Goal: Task Accomplishment & Management: Use online tool/utility

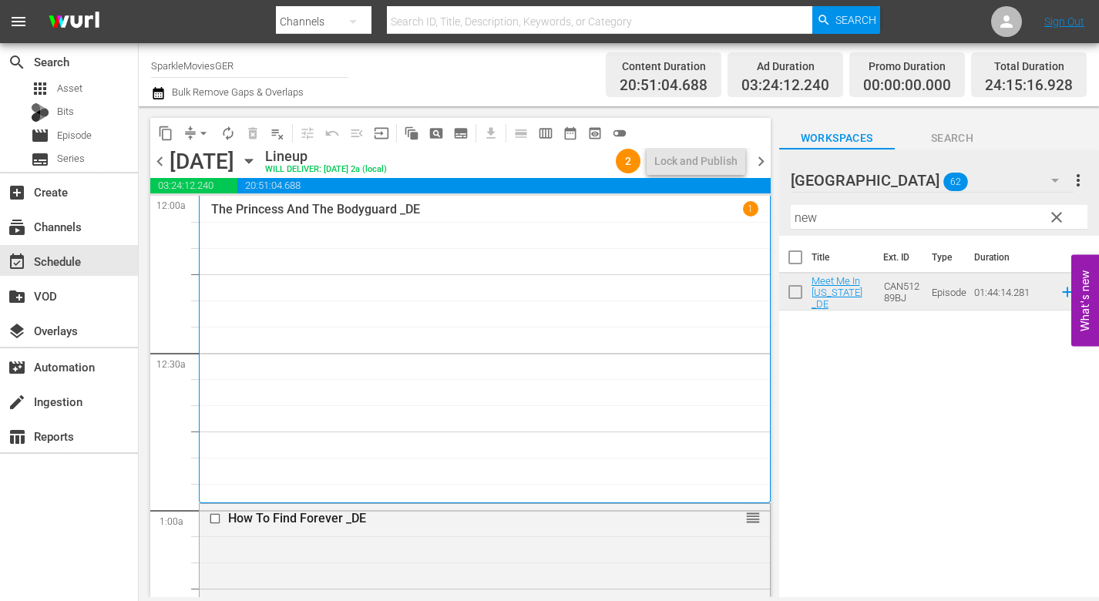
scroll to position [7220, 0]
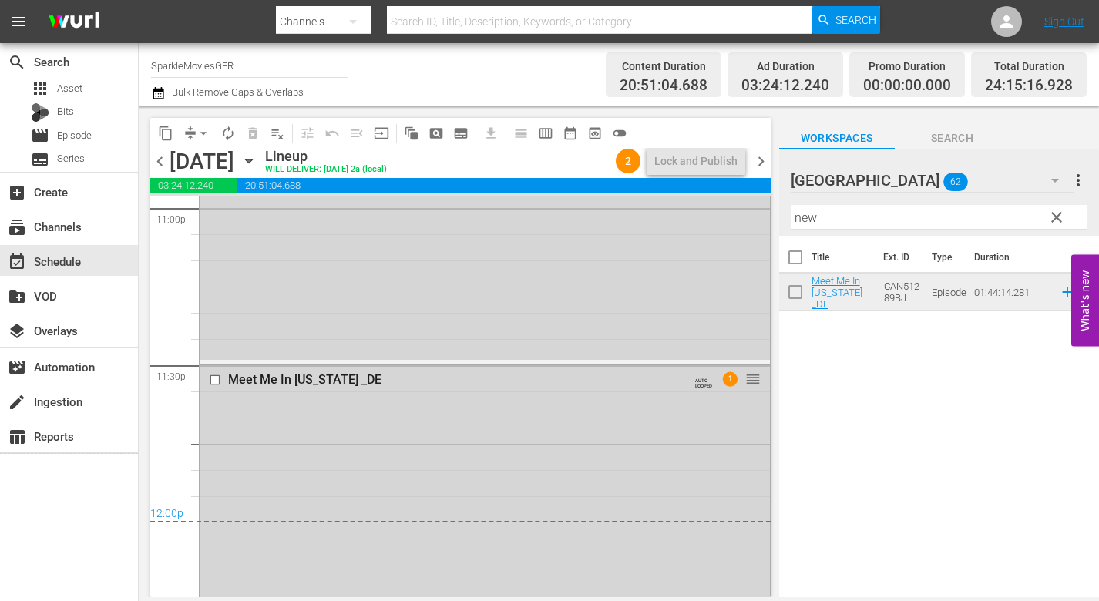
click at [257, 156] on icon "button" at bounding box center [248, 161] width 17 height 17
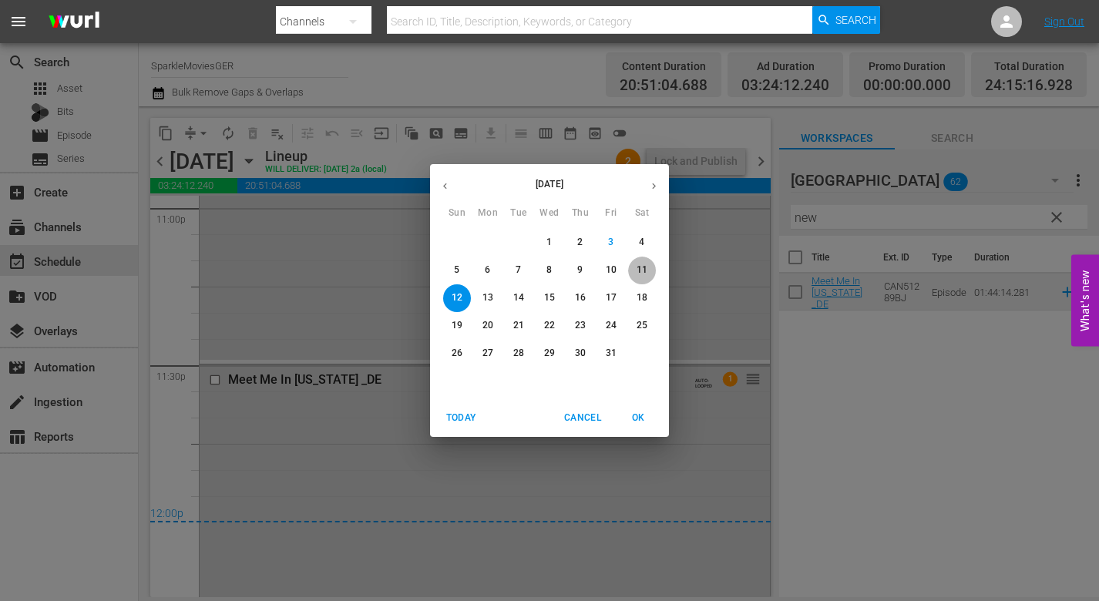
click at [637, 269] on p "11" at bounding box center [642, 270] width 11 height 13
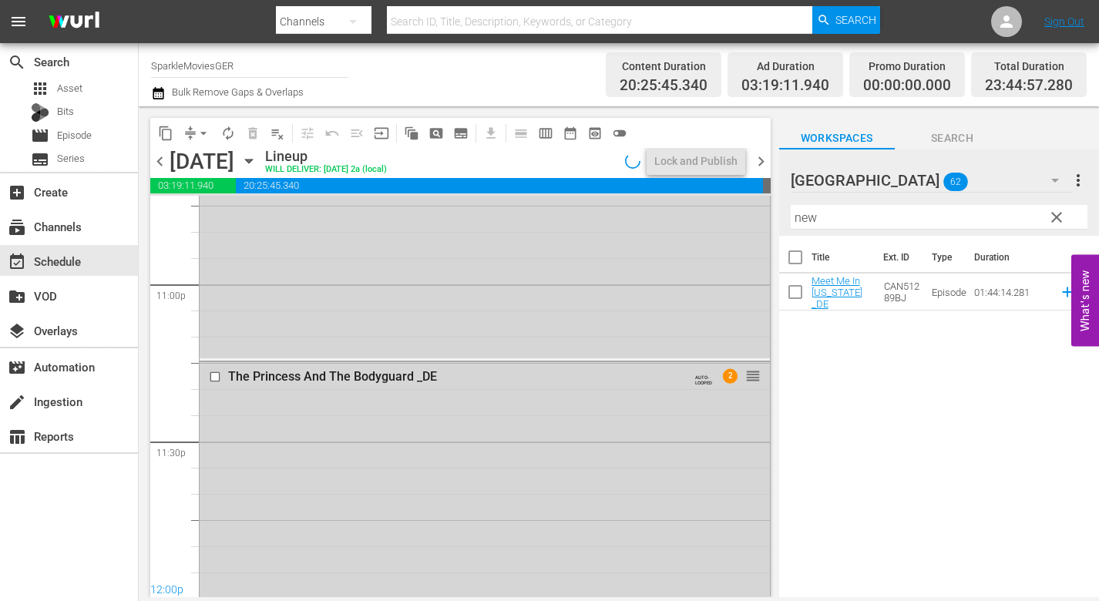
scroll to position [7247, 0]
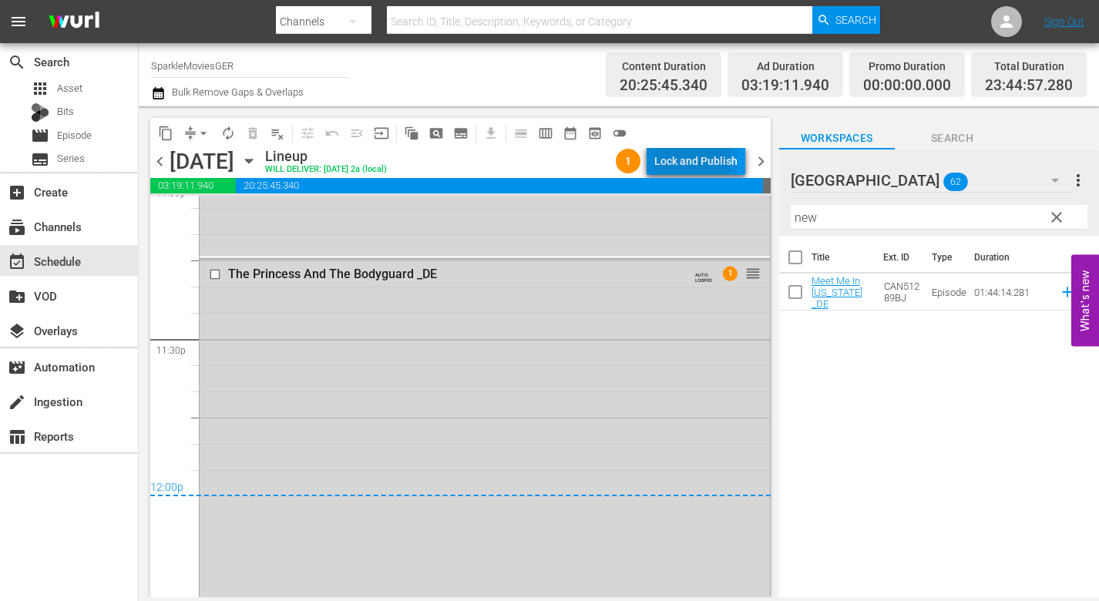
click at [687, 160] on div "Lock and Publish" at bounding box center [695, 161] width 83 height 28
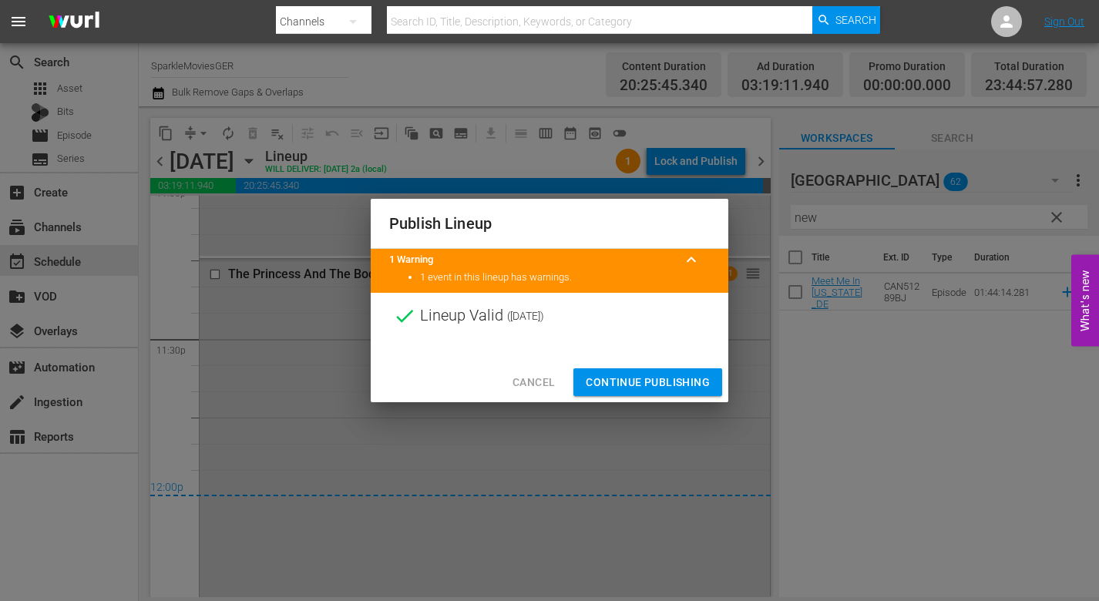
click at [637, 378] on span "Continue Publishing" at bounding box center [648, 382] width 124 height 19
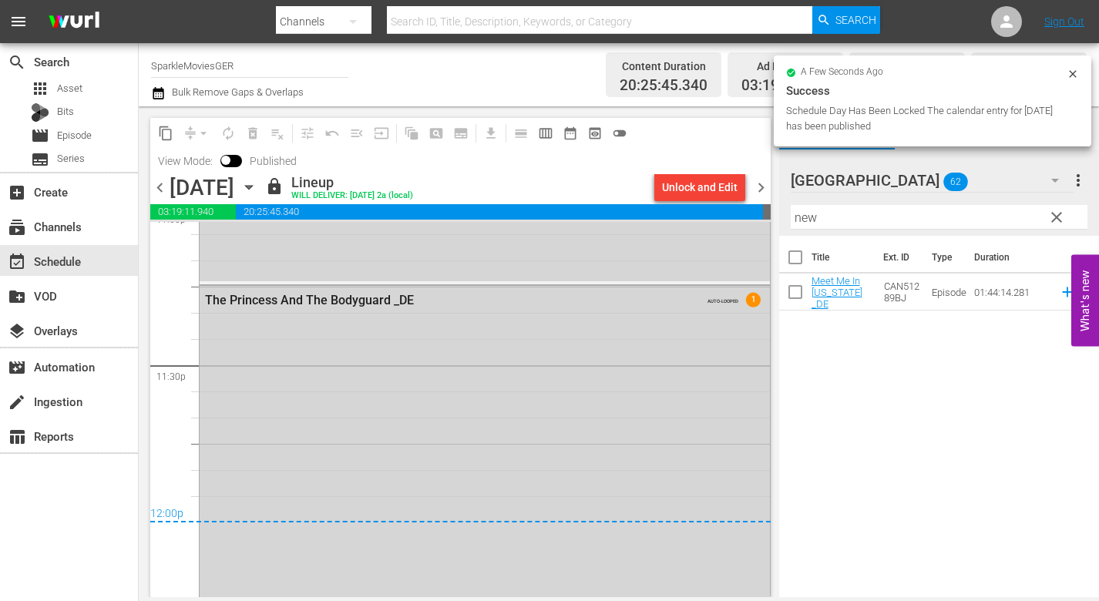
click at [257, 185] on icon "button" at bounding box center [248, 187] width 17 height 17
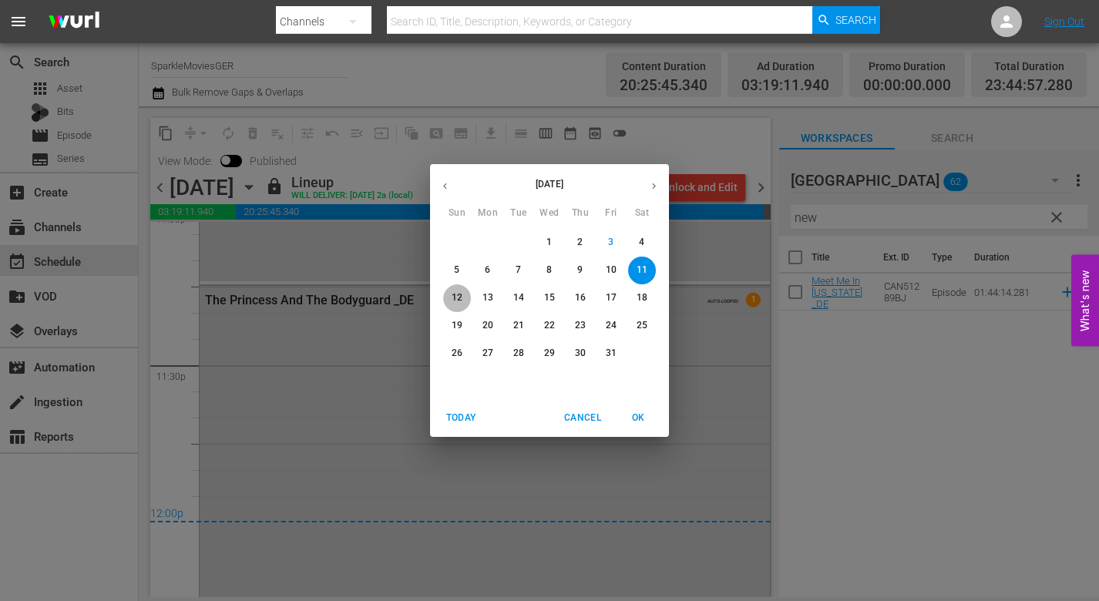
click at [458, 299] on p "12" at bounding box center [457, 297] width 11 height 13
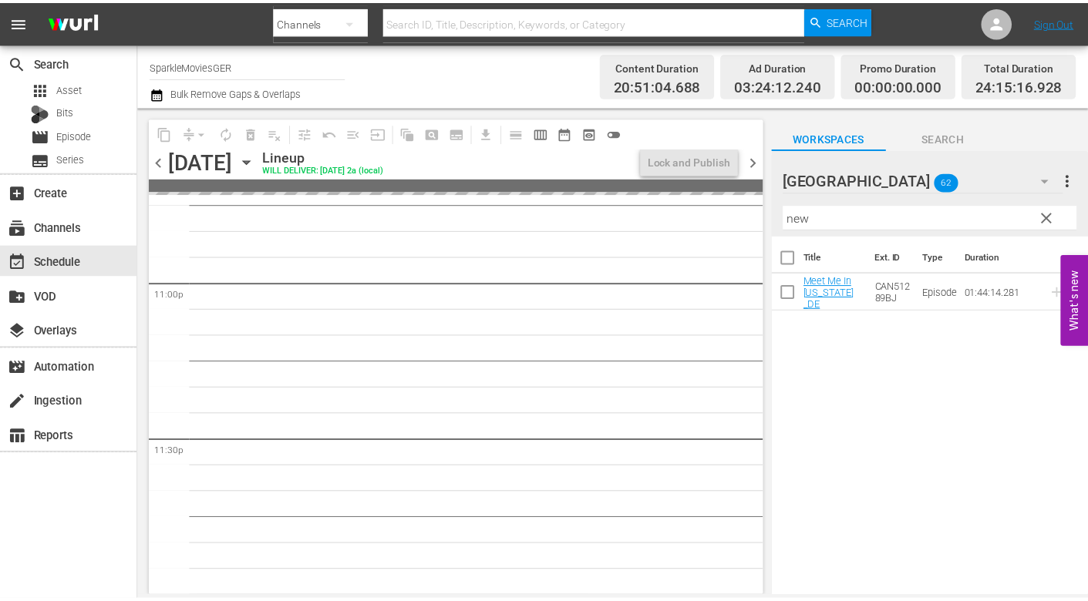
scroll to position [7220, 0]
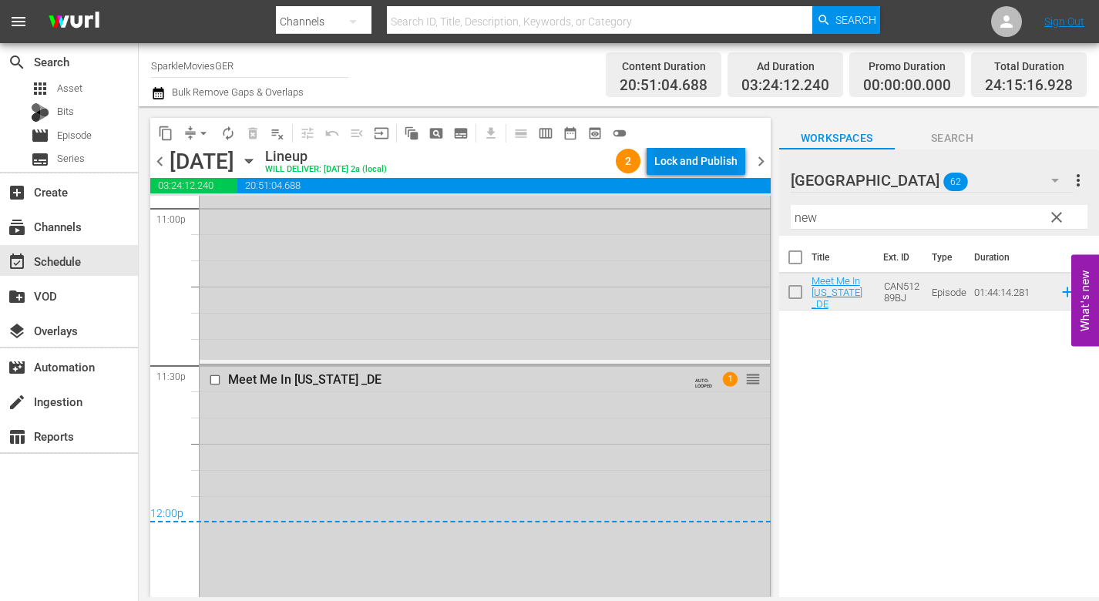
click at [694, 156] on div "Lock and Publish" at bounding box center [695, 161] width 83 height 28
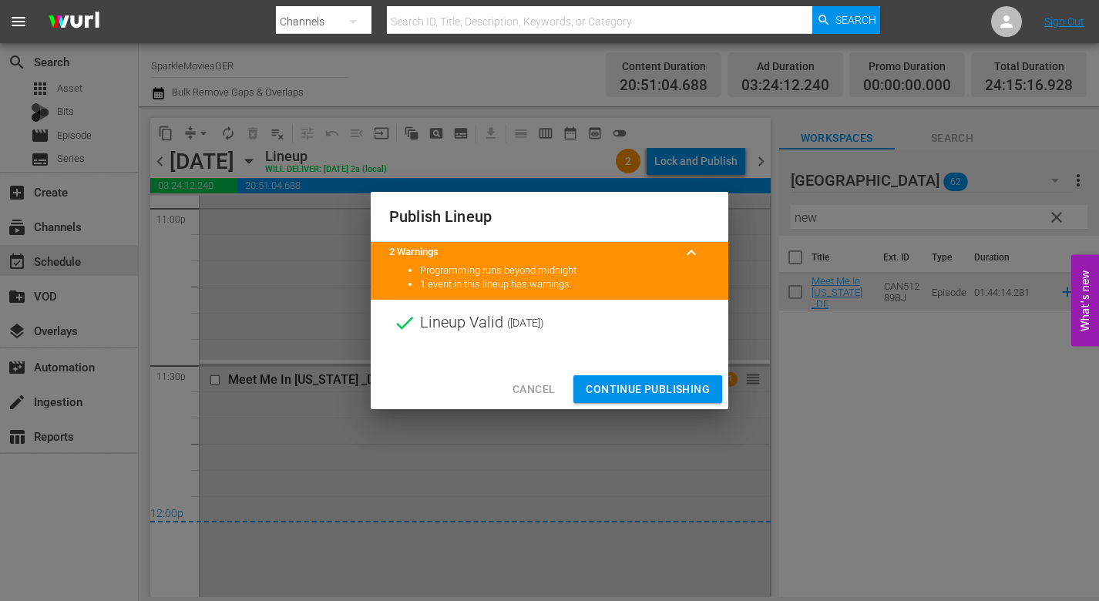
click at [645, 389] on span "Continue Publishing" at bounding box center [648, 389] width 124 height 19
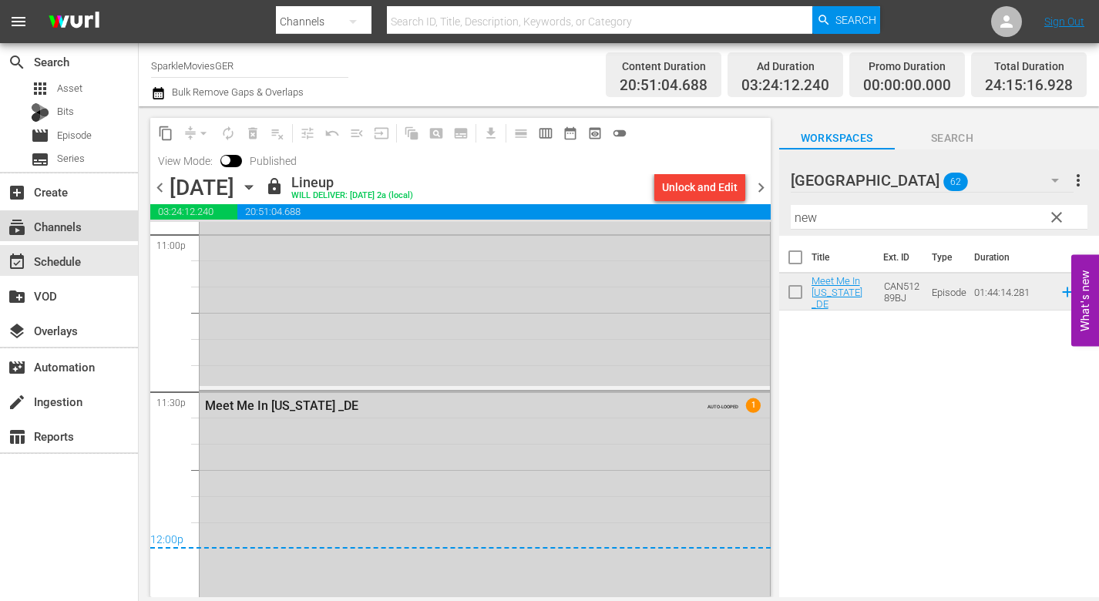
click at [74, 227] on div "subscriptions Channels" at bounding box center [43, 224] width 86 height 14
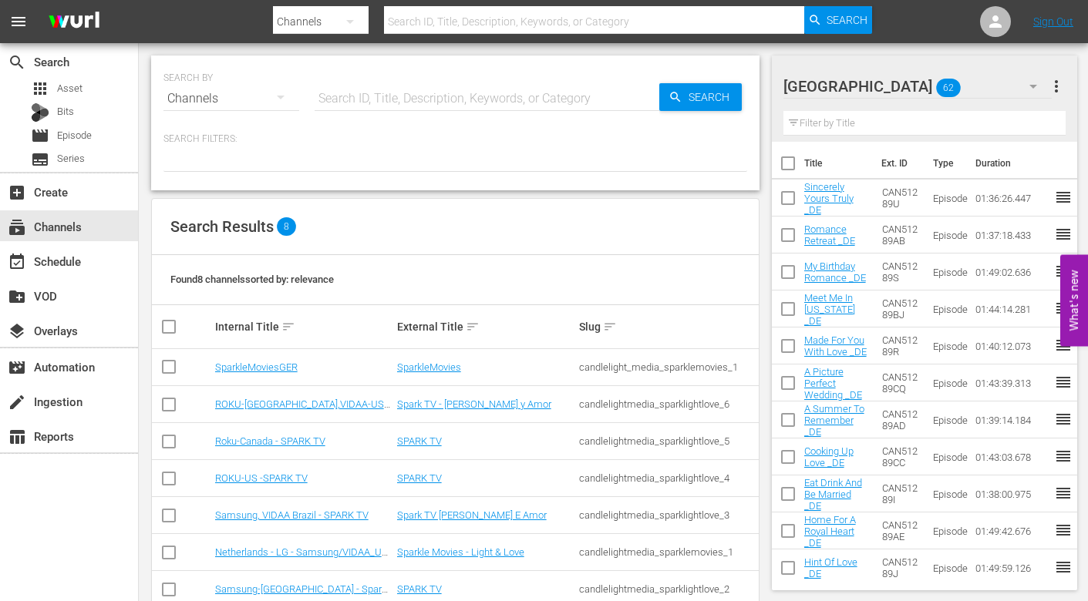
scroll to position [72, 0]
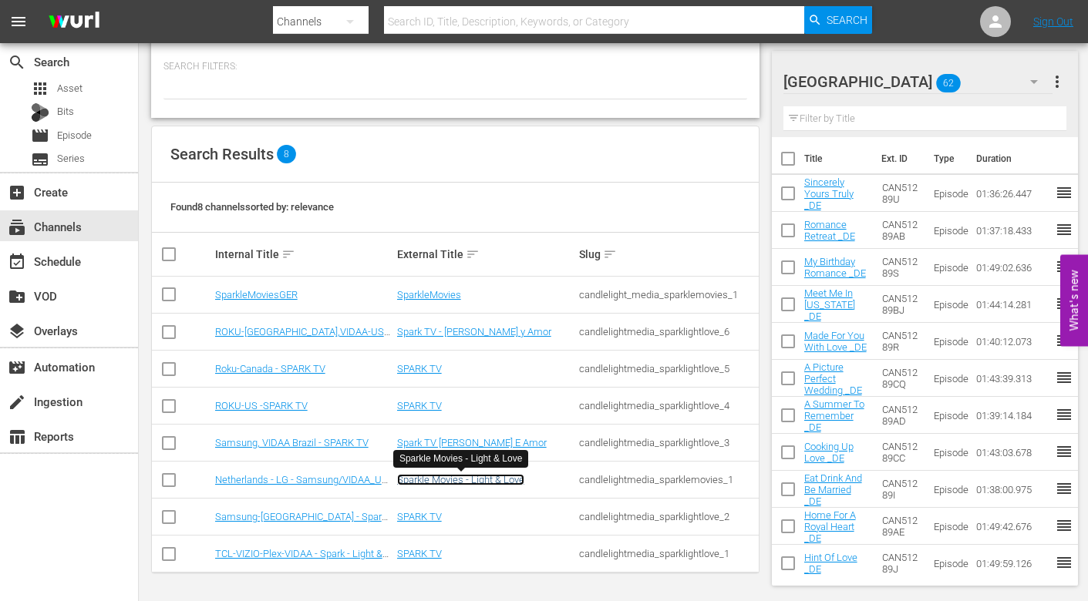
click at [431, 479] on link "Sparkle Movies - Light & Love" at bounding box center [460, 480] width 127 height 12
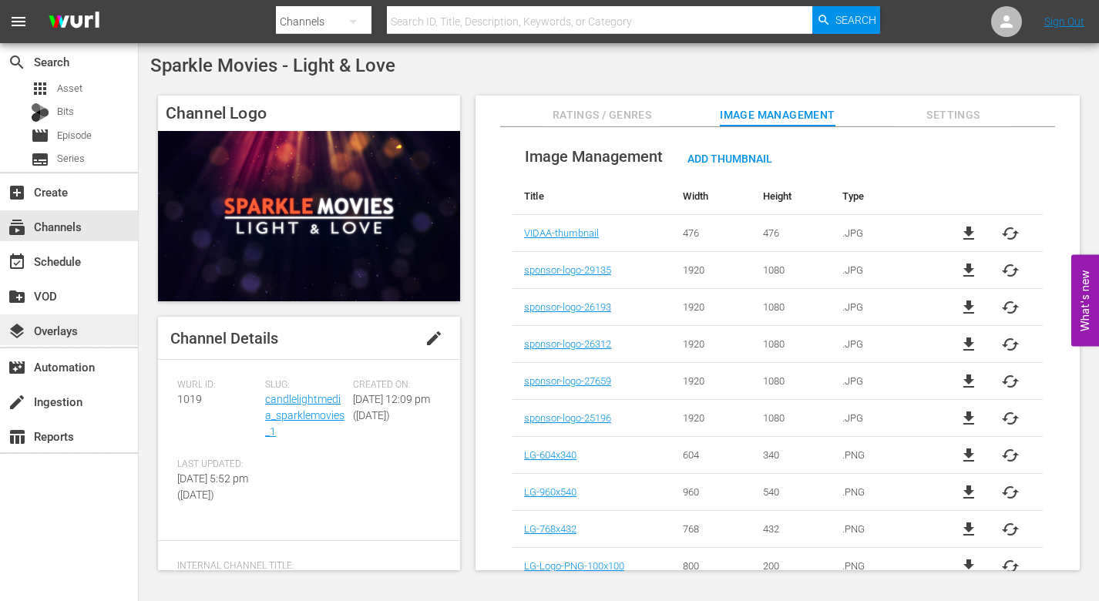
click at [72, 327] on div "layers Overlays" at bounding box center [43, 328] width 86 height 14
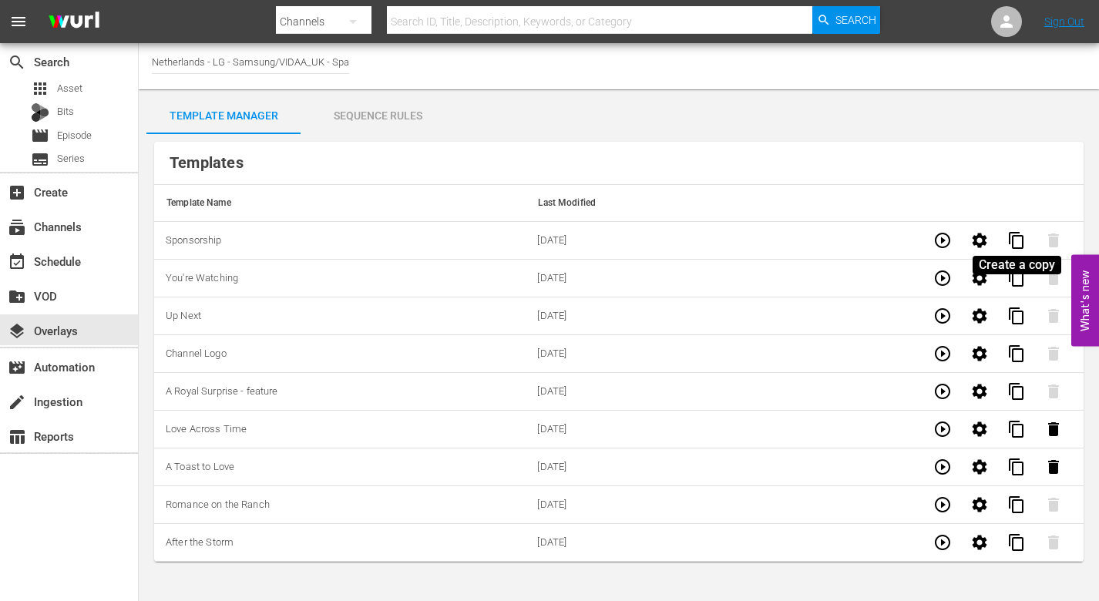
click at [1015, 241] on span "content_copy" at bounding box center [1016, 240] width 18 height 18
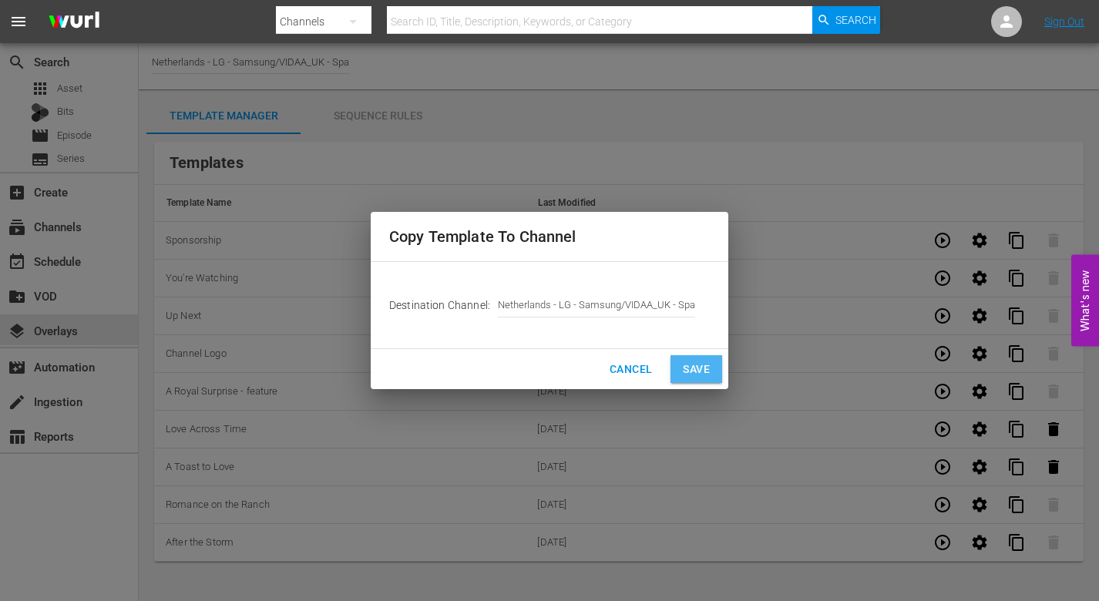
click at [699, 367] on span "Save" at bounding box center [696, 369] width 27 height 19
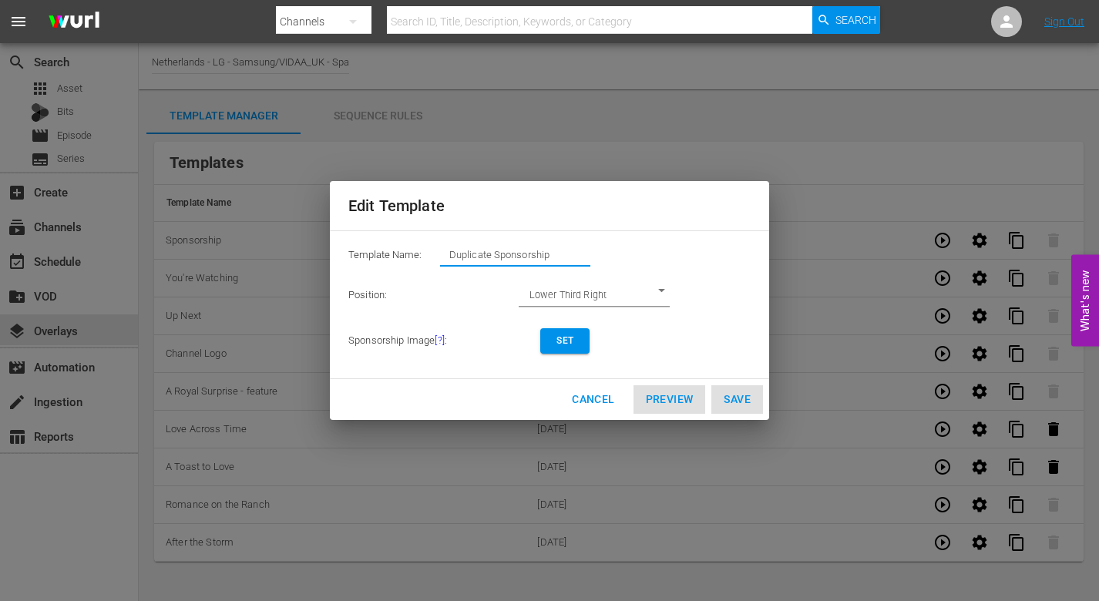
drag, startPoint x: 560, startPoint y: 254, endPoint x: 256, endPoint y: 214, distance: 306.3
click at [256, 214] on div "Edit Template Template Name: Duplicate Sponsorship Position: Lower Third Right …" at bounding box center [549, 300] width 1081 height 583
click at [561, 341] on span "Set" at bounding box center [565, 341] width 25 height 16
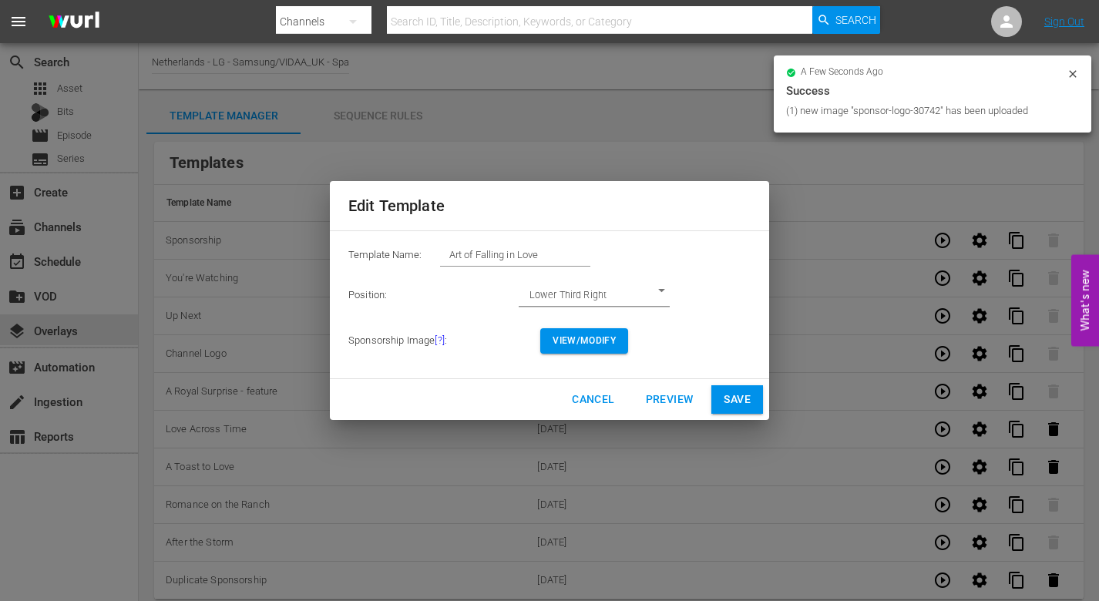
click at [603, 341] on span "View/Modify" at bounding box center [584, 341] width 63 height 16
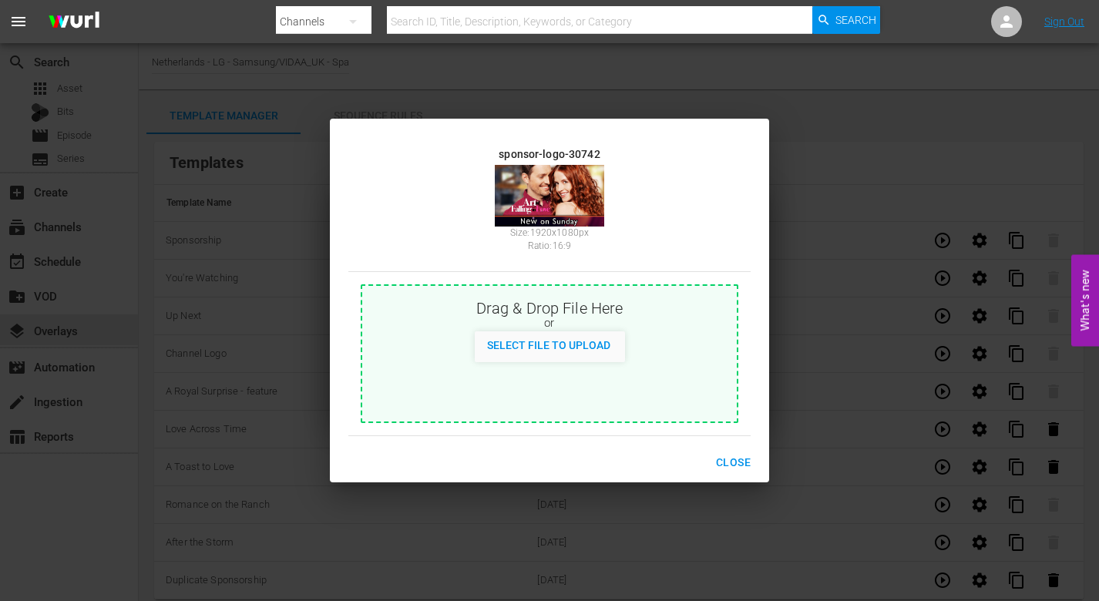
click at [741, 460] on span "Close" at bounding box center [733, 462] width 35 height 19
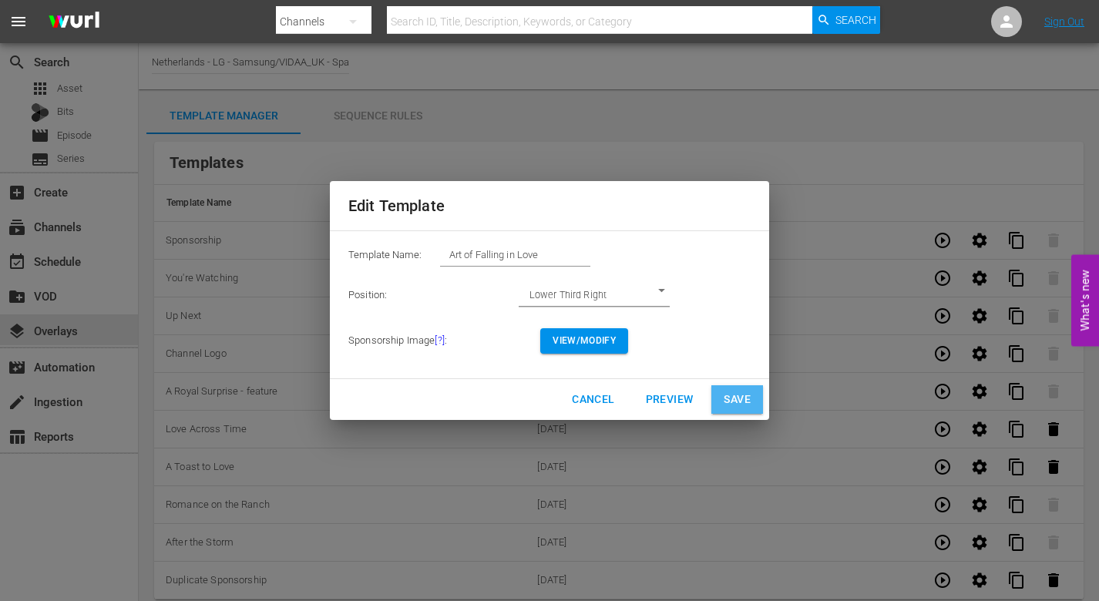
click at [731, 402] on span "Save" at bounding box center [737, 399] width 27 height 19
type input "Duplicate Sponsorship"
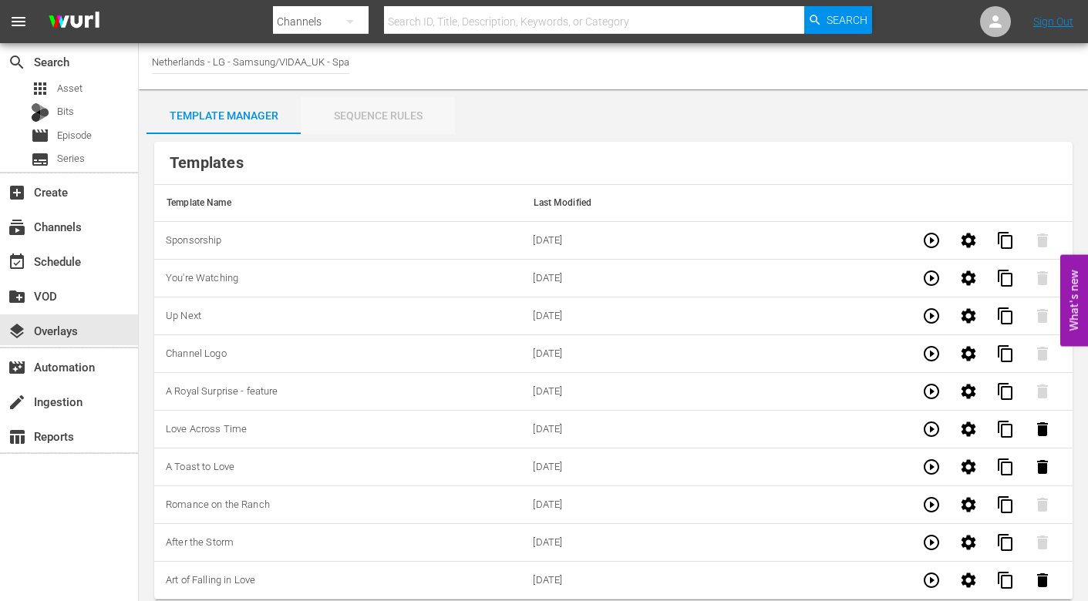
click at [378, 116] on div "Sequence Rules" at bounding box center [378, 115] width 154 height 37
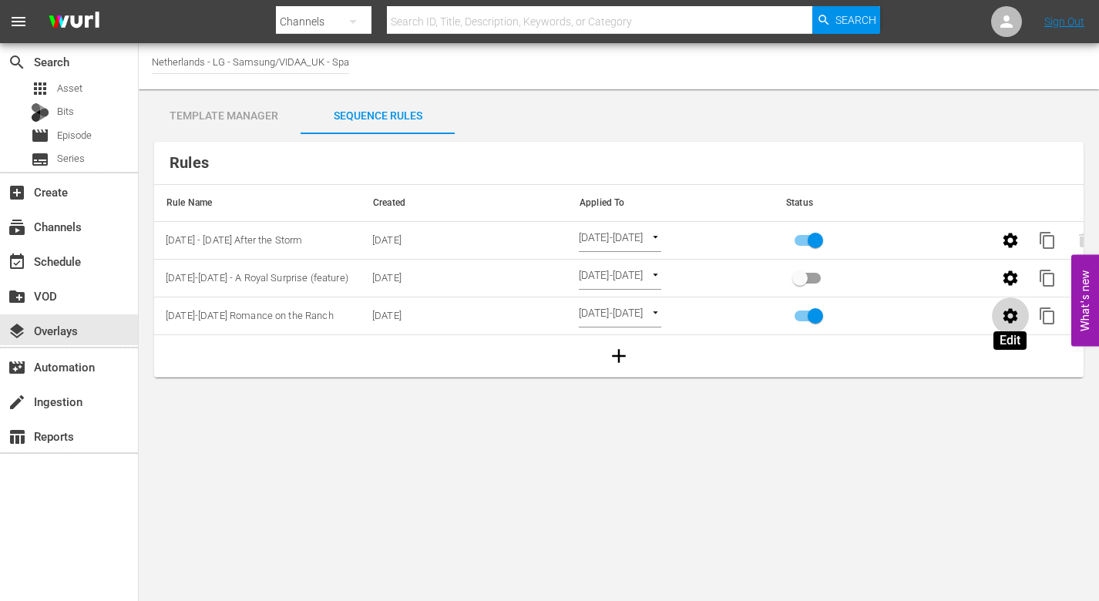
click at [1009, 318] on icon "button" at bounding box center [1011, 315] width 15 height 15
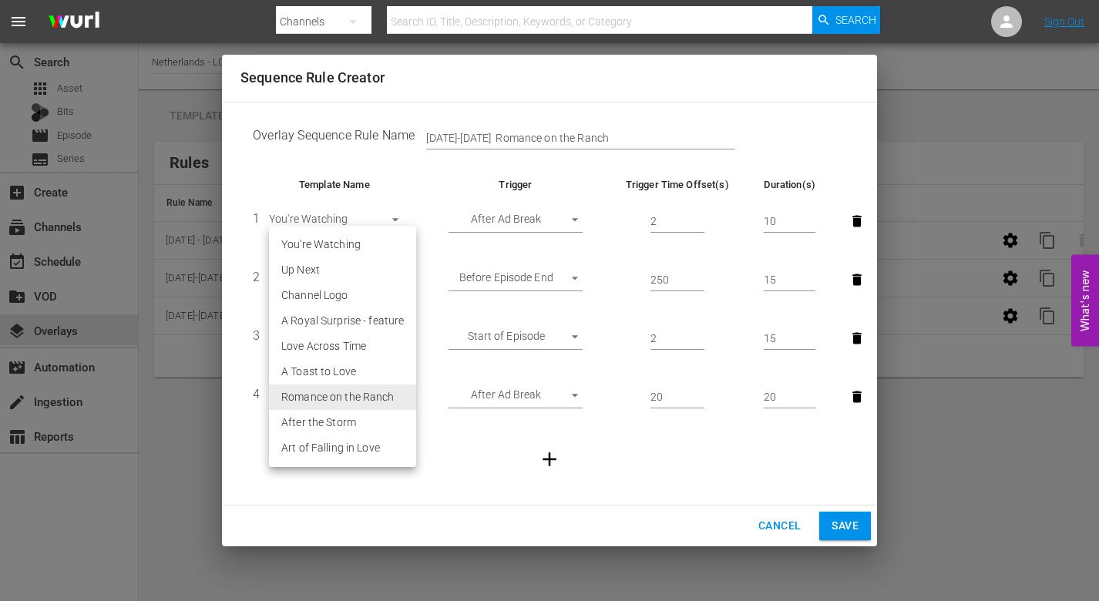
click at [395, 396] on body "menu Search By Channels Search ID, Title, Description, Keywords, or Category Se…" at bounding box center [549, 300] width 1099 height 601
click at [361, 446] on li "Art of Falling in Love" at bounding box center [342, 447] width 147 height 25
type input "30742"
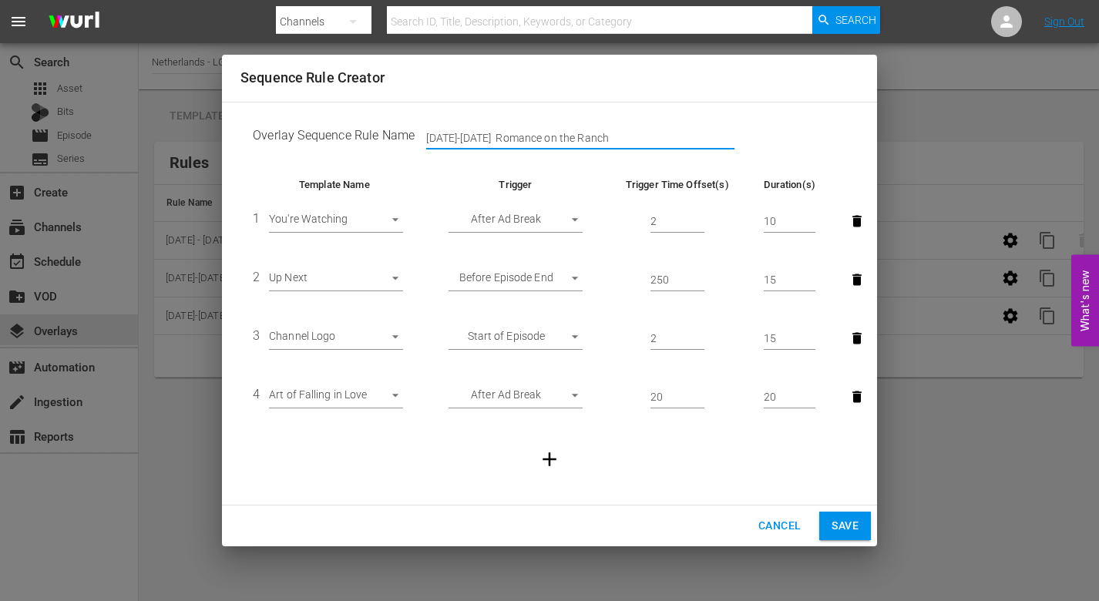
drag, startPoint x: 604, startPoint y: 137, endPoint x: 283, endPoint y: 108, distance: 322.7
click at [284, 109] on div "Overlay Sequence Rule Name [DATE]-[DATE] Romance on the Ranch Template Name Tri…" at bounding box center [549, 304] width 655 height 405
type input "[DATE]-[DATE] Art of Falling in Love"
click at [846, 520] on span "Save" at bounding box center [845, 525] width 27 height 19
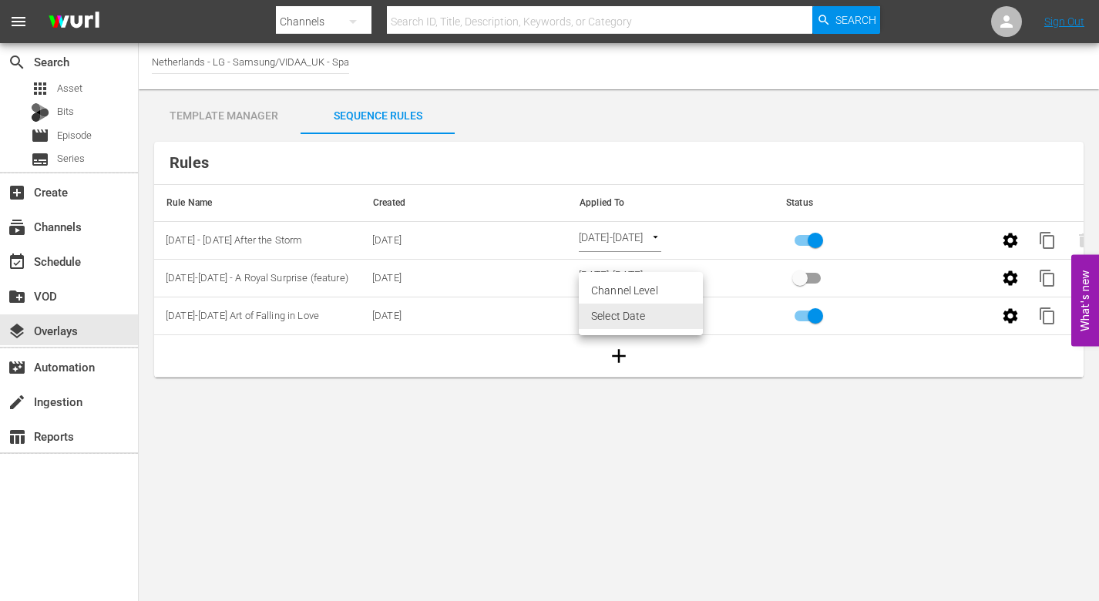
click at [698, 313] on body "menu Search By Channels Search ID, Title, Description, Keywords, or Category Se…" at bounding box center [549, 300] width 1099 height 601
click at [661, 292] on li "Channel Level" at bounding box center [641, 290] width 124 height 25
type input "CHANNEL_LEVEL"
click at [656, 313] on body "menu Search By Channels Search ID, Title, Description, Keywords, or Category Se…" at bounding box center [549, 300] width 1099 height 601
click at [642, 343] on li "Select Date" at bounding box center [625, 341] width 92 height 25
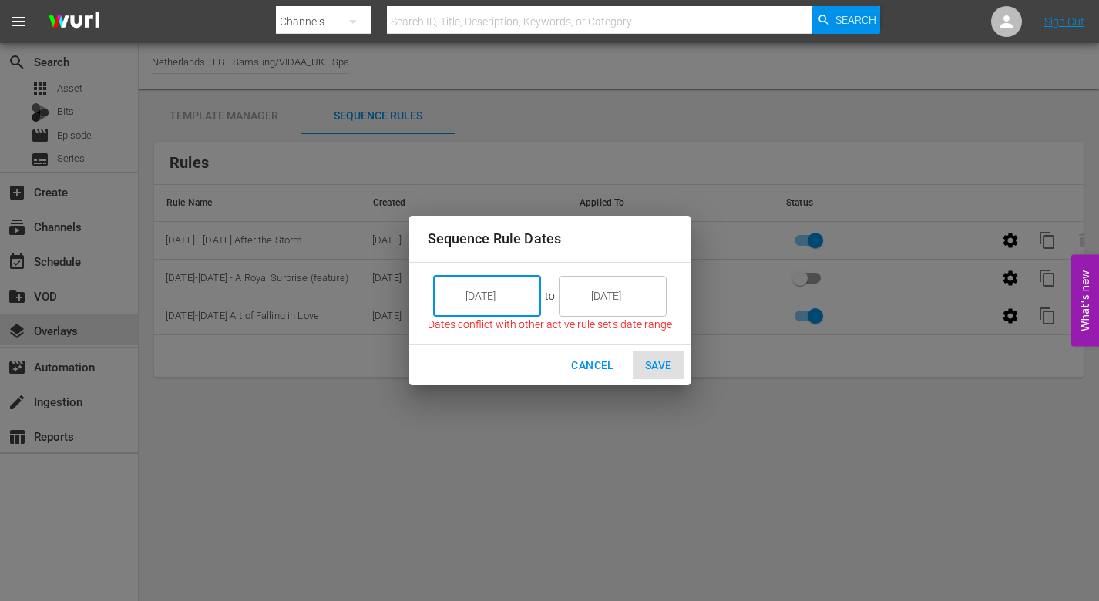
click at [521, 290] on input "[DATE]" at bounding box center [498, 296] width 86 height 42
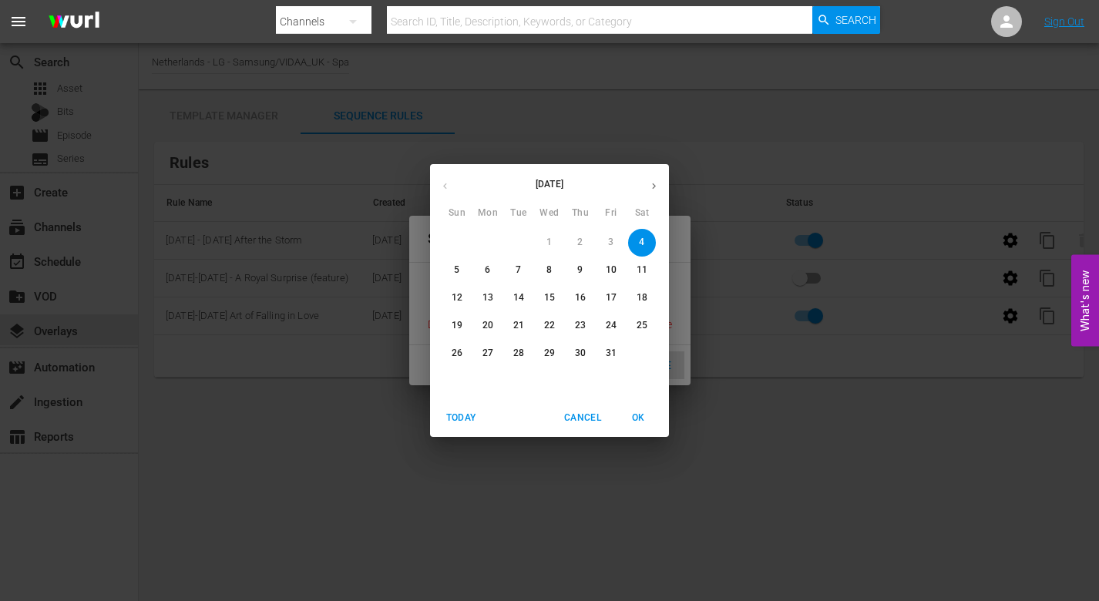
click at [488, 270] on p "6" at bounding box center [487, 270] width 5 height 13
type input "[DATE]"
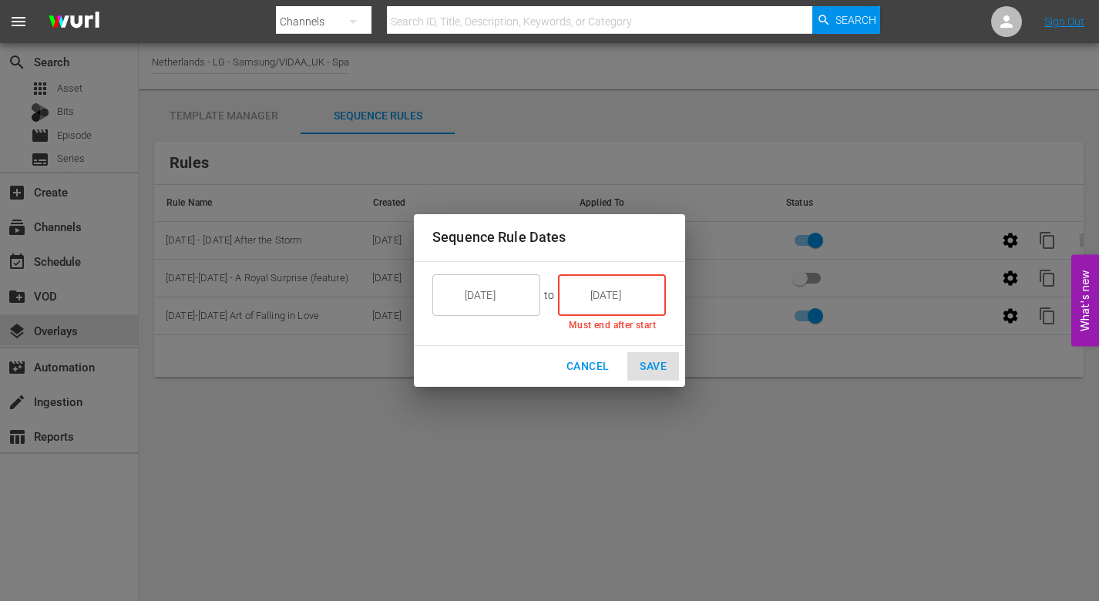
click at [629, 299] on input "[DATE]" at bounding box center [623, 295] width 86 height 42
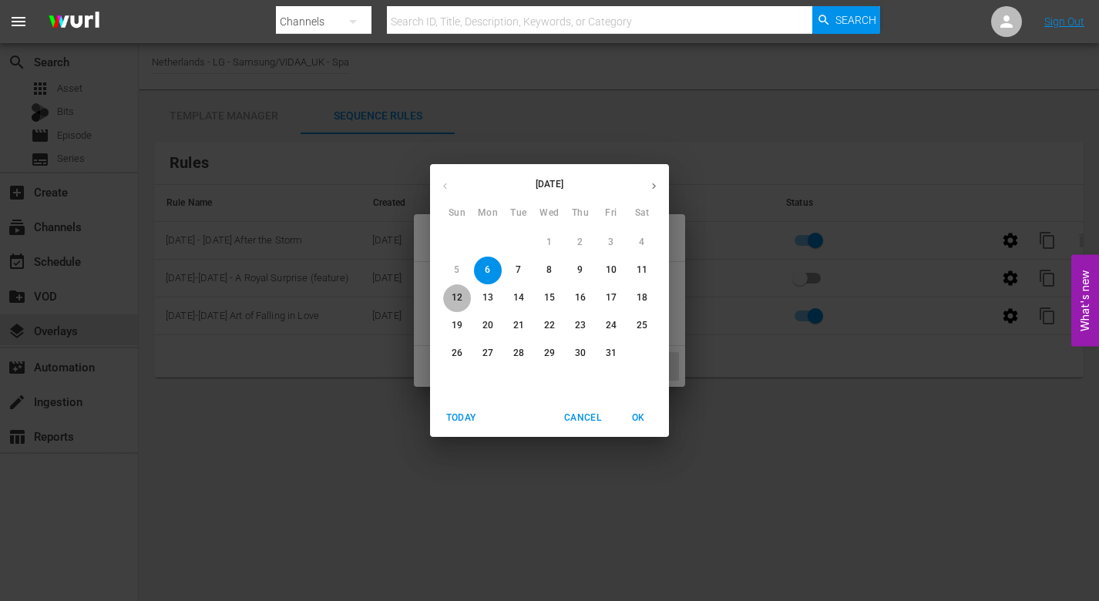
click at [458, 295] on p "12" at bounding box center [457, 297] width 11 height 13
type input "[DATE]"
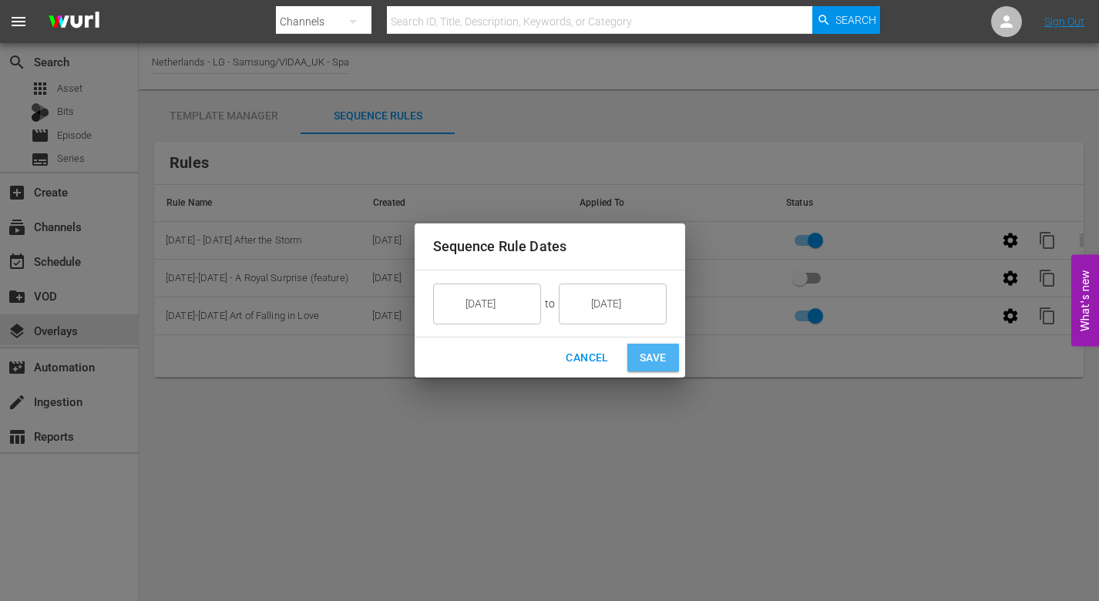
click at [658, 354] on span "Save" at bounding box center [653, 357] width 27 height 19
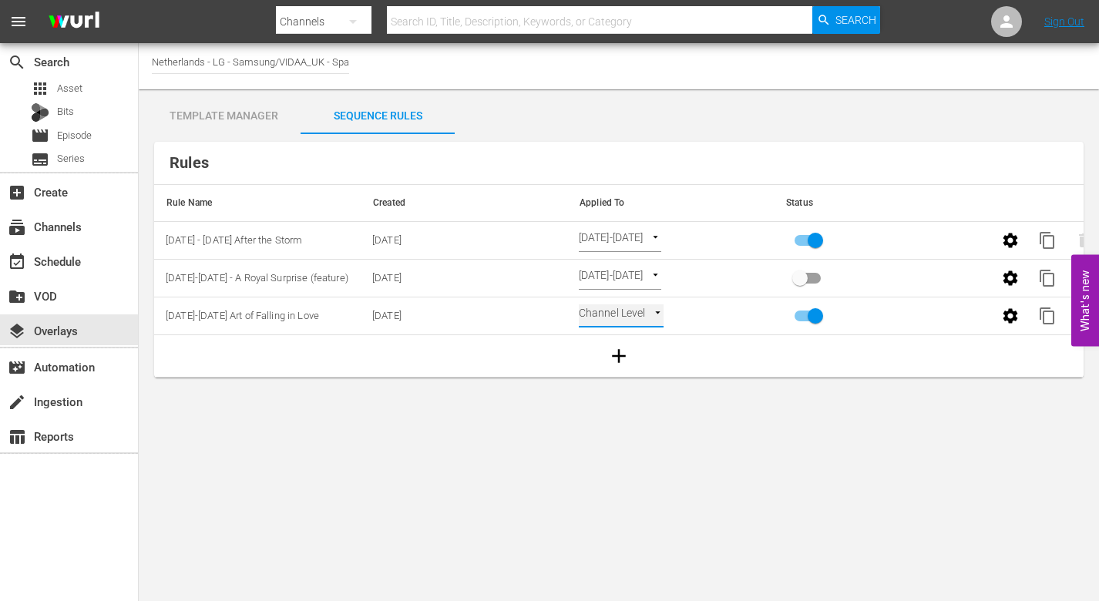
type input "SELECT_DATE"
click at [69, 254] on div "event_available Schedule" at bounding box center [43, 259] width 86 height 14
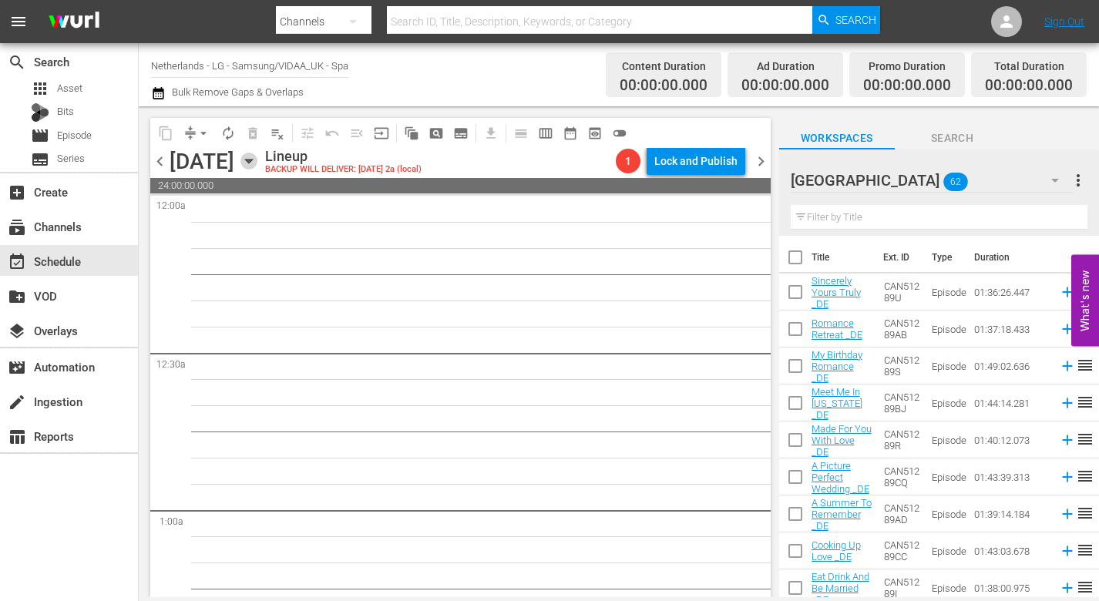
click at [257, 166] on icon "button" at bounding box center [248, 161] width 17 height 17
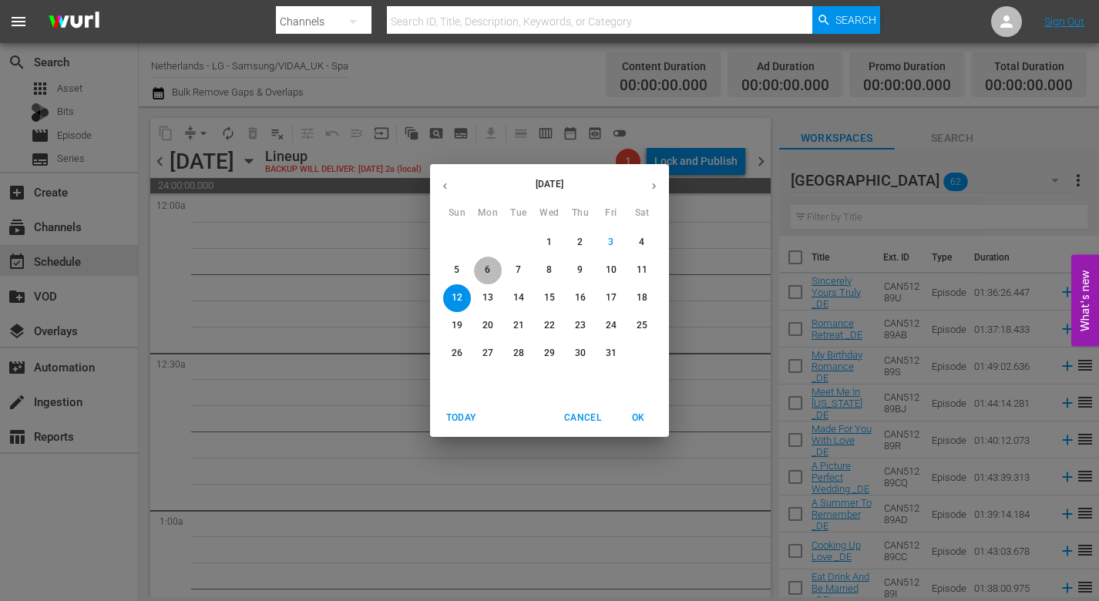
click at [491, 268] on span "6" at bounding box center [488, 270] width 28 height 13
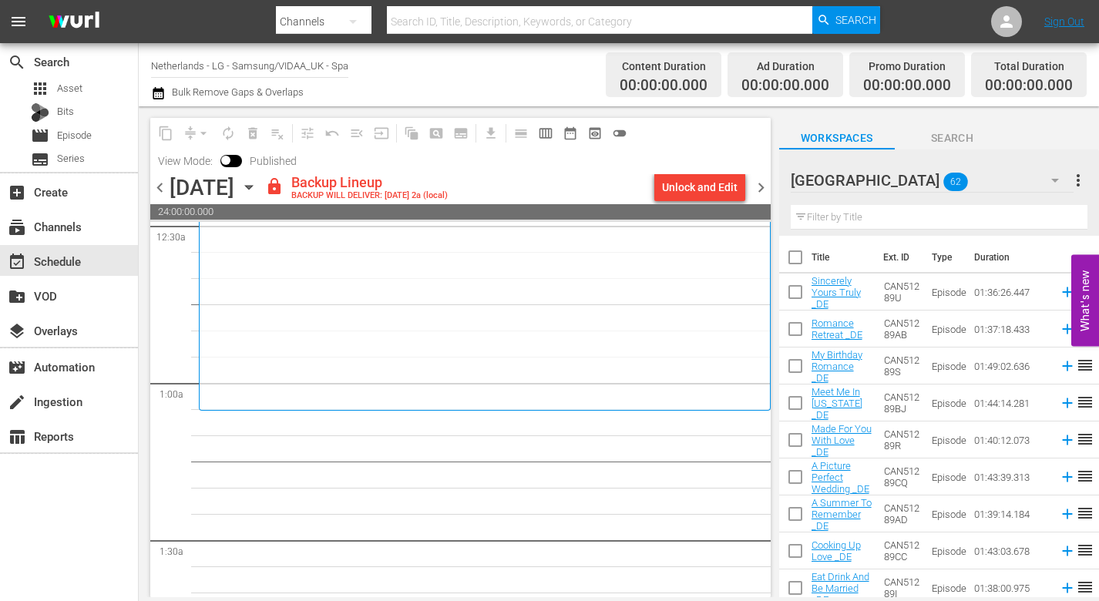
scroll to position [154, 0]
click at [685, 186] on div "Unlock and Edit" at bounding box center [700, 187] width 76 height 28
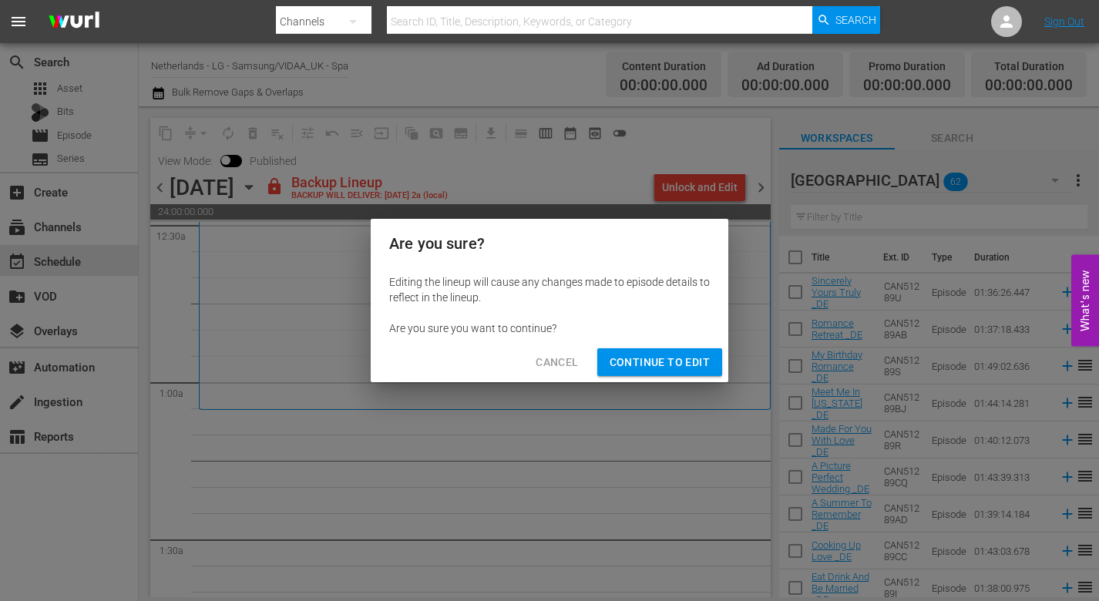
drag, startPoint x: 650, startPoint y: 368, endPoint x: 674, endPoint y: 363, distance: 25.1
click at [652, 368] on span "Continue to Edit" at bounding box center [660, 362] width 100 height 19
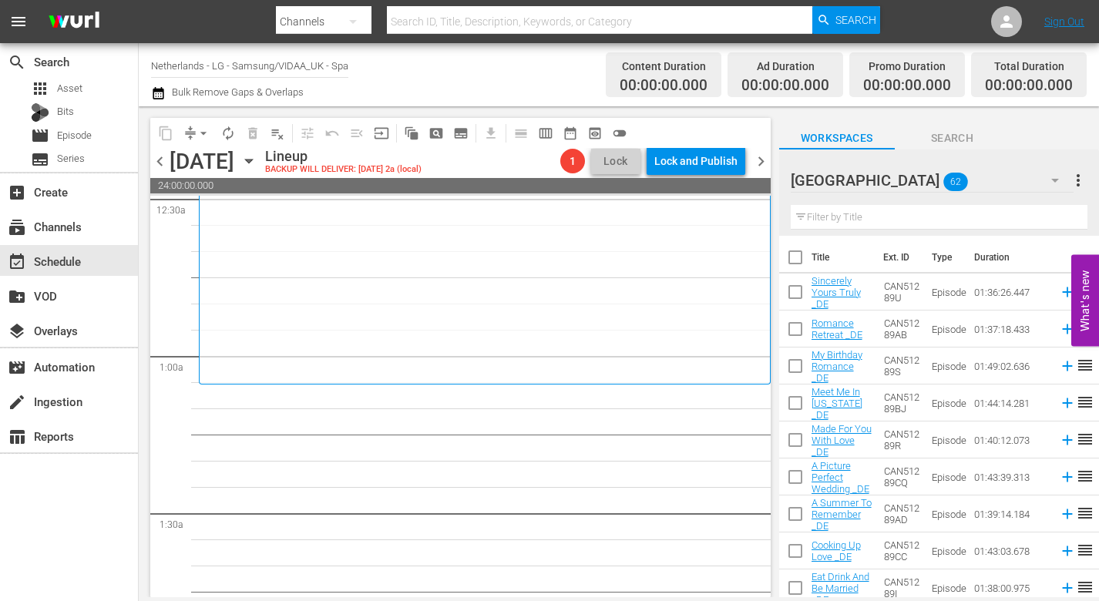
click at [1057, 183] on icon "button" at bounding box center [1055, 180] width 18 height 18
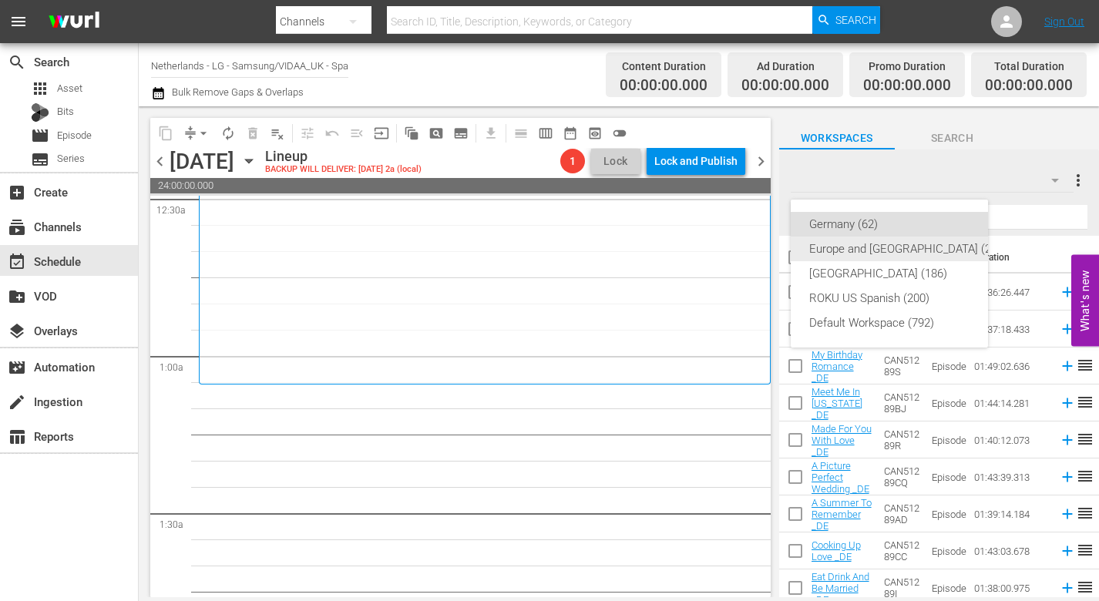
click at [930, 242] on div "Europe and [GEOGRAPHIC_DATA] (210)" at bounding box center [908, 249] width 198 height 25
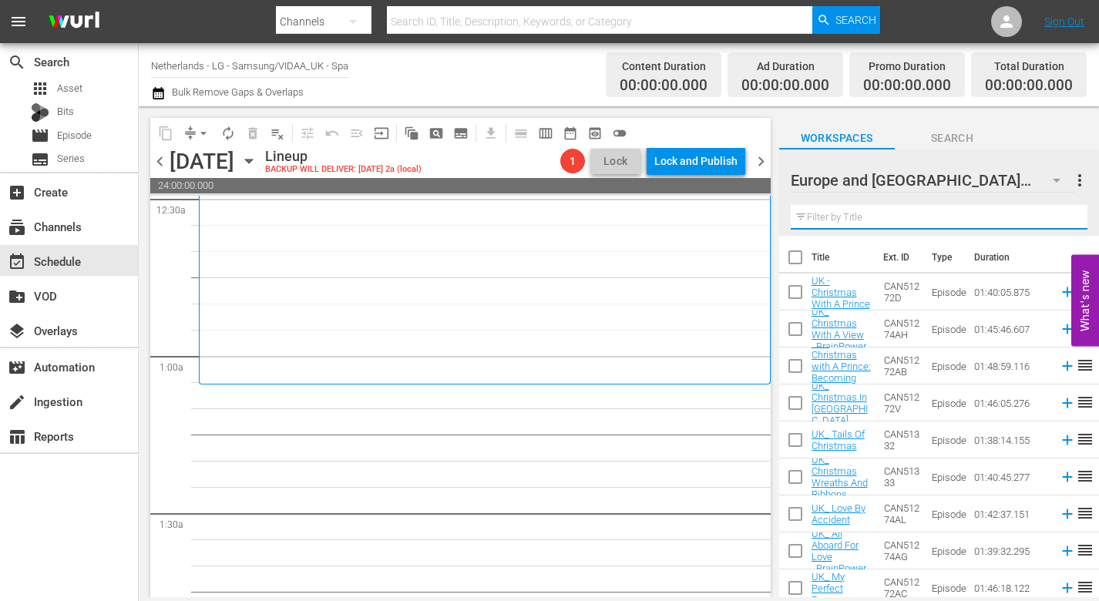
click at [815, 209] on input "text" at bounding box center [939, 217] width 297 height 25
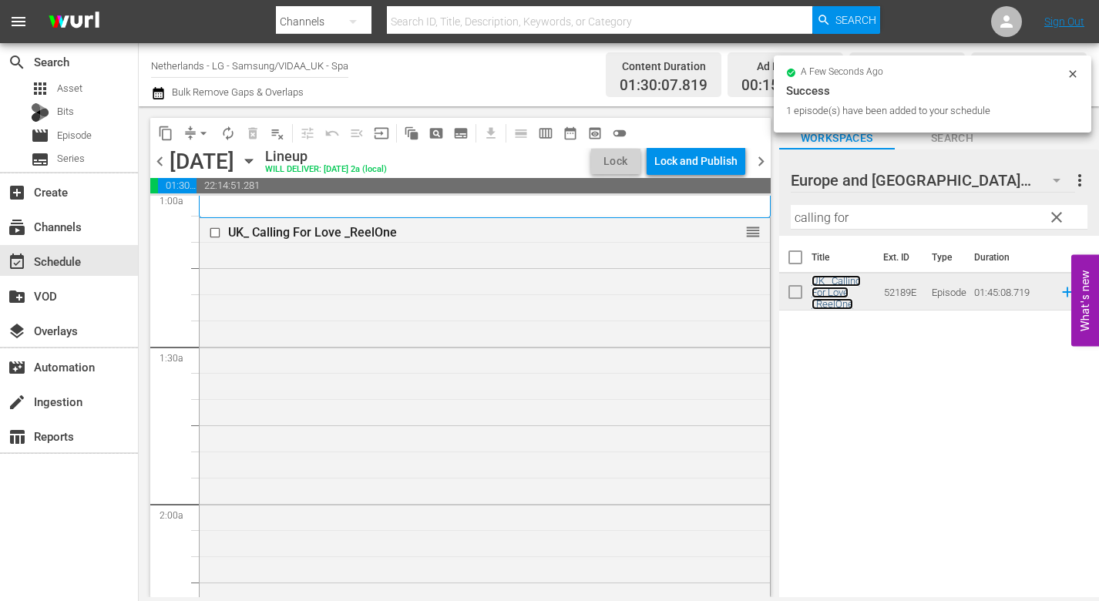
scroll to position [706, 0]
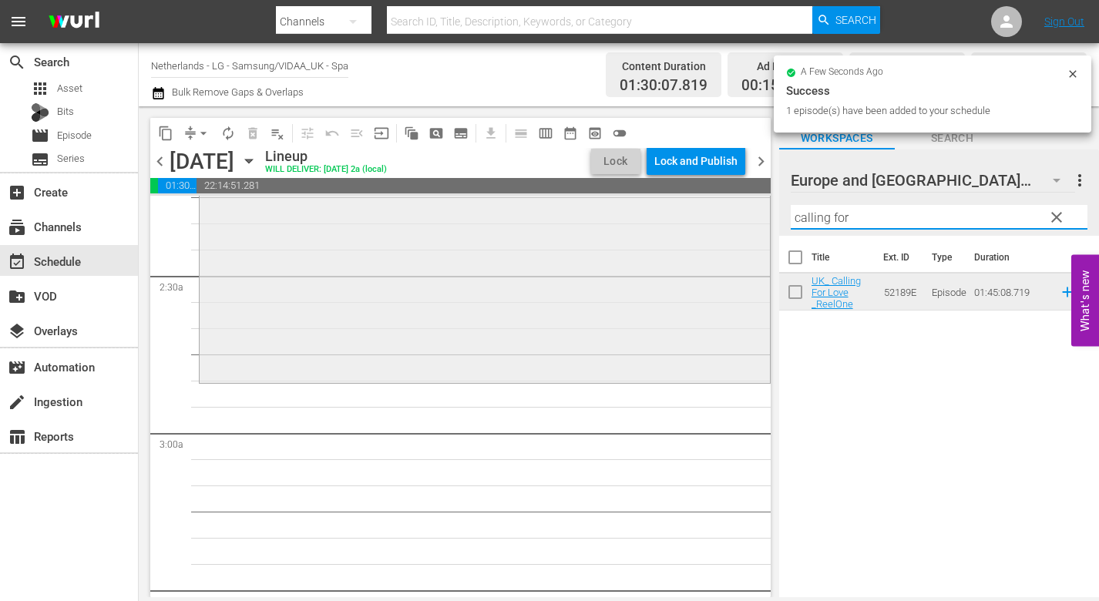
drag, startPoint x: 879, startPoint y: 219, endPoint x: 657, endPoint y: 200, distance: 223.5
click at [657, 200] on div "content_copy compress arrow_drop_down autorenew_outlined delete_forever_outline…" at bounding box center [619, 351] width 960 height 491
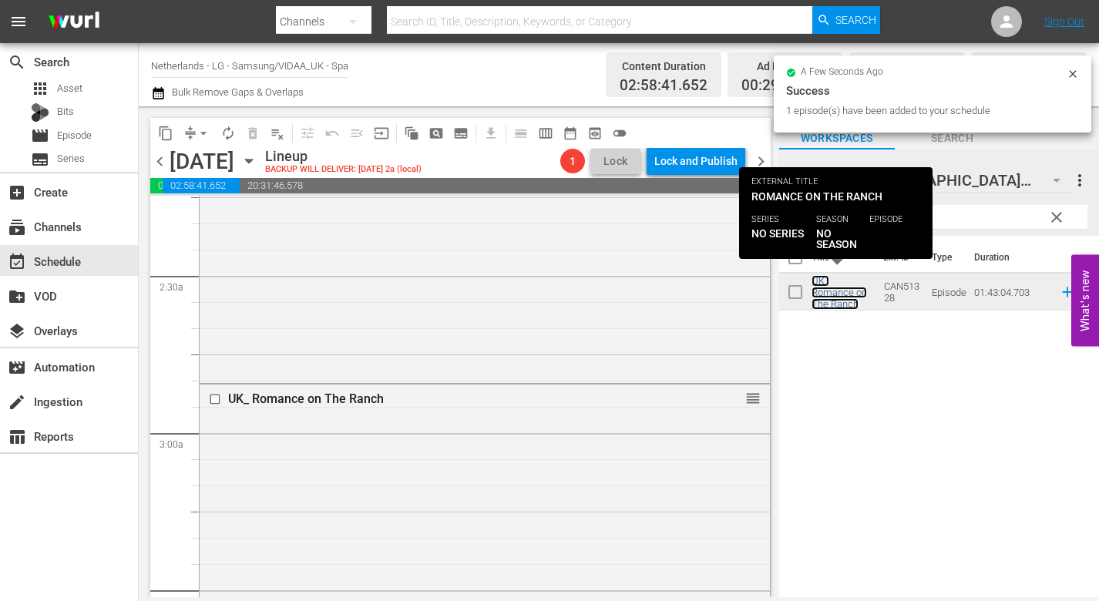
scroll to position [1091, 0]
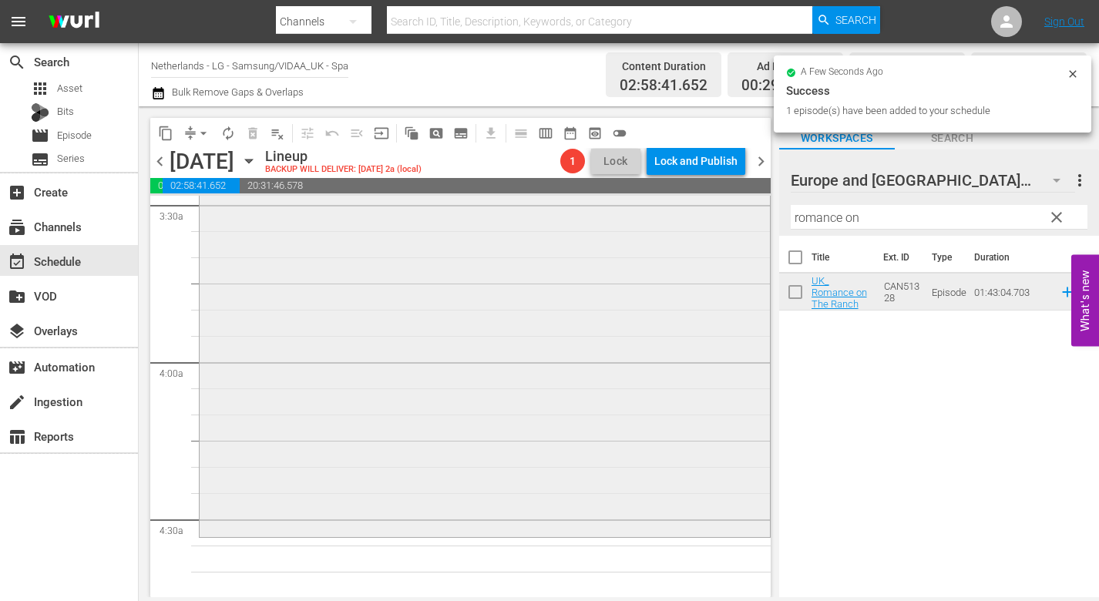
drag, startPoint x: 882, startPoint y: 216, endPoint x: 644, endPoint y: 216, distance: 237.4
click at [647, 216] on div "content_copy compress arrow_drop_down autorenew_outlined delete_forever_outline…" at bounding box center [619, 351] width 960 height 491
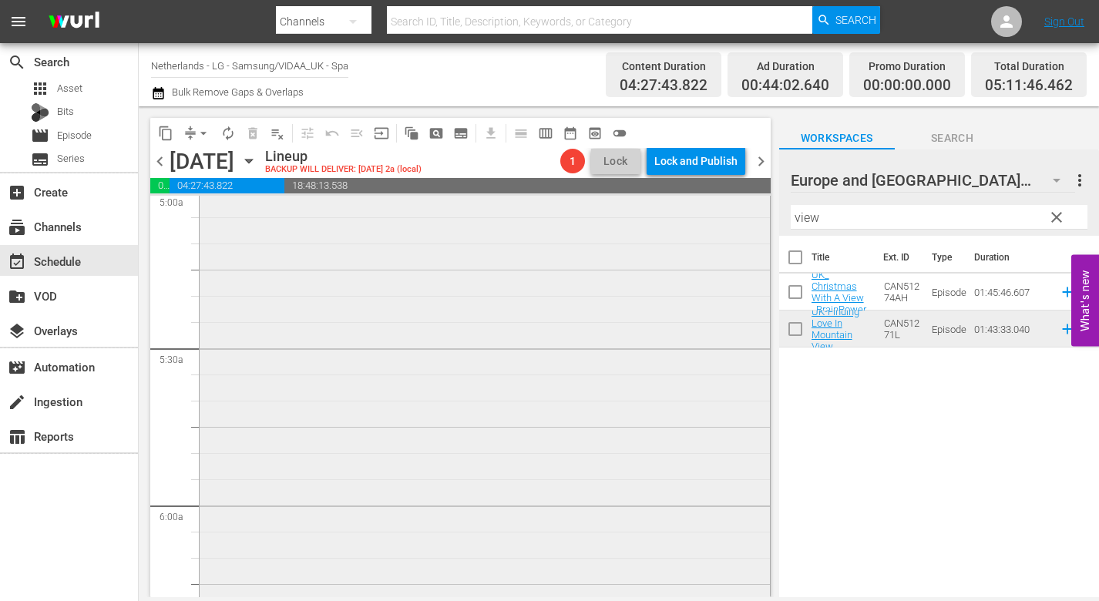
scroll to position [1631, 0]
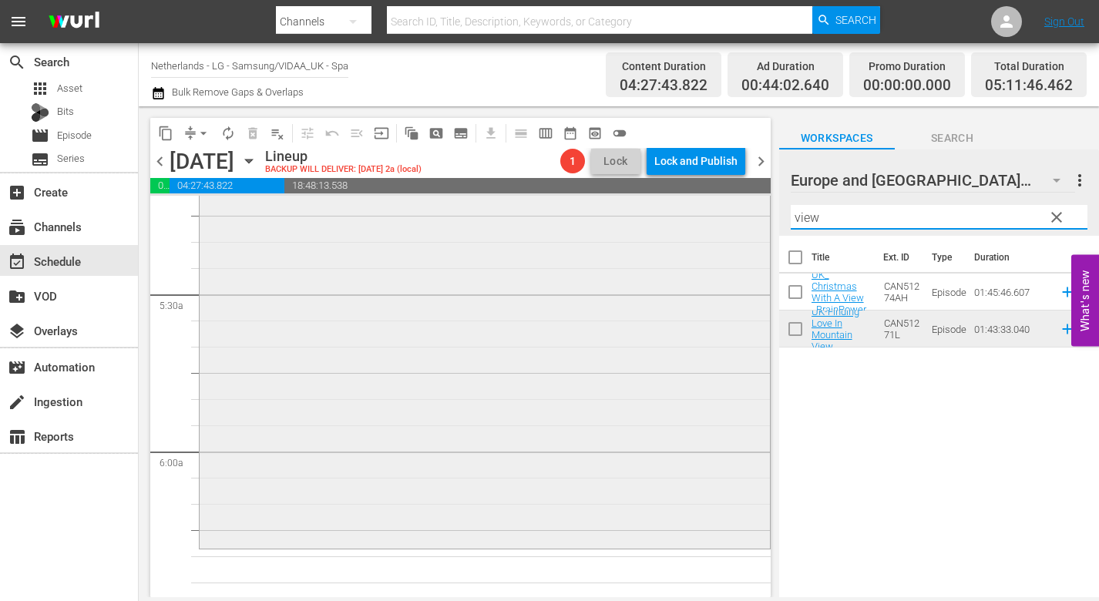
drag, startPoint x: 846, startPoint y: 222, endPoint x: 695, endPoint y: 218, distance: 150.3
click at [695, 218] on div "content_copy compress arrow_drop_down autorenew_outlined delete_forever_outline…" at bounding box center [619, 351] width 960 height 491
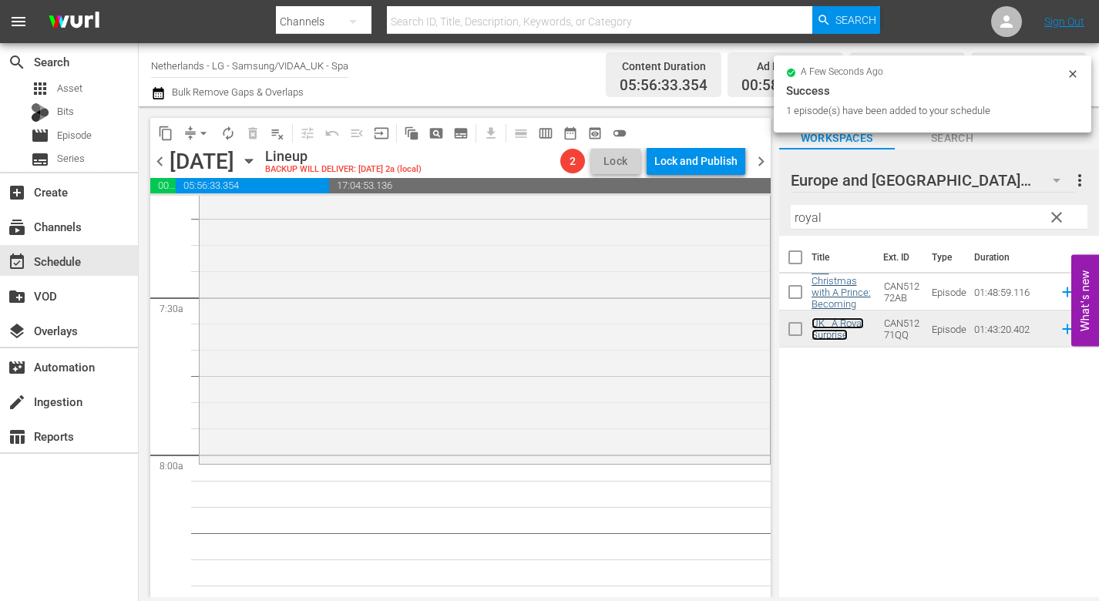
scroll to position [2402, 0]
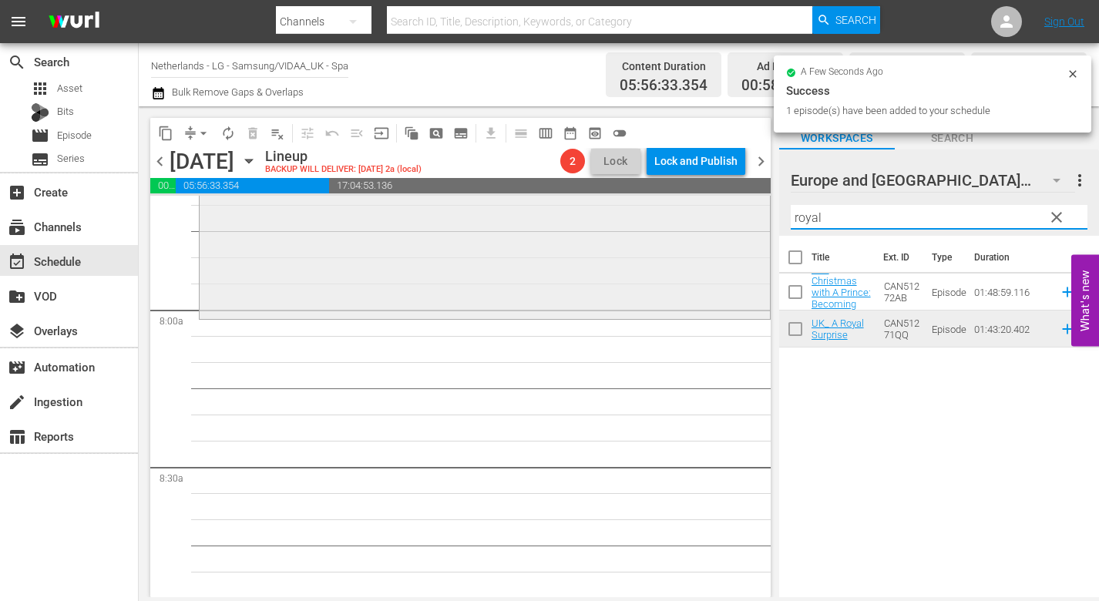
drag, startPoint x: 841, startPoint y: 223, endPoint x: 711, endPoint y: 209, distance: 130.2
click at [713, 209] on div "content_copy compress arrow_drop_down autorenew_outlined delete_forever_outline…" at bounding box center [619, 351] width 960 height 491
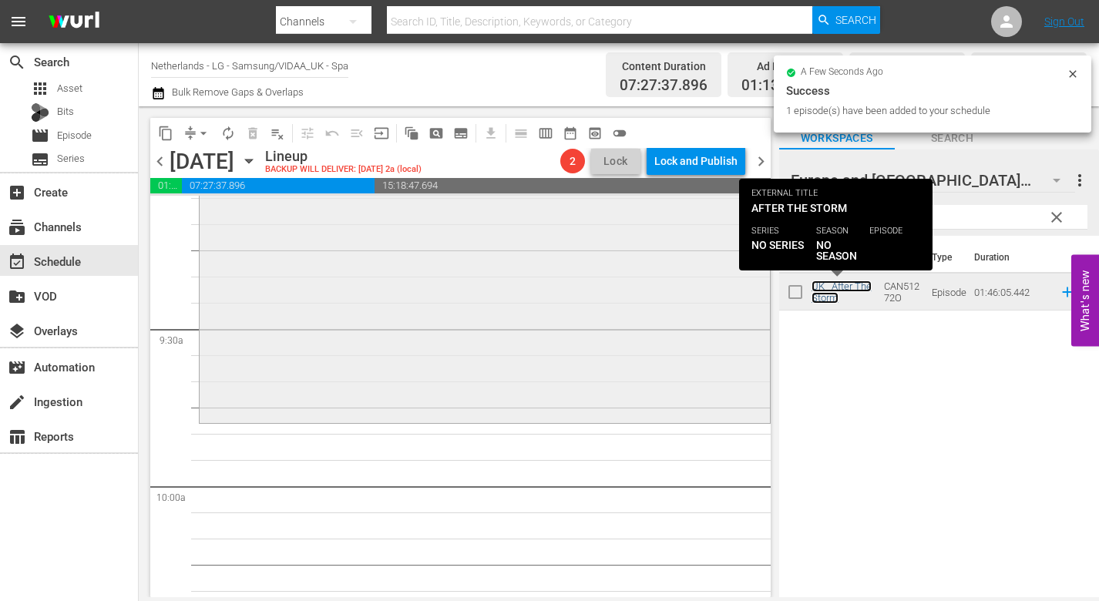
scroll to position [2864, 0]
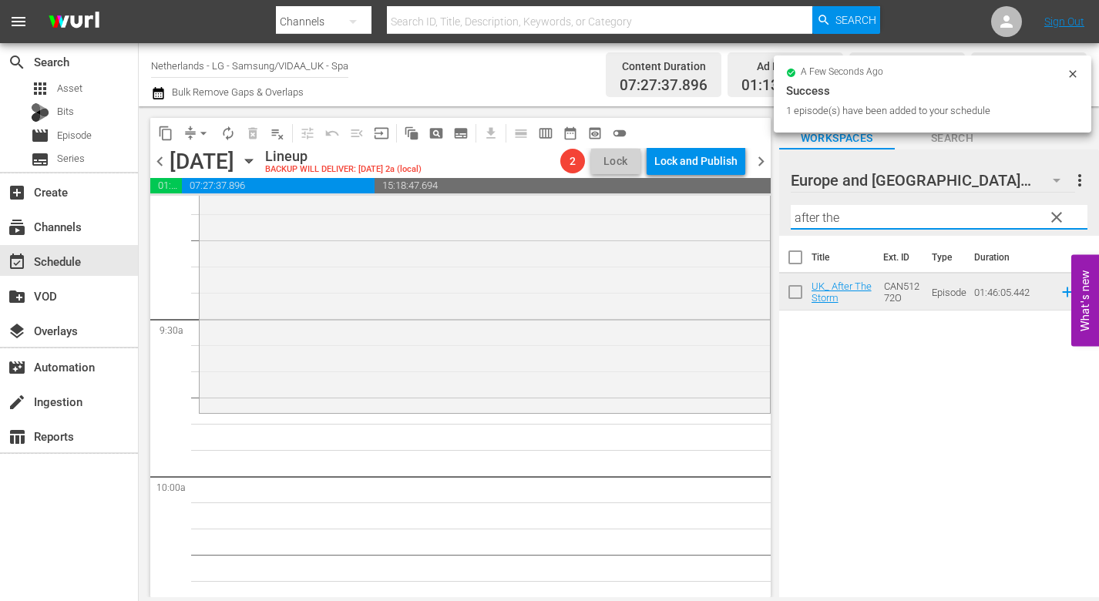
drag, startPoint x: 832, startPoint y: 219, endPoint x: 761, endPoint y: 213, distance: 71.9
click at [762, 213] on div "content_copy compress arrow_drop_down autorenew_outlined delete_forever_outline…" at bounding box center [619, 351] width 960 height 491
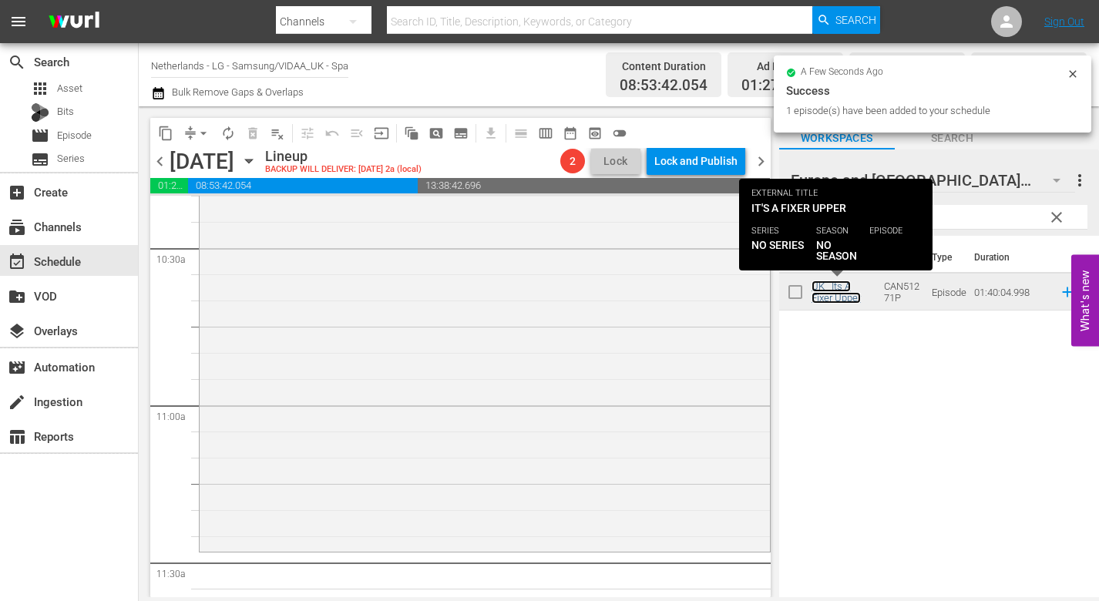
scroll to position [3404, 0]
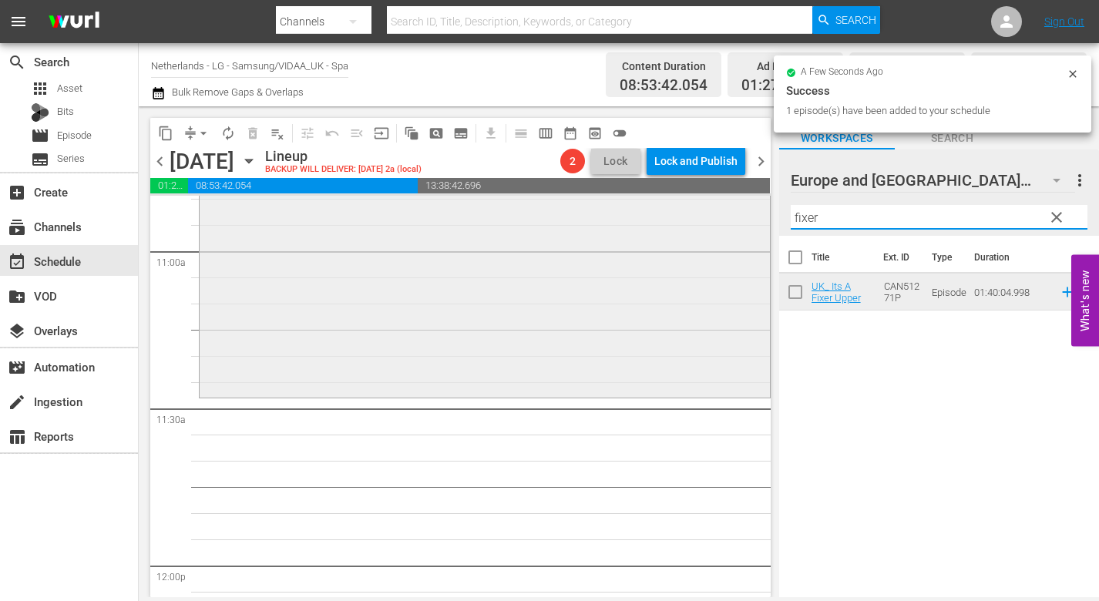
drag, startPoint x: 833, startPoint y: 223, endPoint x: 676, endPoint y: 213, distance: 157.5
click at [677, 213] on div "content_copy compress arrow_drop_down autorenew_outlined delete_forever_outline…" at bounding box center [619, 351] width 960 height 491
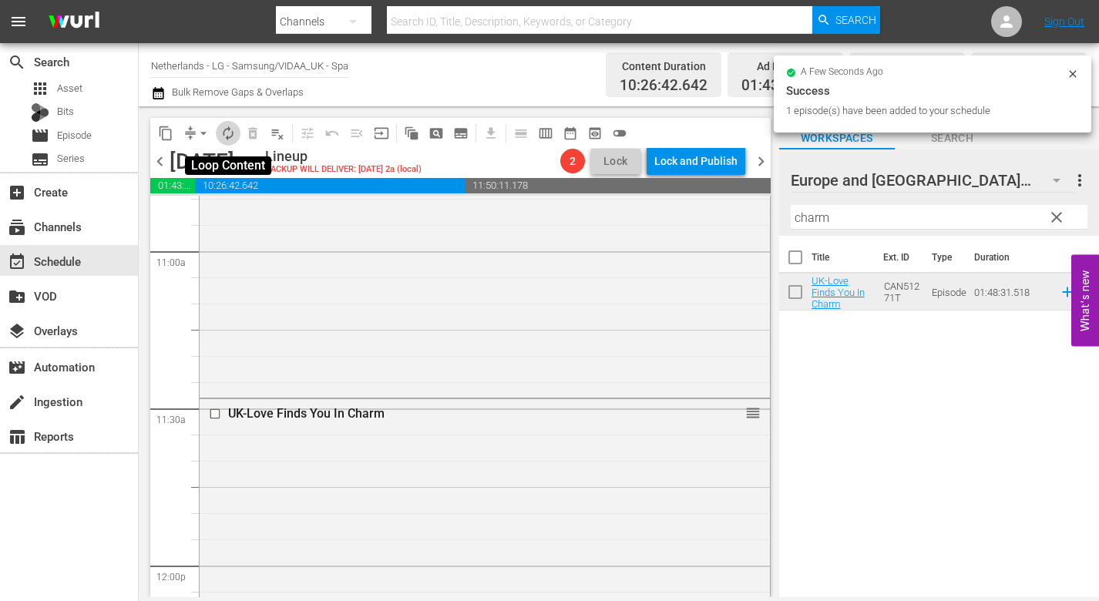
click at [224, 130] on span "autorenew_outlined" at bounding box center [227, 133] width 15 height 15
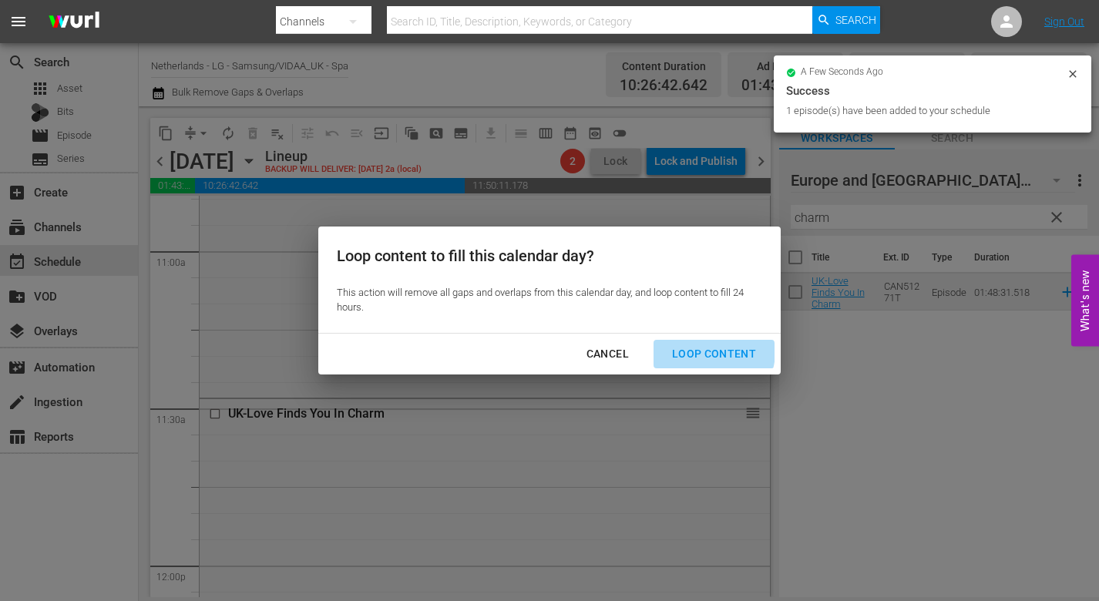
click at [714, 352] on div "Loop Content" at bounding box center [714, 354] width 109 height 19
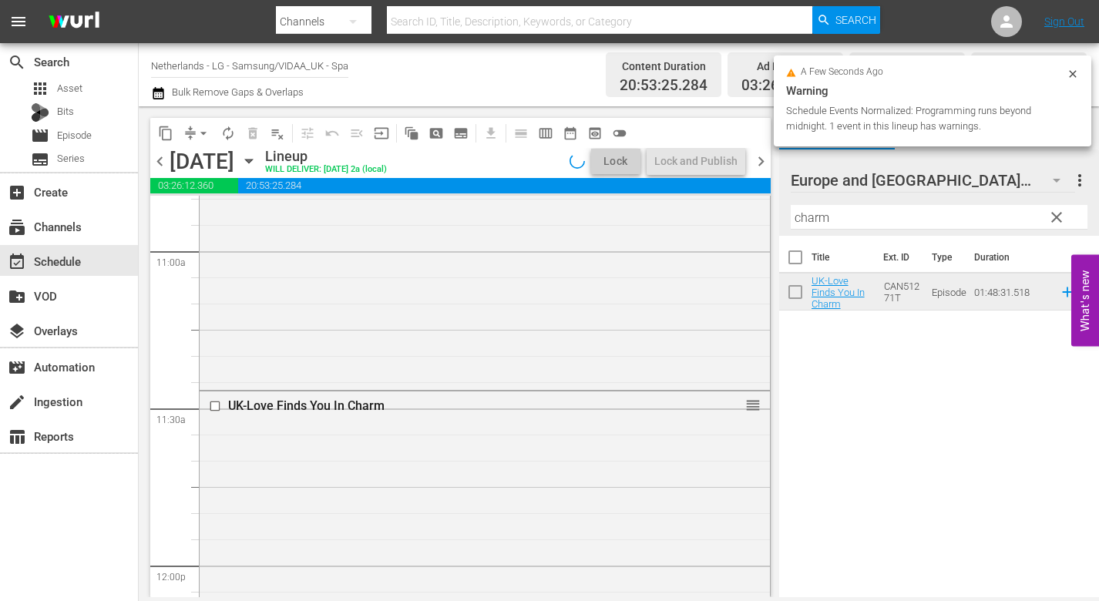
scroll to position [3430, 0]
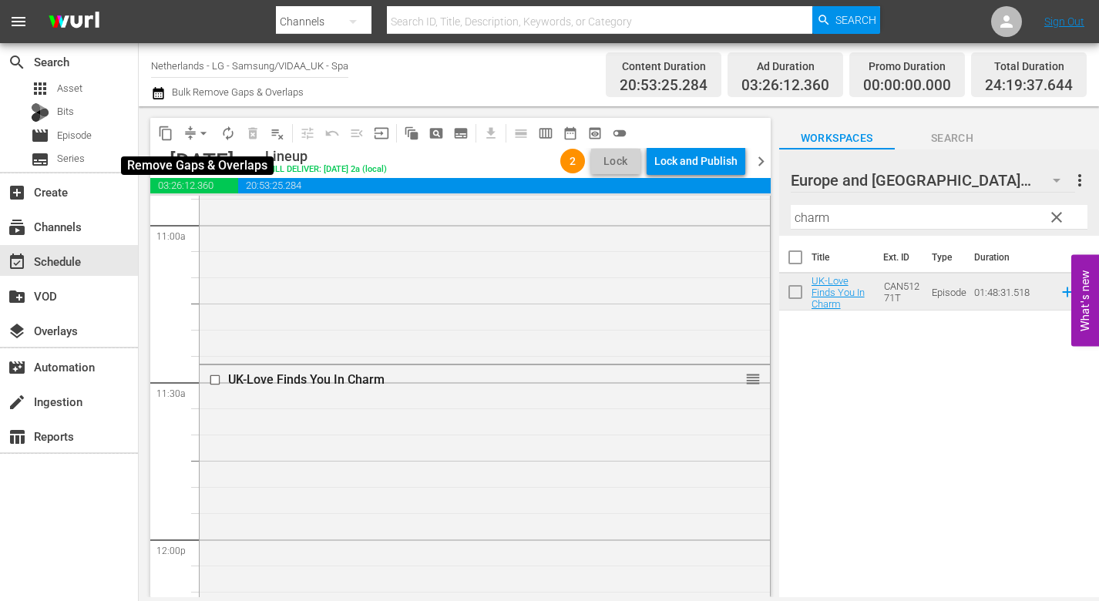
click at [203, 133] on span "arrow_drop_down" at bounding box center [203, 133] width 15 height 15
drag, startPoint x: 219, startPoint y: 211, endPoint x: 230, endPoint y: 217, distance: 12.1
click at [230, 217] on li "Align to End of Previous Day" at bounding box center [204, 215] width 162 height 25
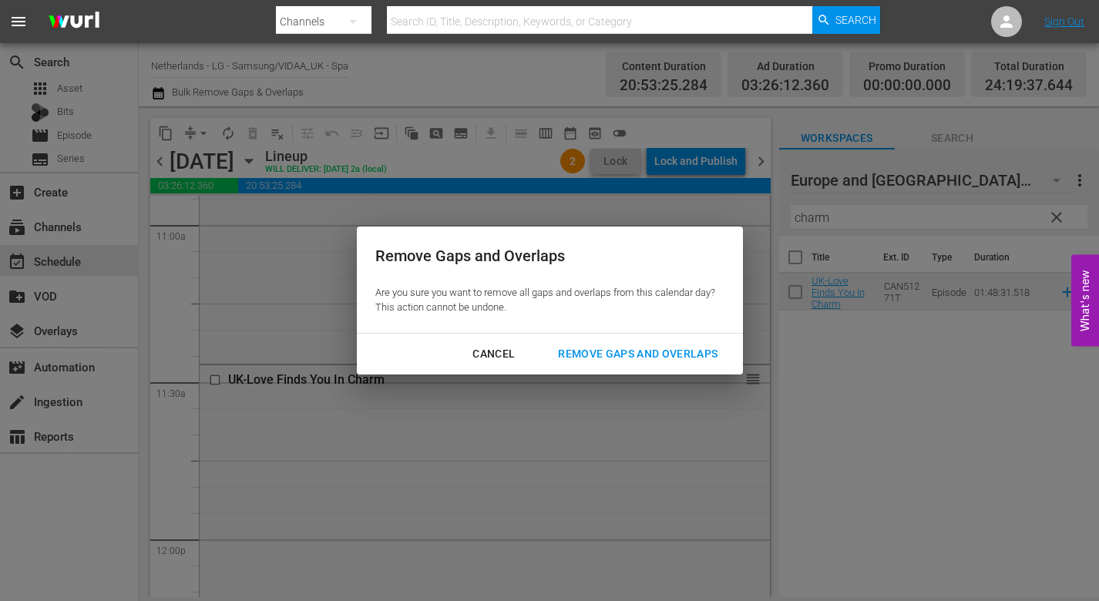
drag, startPoint x: 648, startPoint y: 349, endPoint x: 775, endPoint y: 395, distance: 135.3
click at [658, 355] on div "Remove Gaps and Overlaps" at bounding box center [638, 354] width 184 height 19
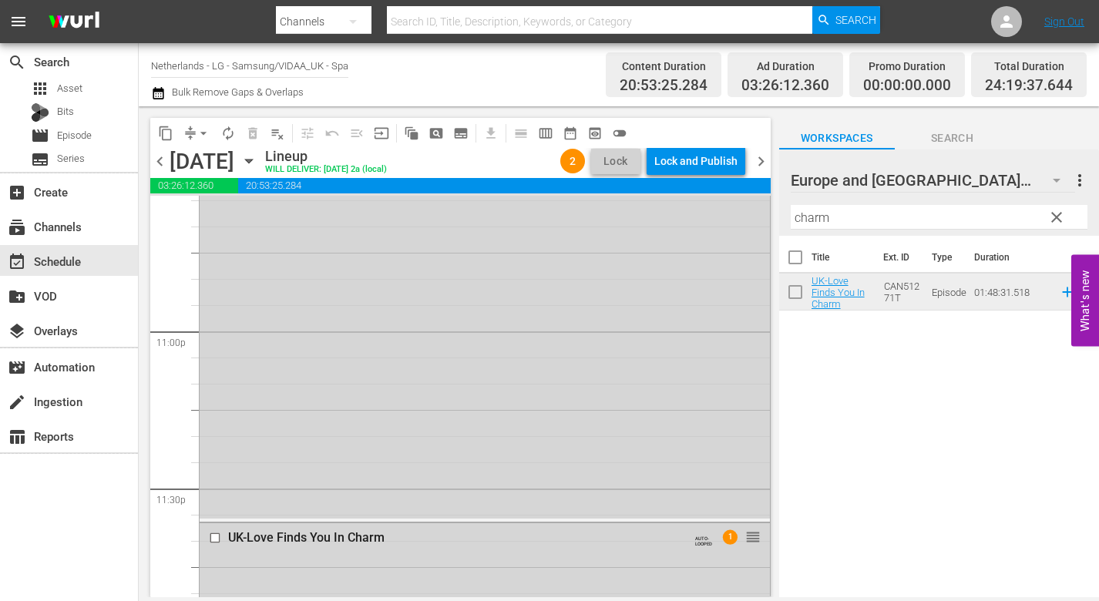
scroll to position [7245, 0]
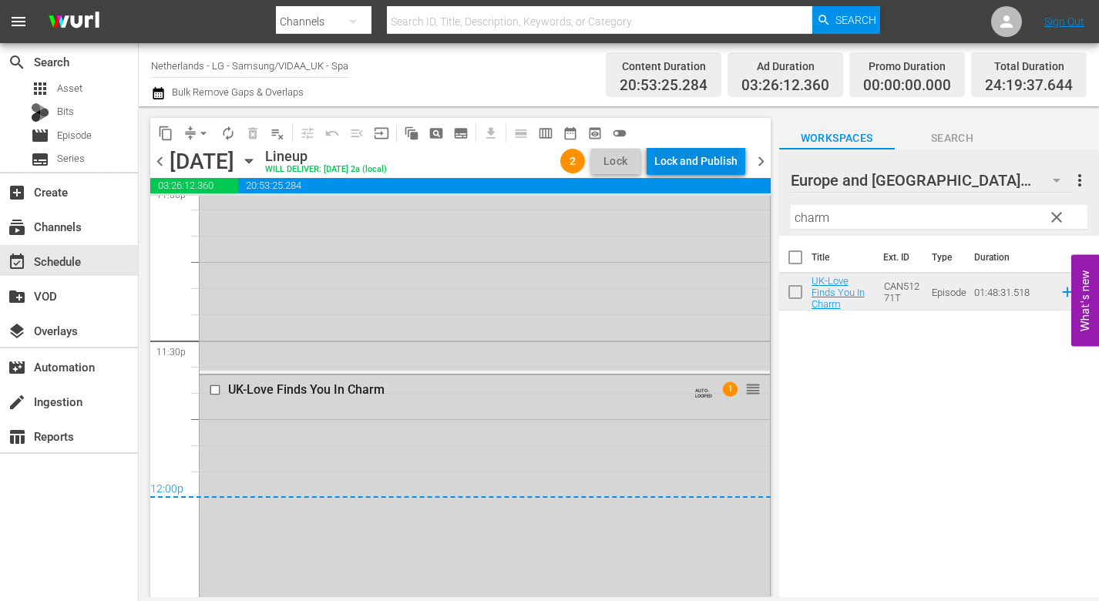
click at [698, 153] on div "Lock and Publish" at bounding box center [695, 161] width 83 height 28
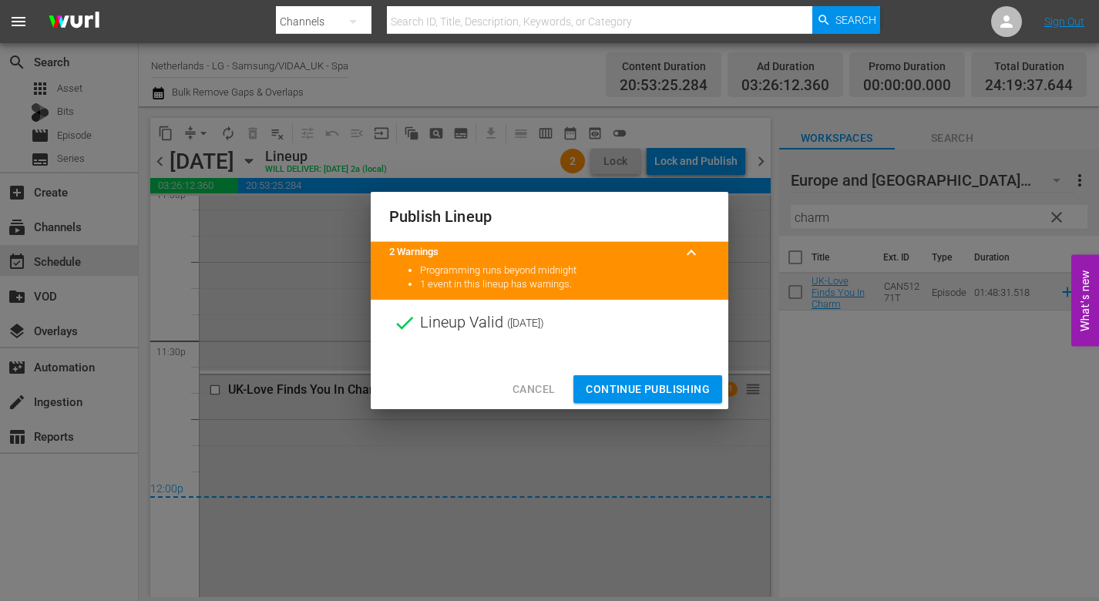
click at [651, 385] on span "Continue Publishing" at bounding box center [648, 389] width 124 height 19
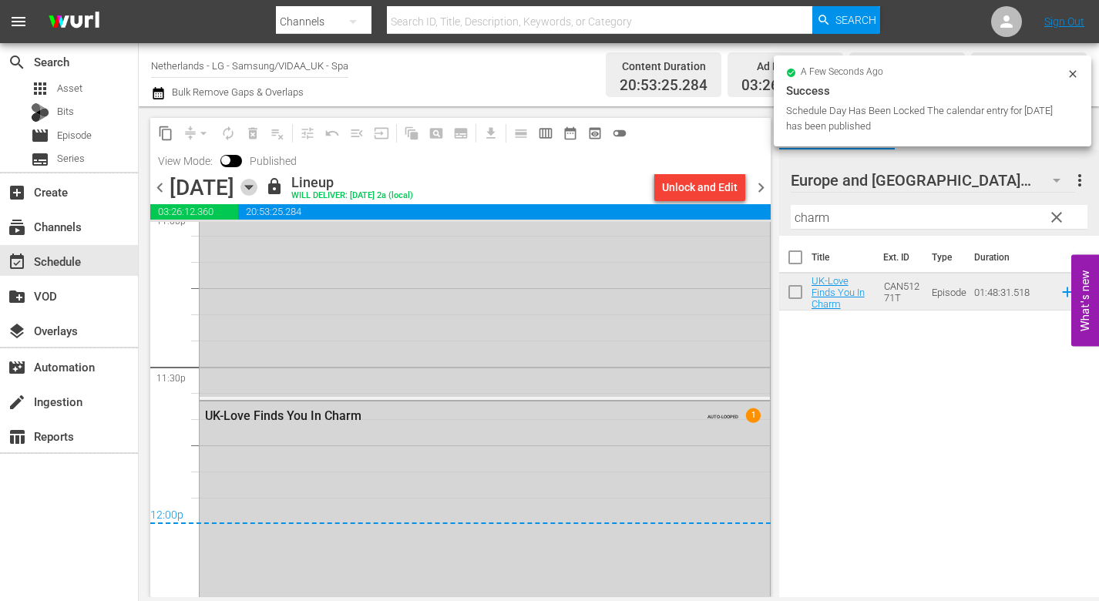
click at [257, 187] on icon "button" at bounding box center [248, 187] width 17 height 17
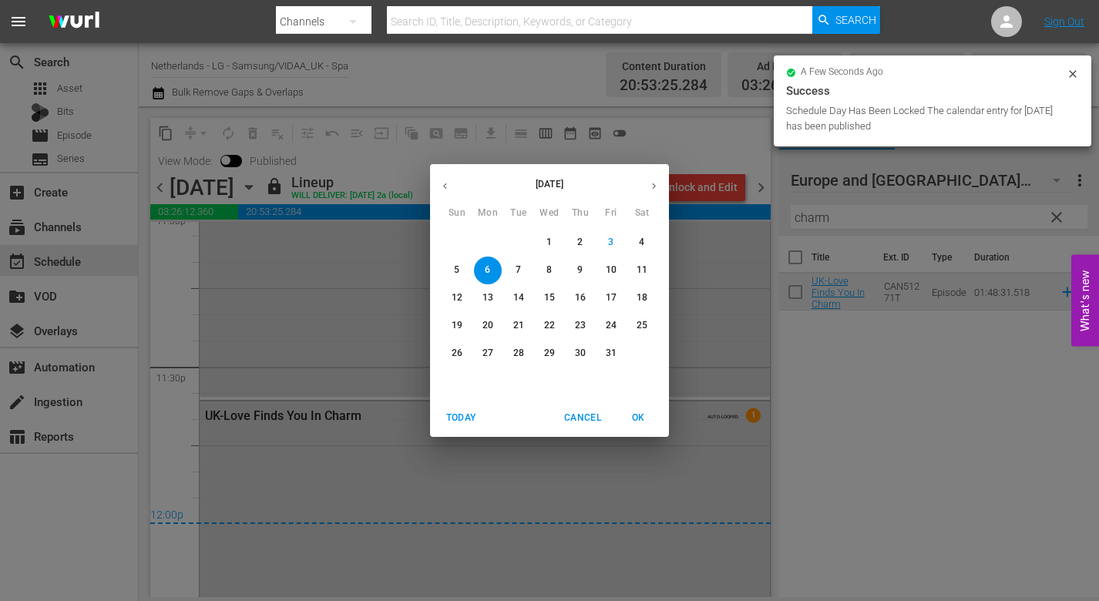
click at [516, 266] on p "7" at bounding box center [518, 270] width 5 height 13
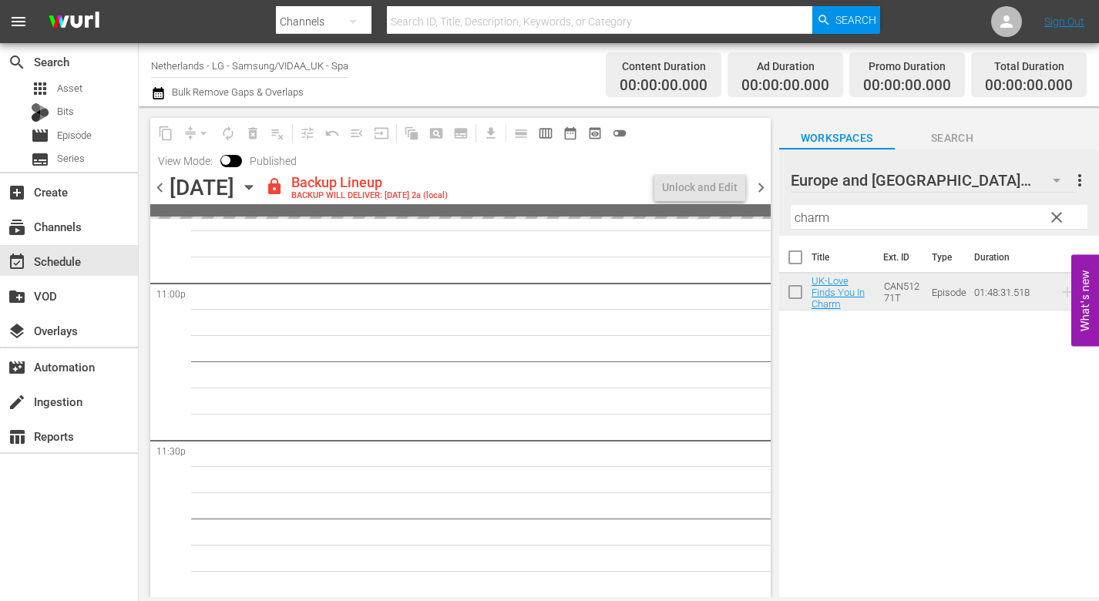
scroll to position [7172, 0]
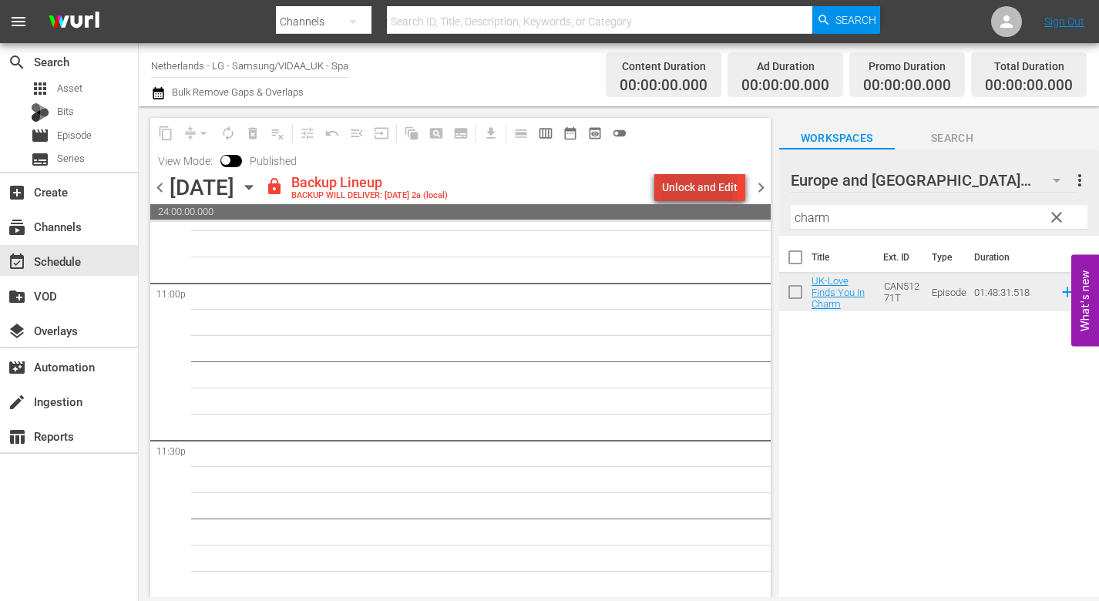
click at [699, 192] on div "Unlock and Edit" at bounding box center [700, 187] width 76 height 28
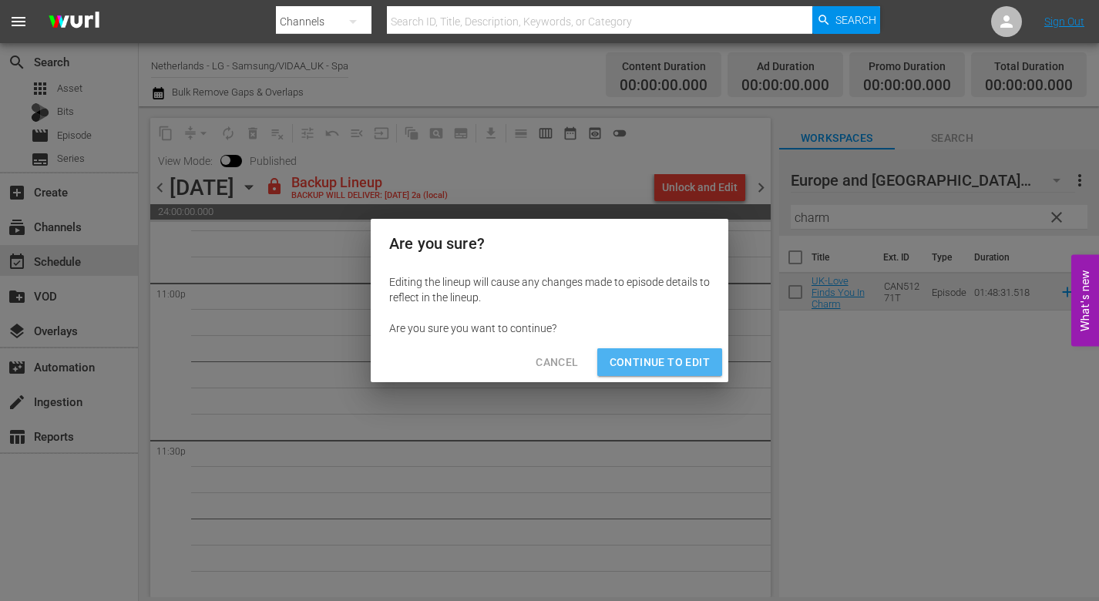
click at [677, 354] on span "Continue to Edit" at bounding box center [660, 362] width 100 height 19
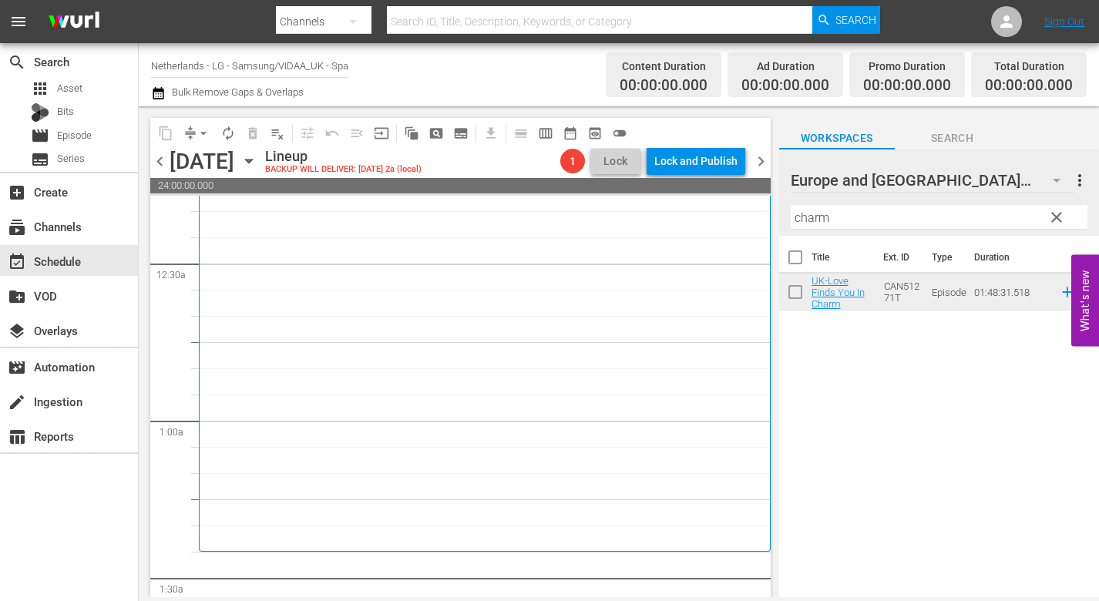
scroll to position [231, 0]
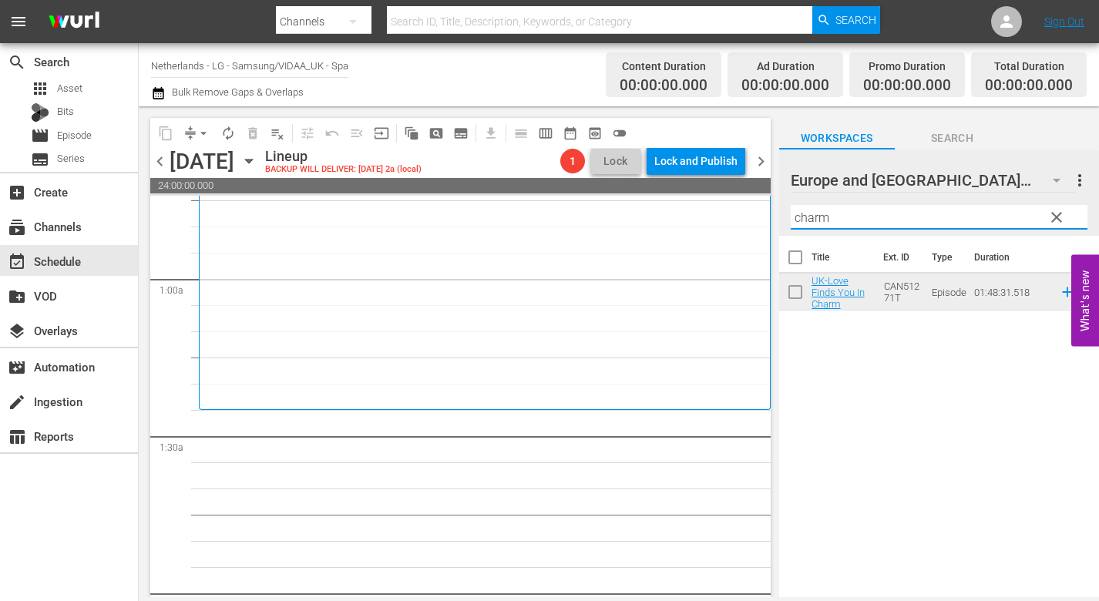
drag, startPoint x: 739, startPoint y: 202, endPoint x: 714, endPoint y: 199, distance: 24.9
click at [714, 199] on div "content_copy compress arrow_drop_down autorenew_outlined delete_forever_outline…" at bounding box center [619, 351] width 960 height 491
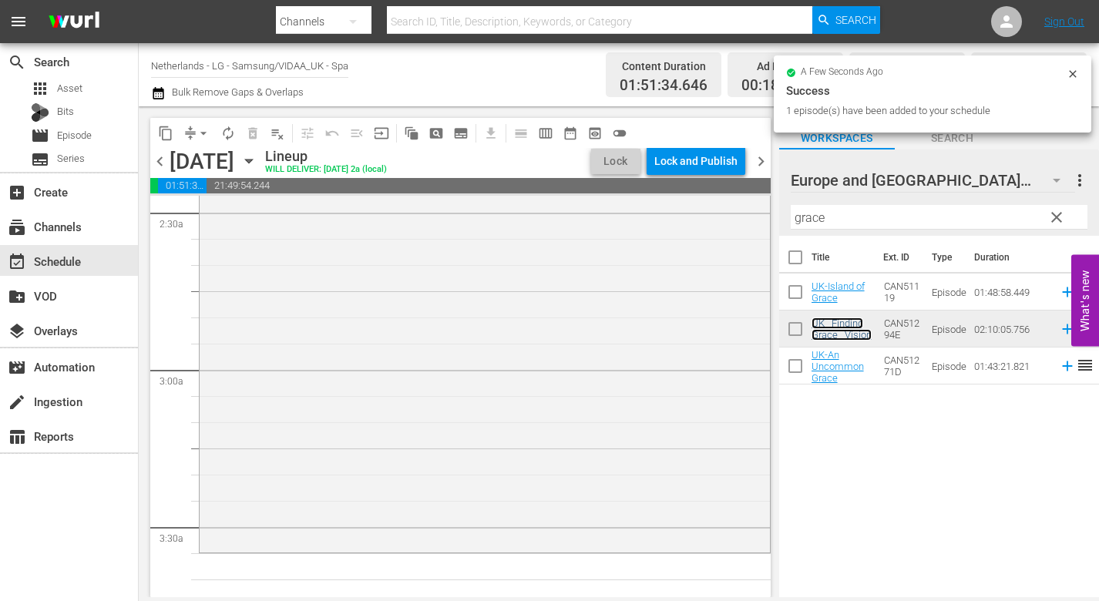
scroll to position [771, 0]
drag, startPoint x: 835, startPoint y: 218, endPoint x: 659, endPoint y: 200, distance: 176.6
click at [660, 200] on div "content_copy compress arrow_drop_down autorenew_outlined delete_forever_outline…" at bounding box center [619, 351] width 960 height 491
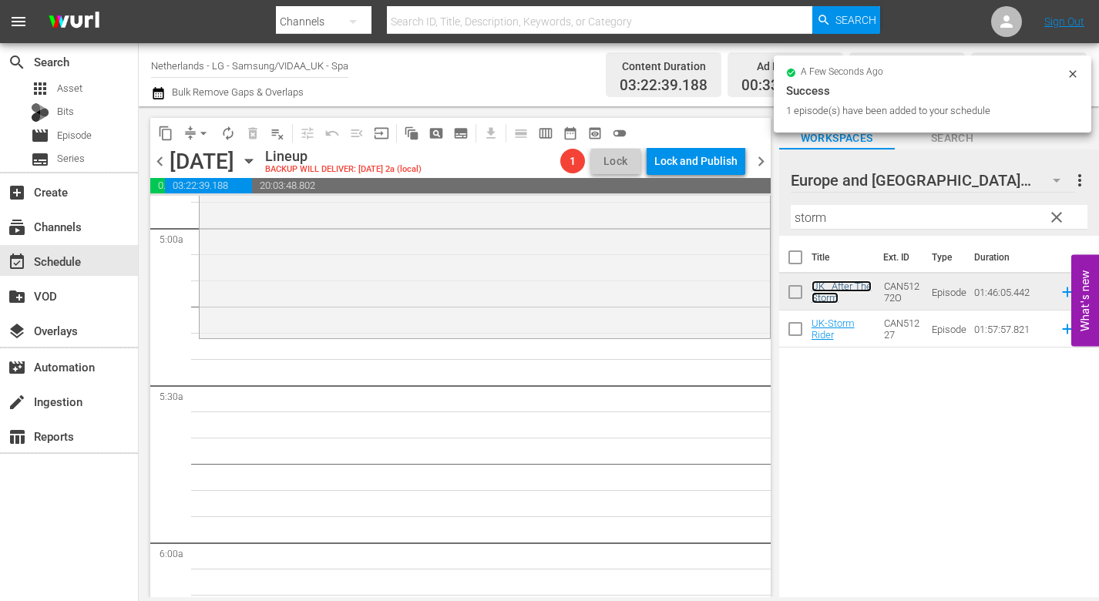
scroll to position [1542, 0]
drag, startPoint x: 854, startPoint y: 223, endPoint x: 713, endPoint y: 209, distance: 141.7
click at [716, 210] on div "content_copy compress arrow_drop_down autorenew_outlined delete_forever_outline…" at bounding box center [619, 351] width 960 height 491
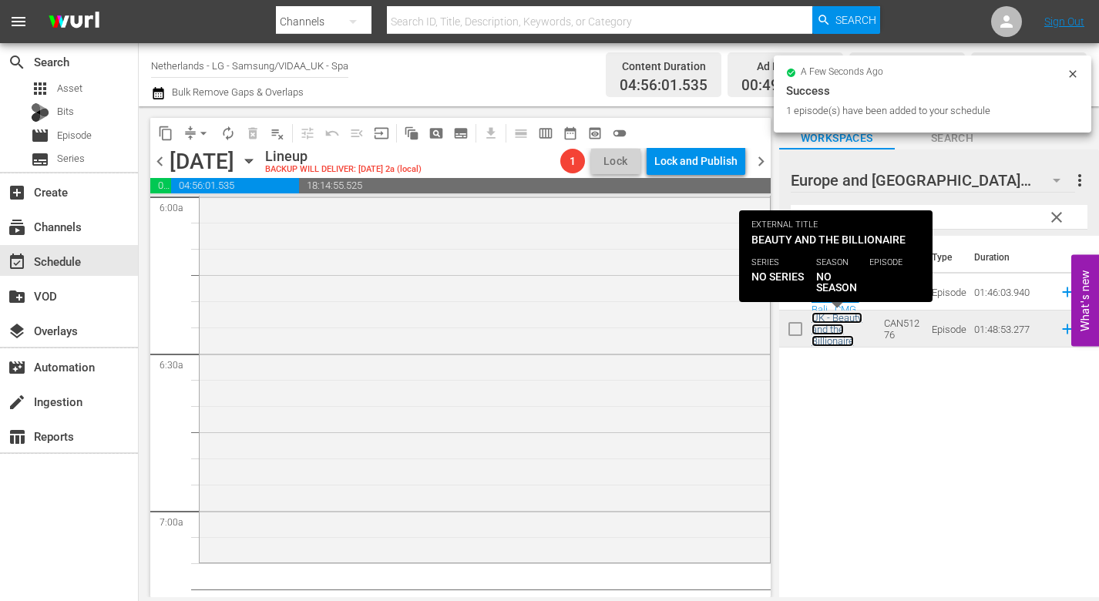
scroll to position [1927, 0]
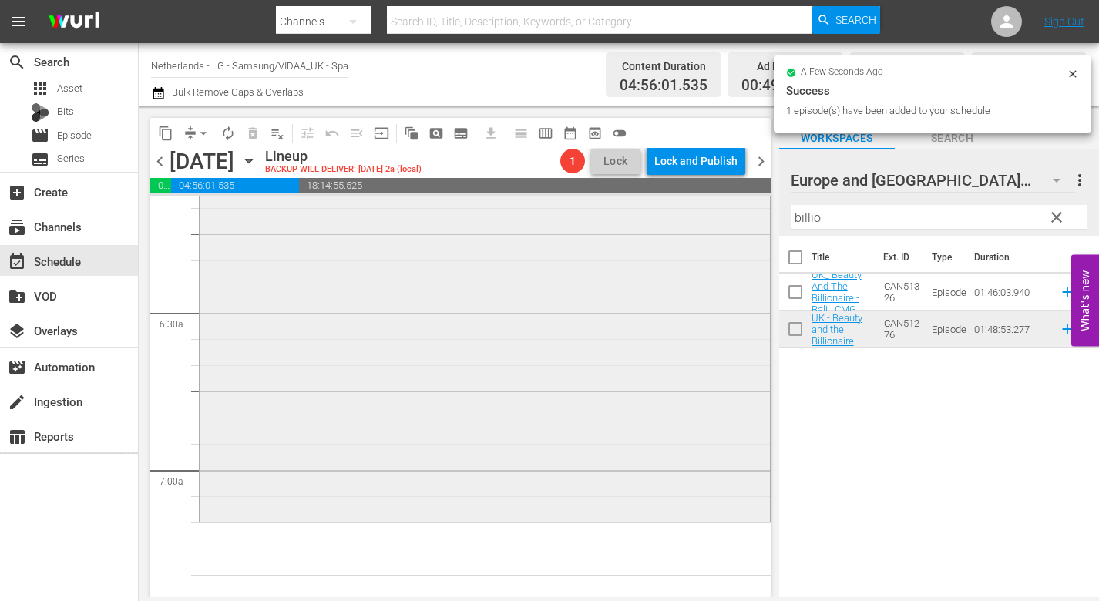
drag, startPoint x: 859, startPoint y: 223, endPoint x: 684, endPoint y: 206, distance: 176.5
click at [685, 206] on div "content_copy compress arrow_drop_down autorenew_outlined delete_forever_outline…" at bounding box center [619, 351] width 960 height 491
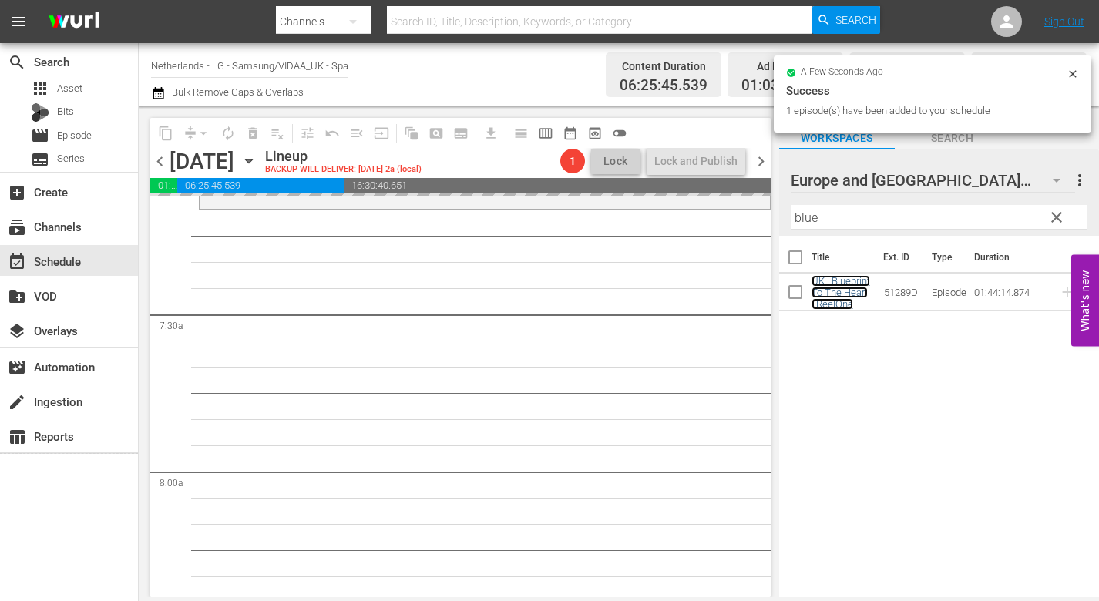
scroll to position [2389, 0]
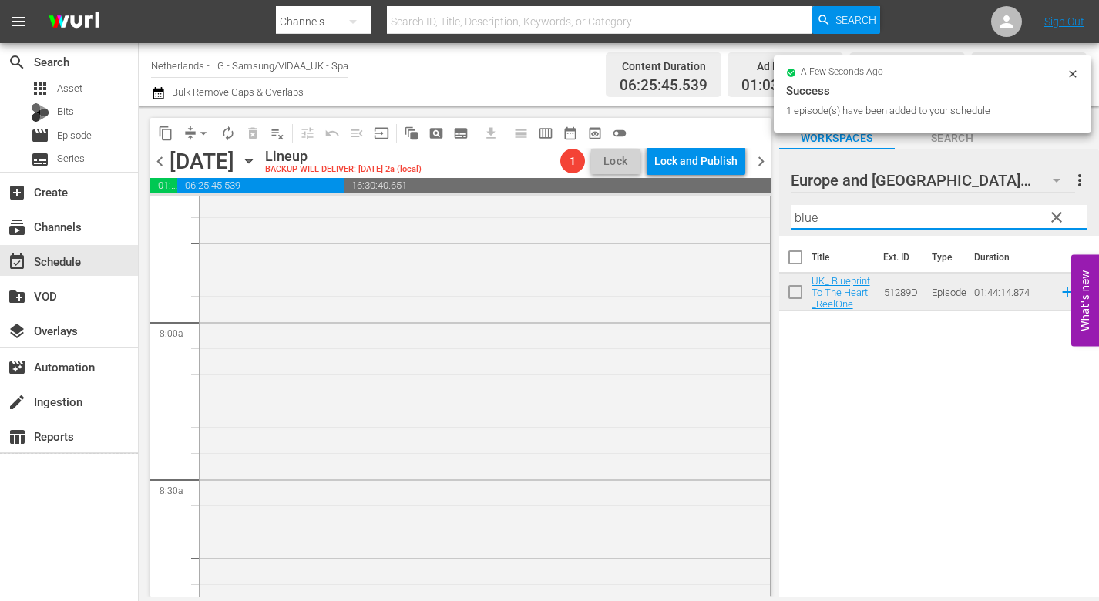
drag, startPoint x: 854, startPoint y: 217, endPoint x: 583, endPoint y: 187, distance: 272.3
click at [667, 199] on div "content_copy compress arrow_drop_down autorenew_outlined delete_forever_outline…" at bounding box center [619, 351] width 960 height 491
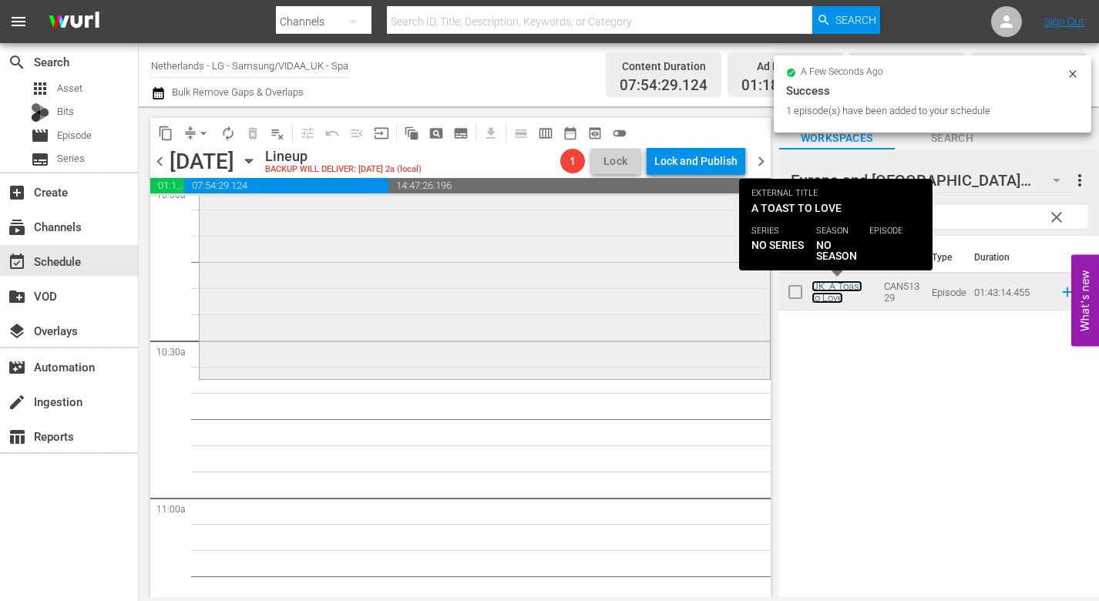
scroll to position [3160, 0]
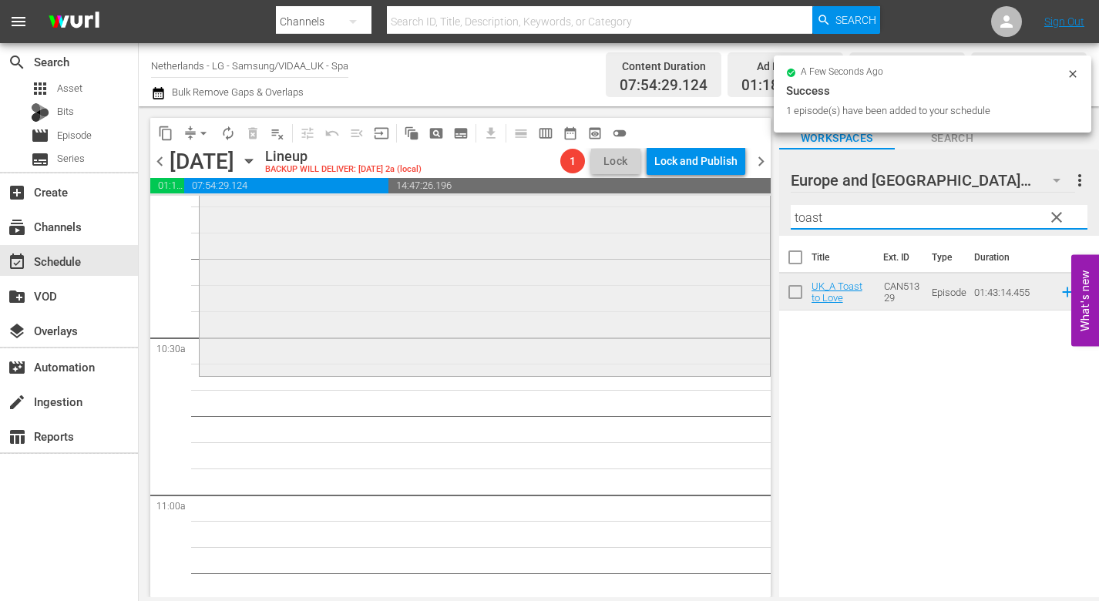
drag, startPoint x: 782, startPoint y: 217, endPoint x: 647, endPoint y: 213, distance: 135.0
click at [651, 213] on div "content_copy compress arrow_drop_down autorenew_outlined delete_forever_outline…" at bounding box center [619, 351] width 960 height 491
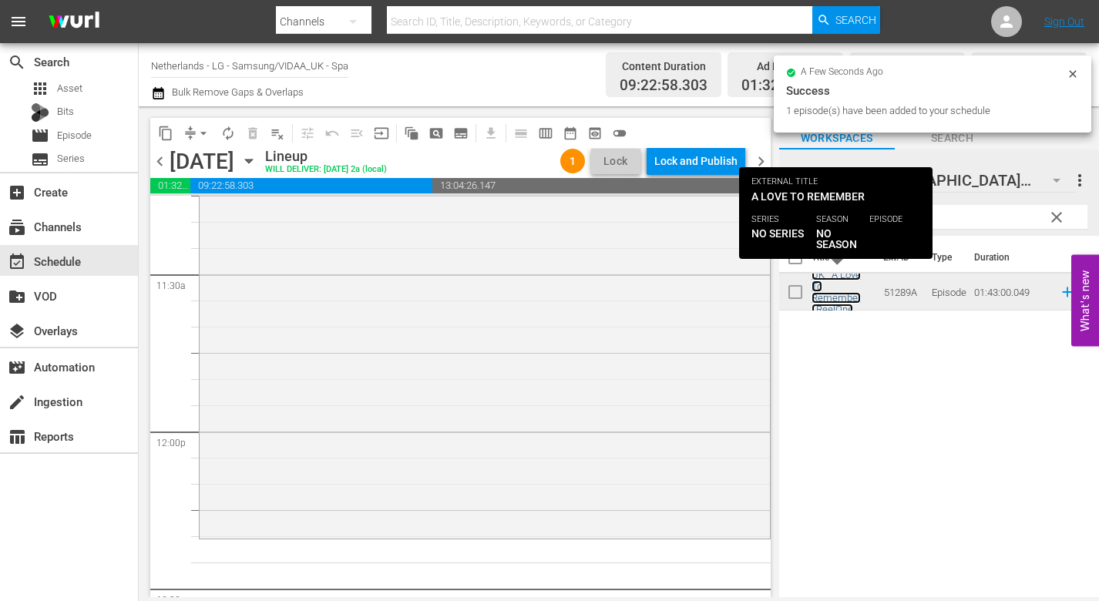
scroll to position [3545, 0]
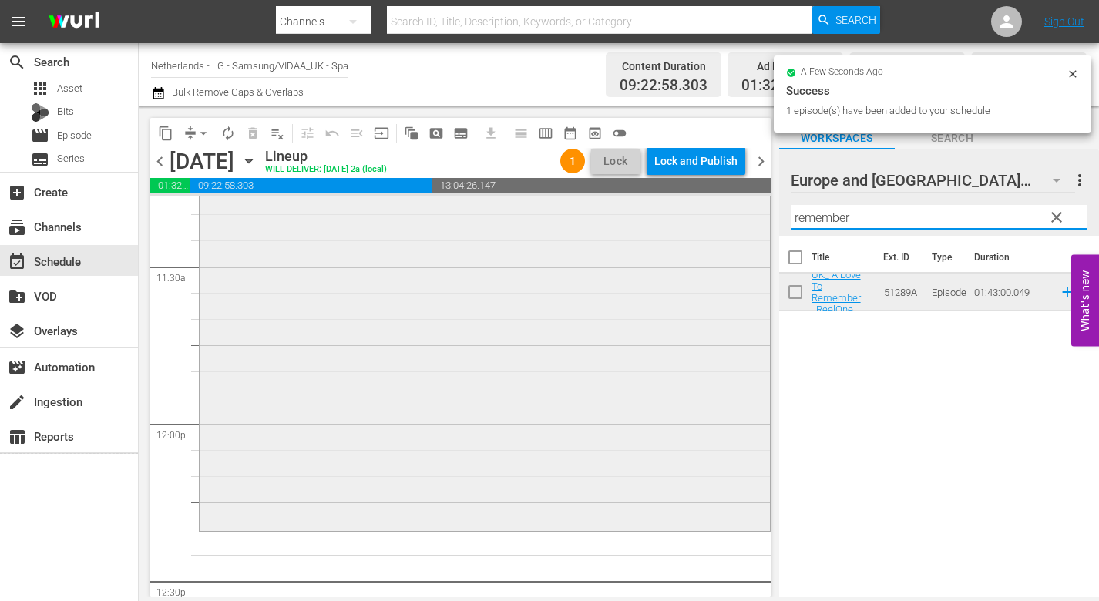
drag, startPoint x: 864, startPoint y: 225, endPoint x: 618, endPoint y: 220, distance: 245.9
click at [630, 219] on div "content_copy compress arrow_drop_down autorenew_outlined delete_forever_outline…" at bounding box center [619, 351] width 960 height 491
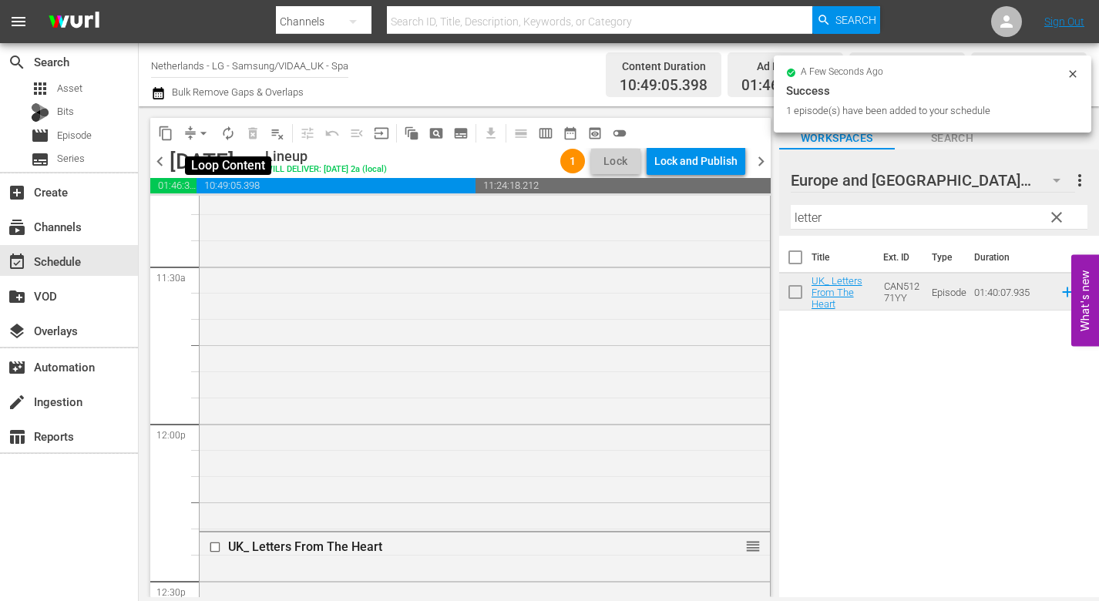
click at [231, 137] on span "autorenew_outlined" at bounding box center [227, 133] width 15 height 15
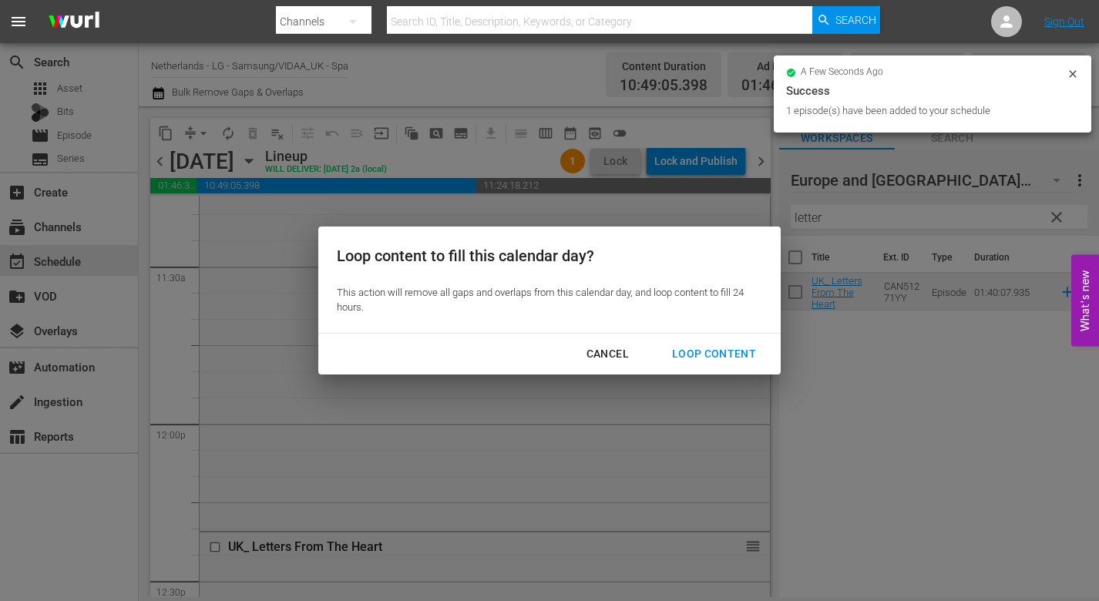
click at [725, 353] on div "Loop Content" at bounding box center [714, 354] width 109 height 19
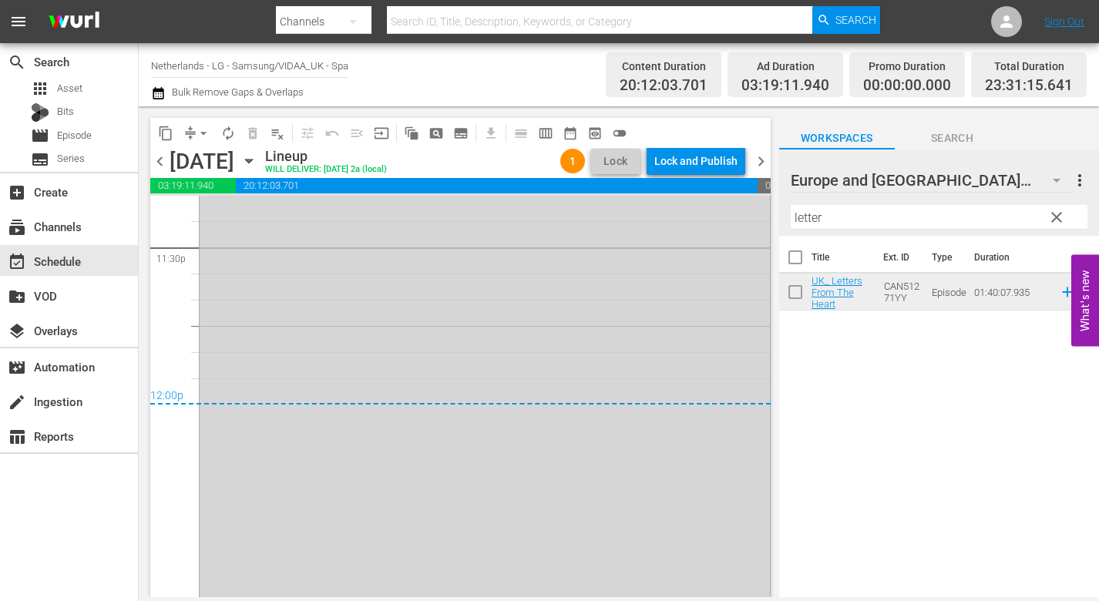
scroll to position [7440, 0]
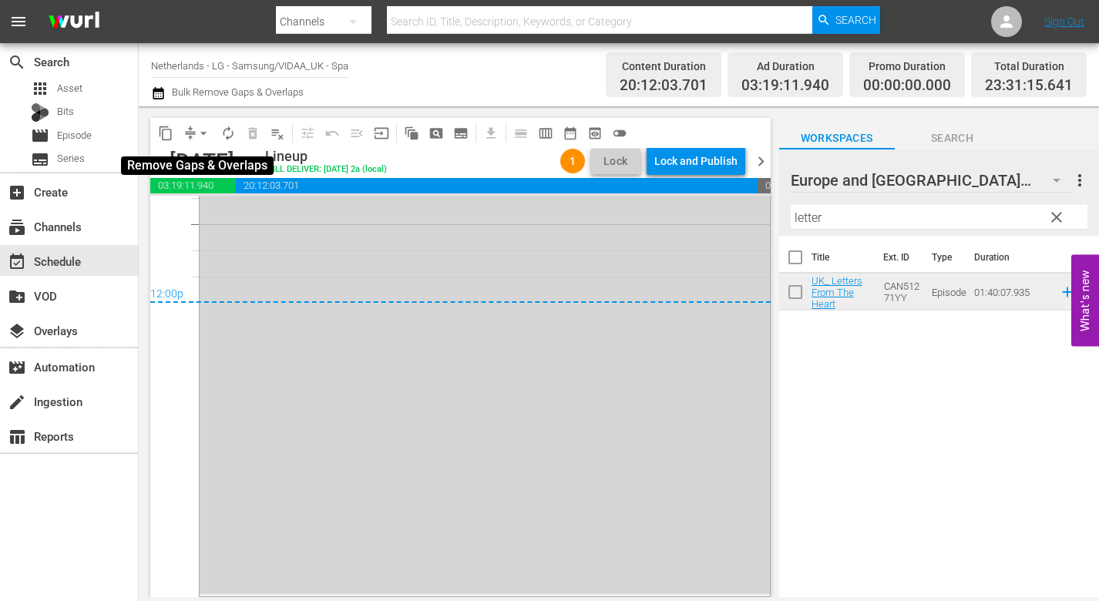
click at [198, 131] on span "arrow_drop_down" at bounding box center [203, 133] width 15 height 15
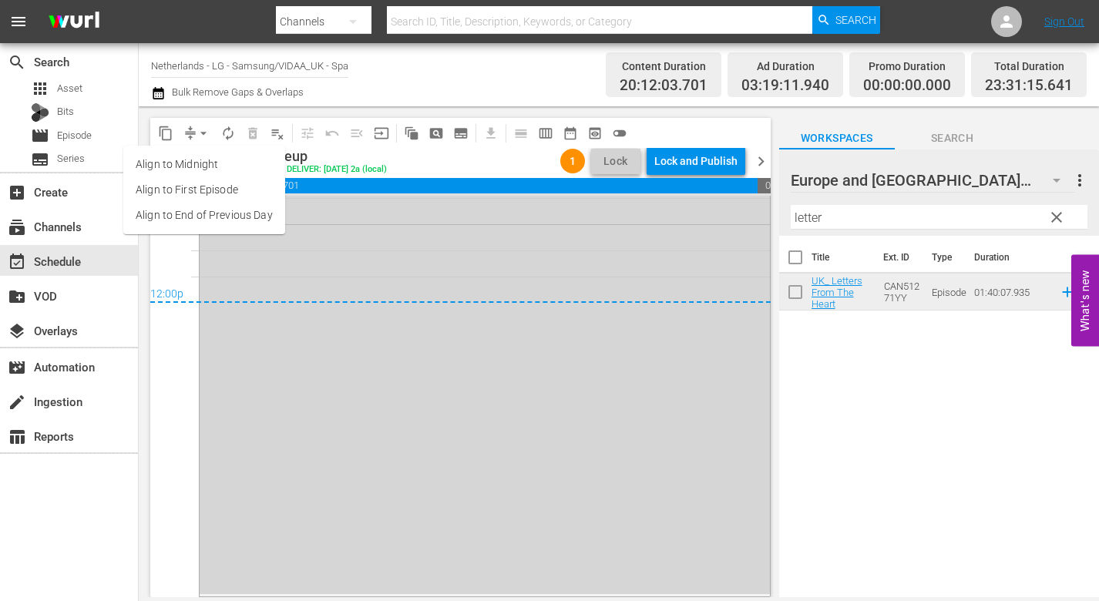
drag, startPoint x: 237, startPoint y: 216, endPoint x: 247, endPoint y: 218, distance: 9.5
click at [247, 218] on li "Align to End of Previous Day" at bounding box center [204, 215] width 162 height 25
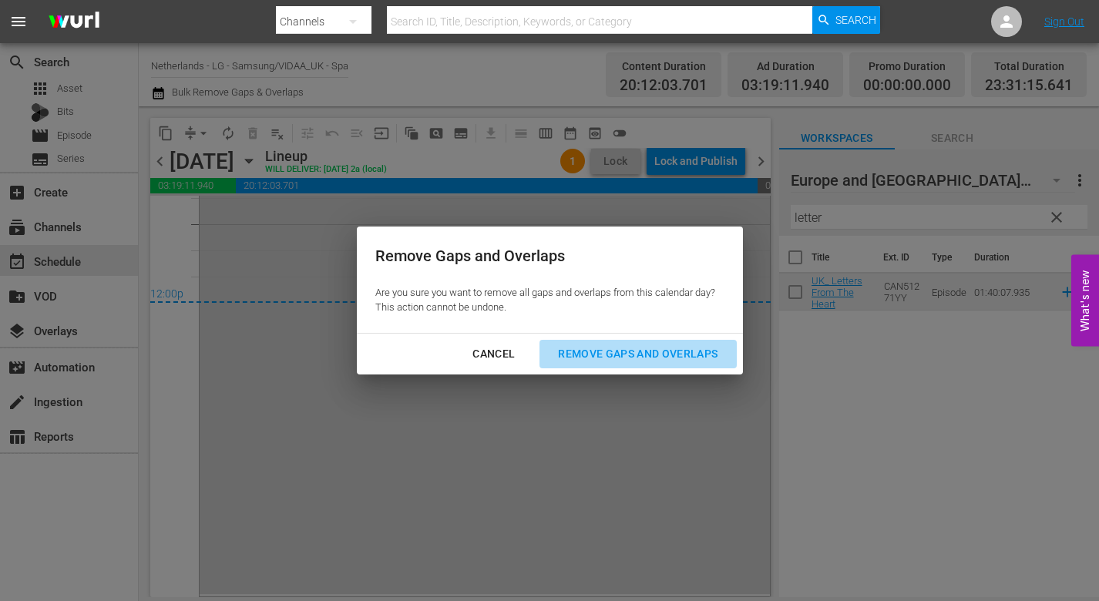
click at [661, 352] on div "Remove Gaps and Overlaps" at bounding box center [638, 354] width 184 height 19
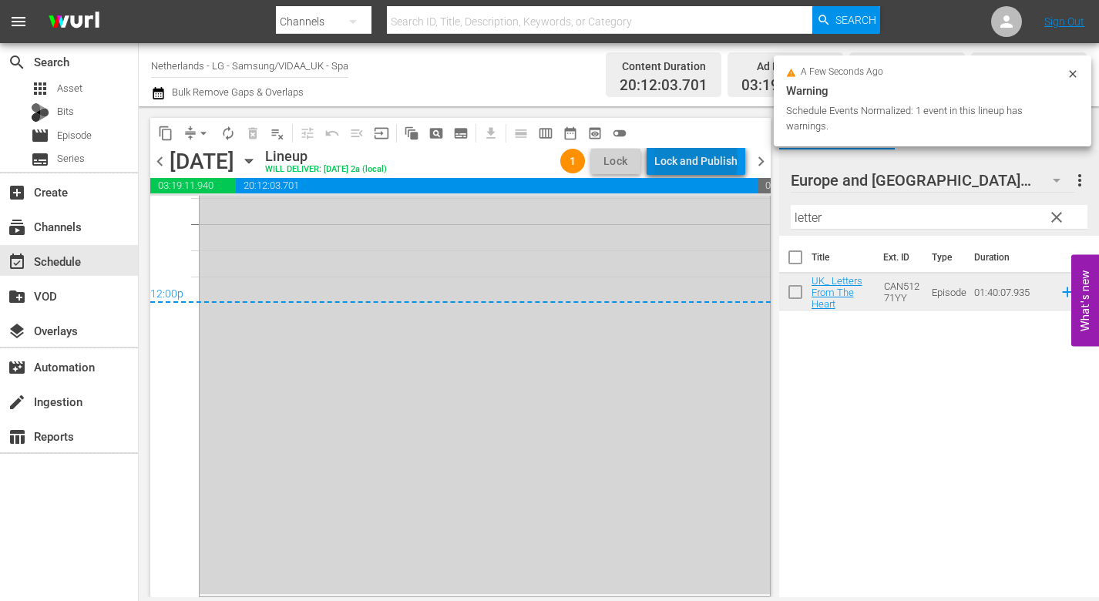
click at [699, 160] on div "Lock and Publish" at bounding box center [695, 161] width 83 height 28
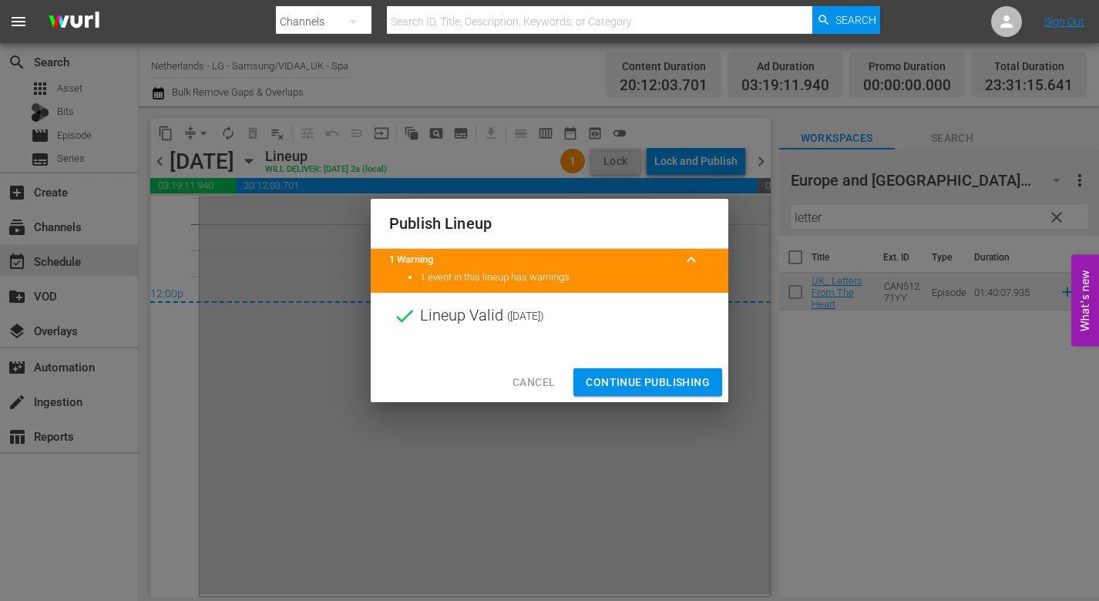
click at [648, 382] on span "Continue Publishing" at bounding box center [648, 382] width 124 height 19
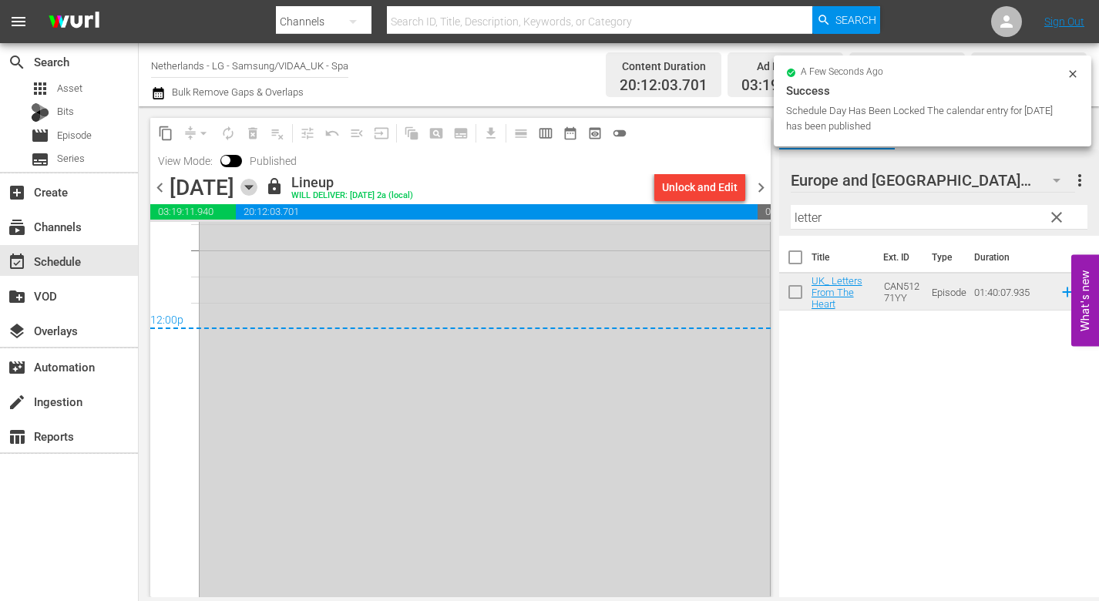
click at [252, 187] on icon "button" at bounding box center [248, 188] width 7 height 4
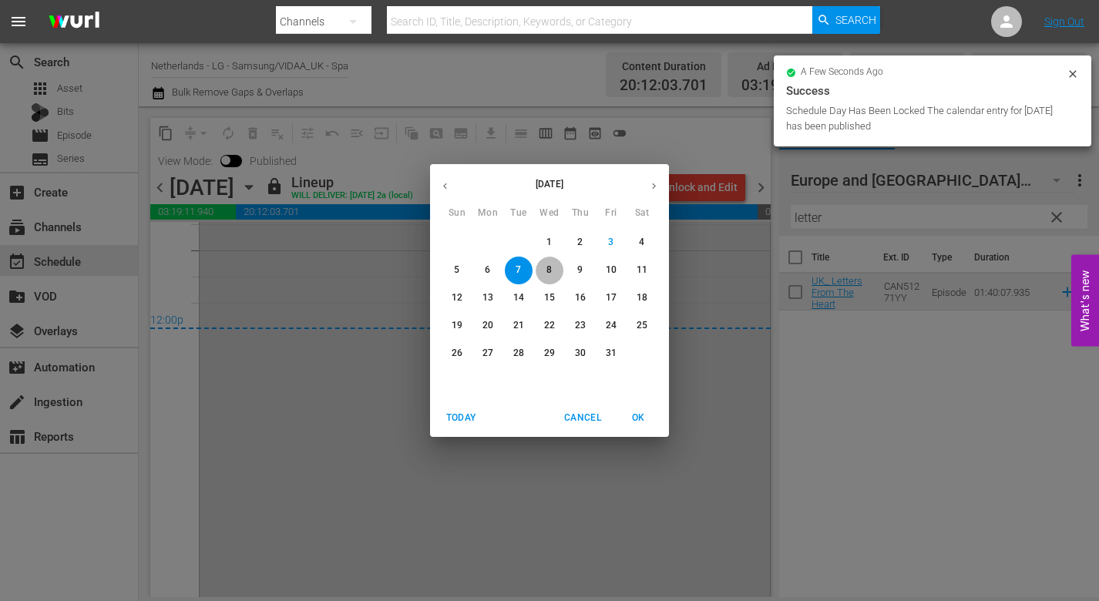
click at [550, 268] on p "8" at bounding box center [548, 270] width 5 height 13
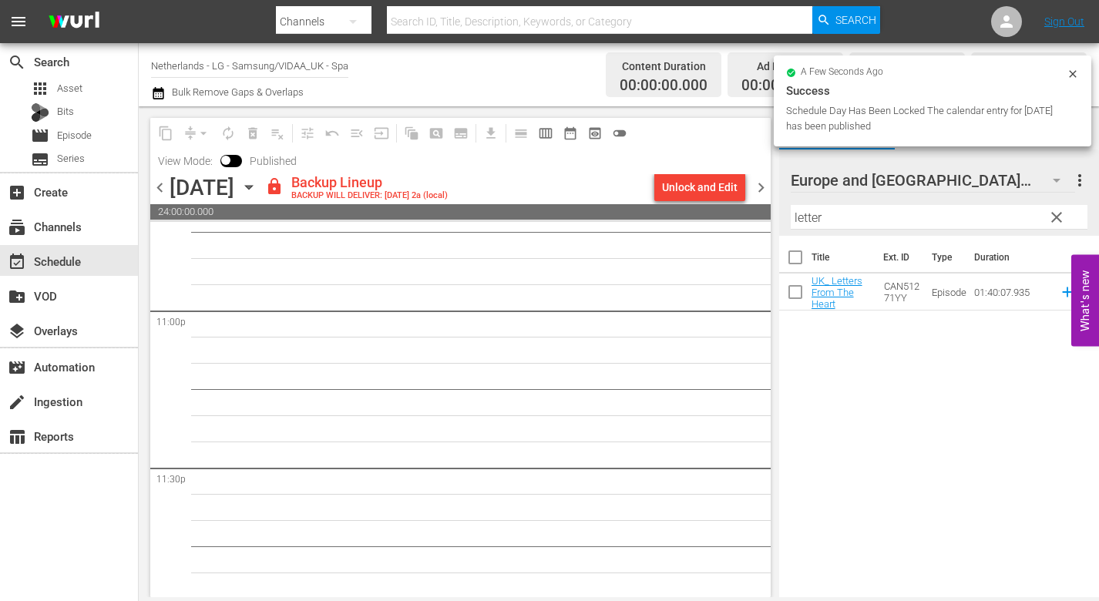
scroll to position [7118, 0]
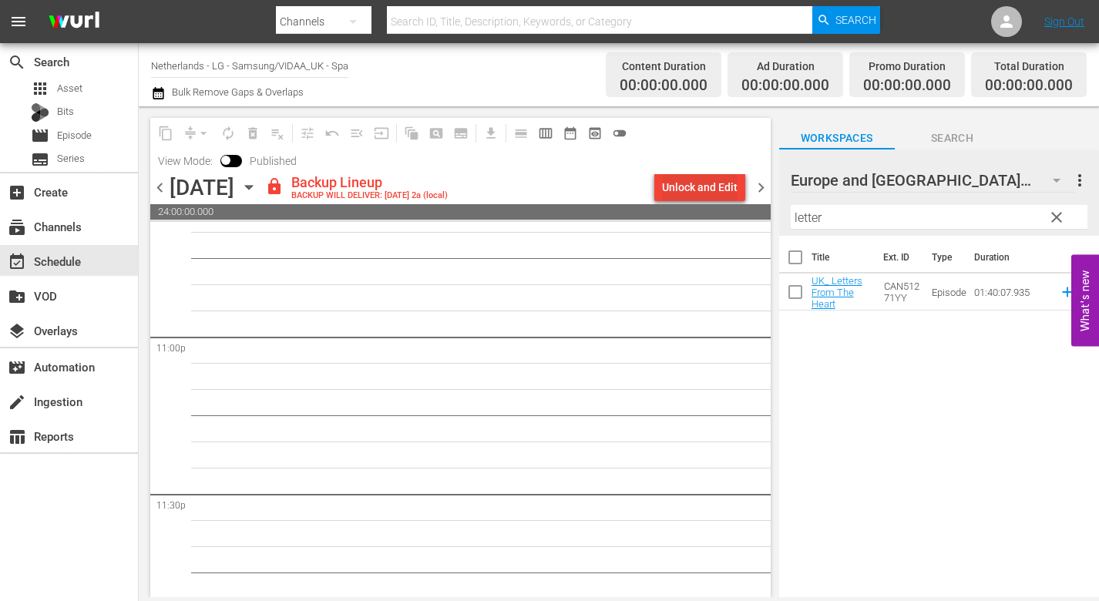
click at [701, 190] on div "Unlock and Edit" at bounding box center [700, 187] width 76 height 28
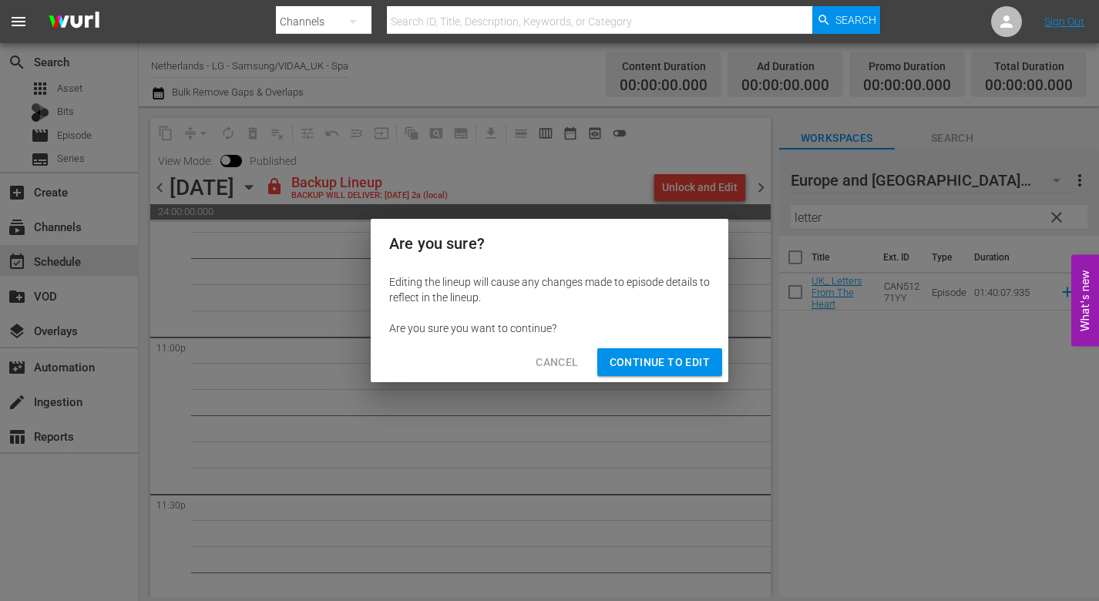
drag, startPoint x: 637, startPoint y: 348, endPoint x: 653, endPoint y: 365, distance: 22.9
click at [638, 349] on button "Continue to Edit" at bounding box center [659, 362] width 125 height 29
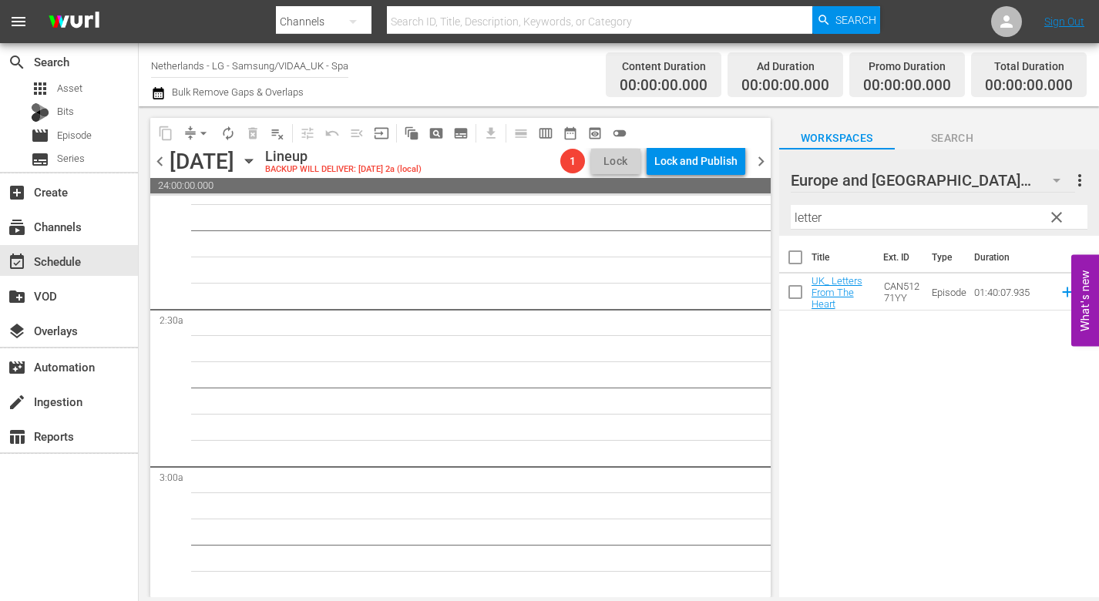
scroll to position [0, 0]
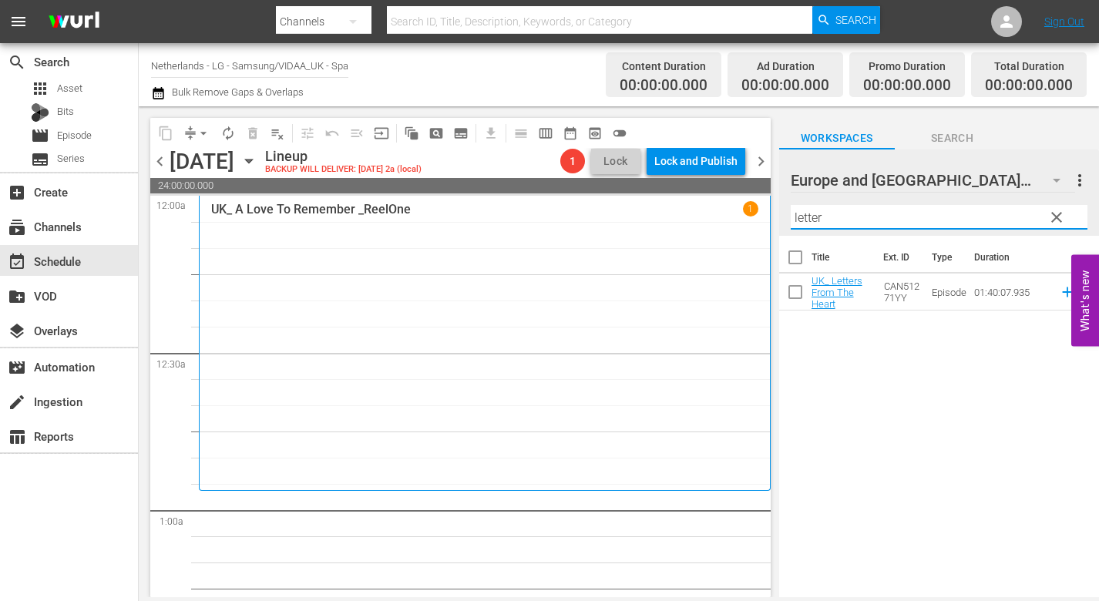
drag, startPoint x: 822, startPoint y: 215, endPoint x: 728, endPoint y: 213, distance: 93.3
click at [728, 213] on div "content_copy compress arrow_drop_down autorenew_outlined delete_forever_outline…" at bounding box center [619, 351] width 960 height 491
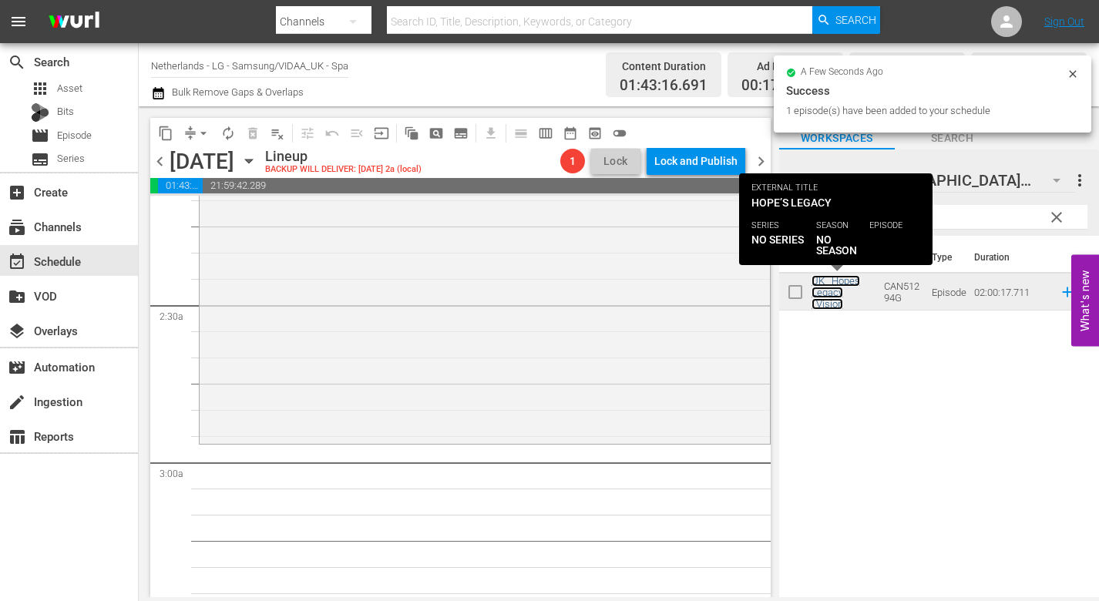
scroll to position [694, 0]
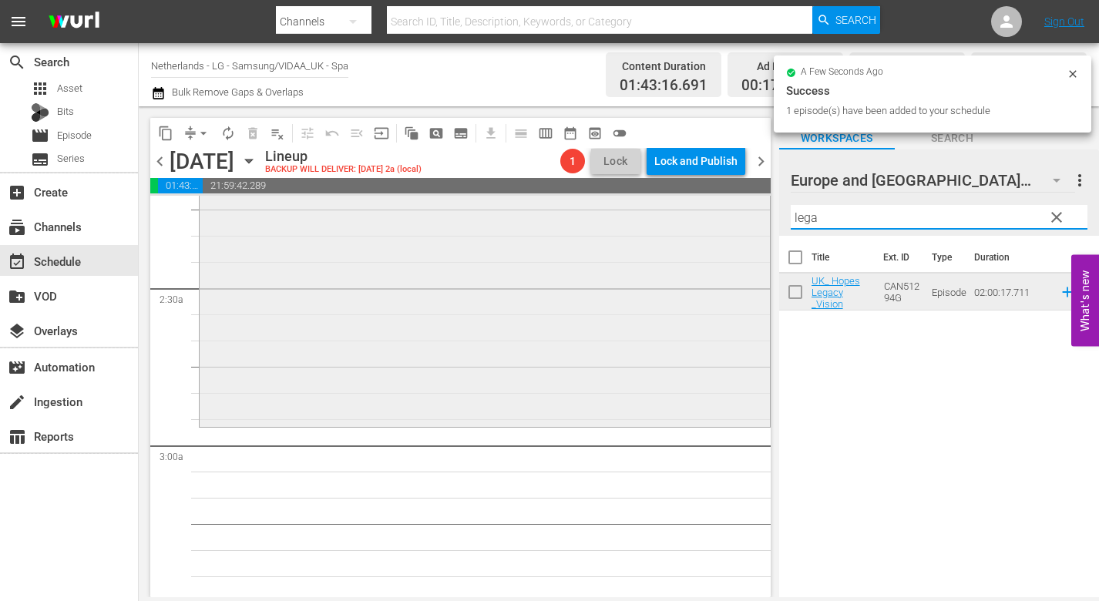
drag, startPoint x: 835, startPoint y: 216, endPoint x: 755, endPoint y: 215, distance: 80.2
click at [755, 216] on div "content_copy compress arrow_drop_down autorenew_outlined delete_forever_outline…" at bounding box center [619, 351] width 960 height 491
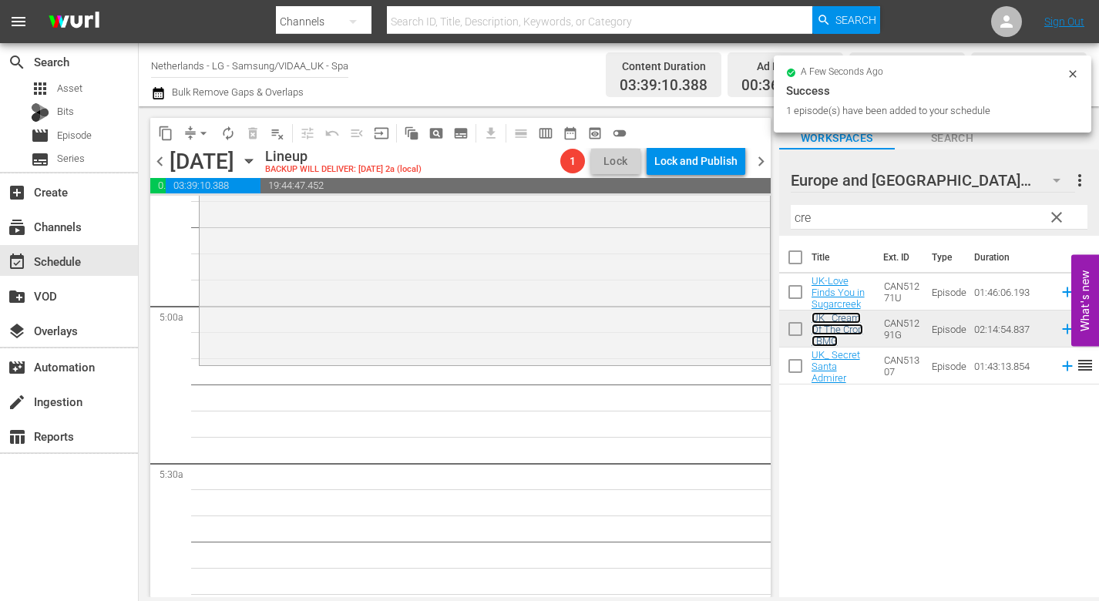
scroll to position [1464, 0]
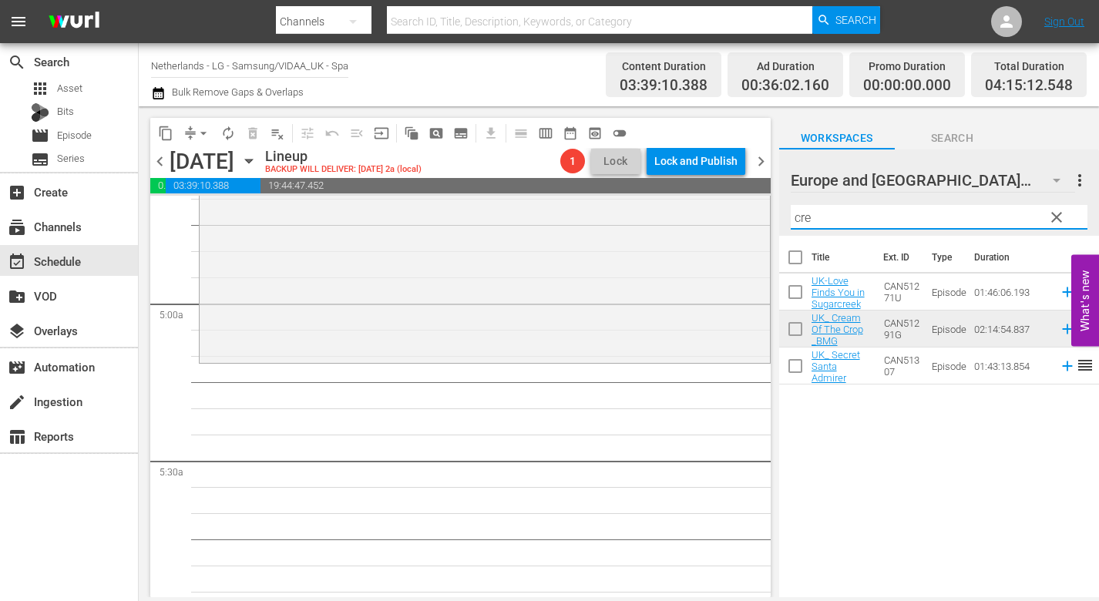
drag, startPoint x: 805, startPoint y: 216, endPoint x: 768, endPoint y: 210, distance: 37.4
click at [768, 210] on div "content_copy compress arrow_drop_down autorenew_outlined delete_forever_outline…" at bounding box center [619, 351] width 960 height 491
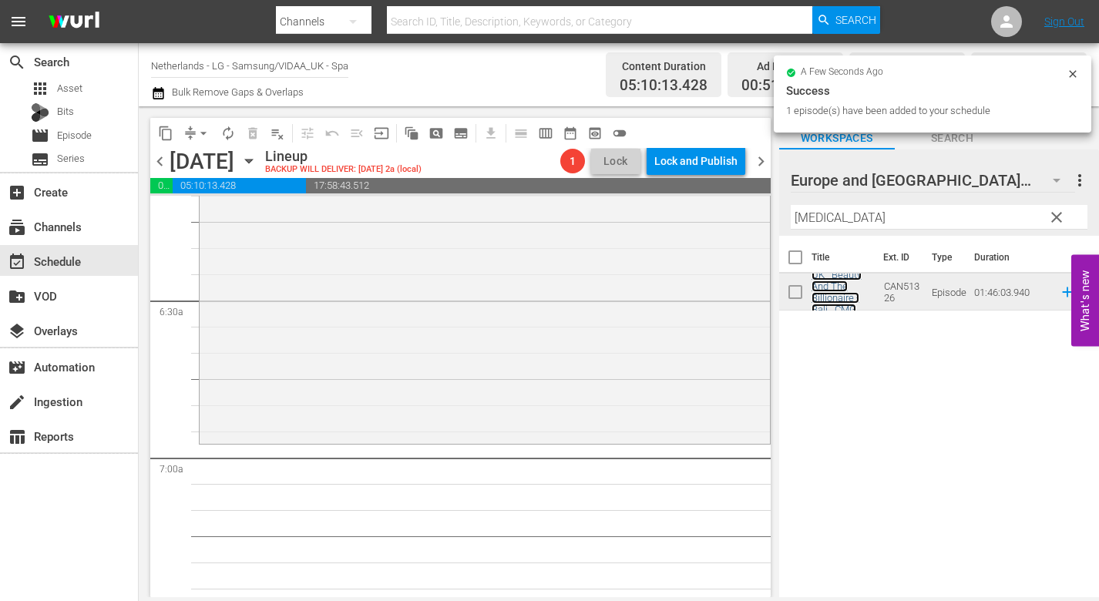
scroll to position [2081, 0]
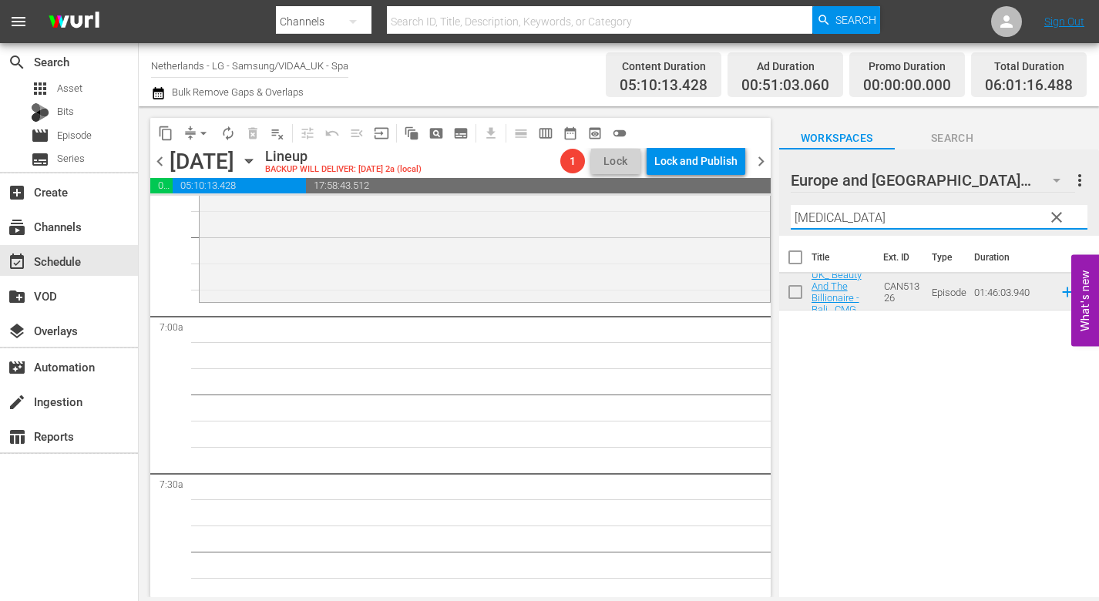
drag, startPoint x: 829, startPoint y: 220, endPoint x: 762, endPoint y: 212, distance: 68.3
click at [762, 213] on div "content_copy compress arrow_drop_down autorenew_outlined delete_forever_outline…" at bounding box center [619, 351] width 960 height 491
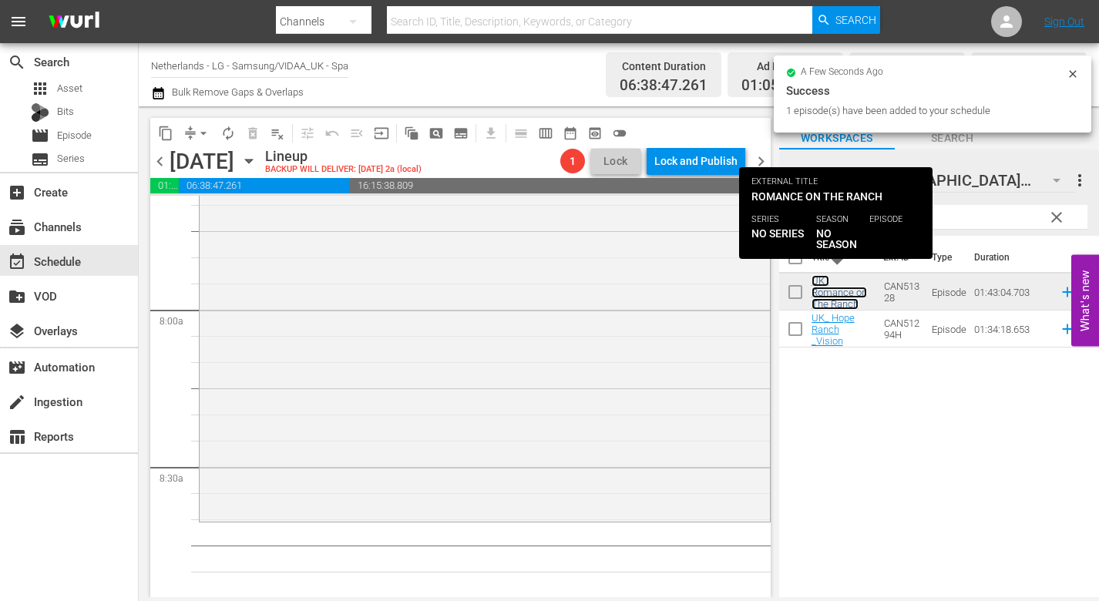
scroll to position [2466, 0]
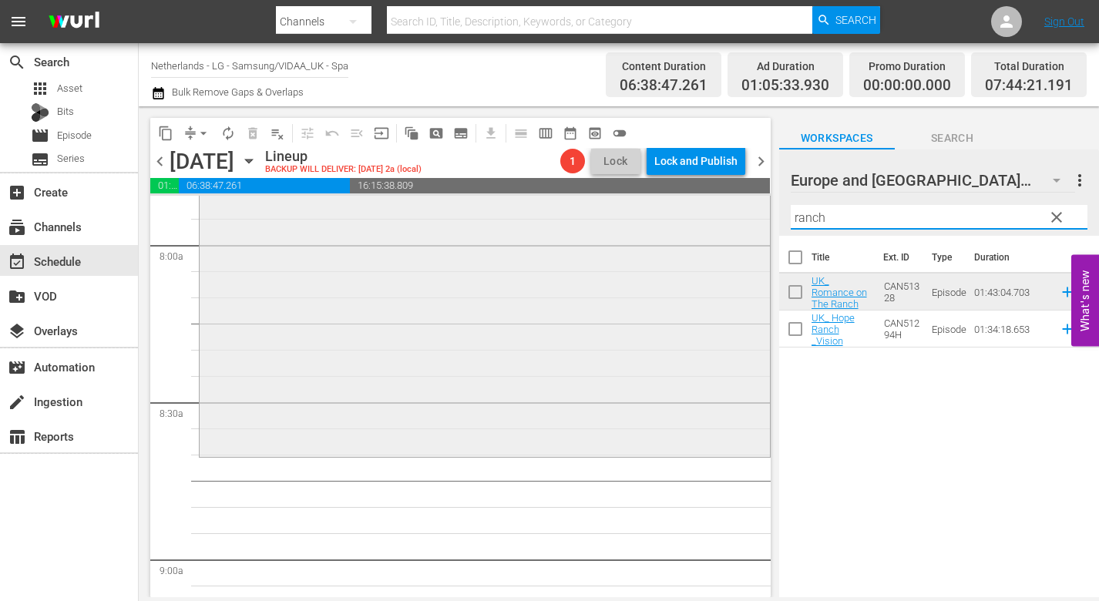
drag, startPoint x: 840, startPoint y: 218, endPoint x: 718, endPoint y: 208, distance: 122.2
click at [719, 208] on div "content_copy compress arrow_drop_down autorenew_outlined delete_forever_outline…" at bounding box center [619, 351] width 960 height 491
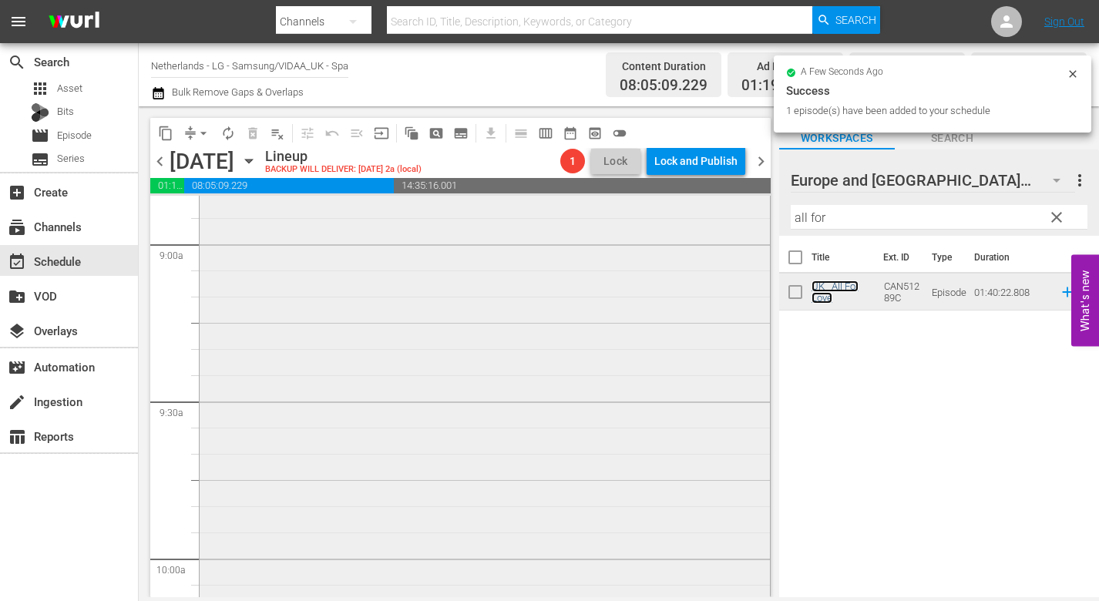
scroll to position [2929, 0]
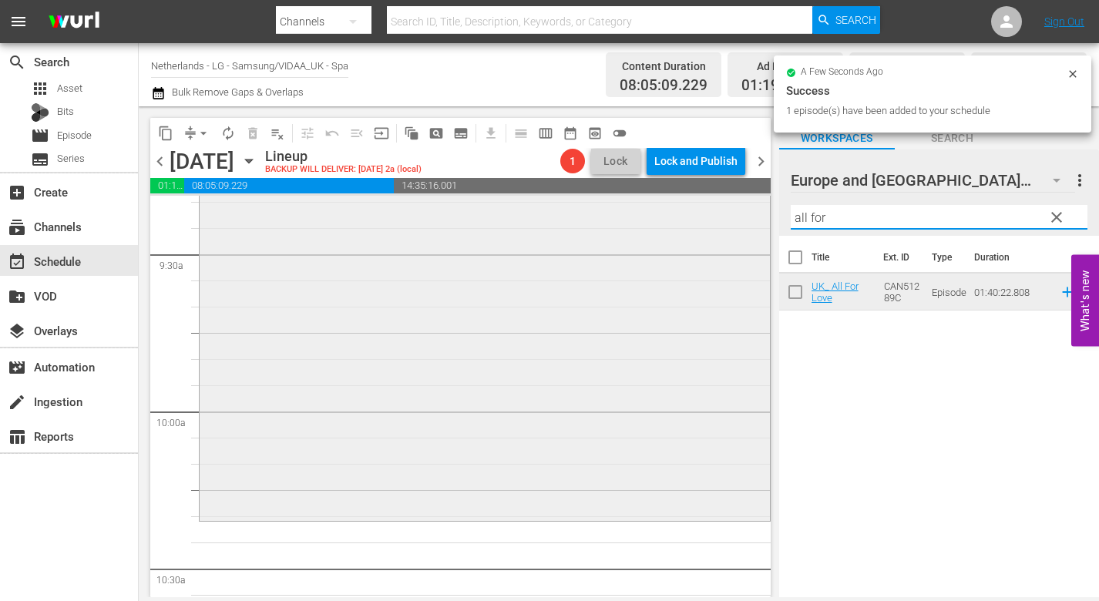
drag, startPoint x: 849, startPoint y: 217, endPoint x: 694, endPoint y: 216, distance: 155.7
click at [697, 216] on div "content_copy compress arrow_drop_down autorenew_outlined delete_forever_outline…" at bounding box center [619, 351] width 960 height 491
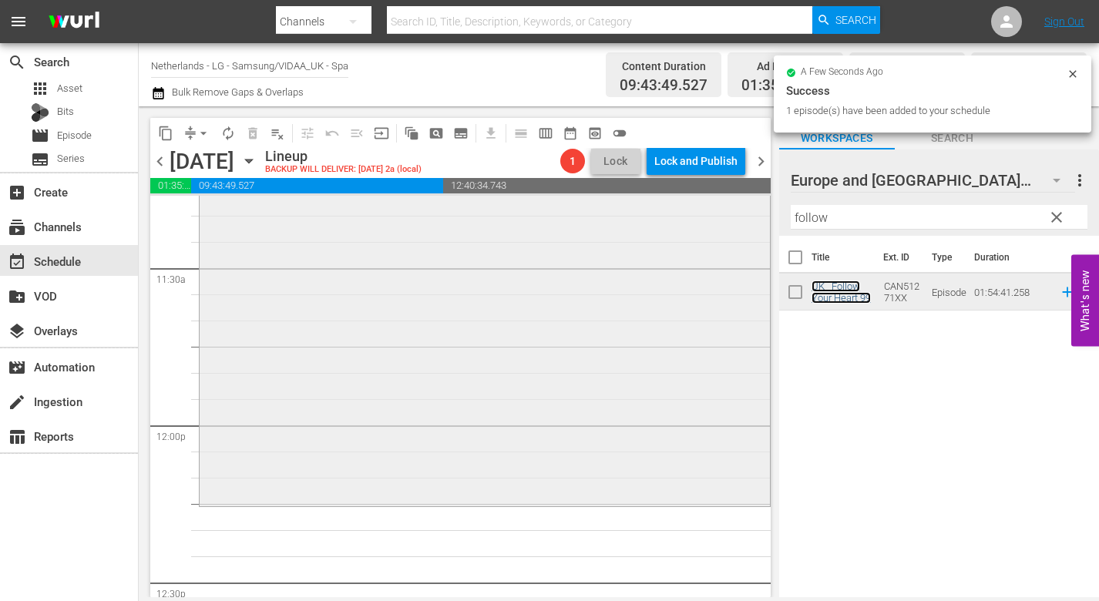
scroll to position [3545, 0]
drag, startPoint x: 852, startPoint y: 223, endPoint x: 718, endPoint y: 221, distance: 134.9
click at [723, 217] on div "content_copy compress arrow_drop_down autorenew_outlined delete_forever_outline…" at bounding box center [619, 351] width 960 height 491
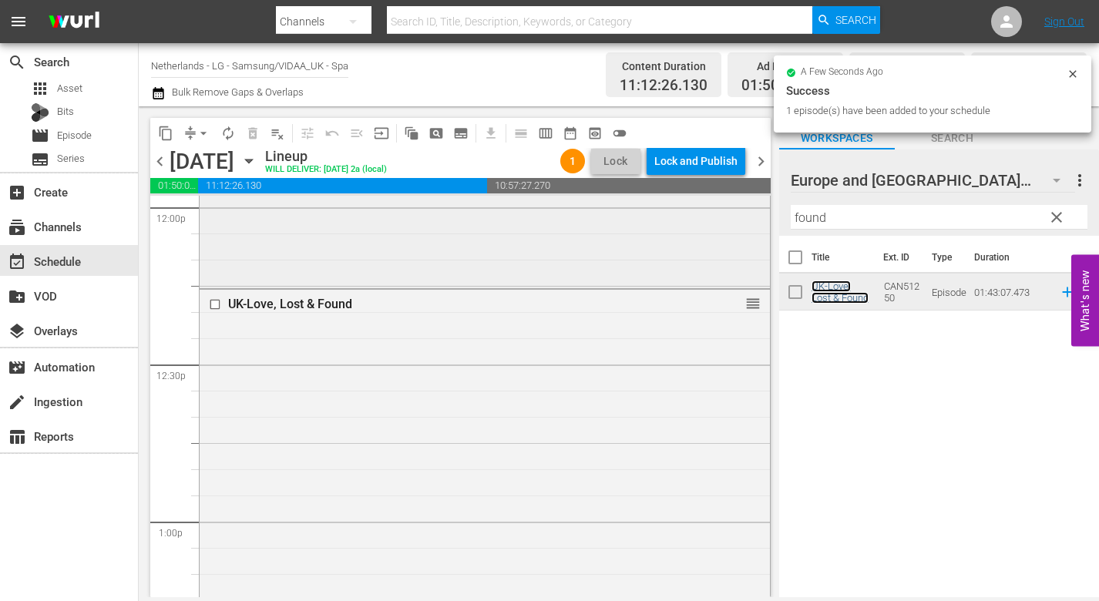
scroll to position [3777, 0]
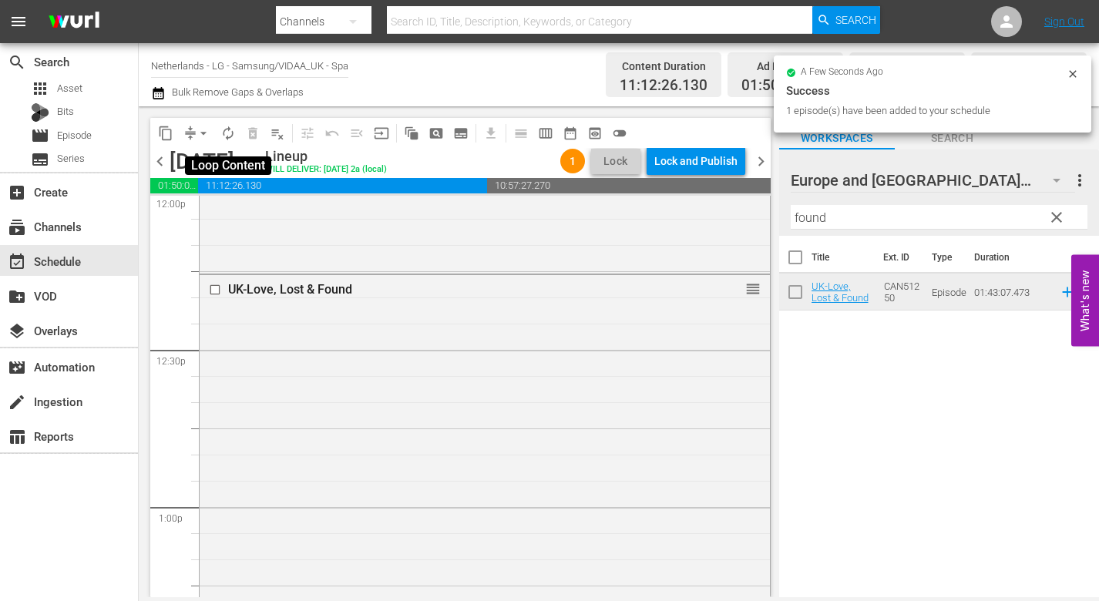
click at [234, 133] on span "autorenew_outlined" at bounding box center [227, 133] width 15 height 15
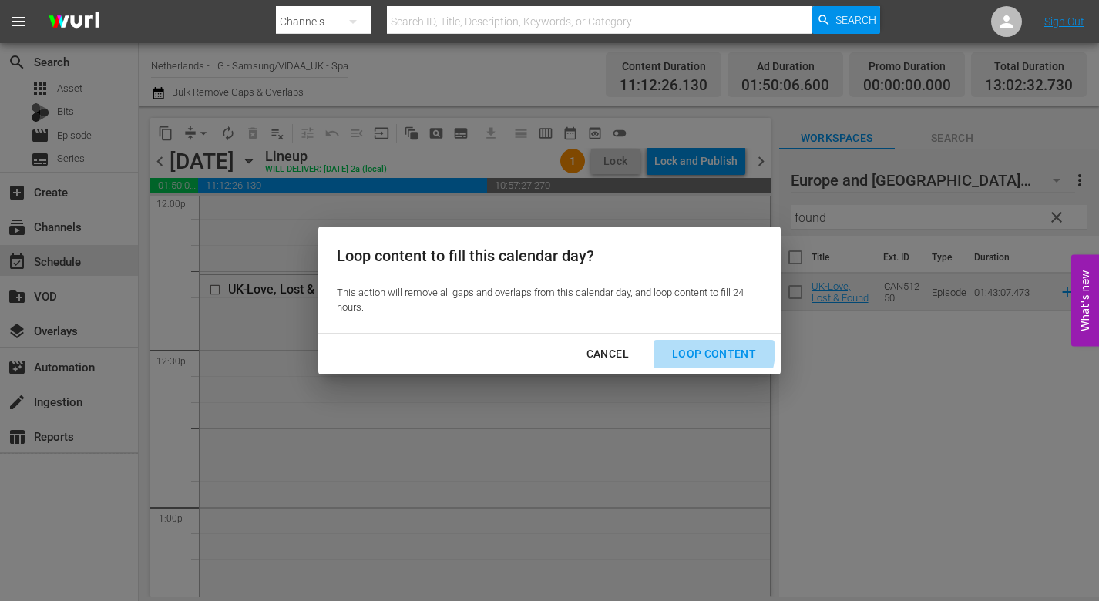
click at [700, 350] on div "Loop Content" at bounding box center [714, 354] width 109 height 19
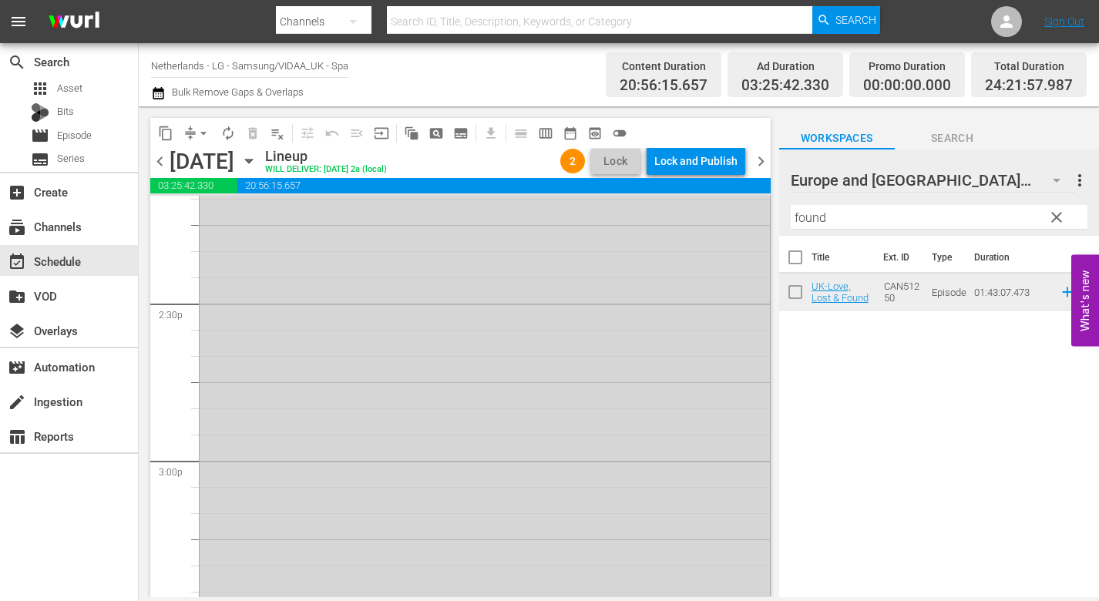
scroll to position [4239, 0]
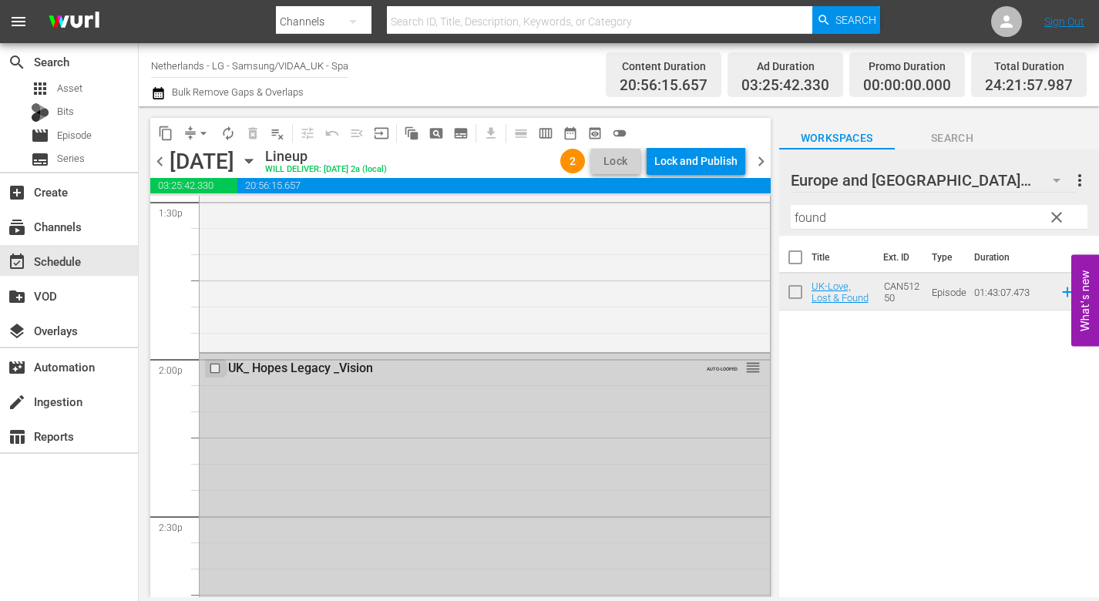
click at [214, 370] on input "checkbox" at bounding box center [217, 368] width 16 height 13
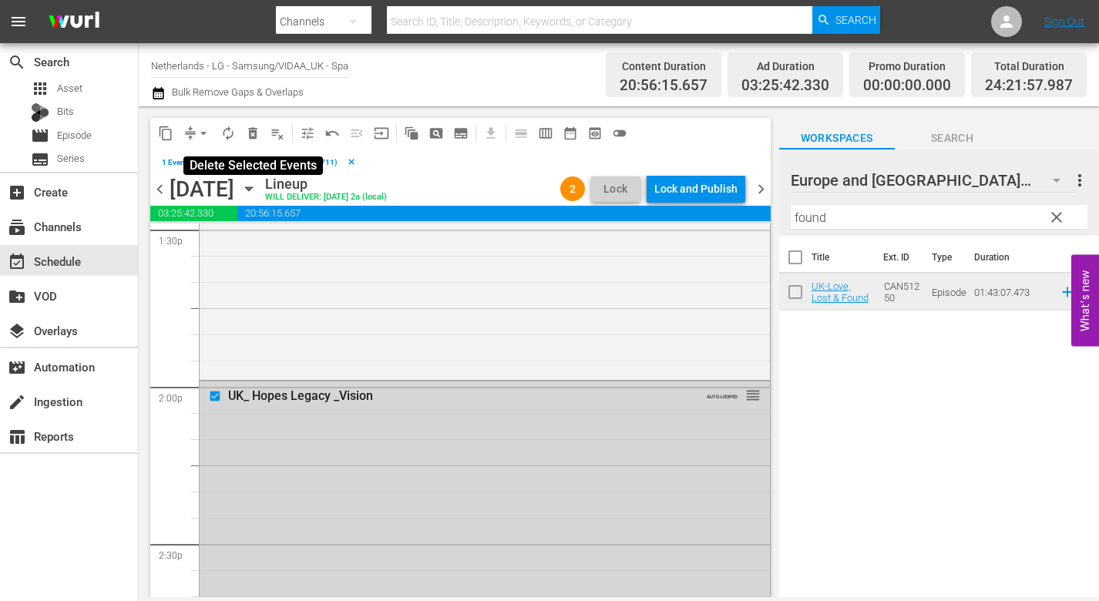
click at [250, 136] on span "delete_forever_outlined" at bounding box center [252, 133] width 15 height 15
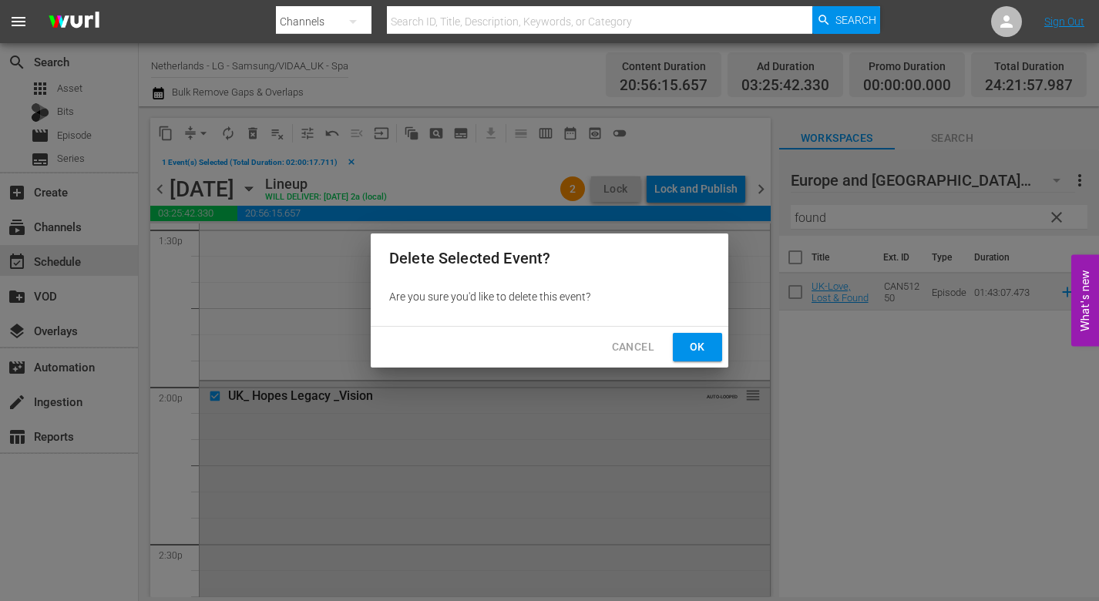
click at [694, 344] on span "Ok" at bounding box center [697, 347] width 25 height 19
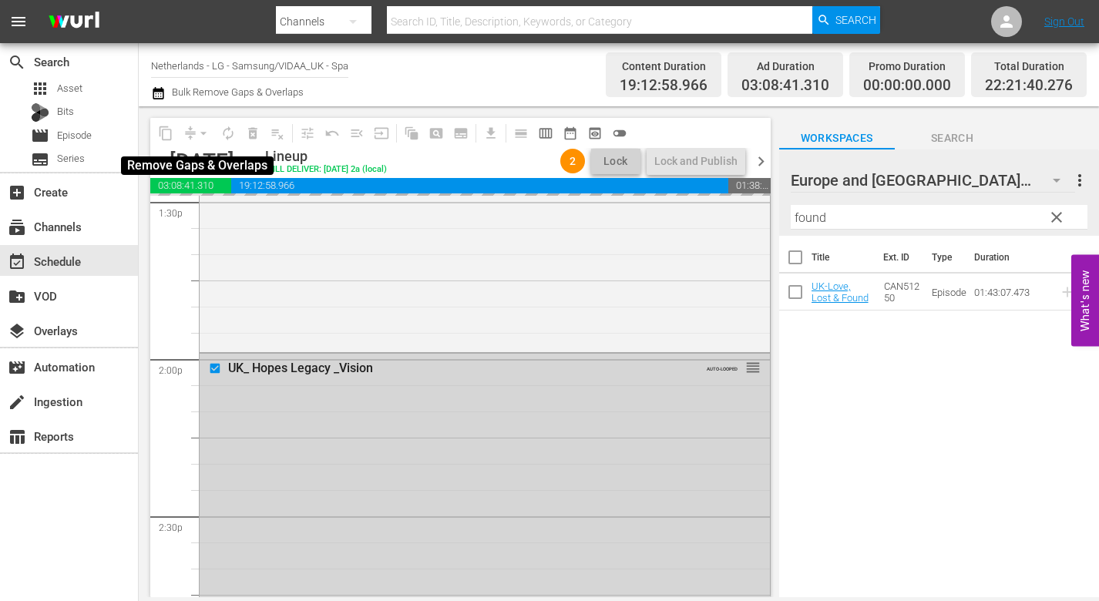
click at [201, 132] on div "arrow_drop_down" at bounding box center [203, 133] width 25 height 25
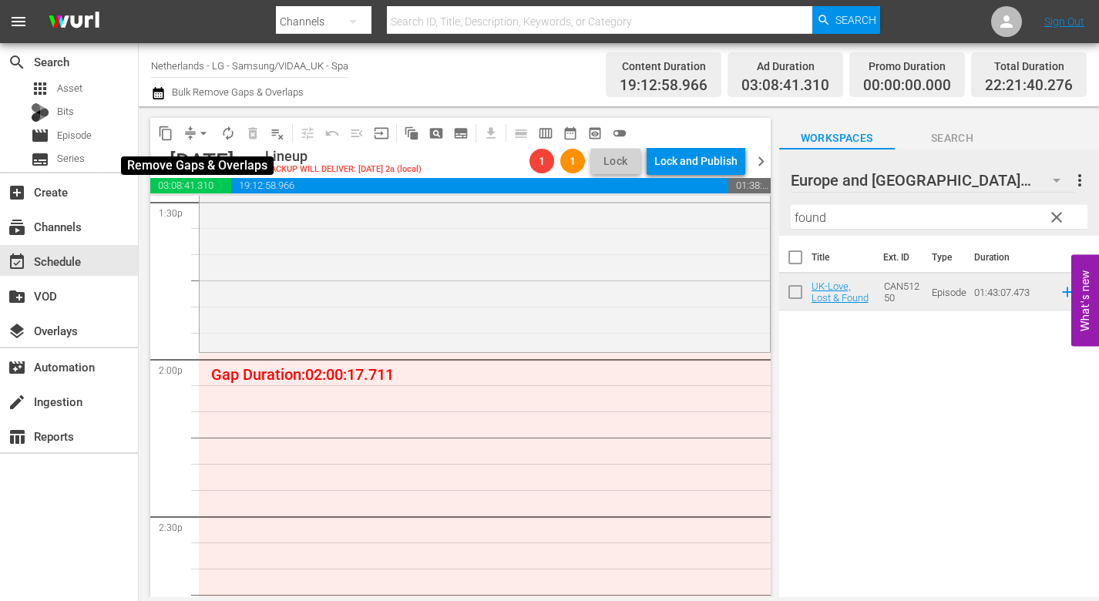
click at [205, 133] on span "arrow_drop_down" at bounding box center [203, 133] width 15 height 15
drag, startPoint x: 211, startPoint y: 210, endPoint x: 220, endPoint y: 216, distance: 10.5
click at [220, 216] on li "Align to End of Previous Day" at bounding box center [204, 215] width 162 height 25
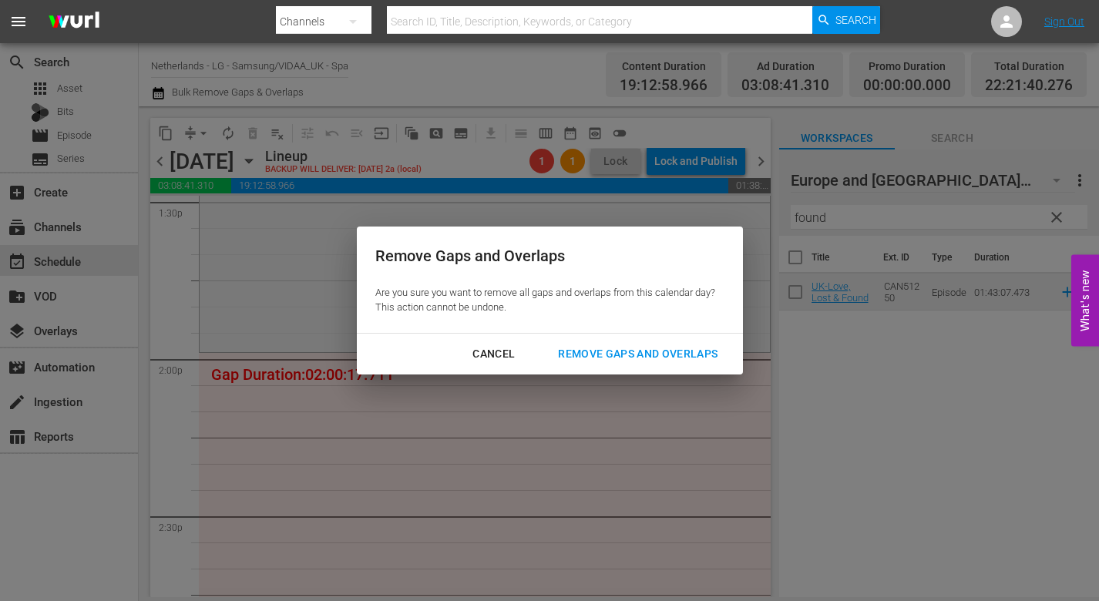
click at [663, 348] on div "Remove Gaps and Overlaps" at bounding box center [638, 354] width 184 height 19
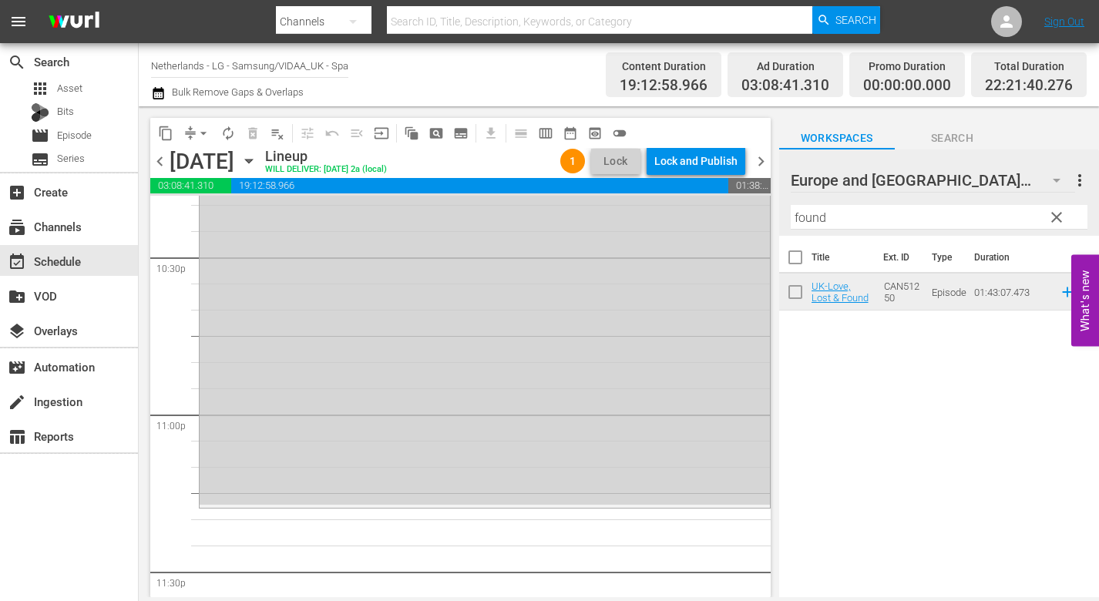
scroll to position [7146, 0]
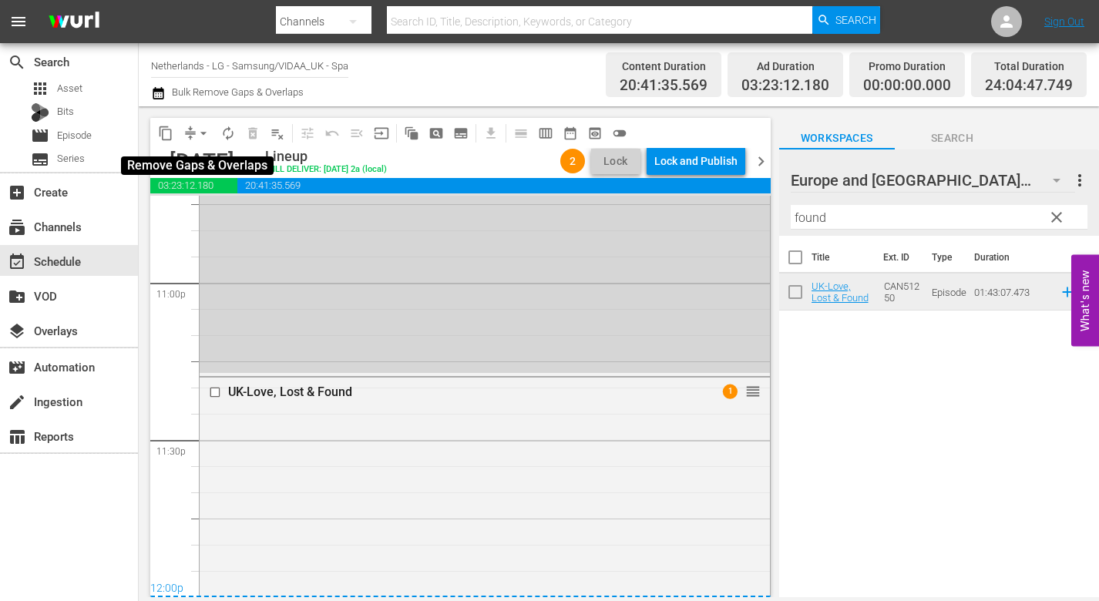
click at [207, 132] on span "arrow_drop_down" at bounding box center [203, 133] width 15 height 15
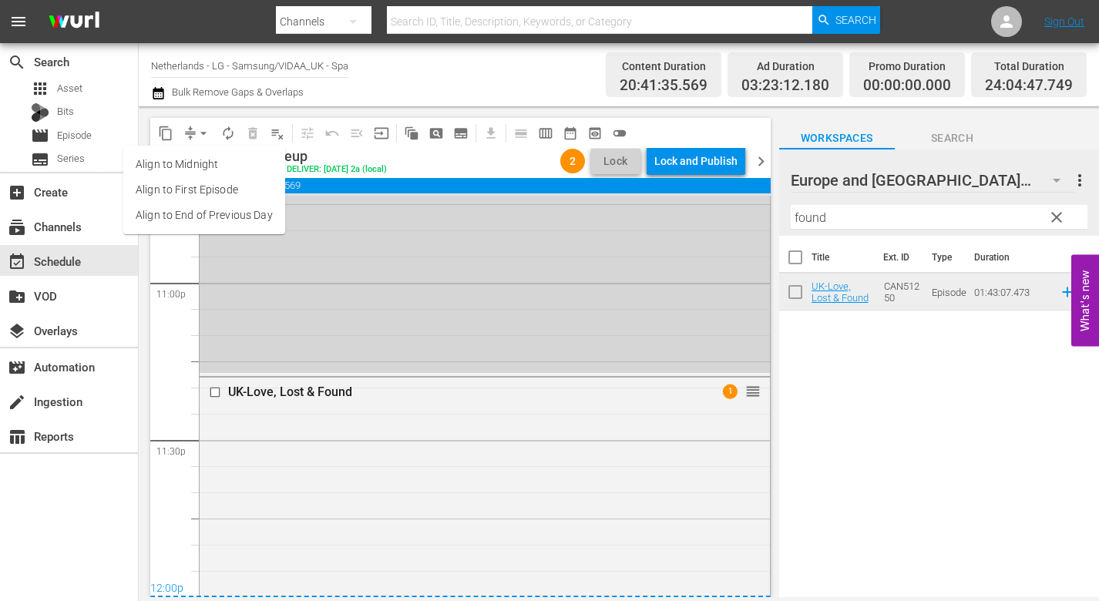
drag, startPoint x: 223, startPoint y: 214, endPoint x: 234, endPoint y: 218, distance: 11.5
click at [234, 218] on li "Align to End of Previous Day" at bounding box center [204, 215] width 162 height 25
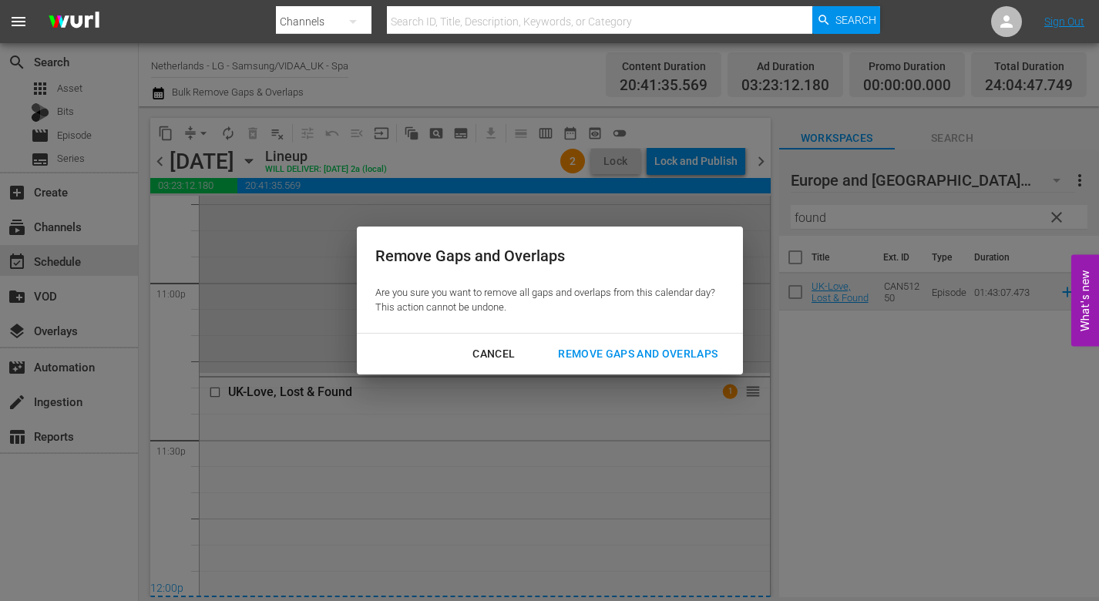
click at [660, 352] on div "Remove Gaps and Overlaps" at bounding box center [638, 354] width 184 height 19
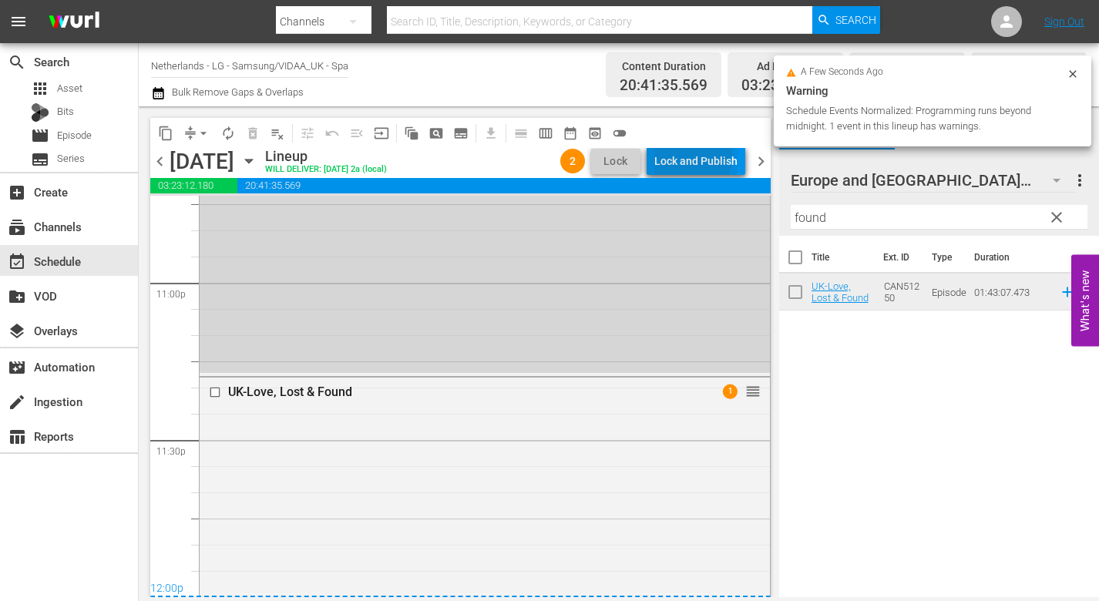
click at [694, 157] on div "Lock and Publish" at bounding box center [695, 161] width 83 height 28
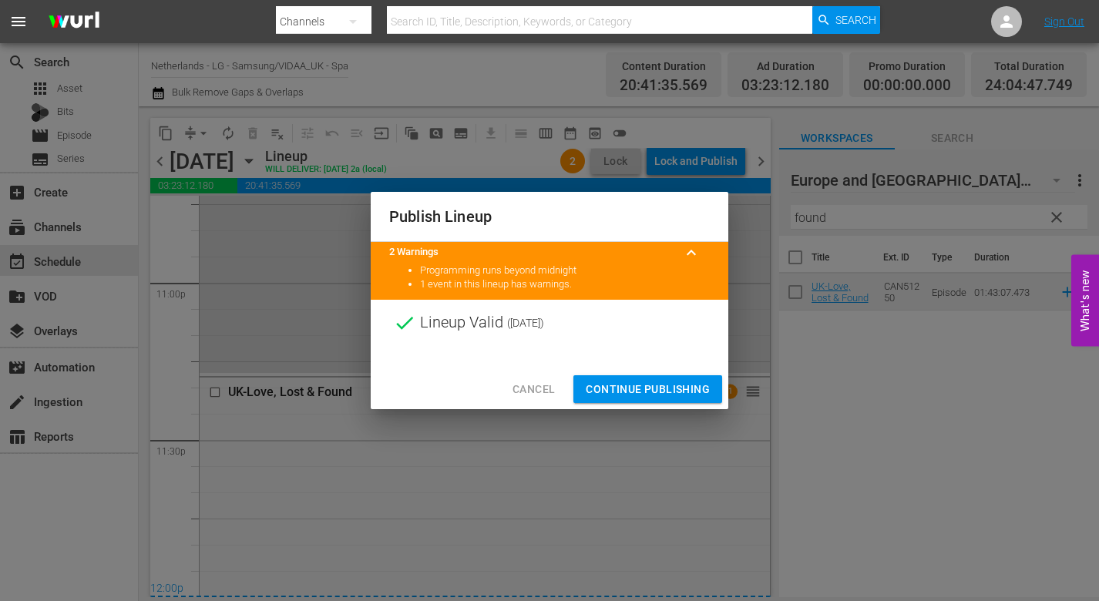
click at [632, 382] on span "Continue Publishing" at bounding box center [648, 389] width 124 height 19
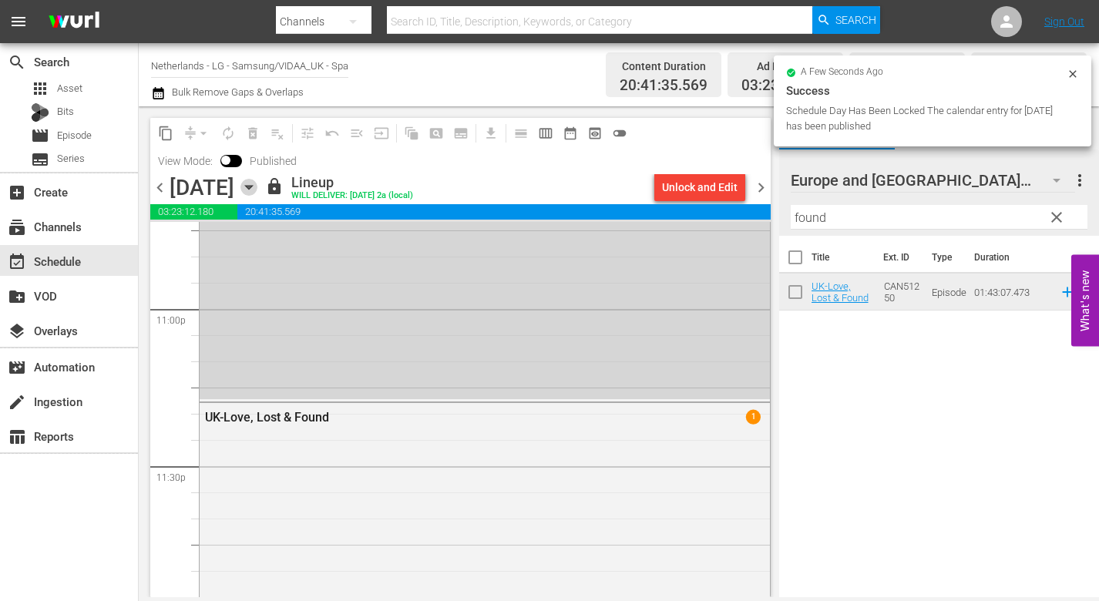
click at [257, 187] on icon "button" at bounding box center [248, 187] width 17 height 17
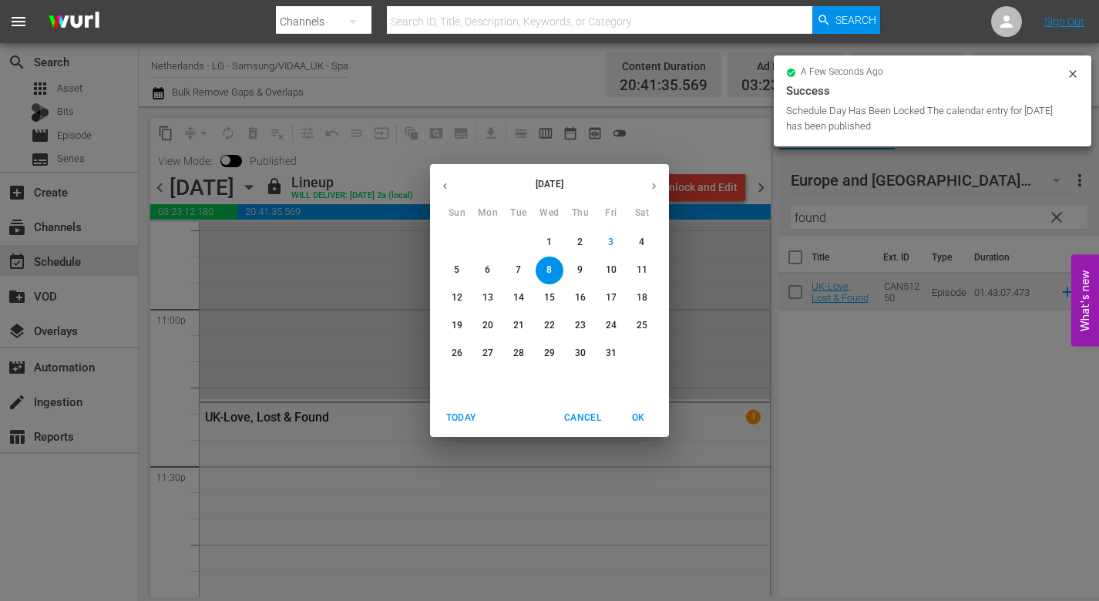
click at [583, 270] on span "9" at bounding box center [581, 270] width 28 height 13
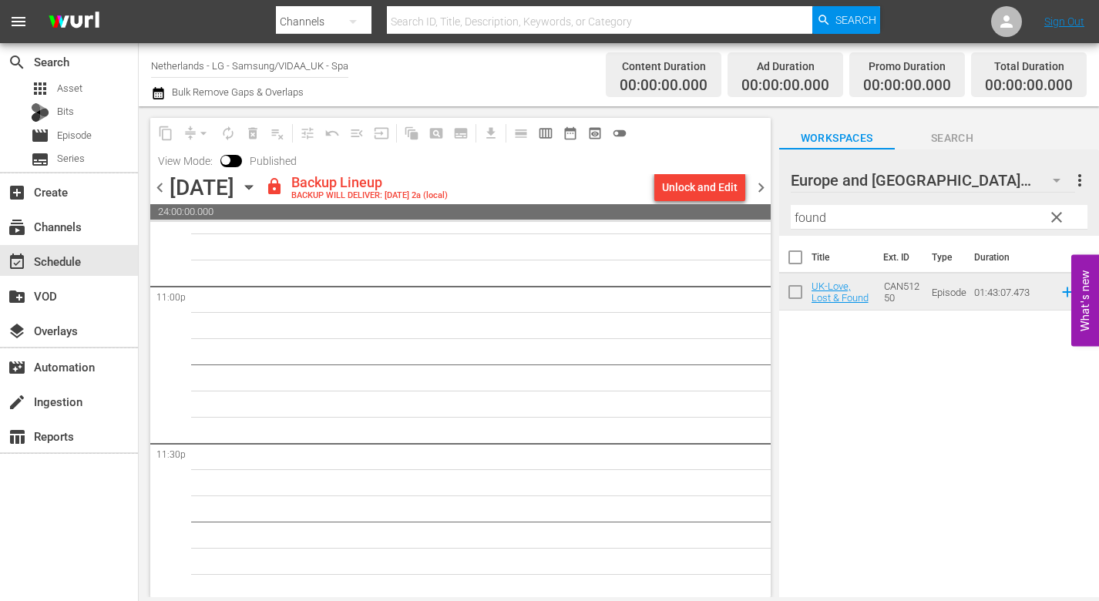
scroll to position [7172, 0]
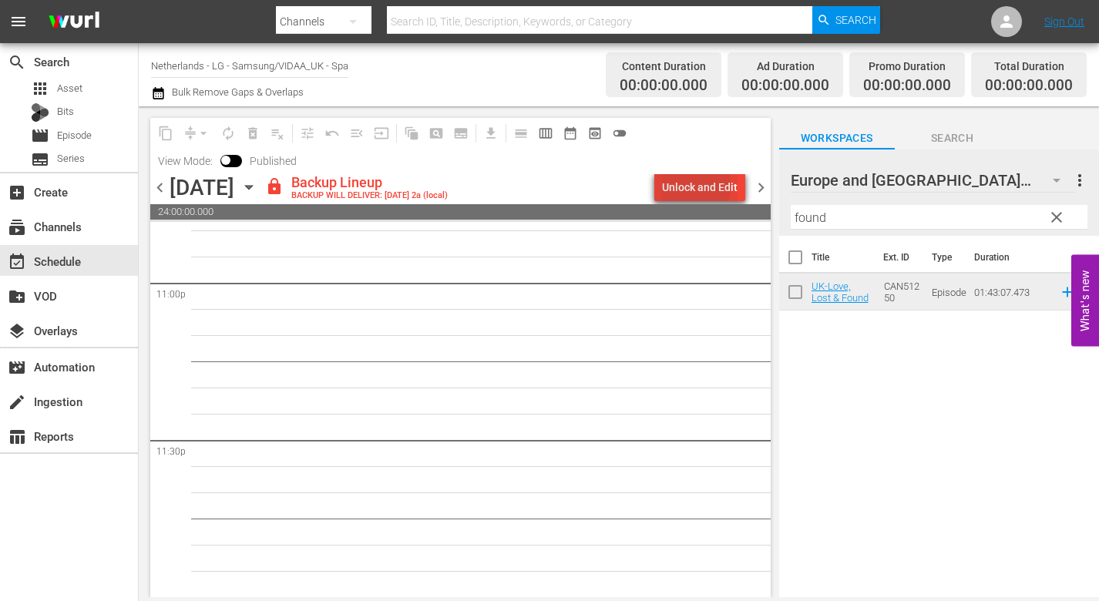
click at [687, 187] on div "Unlock and Edit" at bounding box center [700, 187] width 76 height 28
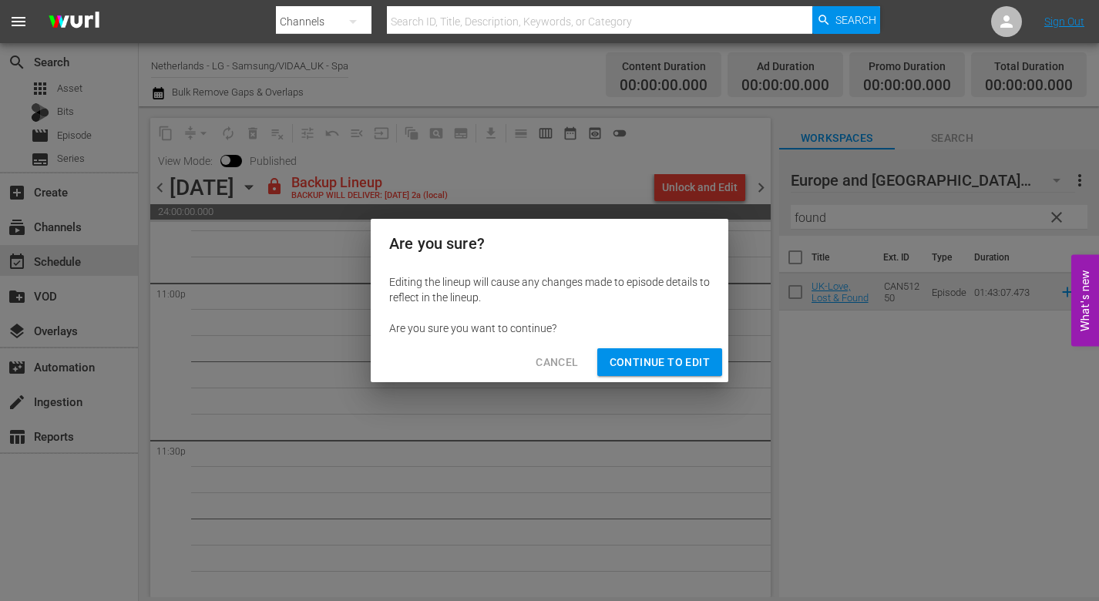
click at [663, 358] on span "Continue to Edit" at bounding box center [660, 362] width 100 height 19
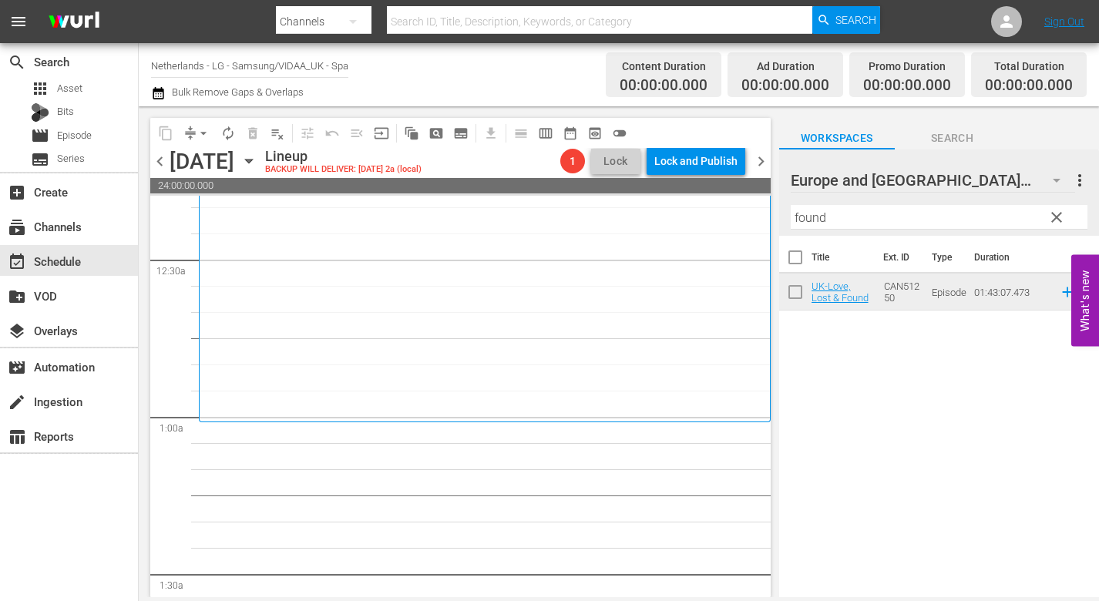
scroll to position [0, 0]
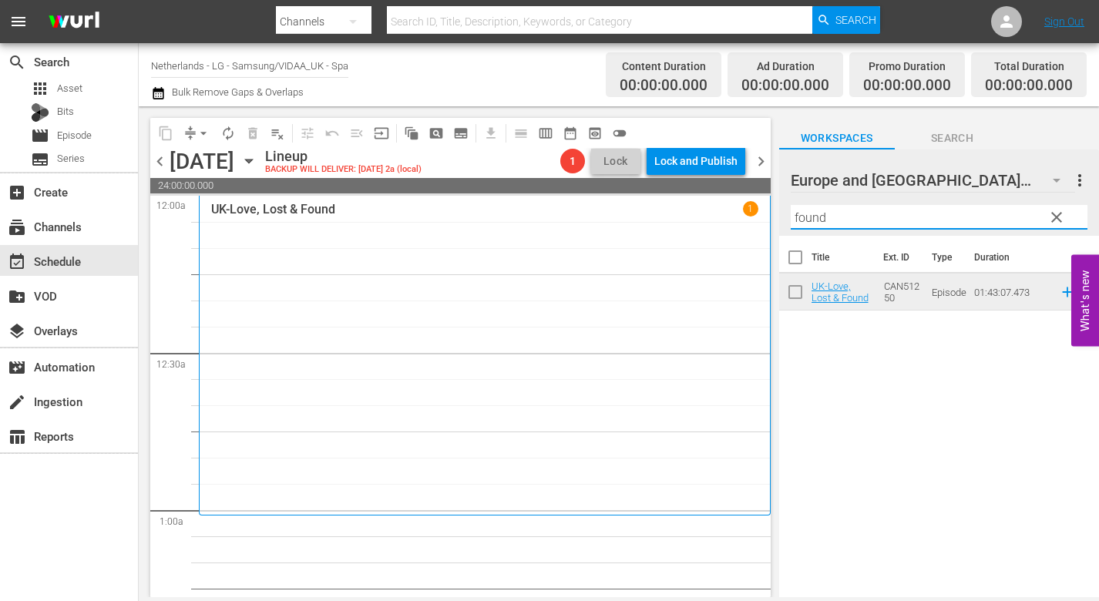
drag, startPoint x: 834, startPoint y: 217, endPoint x: 701, endPoint y: 212, distance: 132.7
click at [701, 212] on div "content_copy compress arrow_drop_down autorenew_outlined delete_forever_outline…" at bounding box center [619, 351] width 960 height 491
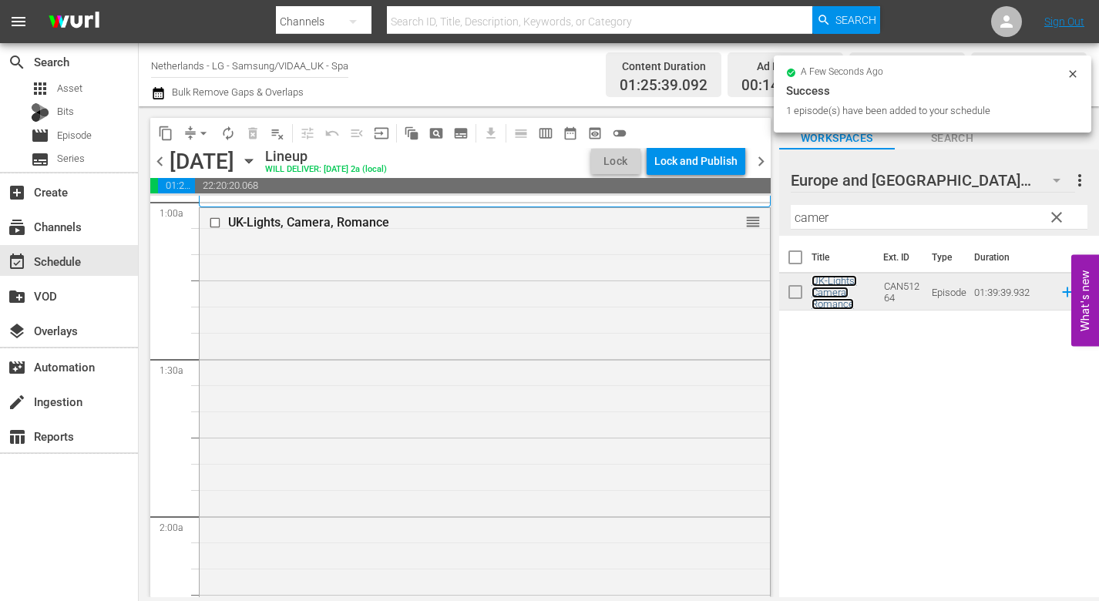
scroll to position [617, 0]
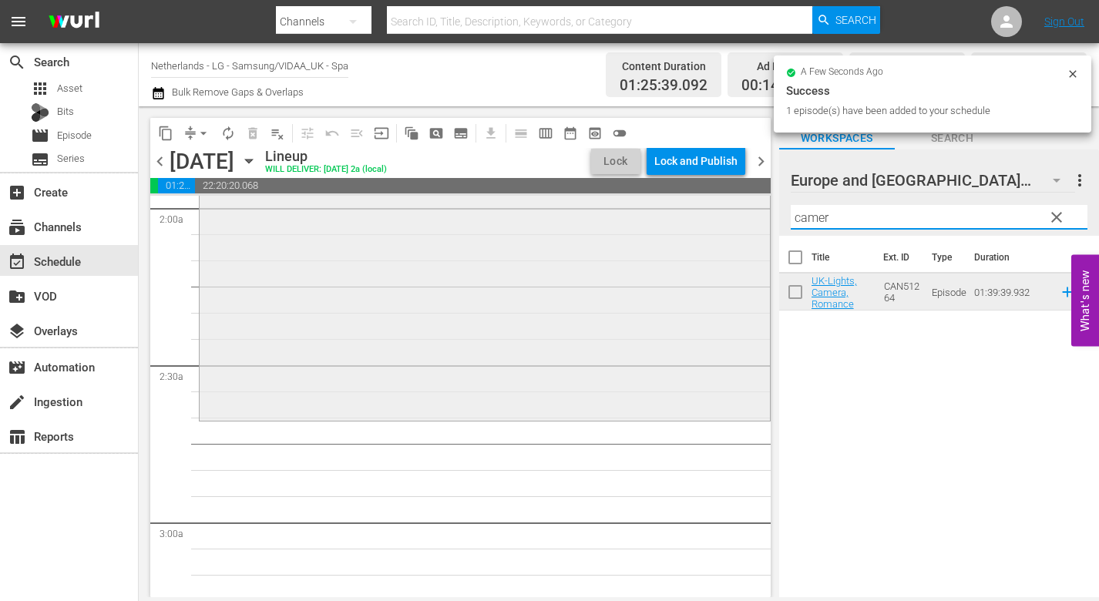
drag, startPoint x: 808, startPoint y: 213, endPoint x: 691, endPoint y: 207, distance: 117.4
click at [691, 207] on div "content_copy compress arrow_drop_down autorenew_outlined delete_forever_outline…" at bounding box center [619, 351] width 960 height 491
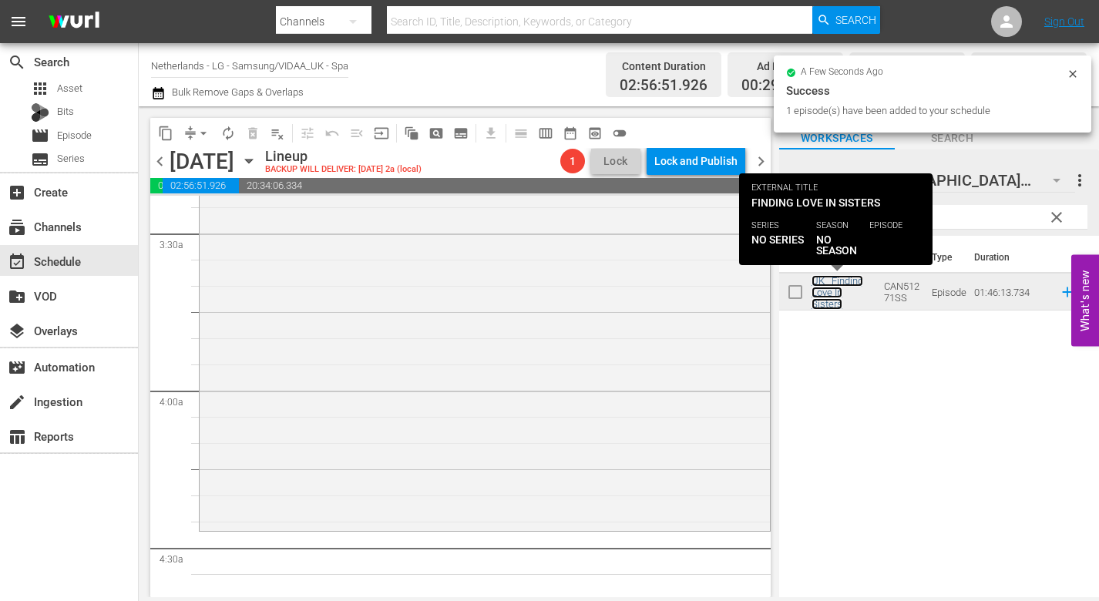
scroll to position [1079, 0]
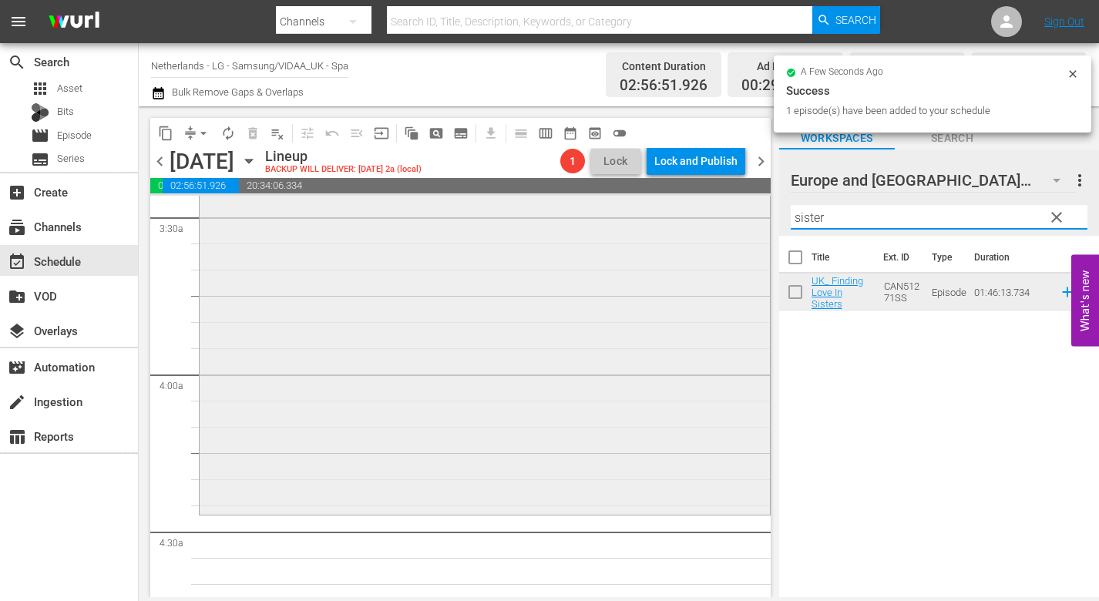
drag, startPoint x: 846, startPoint y: 217, endPoint x: 701, endPoint y: 206, distance: 146.1
click at [701, 206] on div "content_copy compress arrow_drop_down autorenew_outlined delete_forever_outline…" at bounding box center [619, 351] width 960 height 491
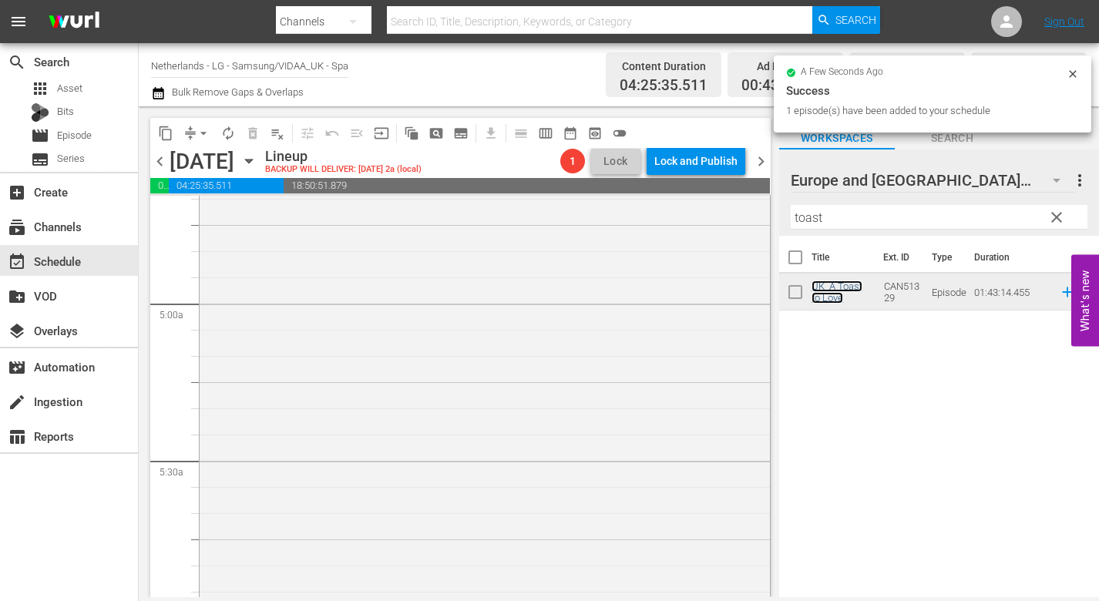
scroll to position [1773, 0]
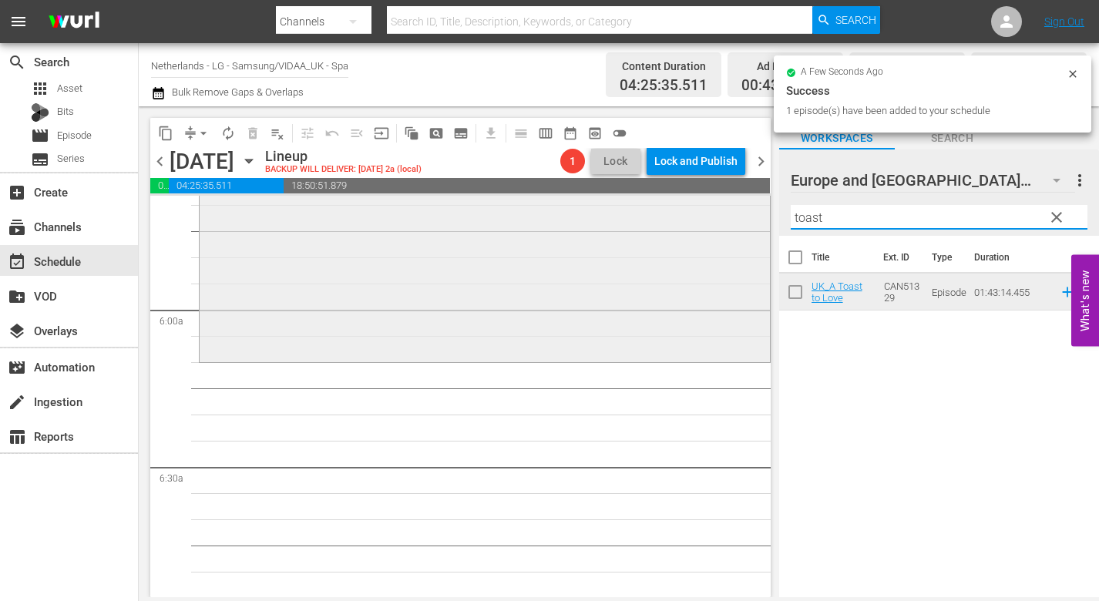
drag, startPoint x: 825, startPoint y: 218, endPoint x: 677, endPoint y: 230, distance: 149.3
click at [701, 221] on div "content_copy compress arrow_drop_down autorenew_outlined delete_forever_outline…" at bounding box center [619, 351] width 960 height 491
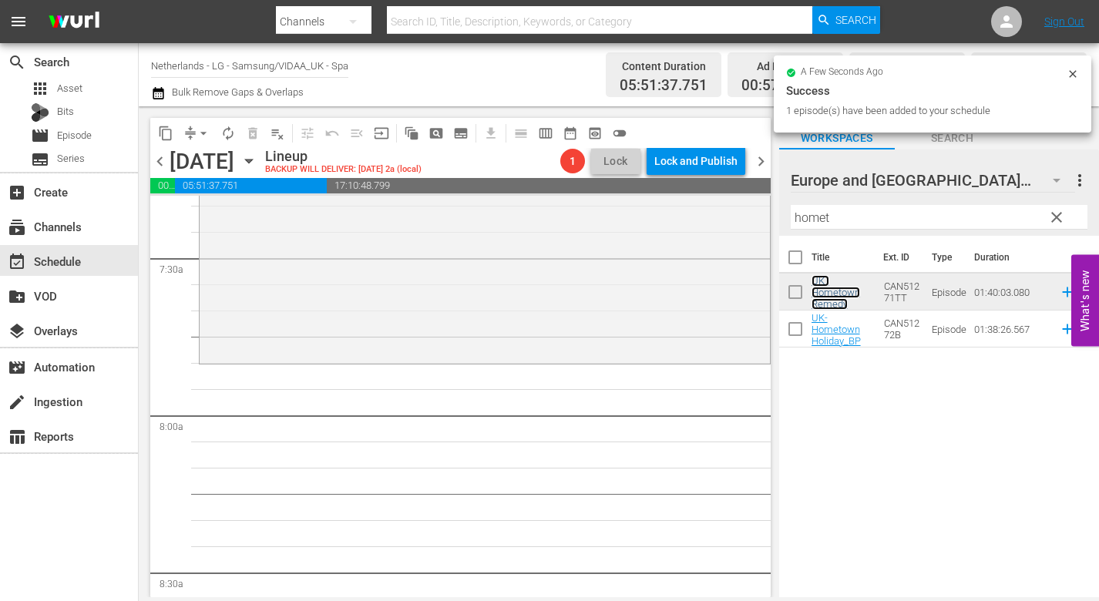
scroll to position [2312, 0]
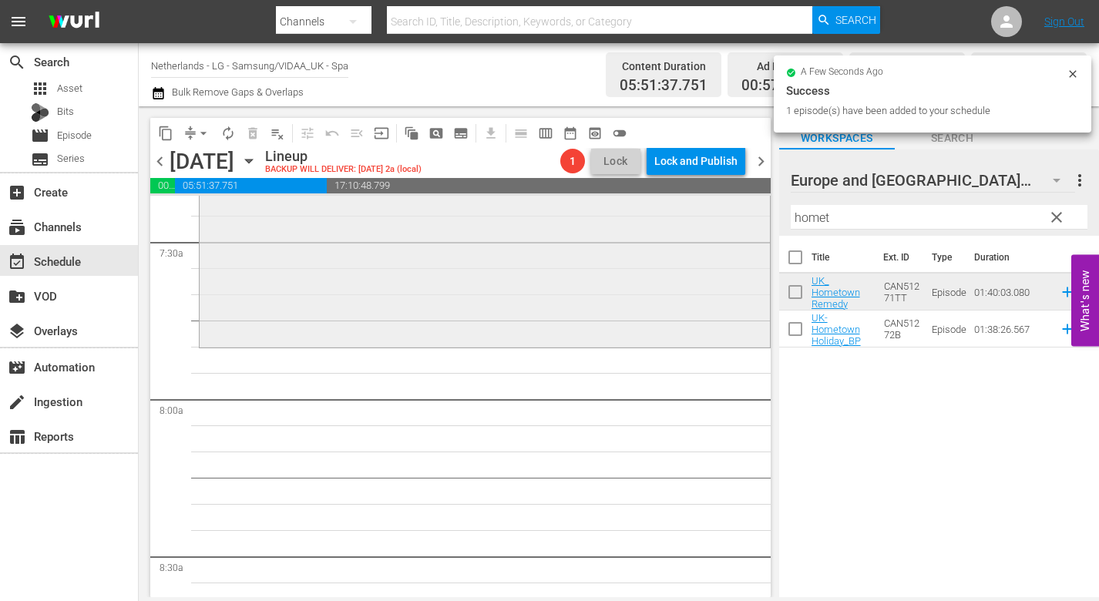
drag, startPoint x: 876, startPoint y: 225, endPoint x: 647, endPoint y: 208, distance: 230.3
click at [647, 208] on div "content_copy compress arrow_drop_down autorenew_outlined delete_forever_outline…" at bounding box center [619, 351] width 960 height 491
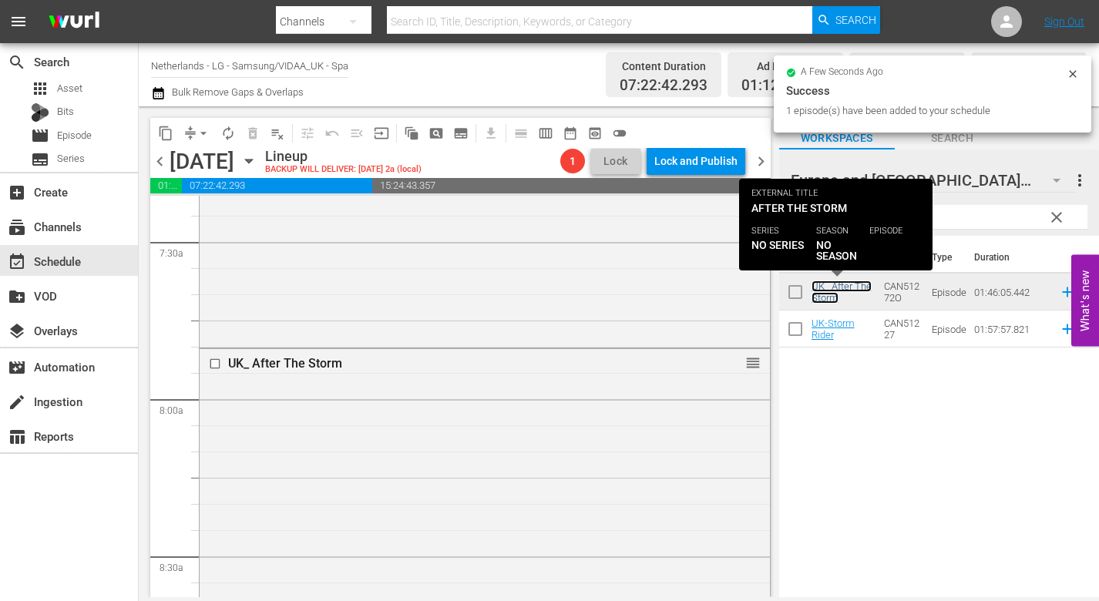
scroll to position [2775, 0]
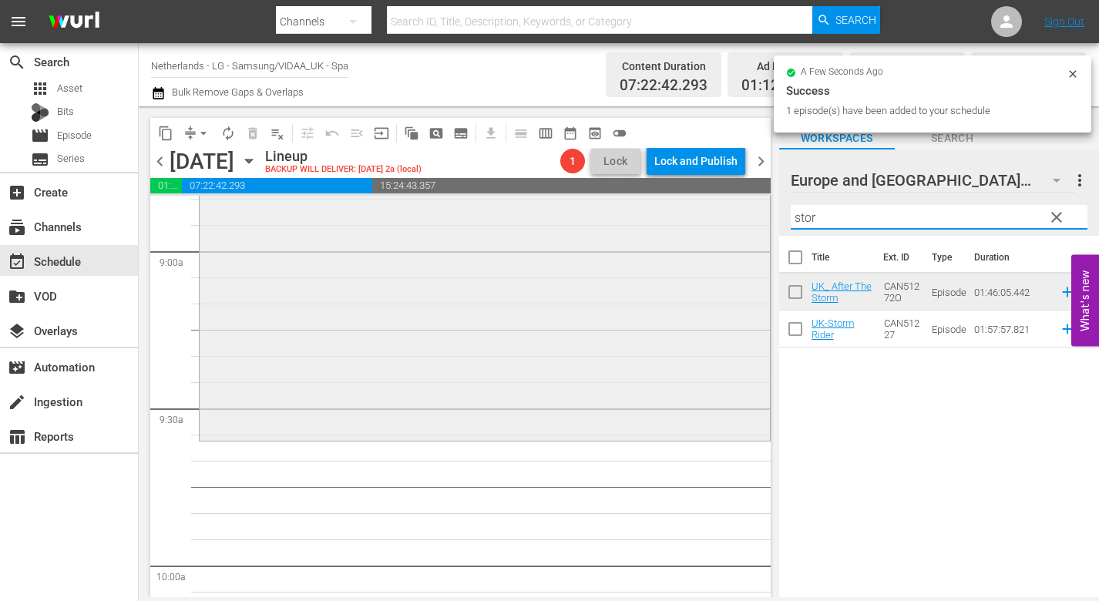
drag, startPoint x: 859, startPoint y: 220, endPoint x: 697, endPoint y: 207, distance: 163.2
click at [697, 207] on div "content_copy compress arrow_drop_down autorenew_outlined delete_forever_outline…" at bounding box center [619, 351] width 960 height 491
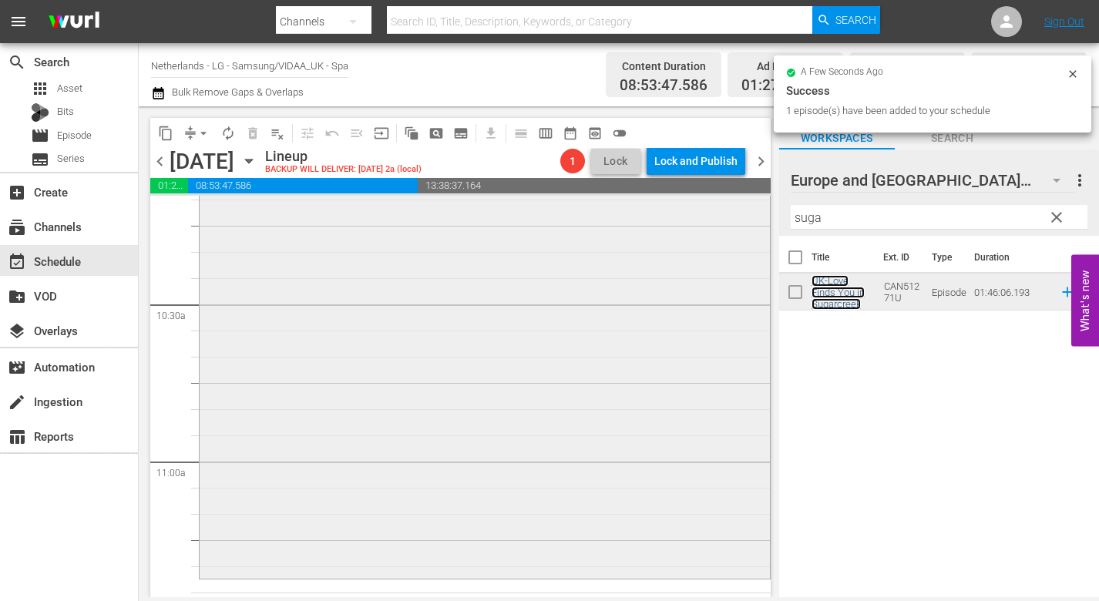
scroll to position [3391, 0]
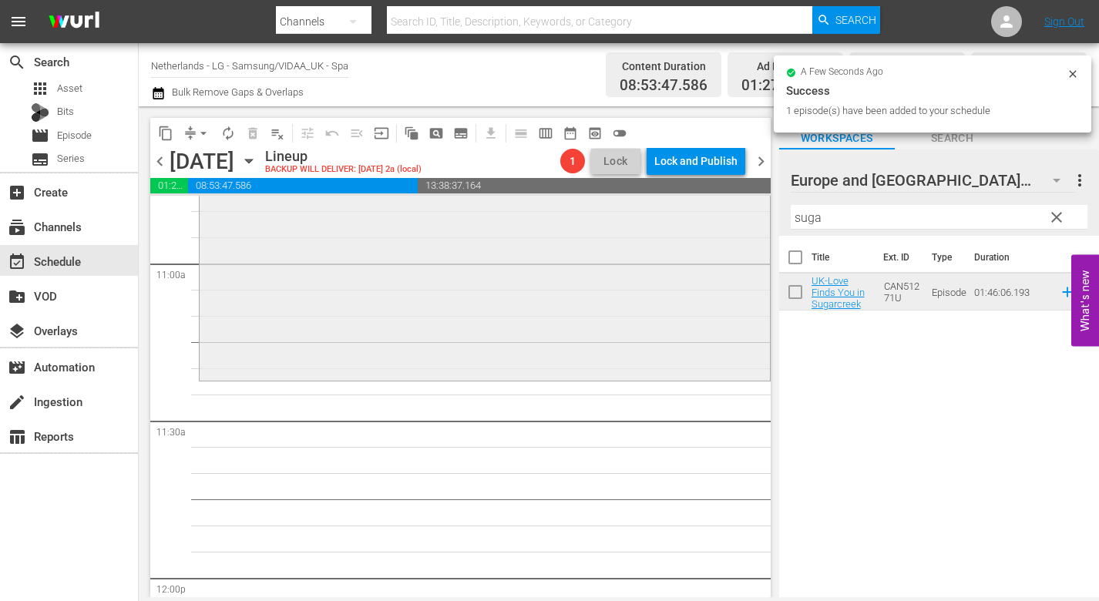
drag, startPoint x: 806, startPoint y: 220, endPoint x: 674, endPoint y: 220, distance: 132.6
click at [674, 220] on div "content_copy compress arrow_drop_down autorenew_outlined delete_forever_outline…" at bounding box center [619, 351] width 960 height 491
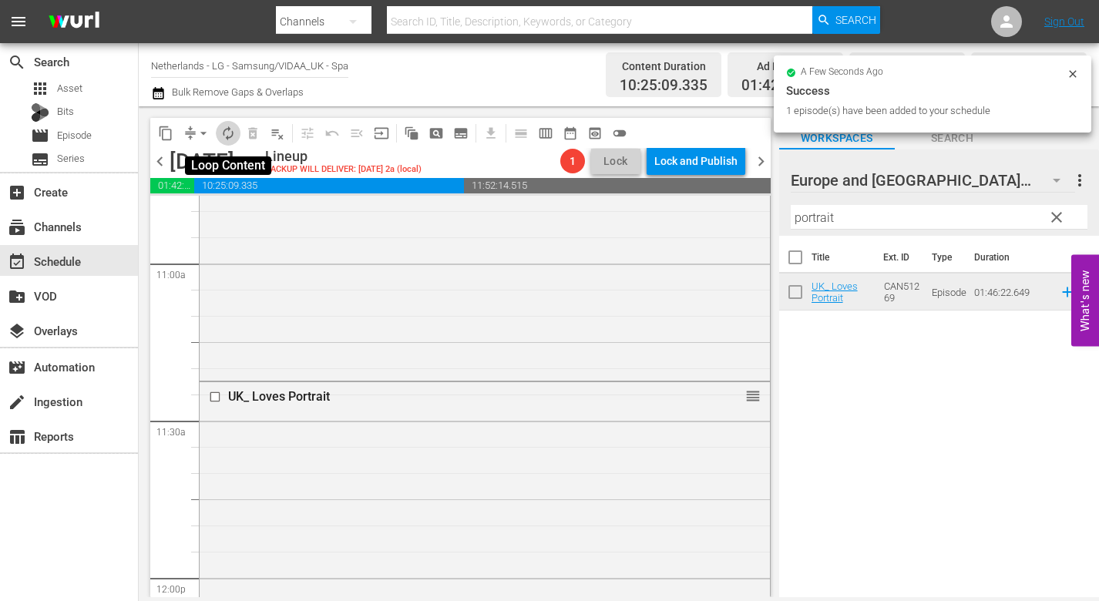
click at [230, 133] on span "autorenew_outlined" at bounding box center [227, 133] width 15 height 15
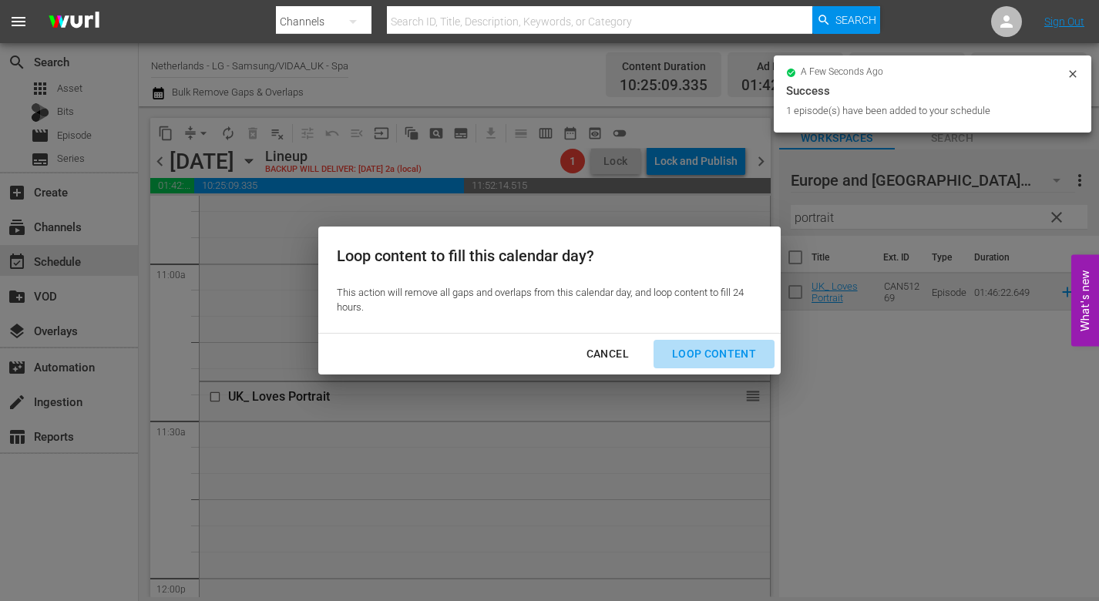
drag, startPoint x: 719, startPoint y: 350, endPoint x: 766, endPoint y: 377, distance: 54.2
click at [721, 350] on div "Loop Content" at bounding box center [714, 354] width 109 height 19
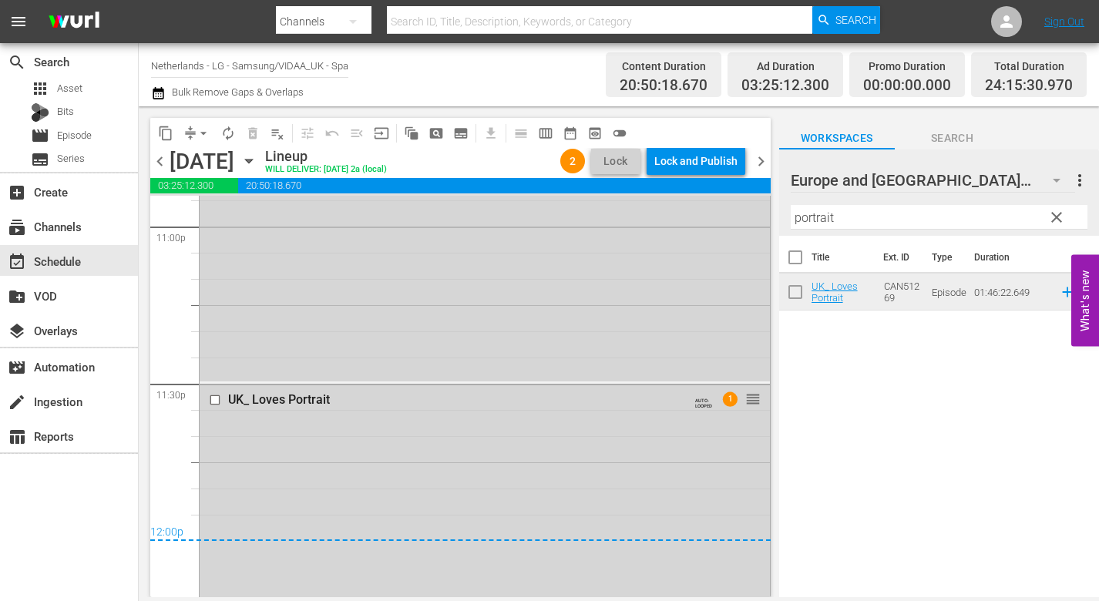
scroll to position [7245, 0]
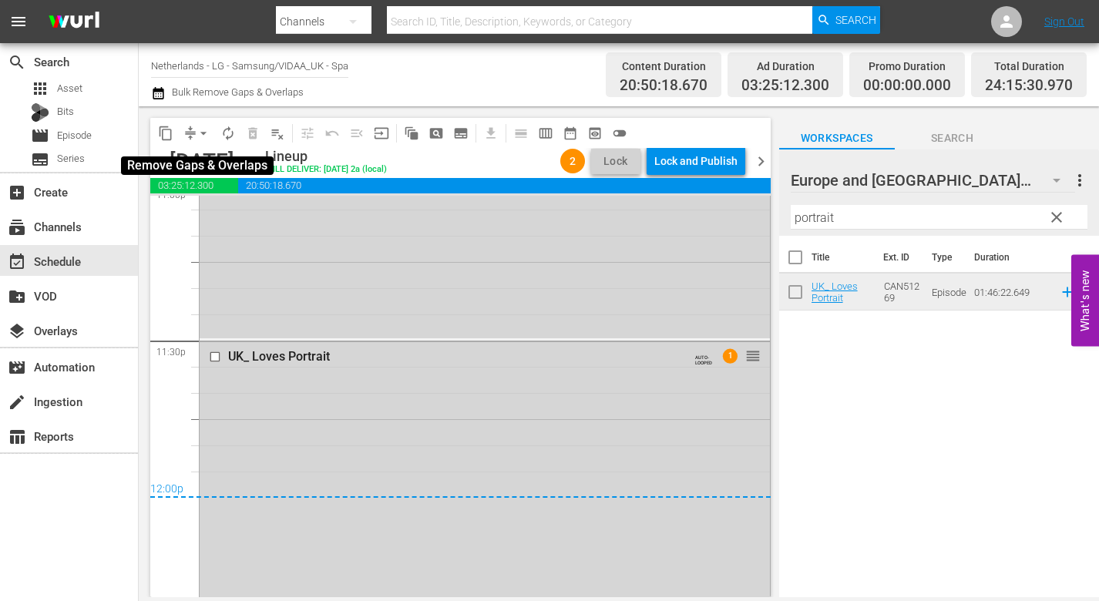
click at [203, 129] on span "arrow_drop_down" at bounding box center [203, 133] width 15 height 15
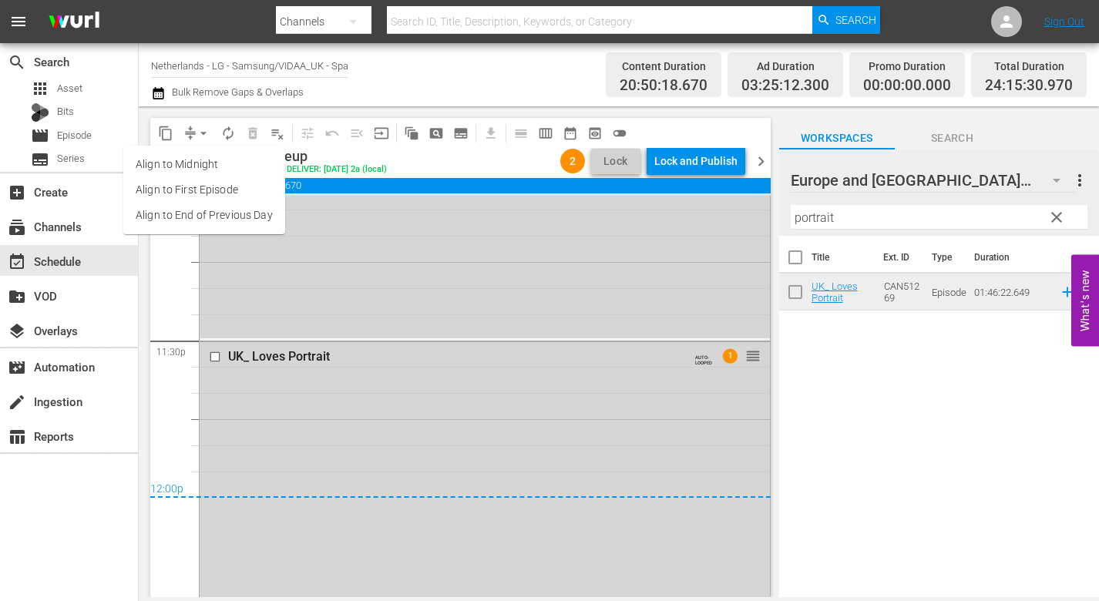
click at [248, 217] on li "Align to End of Previous Day" at bounding box center [204, 215] width 162 height 25
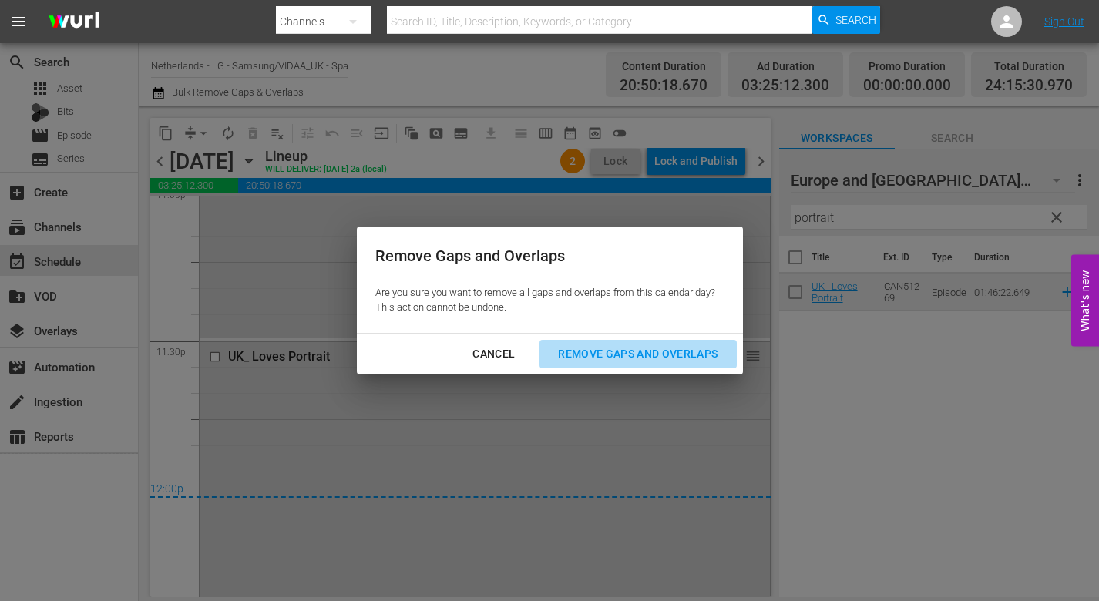
click at [661, 351] on div "Remove Gaps and Overlaps" at bounding box center [638, 354] width 184 height 19
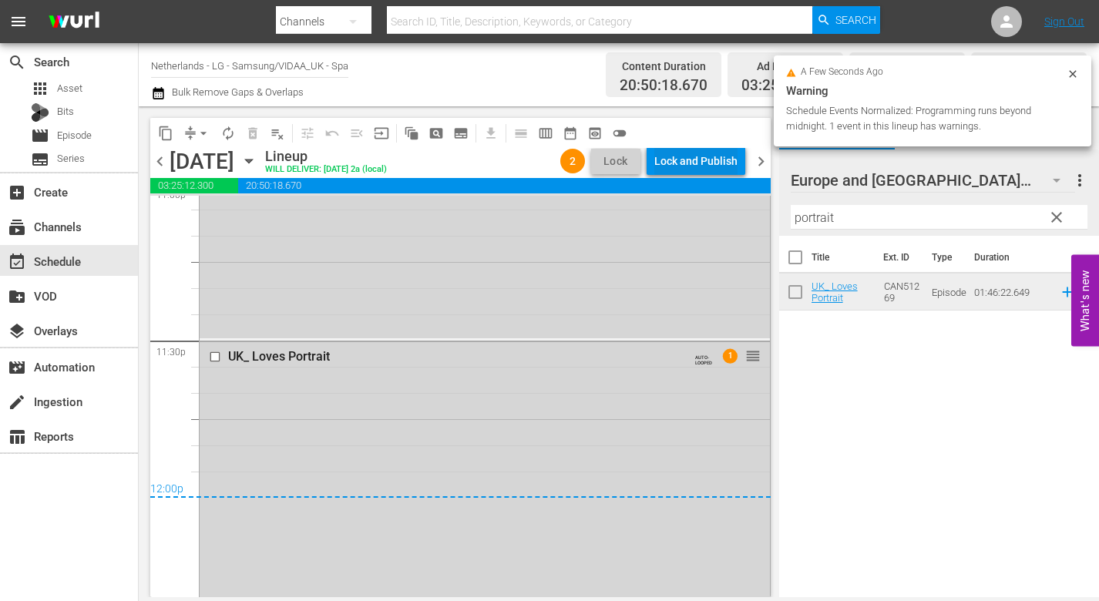
click at [690, 153] on div "Lock and Publish" at bounding box center [695, 161] width 83 height 28
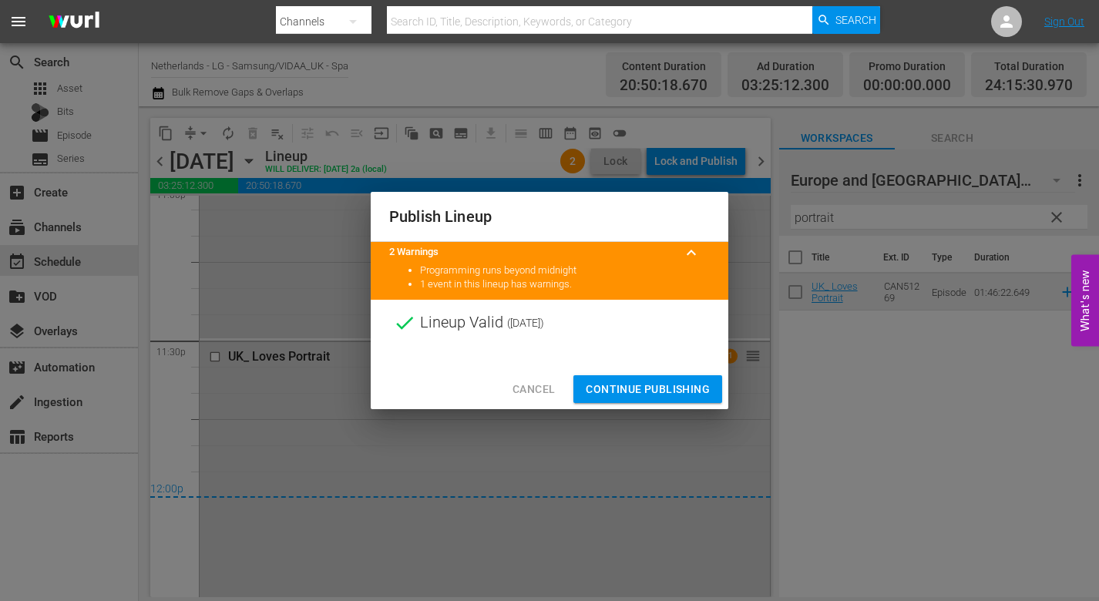
click at [636, 386] on span "Continue Publishing" at bounding box center [648, 389] width 124 height 19
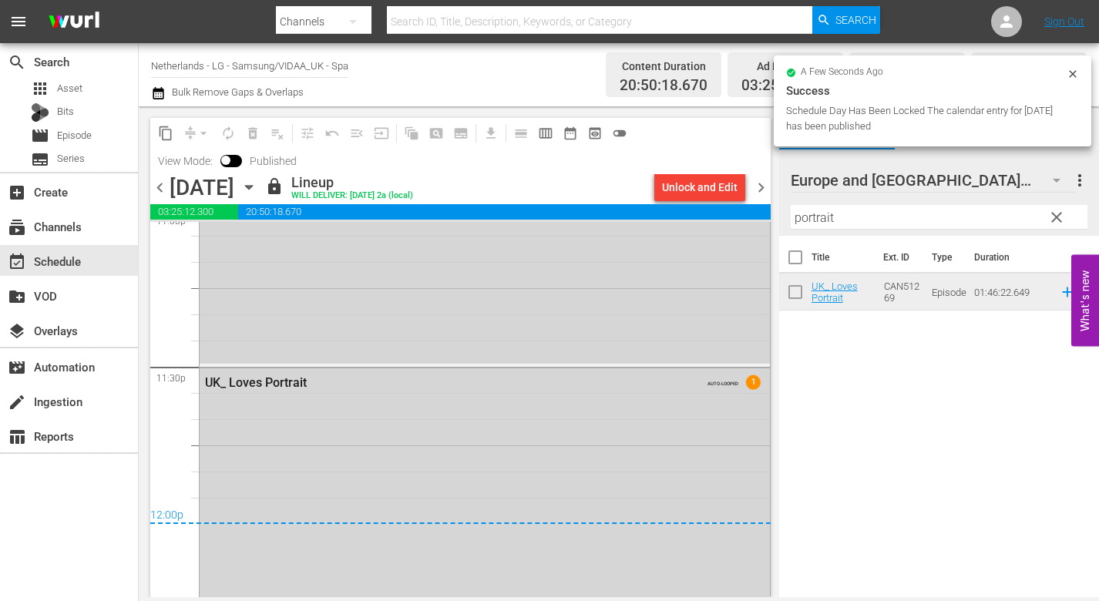
click at [257, 184] on icon "button" at bounding box center [248, 187] width 17 height 17
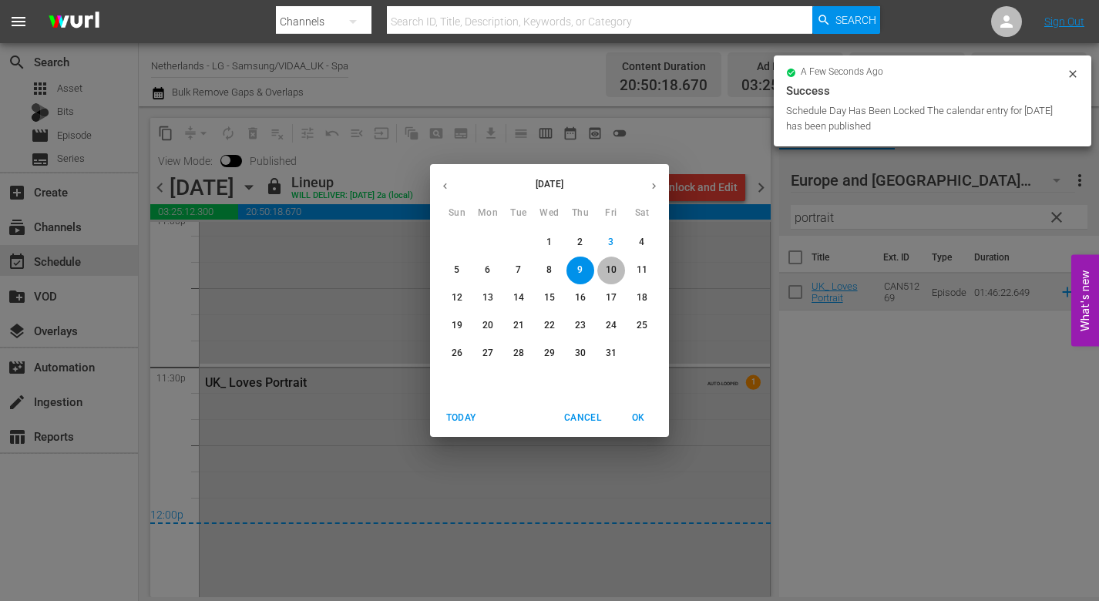
click at [615, 269] on p "10" at bounding box center [611, 270] width 11 height 13
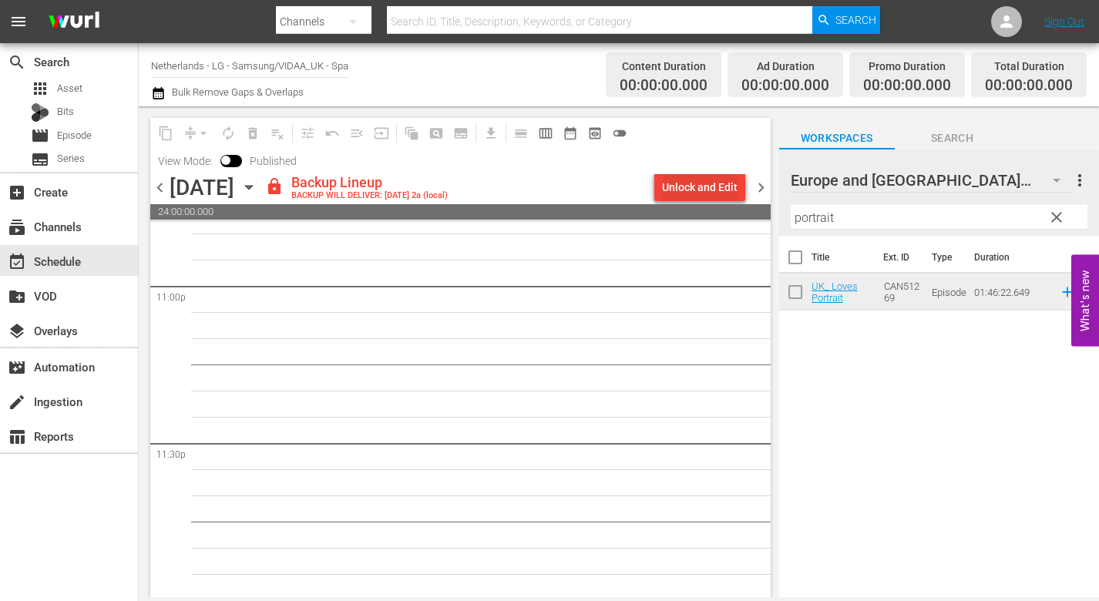
scroll to position [7172, 0]
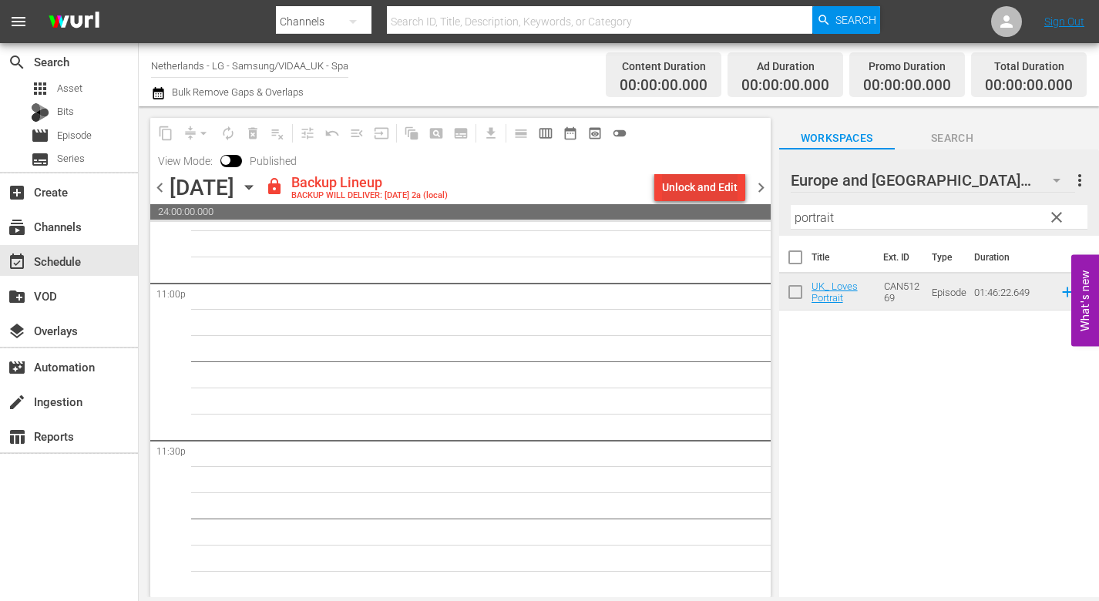
click at [700, 185] on div "Unlock and Edit" at bounding box center [700, 187] width 76 height 28
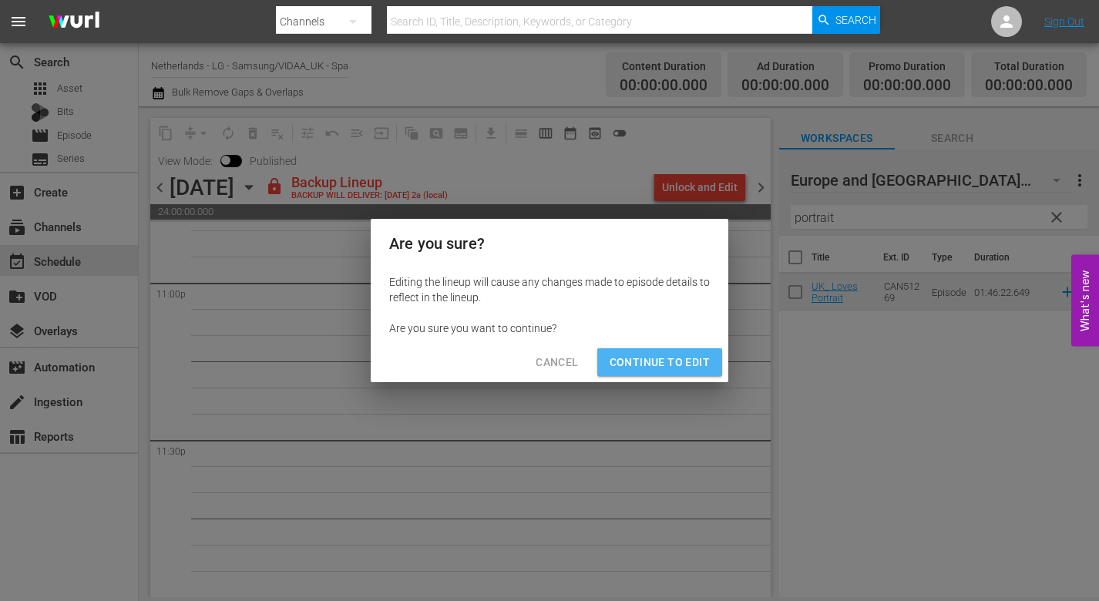
click at [671, 365] on span "Continue to Edit" at bounding box center [660, 362] width 100 height 19
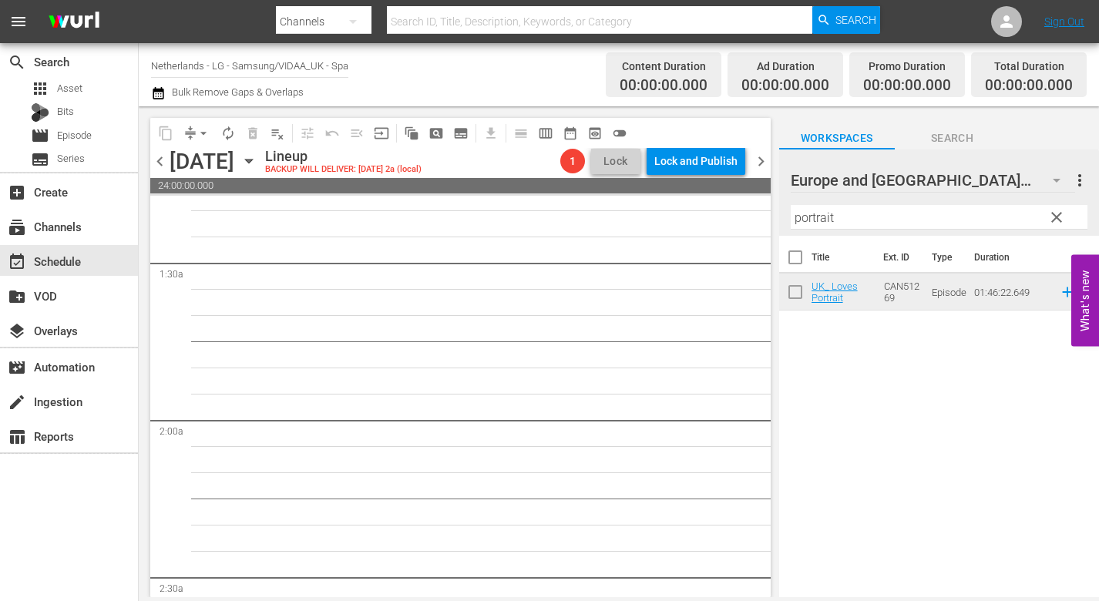
scroll to position [0, 0]
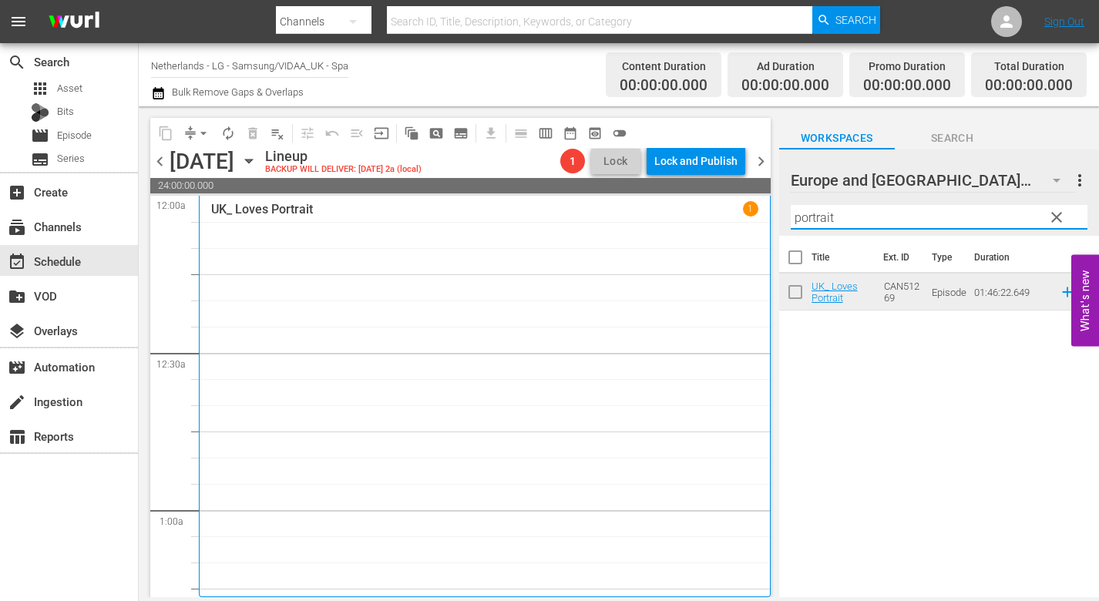
drag, startPoint x: 849, startPoint y: 220, endPoint x: 700, endPoint y: 209, distance: 149.2
click at [700, 209] on div "content_copy compress arrow_drop_down autorenew_outlined delete_forever_outline…" at bounding box center [619, 351] width 960 height 491
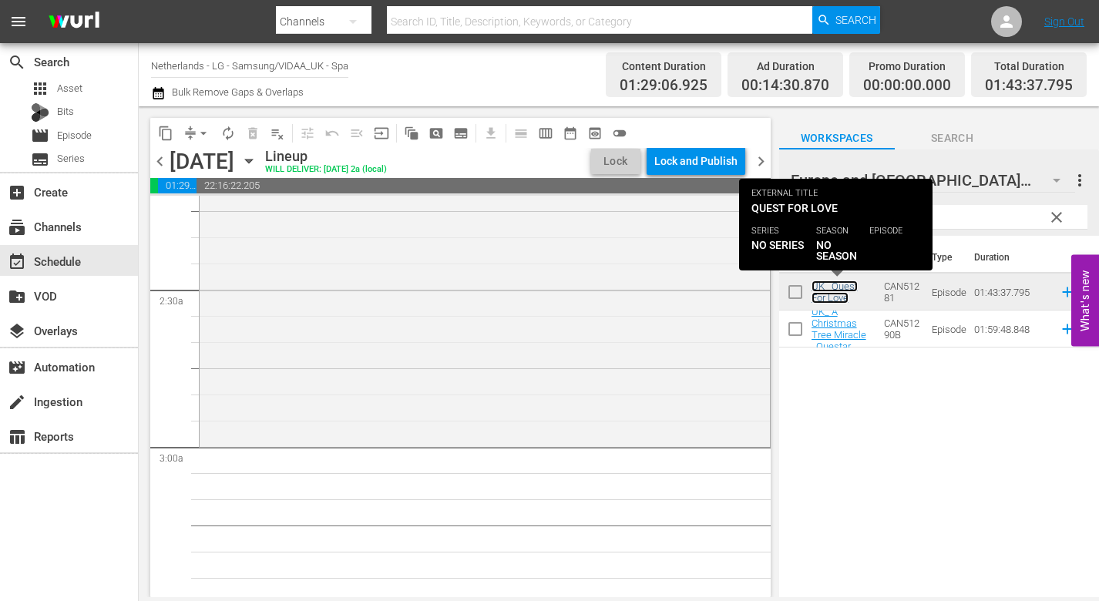
scroll to position [694, 0]
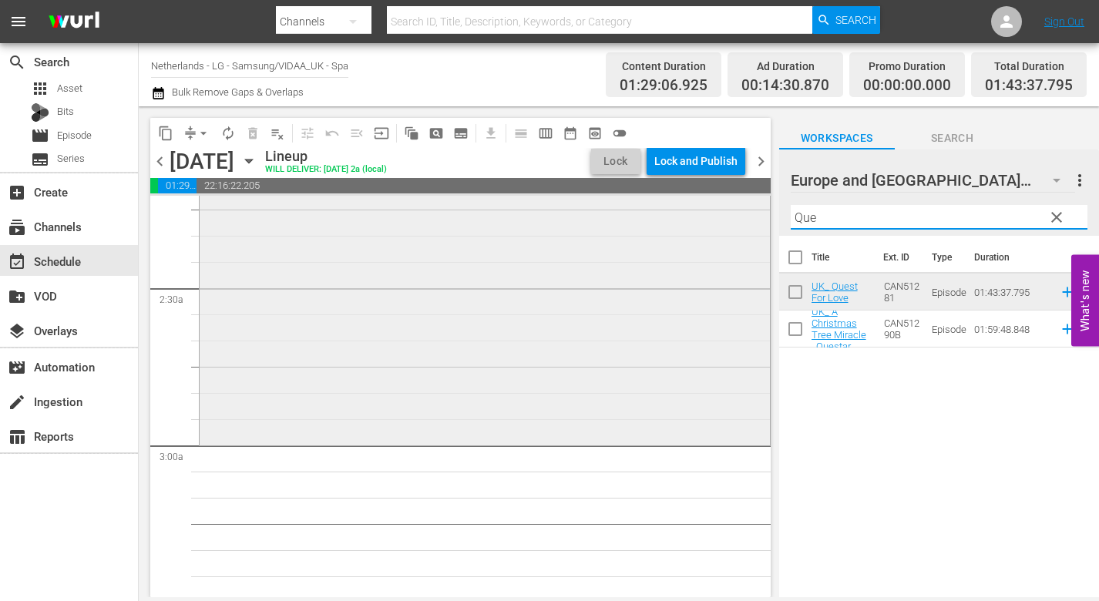
drag, startPoint x: 854, startPoint y: 220, endPoint x: 734, endPoint y: 207, distance: 120.9
click at [734, 207] on div "content_copy compress arrow_drop_down autorenew_outlined delete_forever_outline…" at bounding box center [619, 351] width 960 height 491
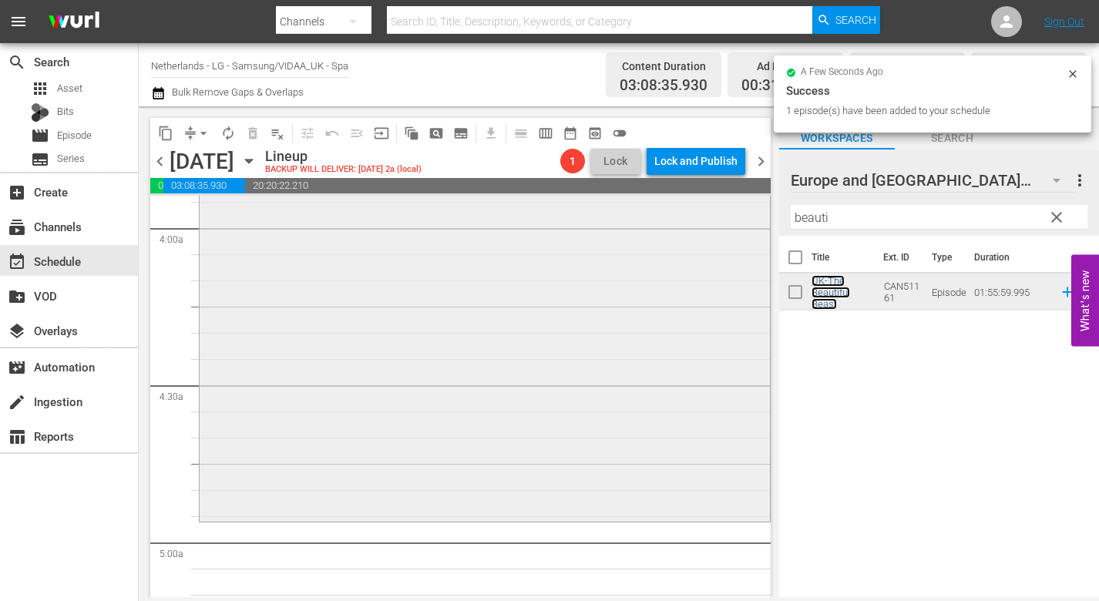
scroll to position [1233, 0]
drag, startPoint x: 839, startPoint y: 220, endPoint x: 754, endPoint y: 213, distance: 85.1
click at [754, 213] on div "content_copy compress arrow_drop_down autorenew_outlined delete_forever_outline…" at bounding box center [619, 351] width 960 height 491
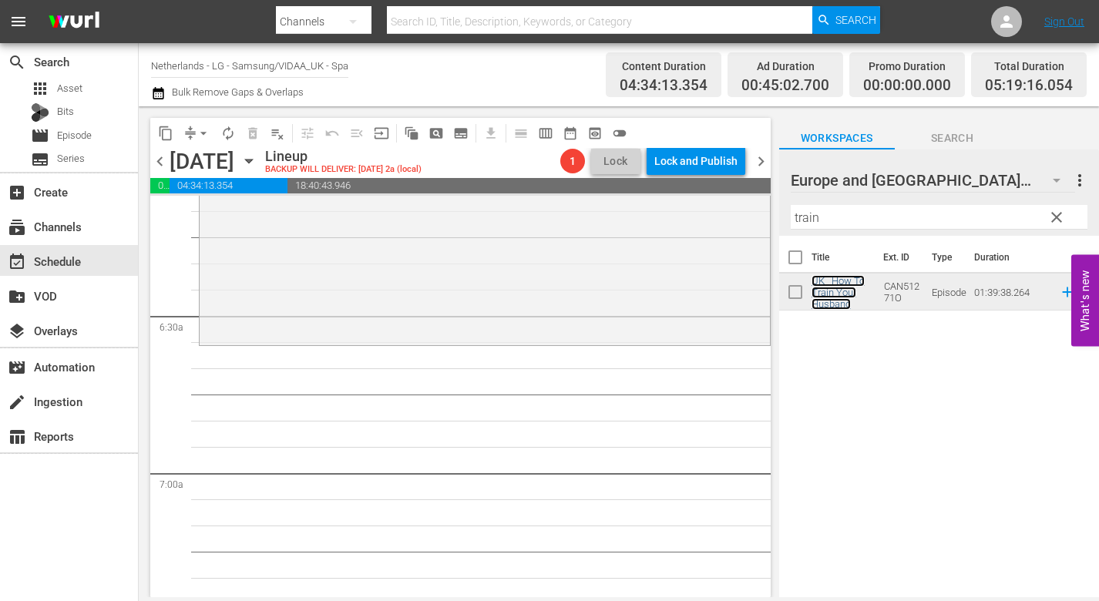
scroll to position [1927, 0]
drag, startPoint x: 838, startPoint y: 222, endPoint x: 728, endPoint y: 206, distance: 111.4
click at [731, 207] on div "content_copy compress arrow_drop_down autorenew_outlined delete_forever_outline…" at bounding box center [619, 351] width 960 height 491
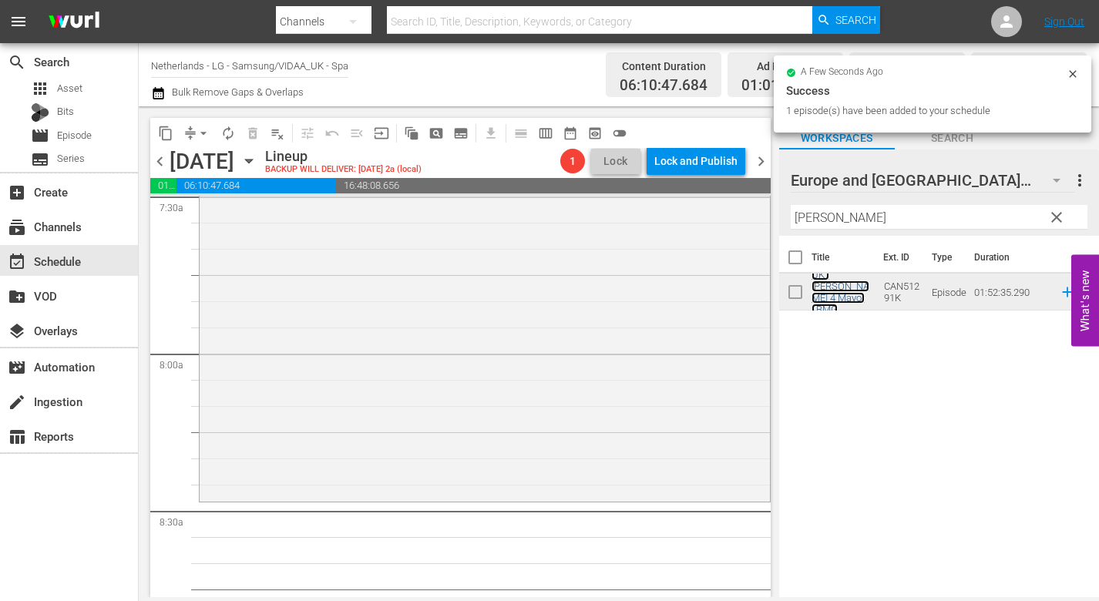
scroll to position [2389, 0]
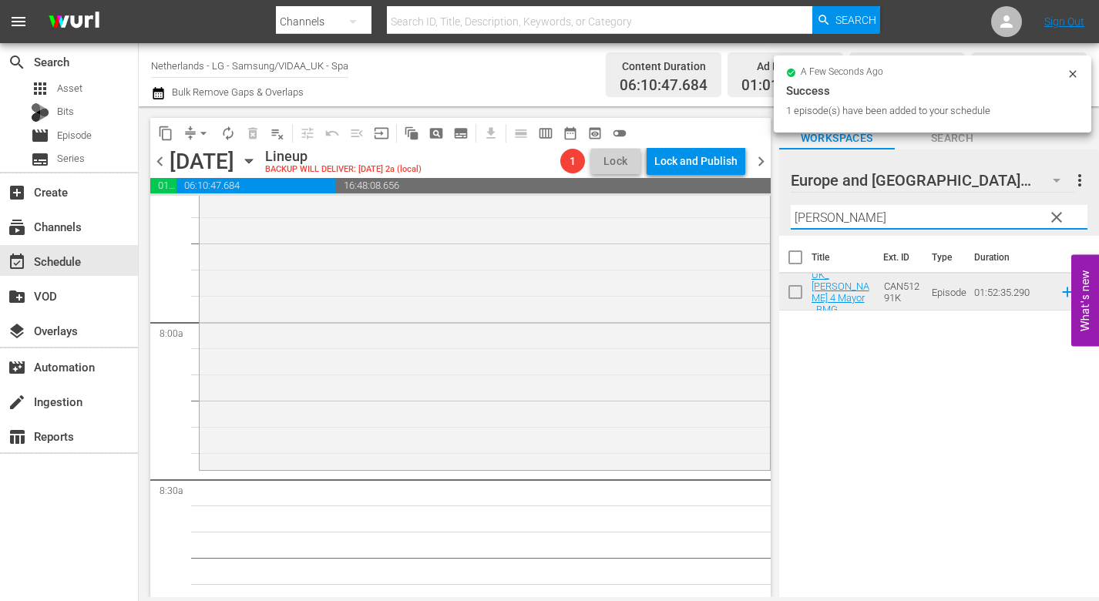
click at [738, 207] on div "content_copy compress arrow_drop_down autorenew_outlined delete_forever_outline…" at bounding box center [619, 351] width 960 height 491
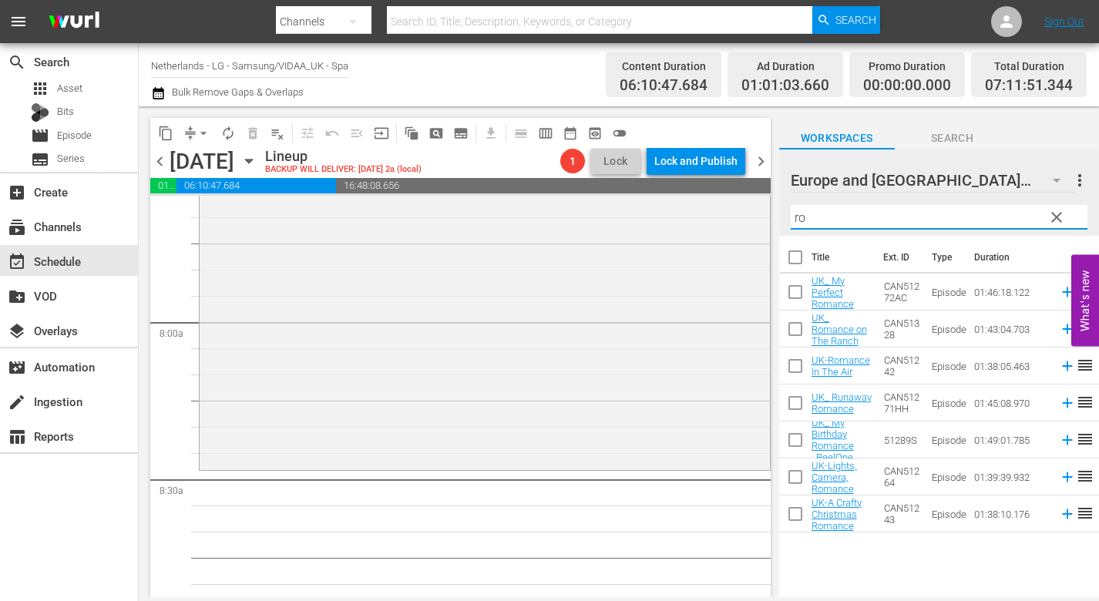
type input "r"
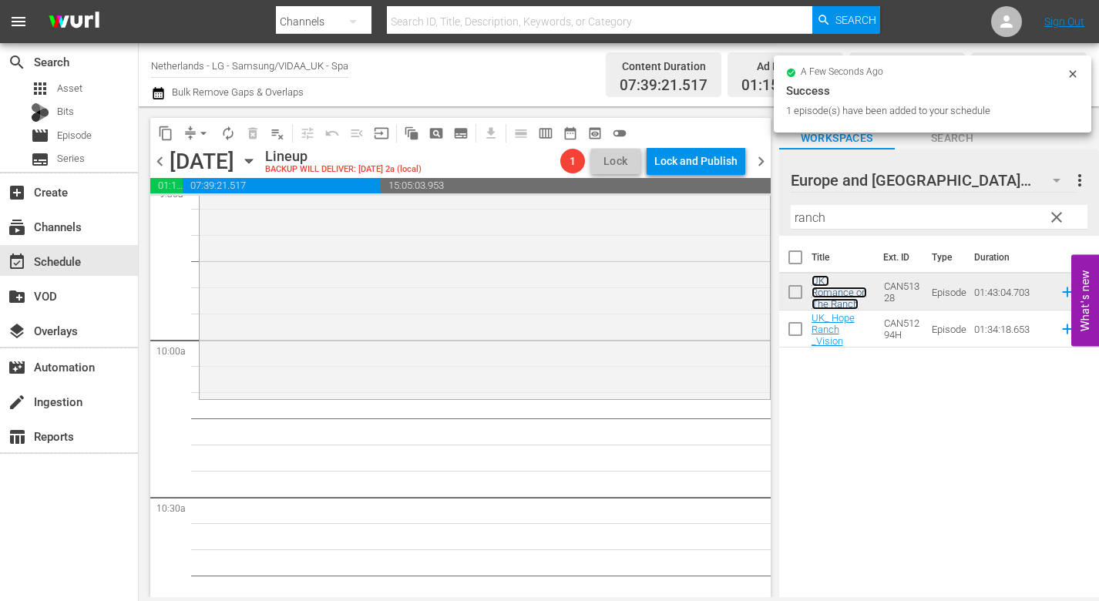
scroll to position [3006, 0]
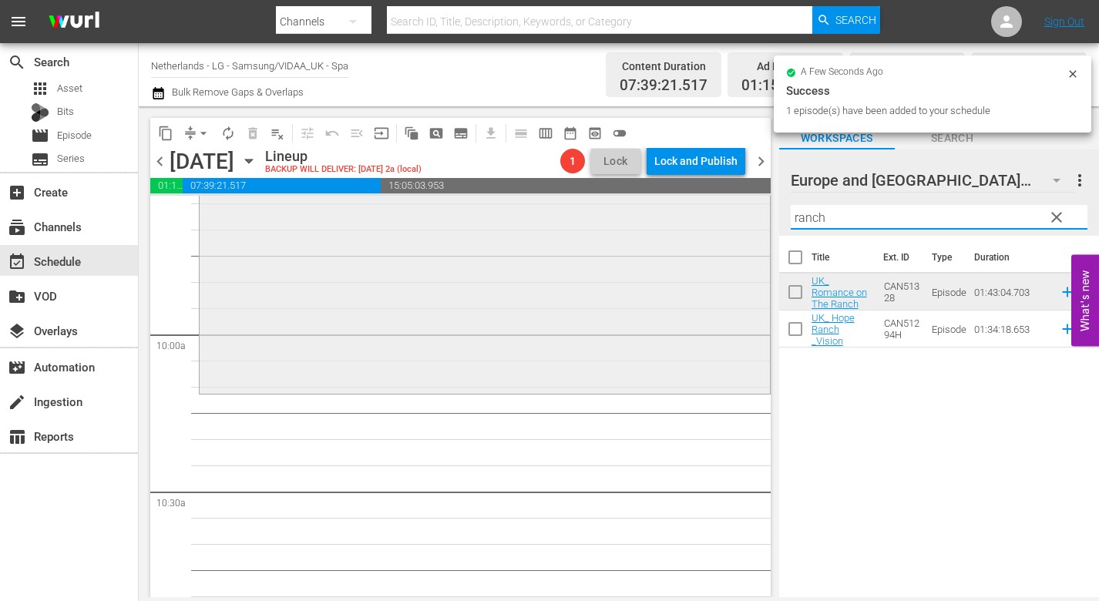
drag, startPoint x: 844, startPoint y: 220, endPoint x: 646, endPoint y: 200, distance: 199.1
click at [655, 200] on div "content_copy compress arrow_drop_down autorenew_outlined delete_forever_outline…" at bounding box center [619, 351] width 960 height 491
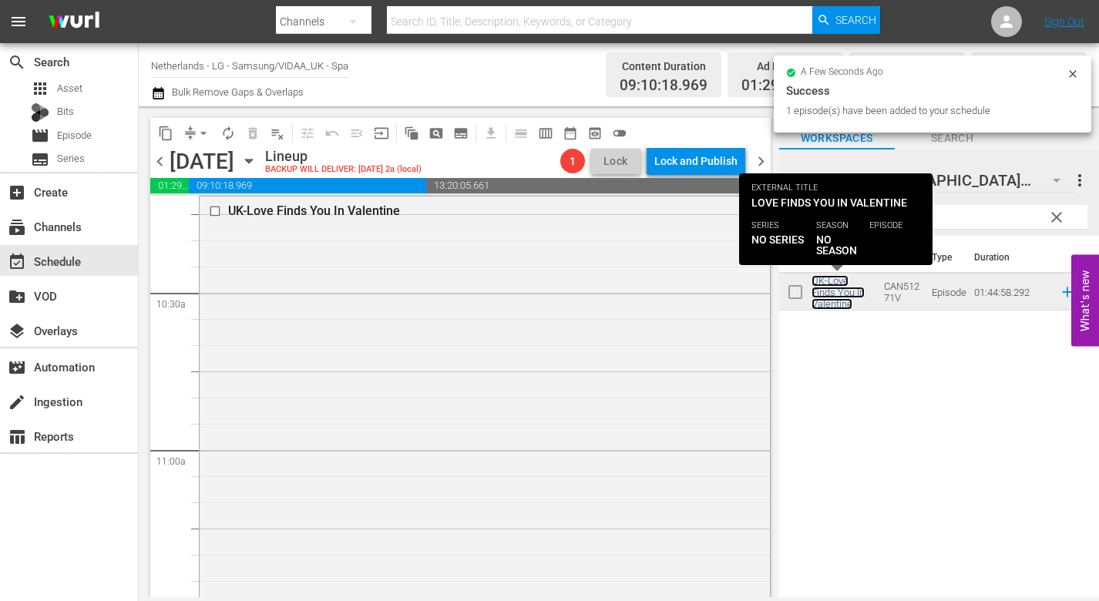
scroll to position [3468, 0]
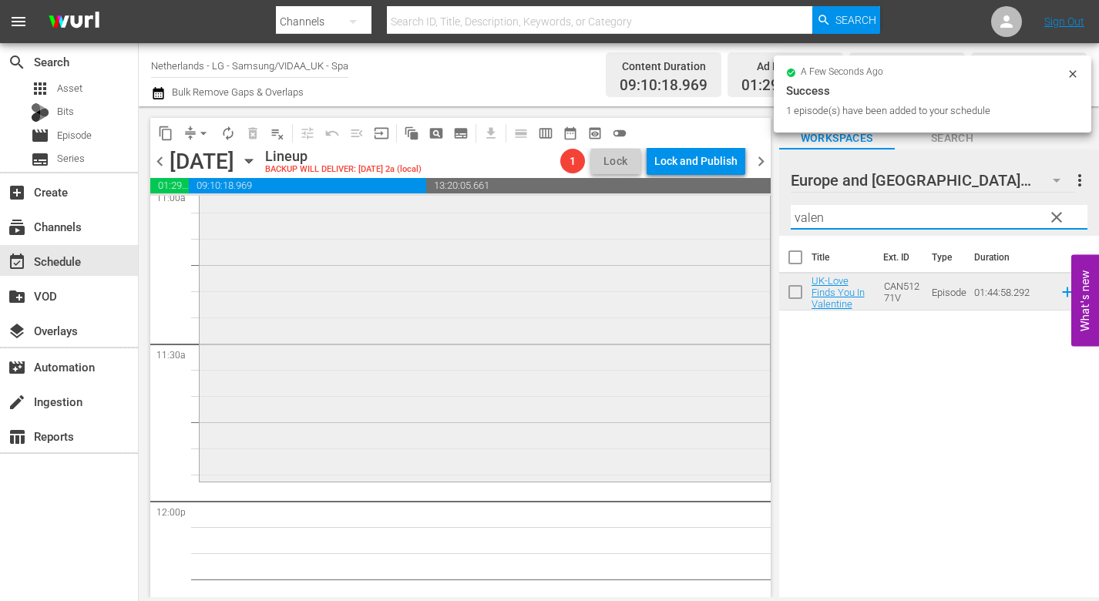
drag, startPoint x: 844, startPoint y: 221, endPoint x: 640, endPoint y: 207, distance: 204.8
click at [674, 207] on div "content_copy compress arrow_drop_down autorenew_outlined delete_forever_outline…" at bounding box center [619, 351] width 960 height 491
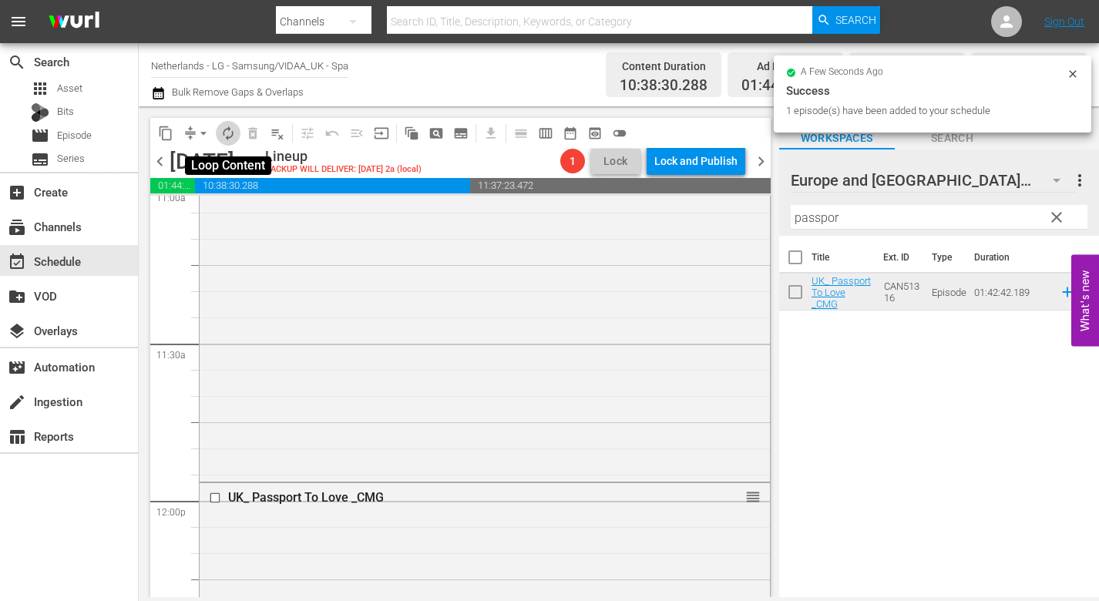
click at [228, 131] on span "autorenew_outlined" at bounding box center [227, 133] width 15 height 15
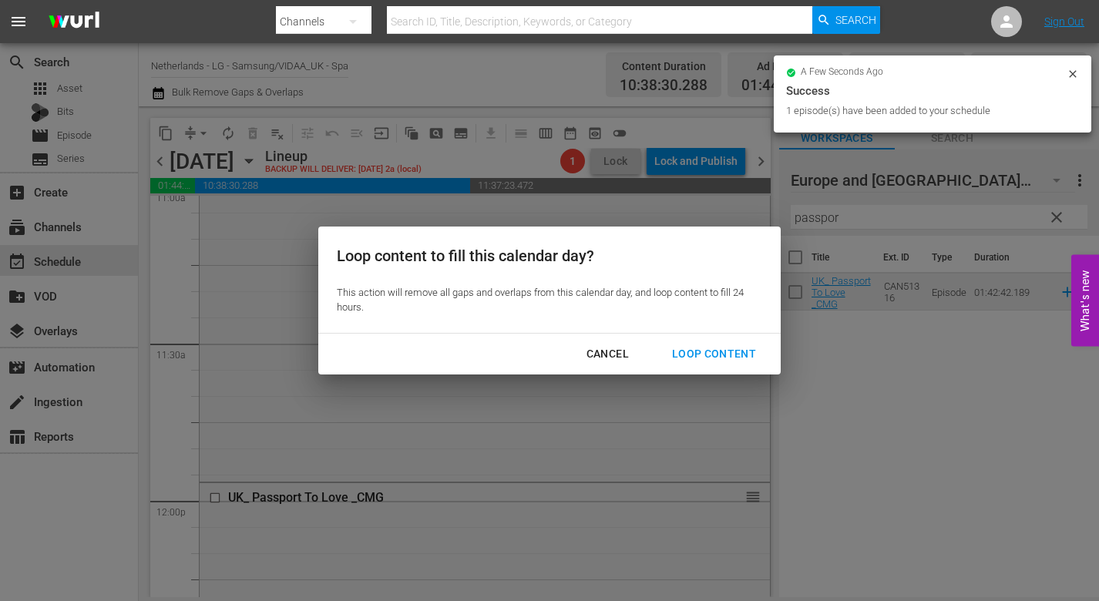
click at [698, 346] on div "Loop Content" at bounding box center [714, 354] width 109 height 19
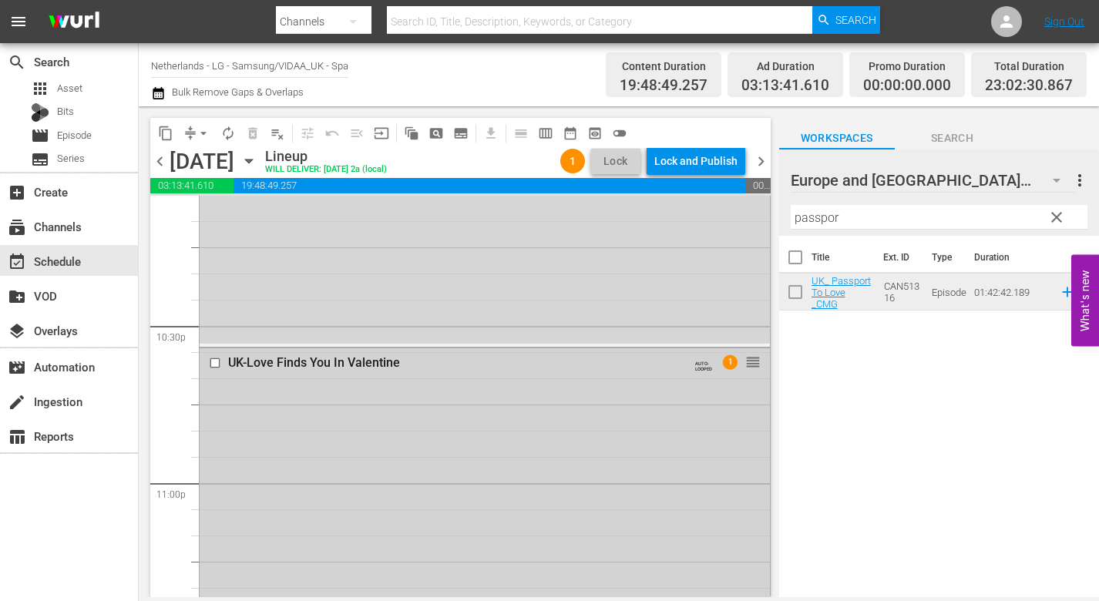
scroll to position [6937, 0]
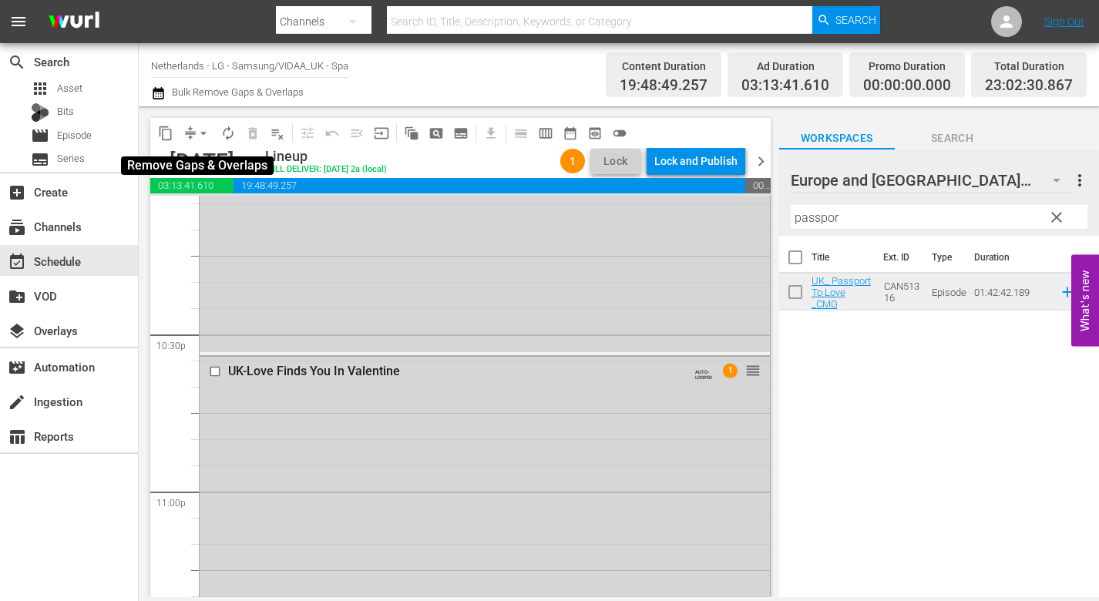
click at [204, 137] on span "arrow_drop_down" at bounding box center [203, 133] width 15 height 15
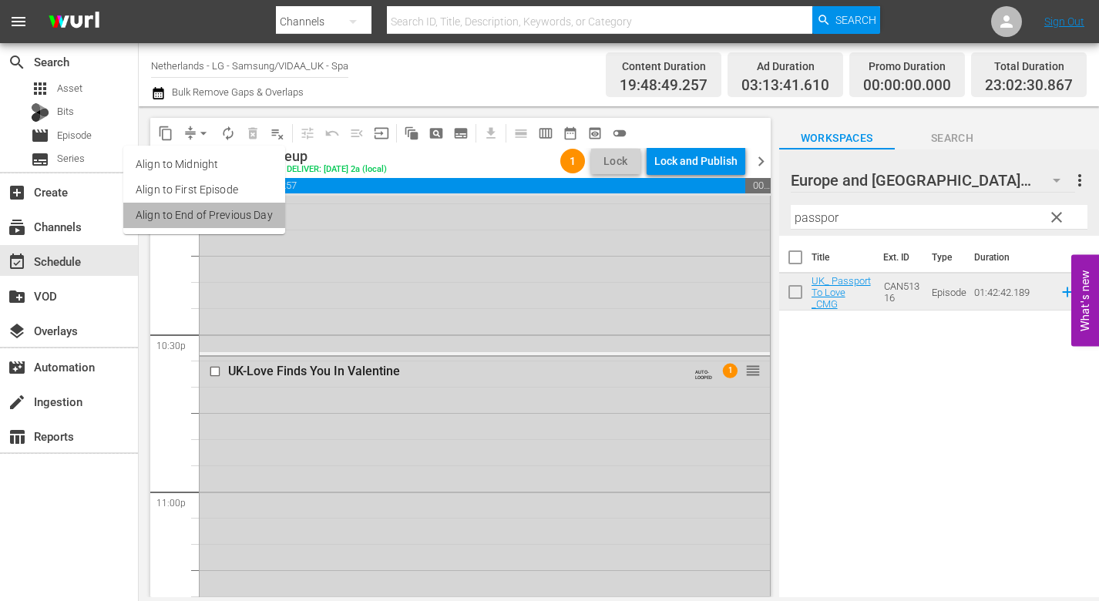
drag, startPoint x: 232, startPoint y: 214, endPoint x: 249, endPoint y: 225, distance: 20.1
click at [249, 225] on li "Align to End of Previous Day" at bounding box center [204, 215] width 162 height 25
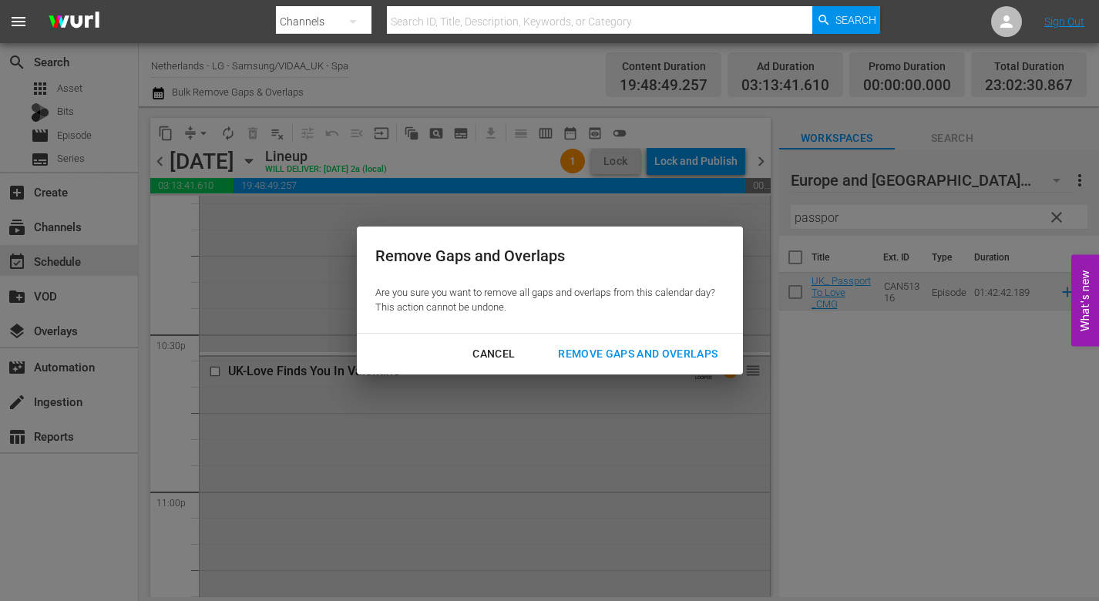
click at [637, 348] on div "Remove Gaps and Overlaps" at bounding box center [638, 354] width 184 height 19
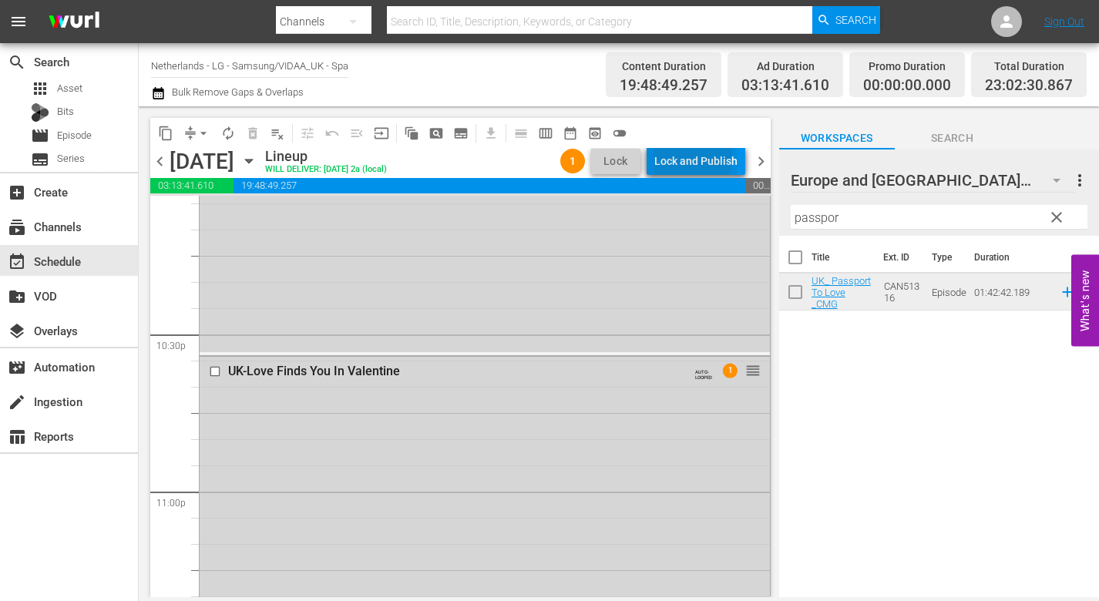
click at [688, 156] on div "Lock and Publish" at bounding box center [695, 161] width 83 height 28
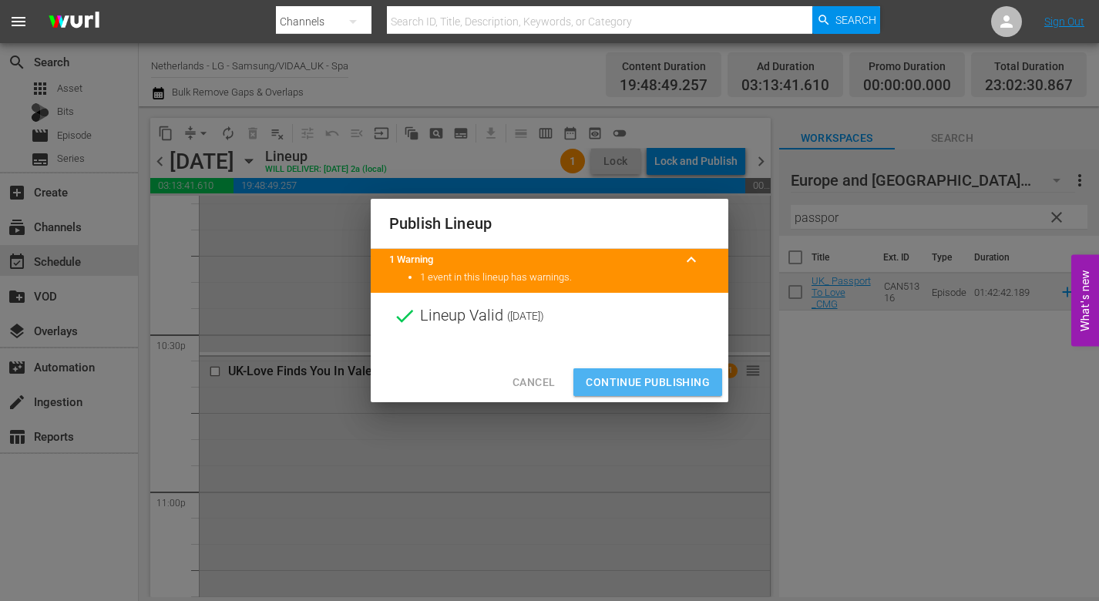
click at [656, 378] on span "Continue Publishing" at bounding box center [648, 382] width 124 height 19
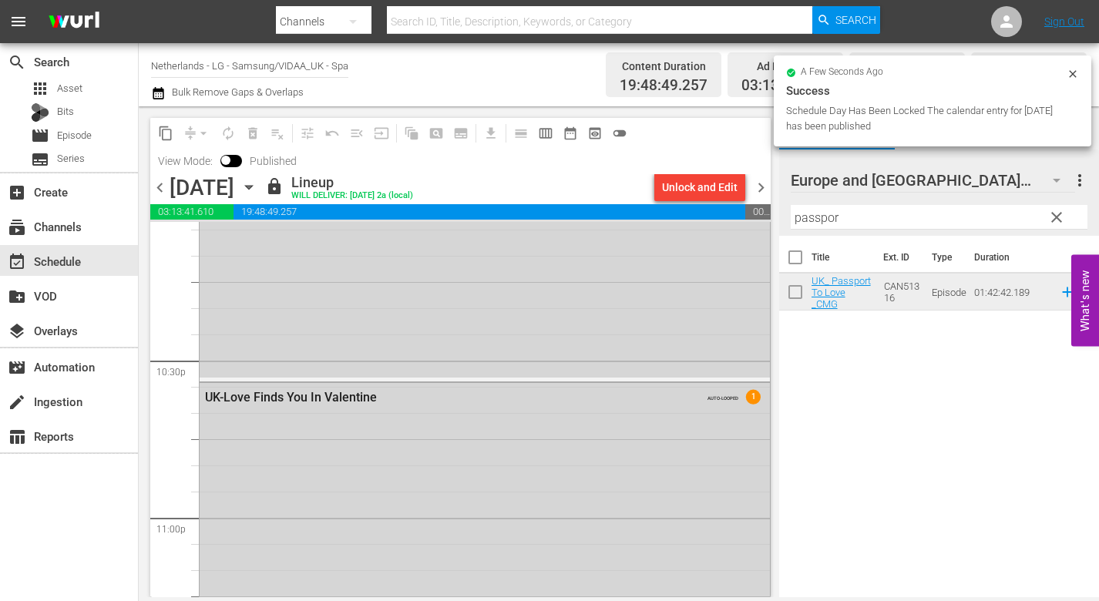
click at [257, 188] on icon "button" at bounding box center [248, 187] width 17 height 17
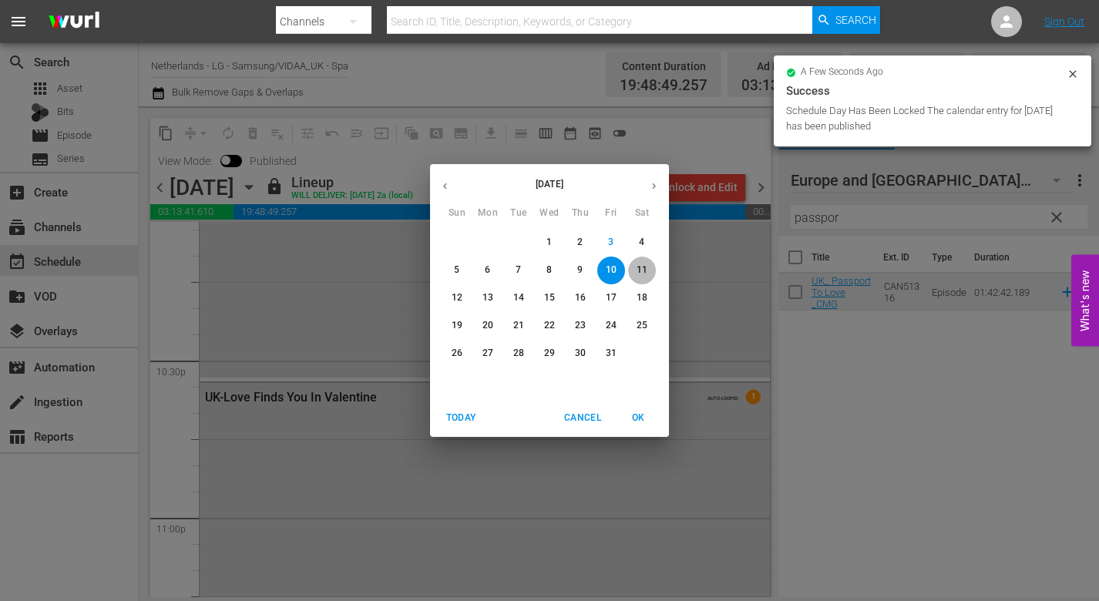
click at [641, 269] on p "11" at bounding box center [642, 270] width 11 height 13
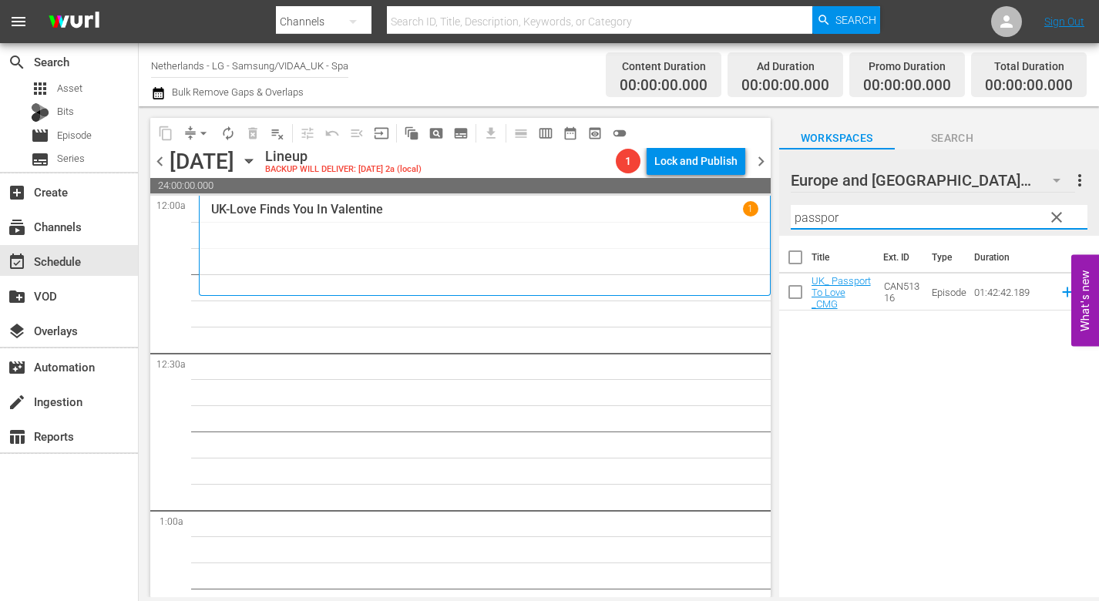
drag, startPoint x: 857, startPoint y: 220, endPoint x: 583, endPoint y: 228, distance: 274.5
click at [589, 227] on div "content_copy compress arrow_drop_down autorenew_outlined delete_forever_outline…" at bounding box center [619, 351] width 960 height 491
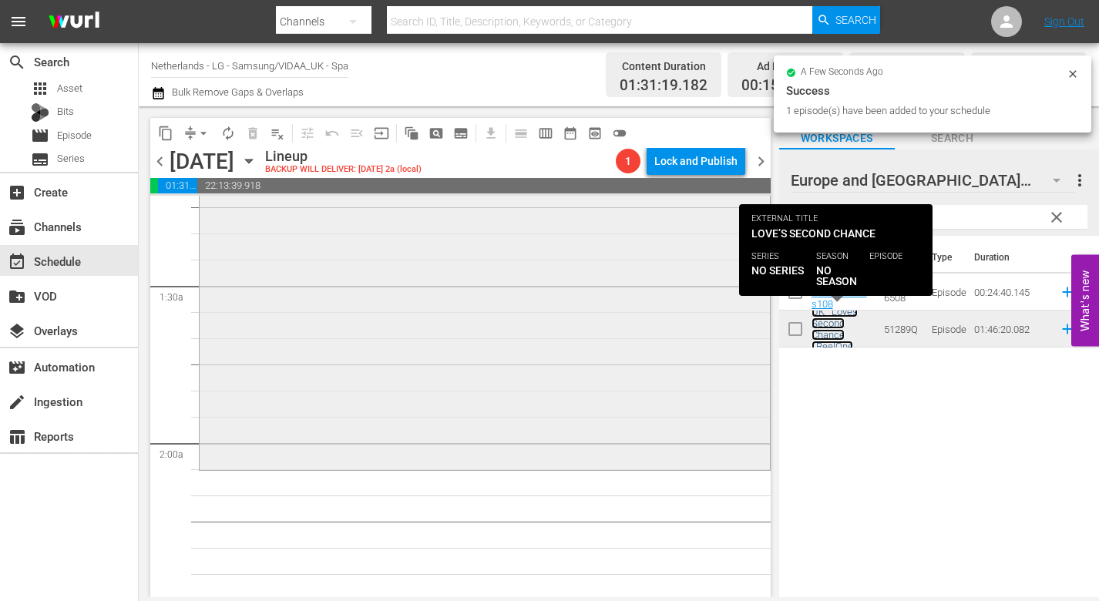
scroll to position [385, 0]
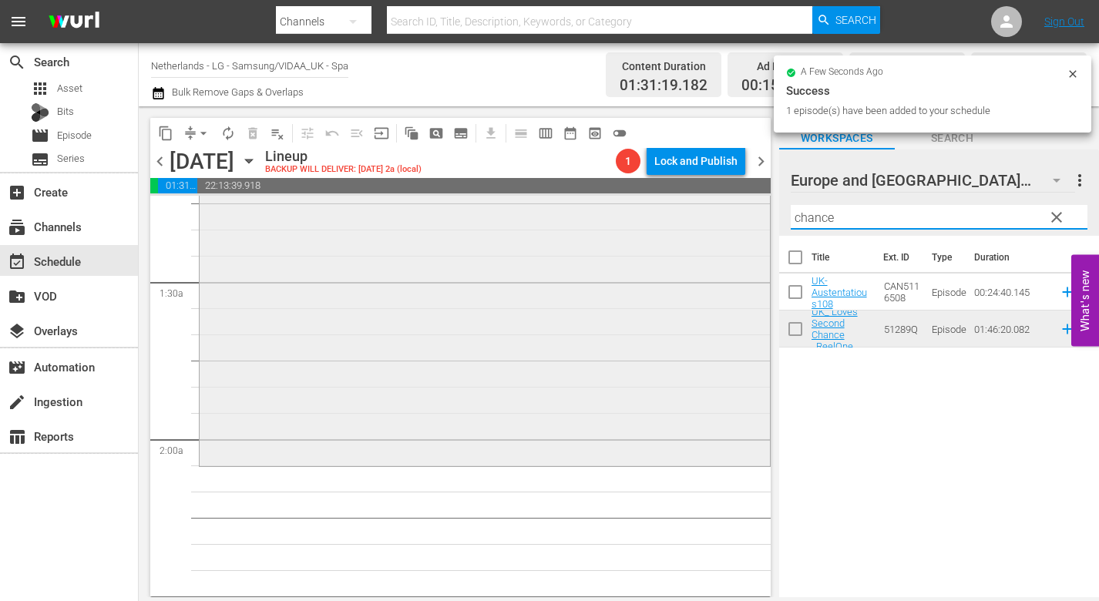
drag, startPoint x: 848, startPoint y: 218, endPoint x: 725, endPoint y: 217, distance: 123.3
click at [725, 217] on div "content_copy compress arrow_drop_down autorenew_outlined delete_forever_outline…" at bounding box center [619, 351] width 960 height 491
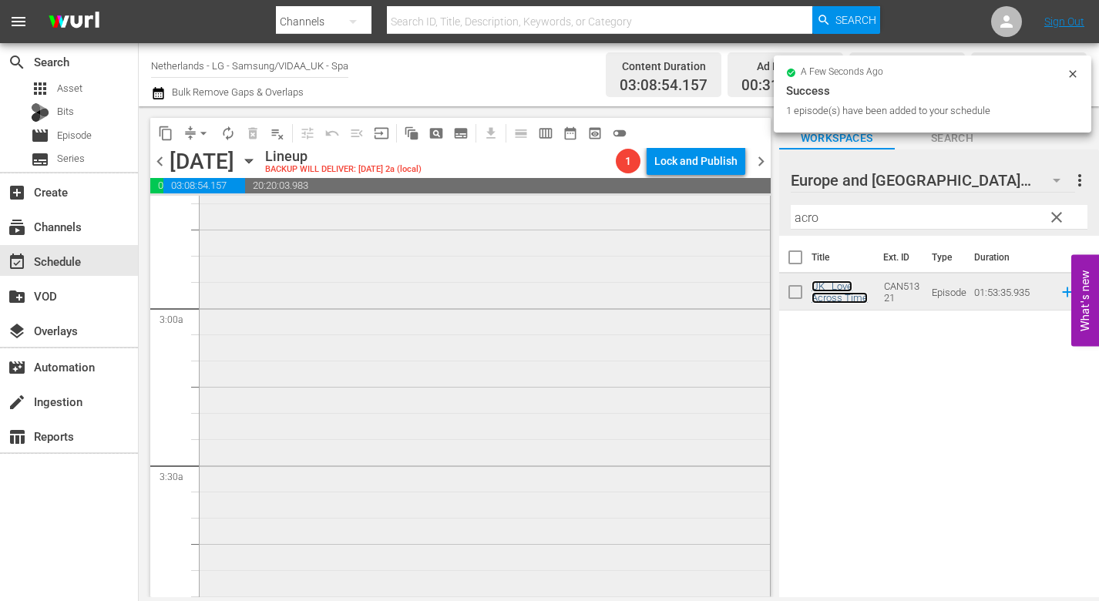
scroll to position [848, 0]
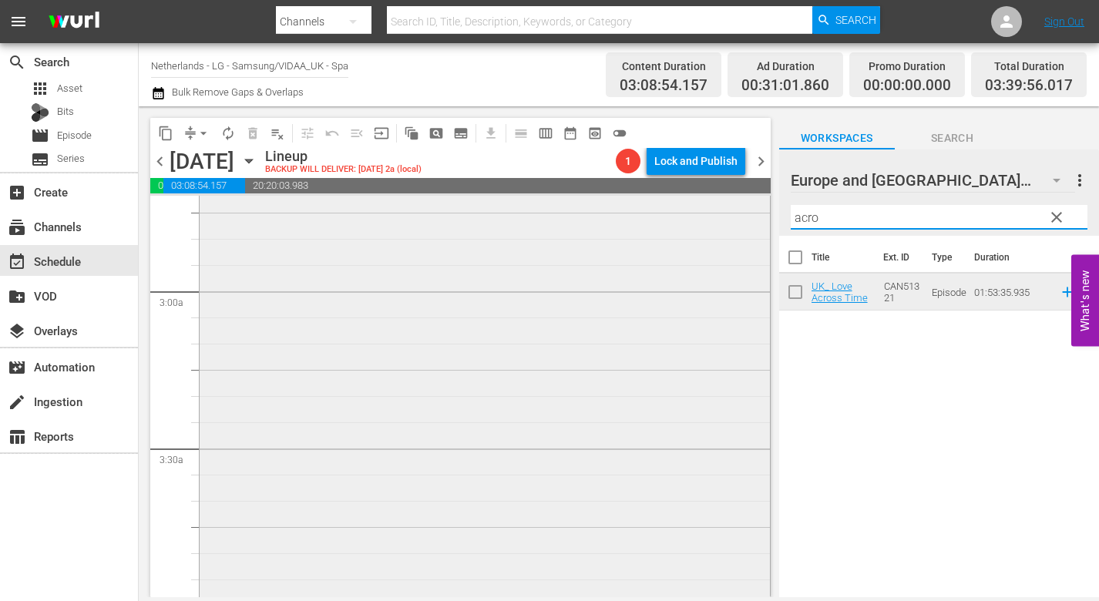
drag, startPoint x: 835, startPoint y: 219, endPoint x: 720, endPoint y: 213, distance: 115.0
click at [720, 213] on div "content_copy compress arrow_drop_down autorenew_outlined delete_forever_outline…" at bounding box center [619, 351] width 960 height 491
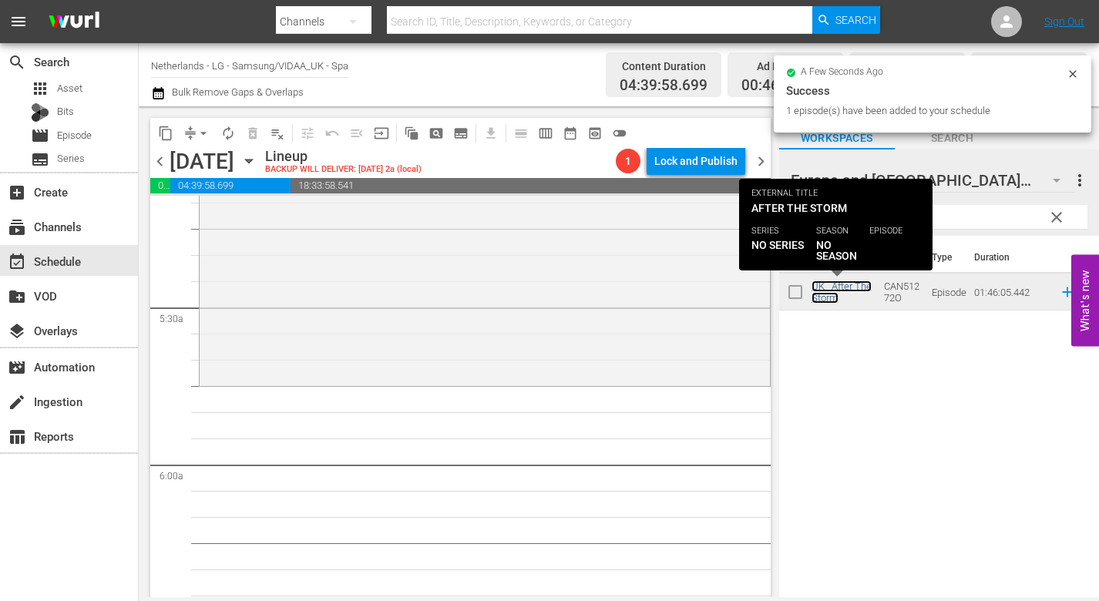
scroll to position [1619, 0]
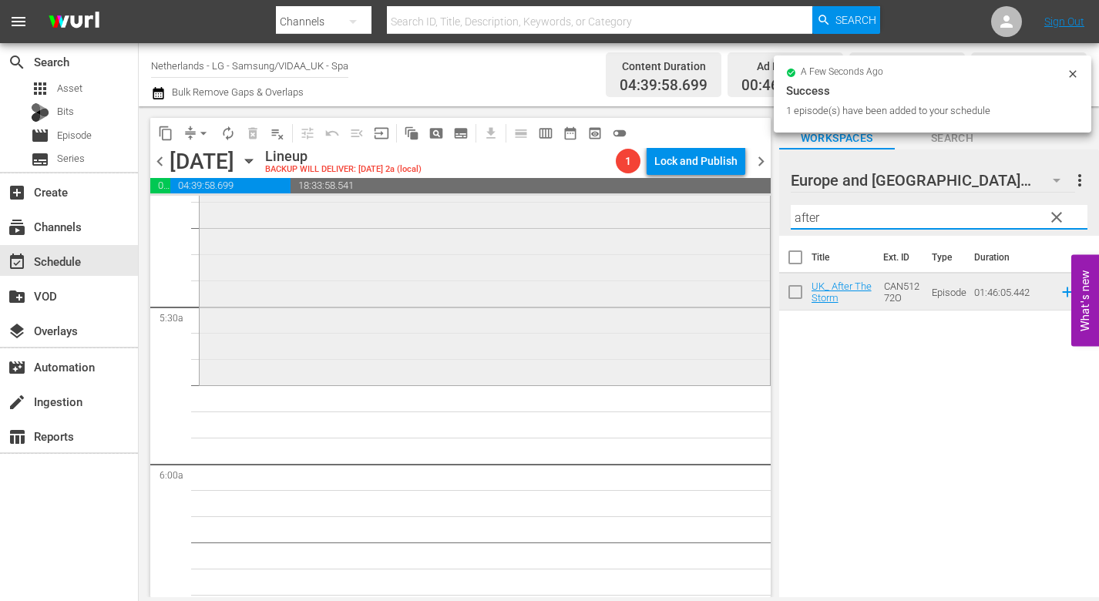
drag, startPoint x: 835, startPoint y: 220, endPoint x: 710, endPoint y: 210, distance: 125.3
click at [712, 210] on div "content_copy compress arrow_drop_down autorenew_outlined delete_forever_outline…" at bounding box center [619, 351] width 960 height 491
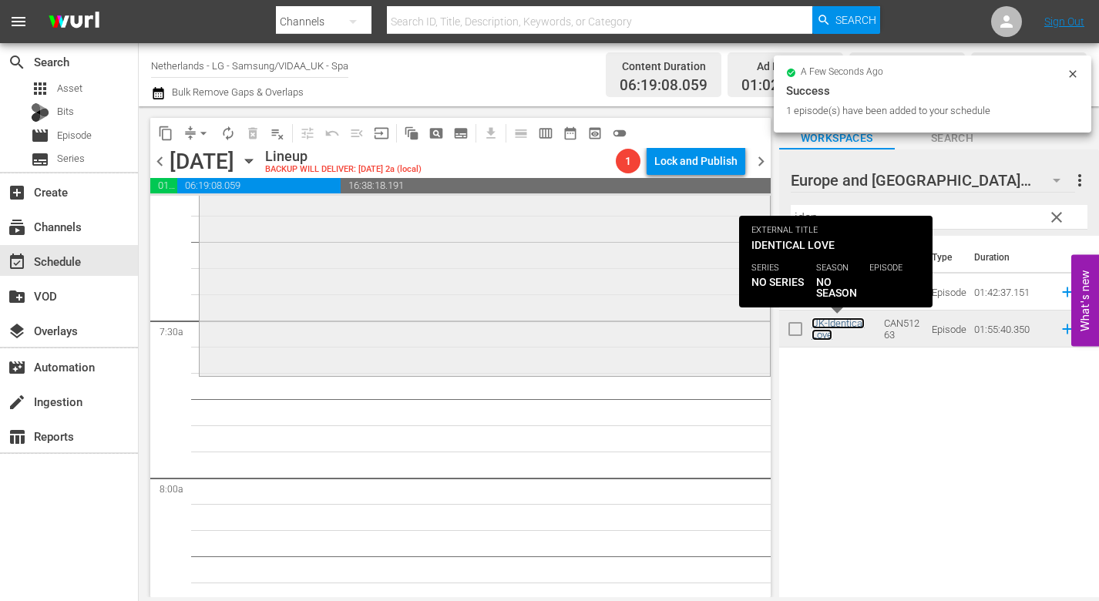
scroll to position [2235, 0]
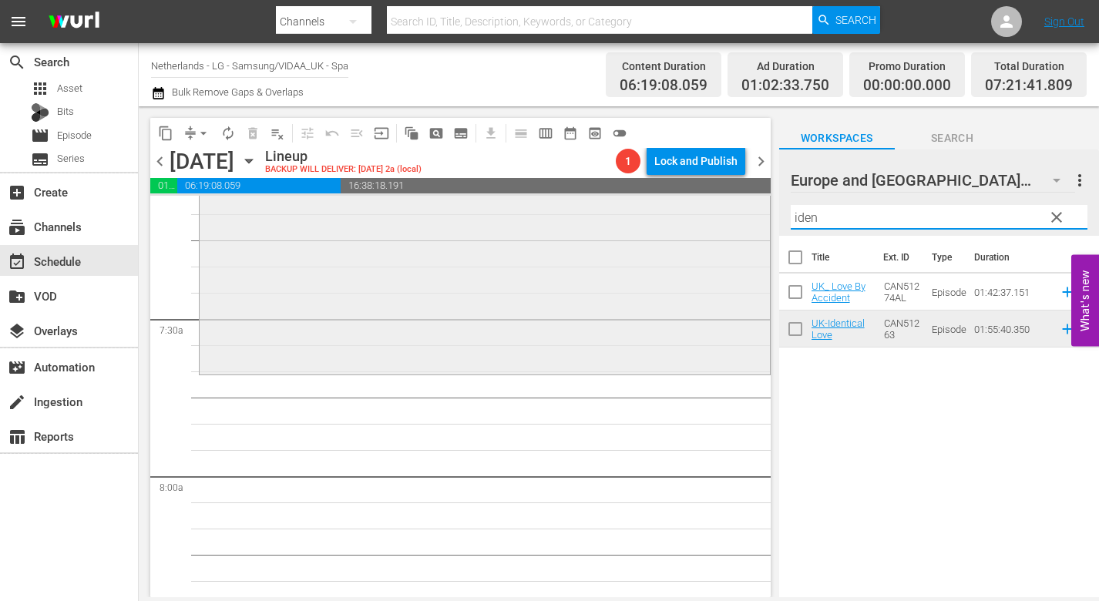
drag, startPoint x: 840, startPoint y: 225, endPoint x: 747, endPoint y: 216, distance: 93.7
click at [748, 216] on div "content_copy compress arrow_drop_down autorenew_outlined delete_forever_outline…" at bounding box center [619, 351] width 960 height 491
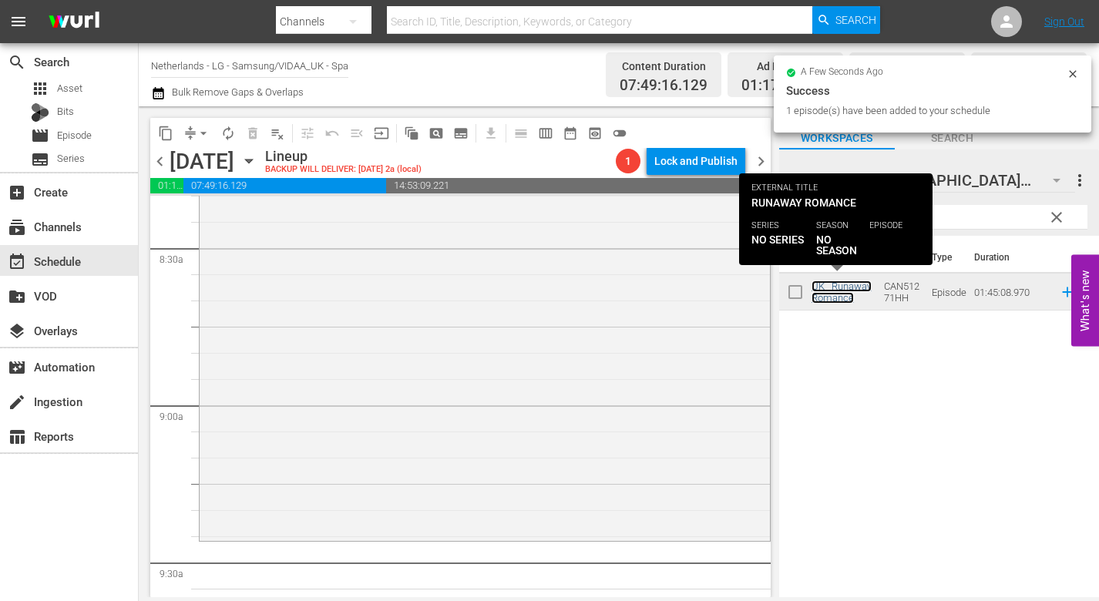
scroll to position [2775, 0]
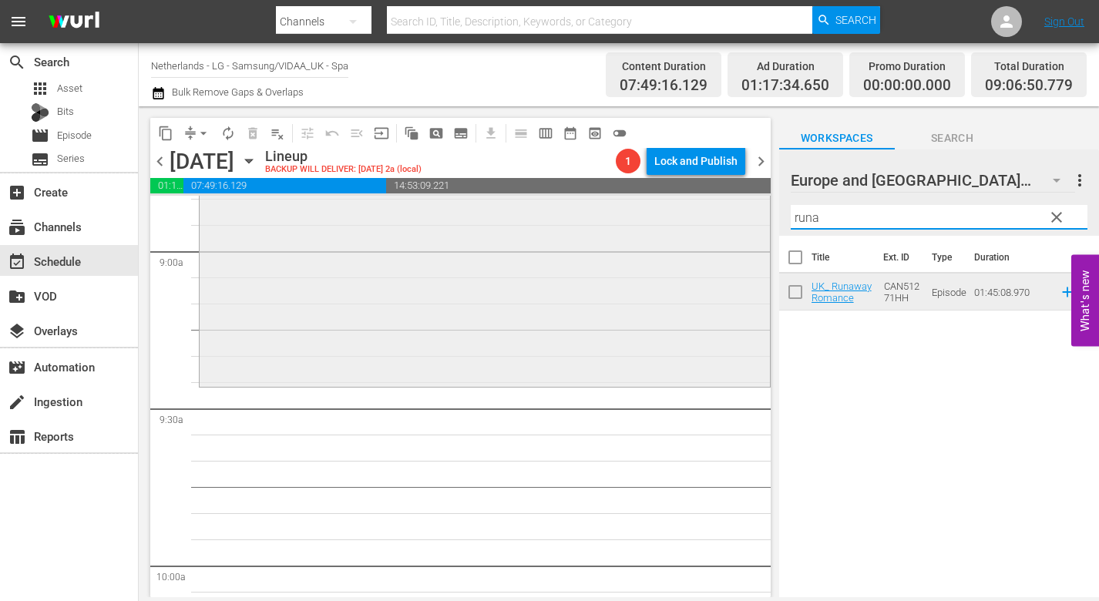
drag, startPoint x: 830, startPoint y: 220, endPoint x: 679, endPoint y: 202, distance: 152.1
click at [679, 202] on div "content_copy compress arrow_drop_down autorenew_outlined delete_forever_outline…" at bounding box center [619, 351] width 960 height 491
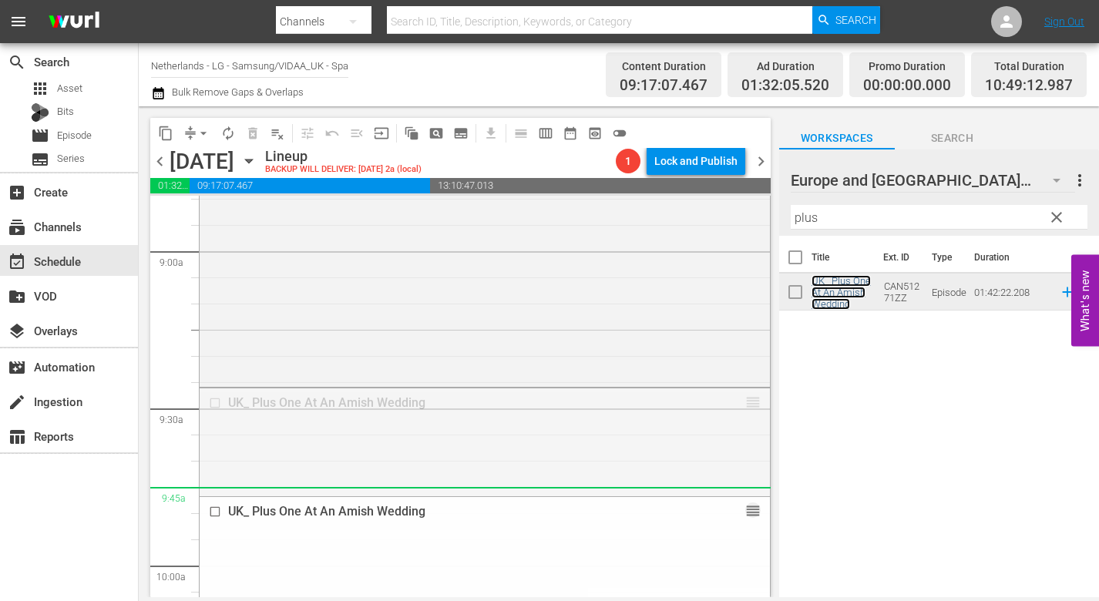
drag, startPoint x: 745, startPoint y: 403, endPoint x: 741, endPoint y: 502, distance: 98.7
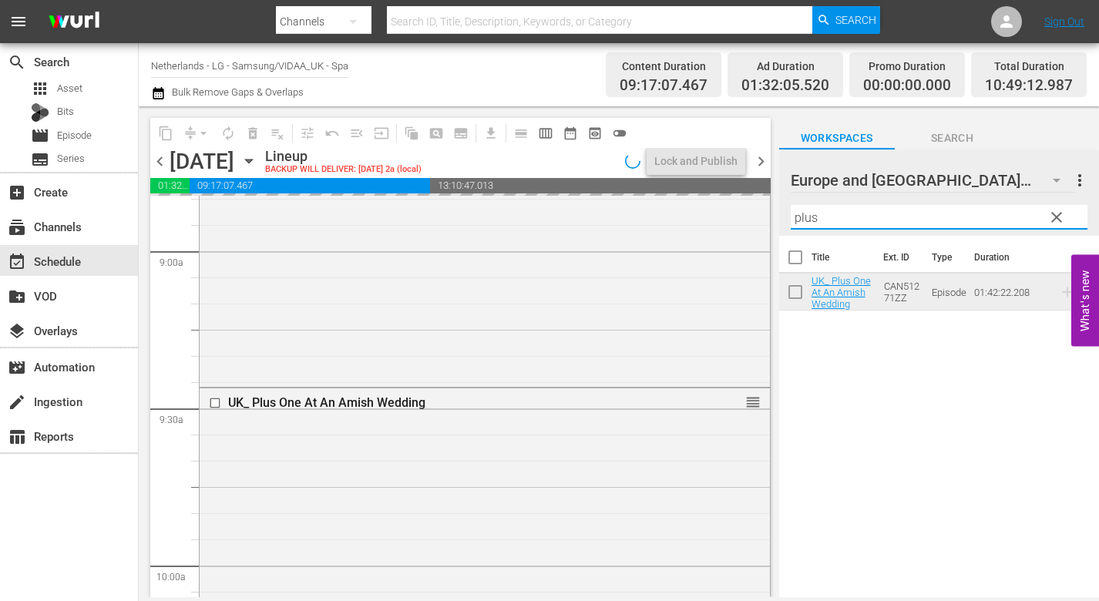
drag, startPoint x: 829, startPoint y: 221, endPoint x: 778, endPoint y: 221, distance: 51.6
click at [778, 221] on div "content_copy compress arrow_drop_down autorenew_outlined delete_forever_outline…" at bounding box center [619, 351] width 960 height 491
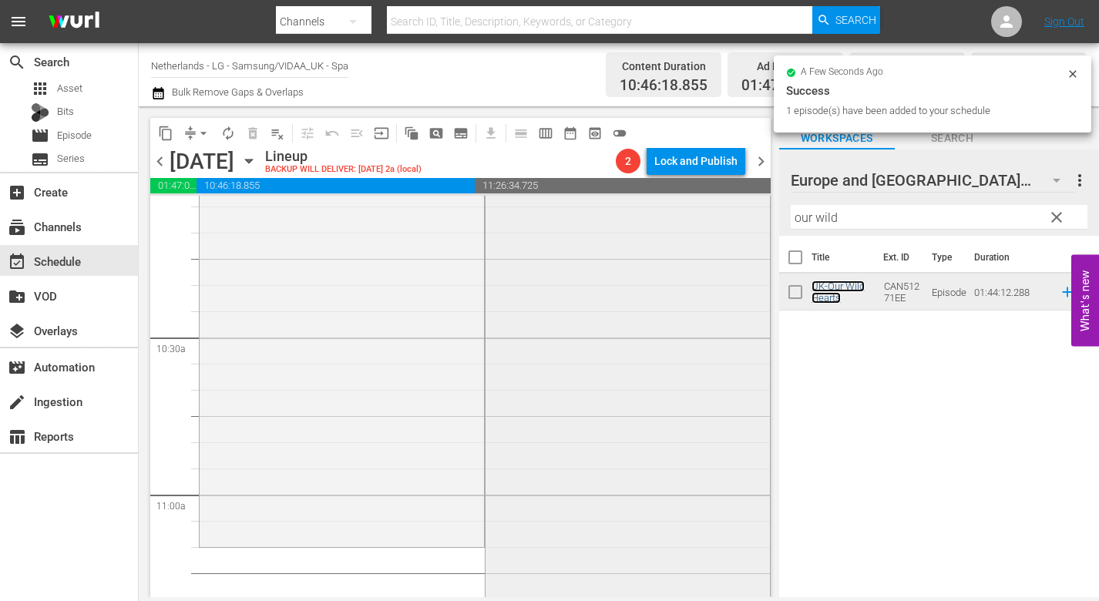
scroll to position [3314, 0]
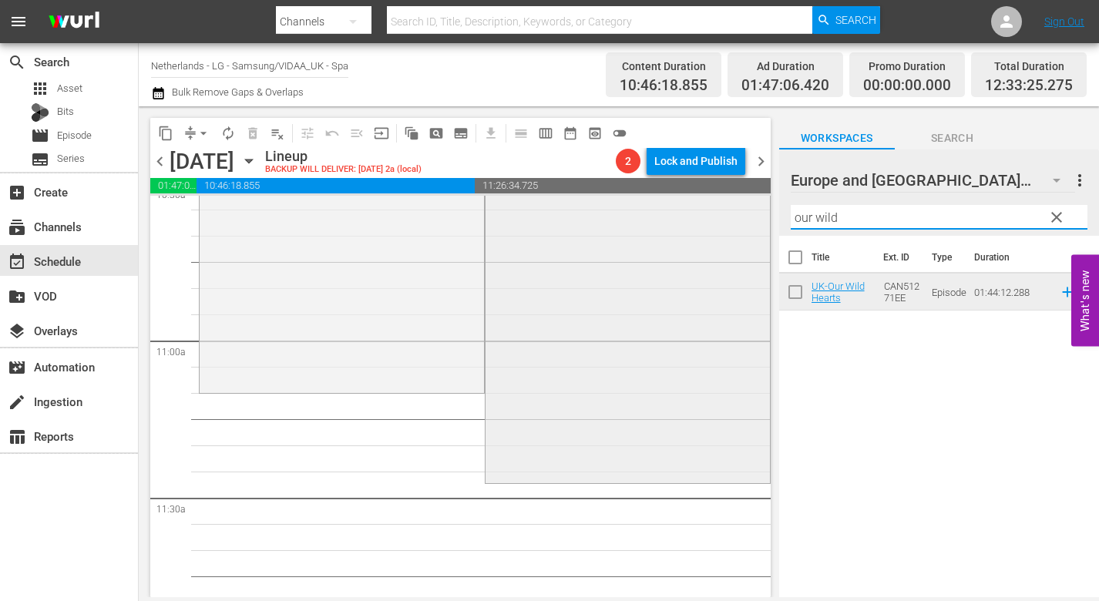
drag, startPoint x: 860, startPoint y: 222, endPoint x: 739, endPoint y: 208, distance: 121.8
click at [748, 210] on div "content_copy compress arrow_drop_down autorenew_outlined delete_forever_outline…" at bounding box center [619, 351] width 960 height 491
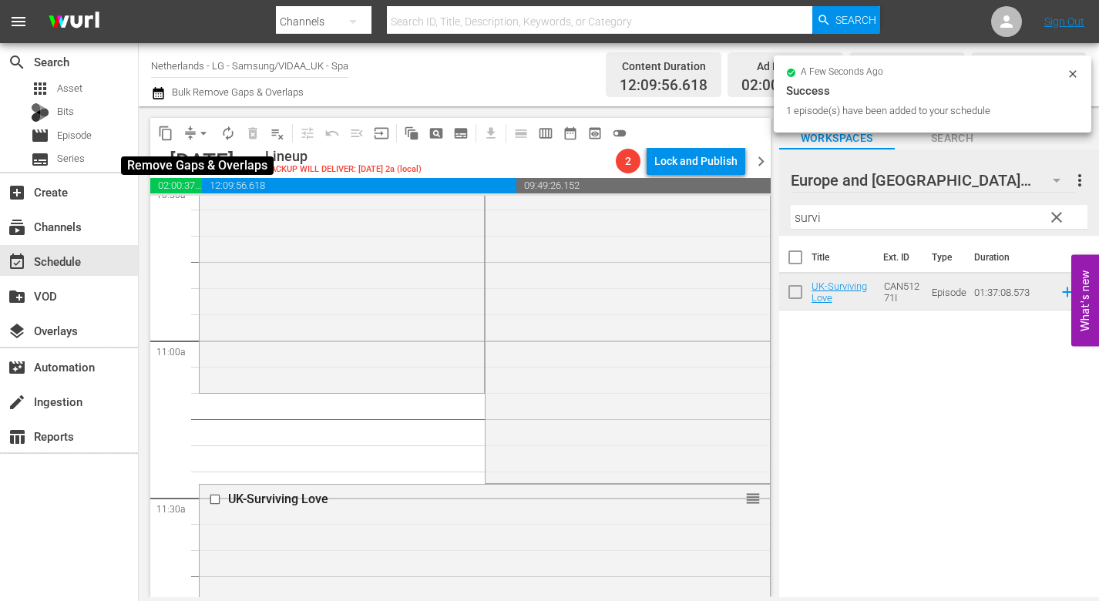
click at [206, 134] on span "arrow_drop_down" at bounding box center [203, 133] width 15 height 15
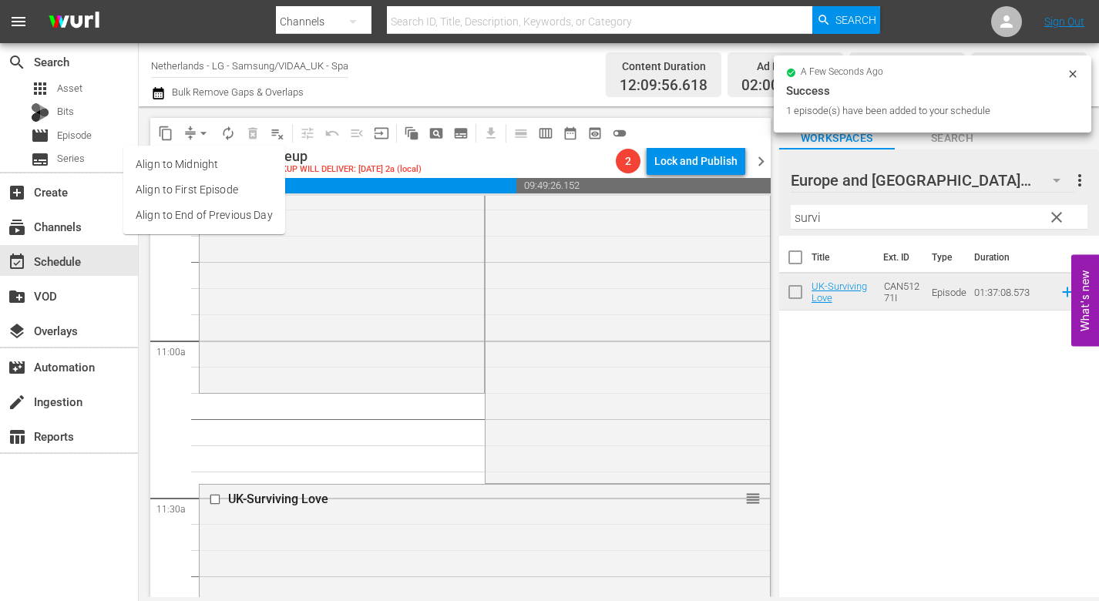
click at [434, 71] on div "Channel Title [GEOGRAPHIC_DATA] - LG - Samsung/VIDAA_UK - Sparkle Movies Bulk R…" at bounding box center [385, 74] width 468 height 55
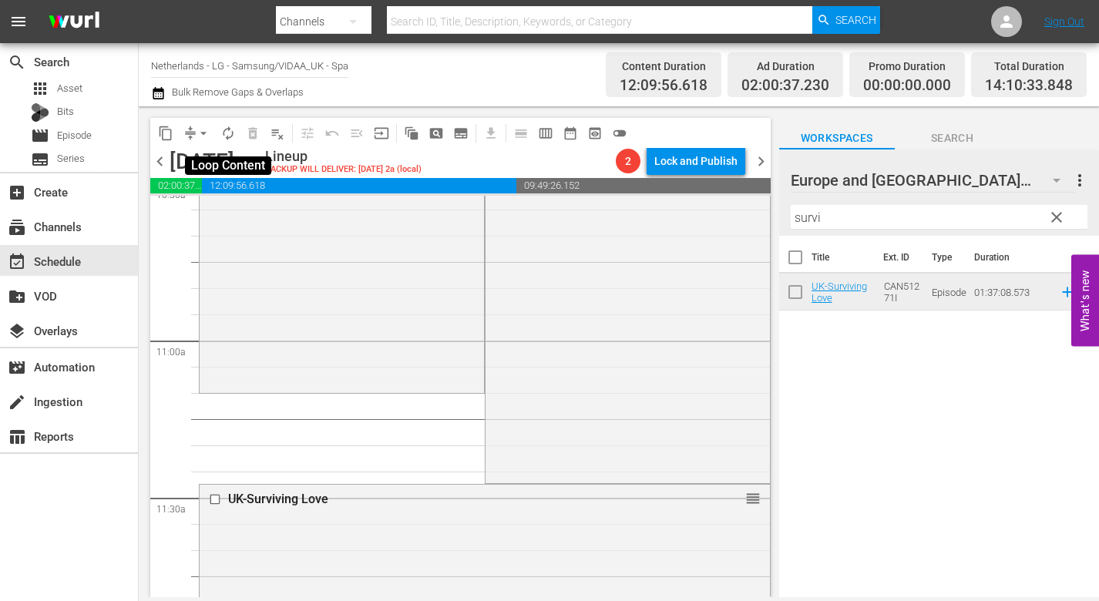
click at [234, 129] on span "autorenew_outlined" at bounding box center [227, 133] width 15 height 15
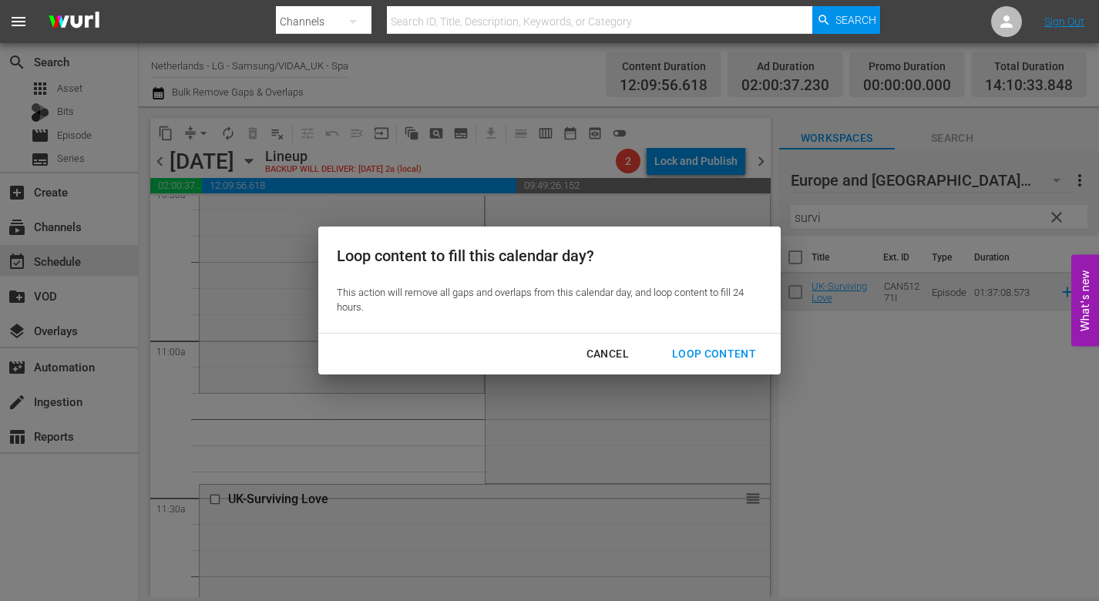
click at [721, 349] on div "Loop Content" at bounding box center [714, 354] width 109 height 19
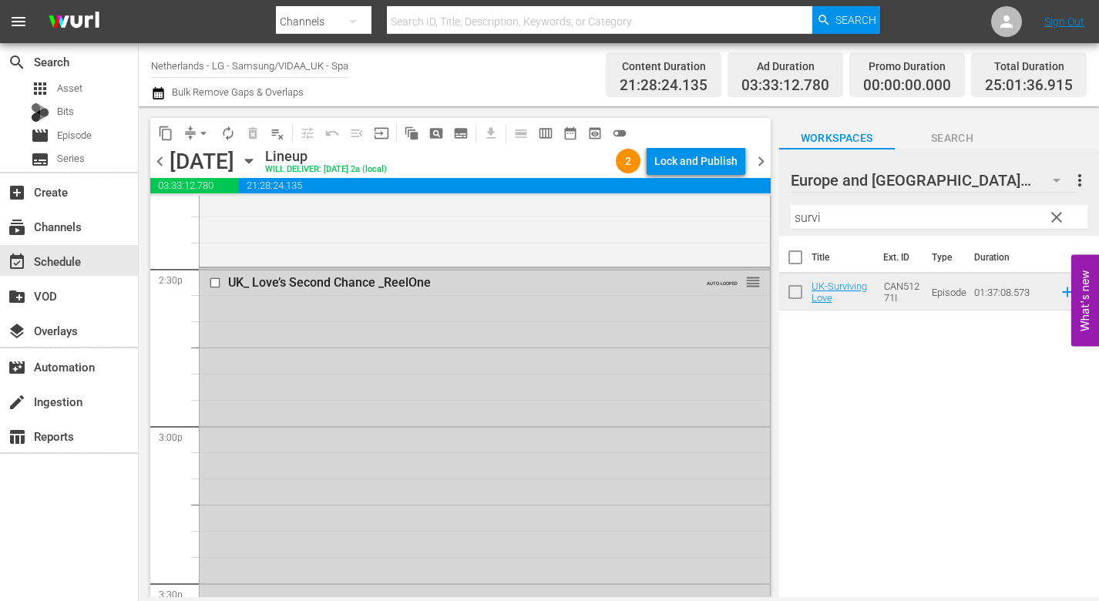
scroll to position [4470, 0]
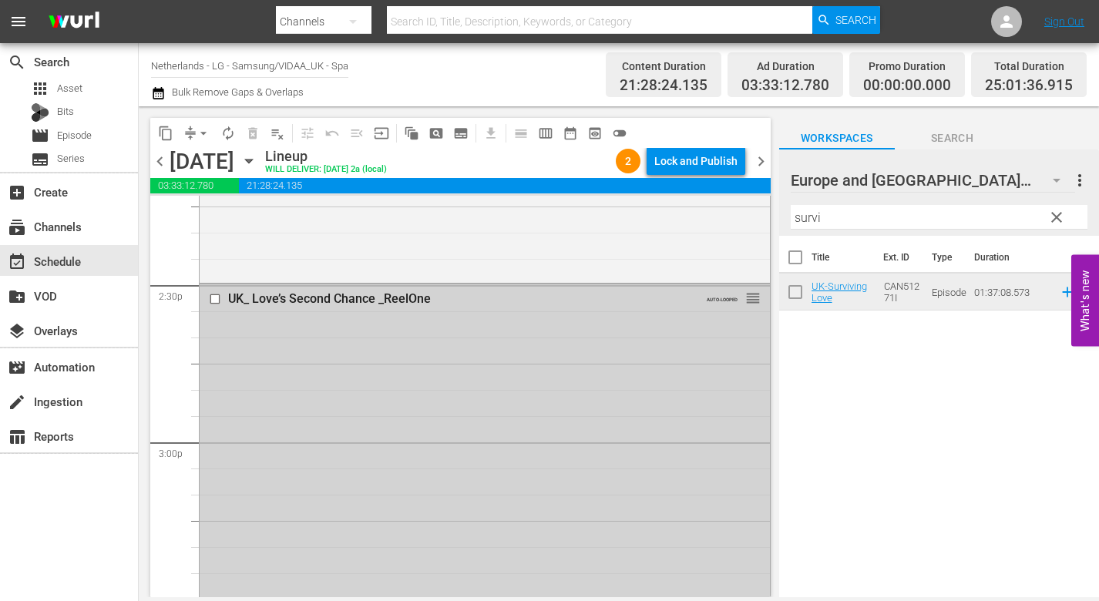
click at [213, 298] on input "checkbox" at bounding box center [217, 298] width 16 height 13
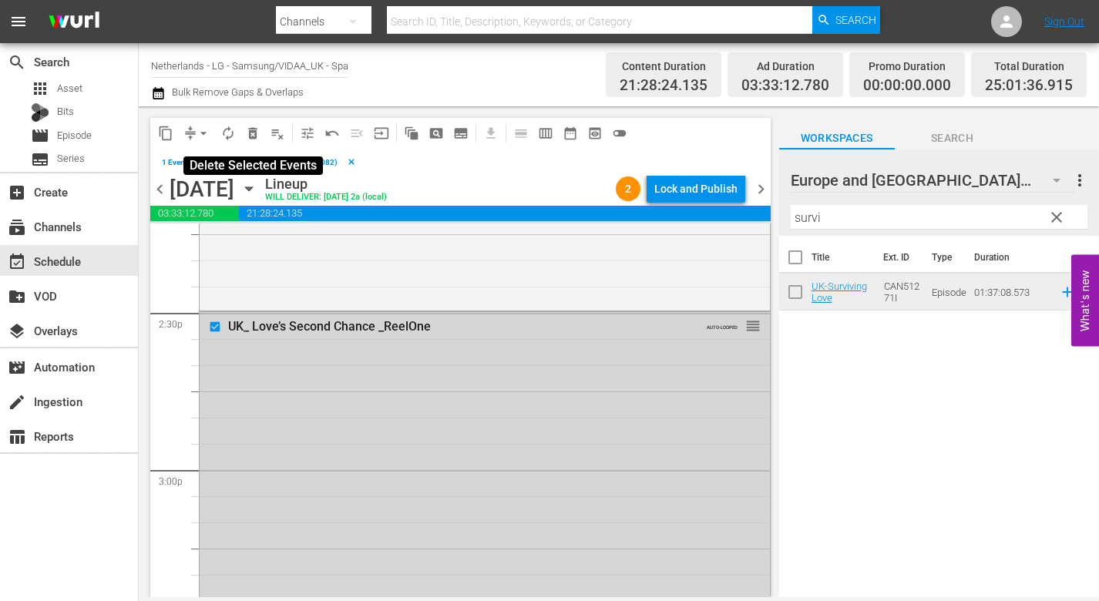
click at [254, 134] on span "delete_forever_outlined" at bounding box center [252, 133] width 15 height 15
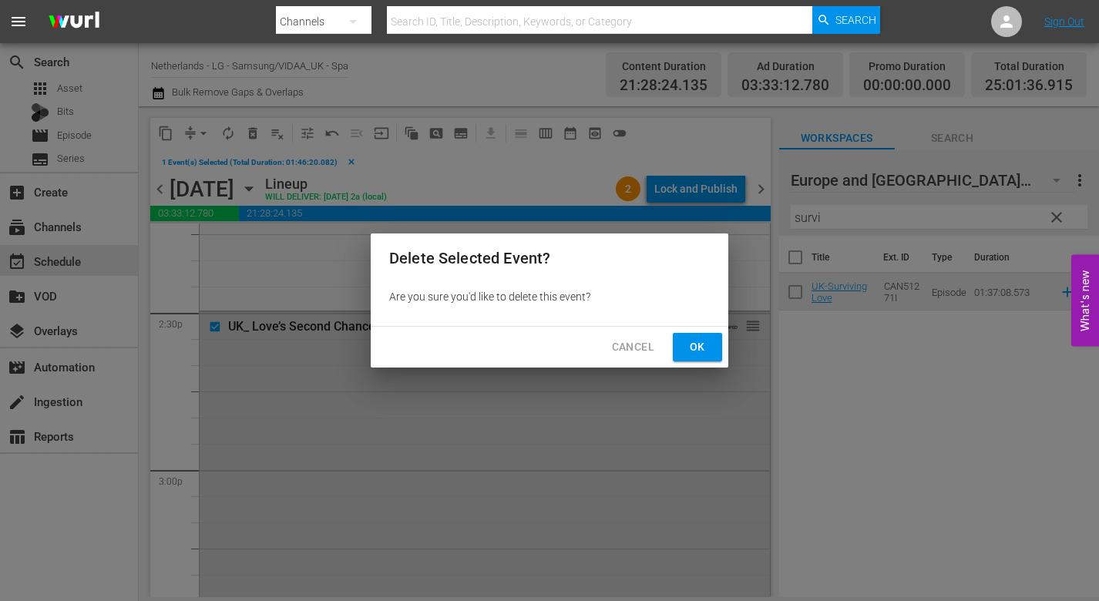
click at [699, 345] on span "Ok" at bounding box center [697, 347] width 25 height 19
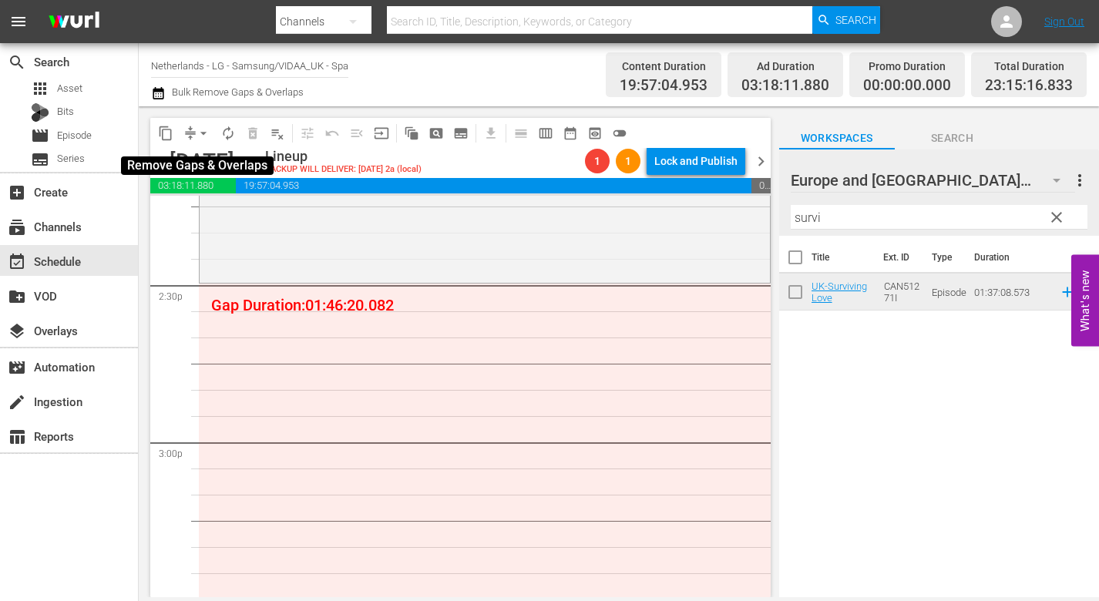
click at [204, 129] on span "arrow_drop_down" at bounding box center [203, 133] width 15 height 15
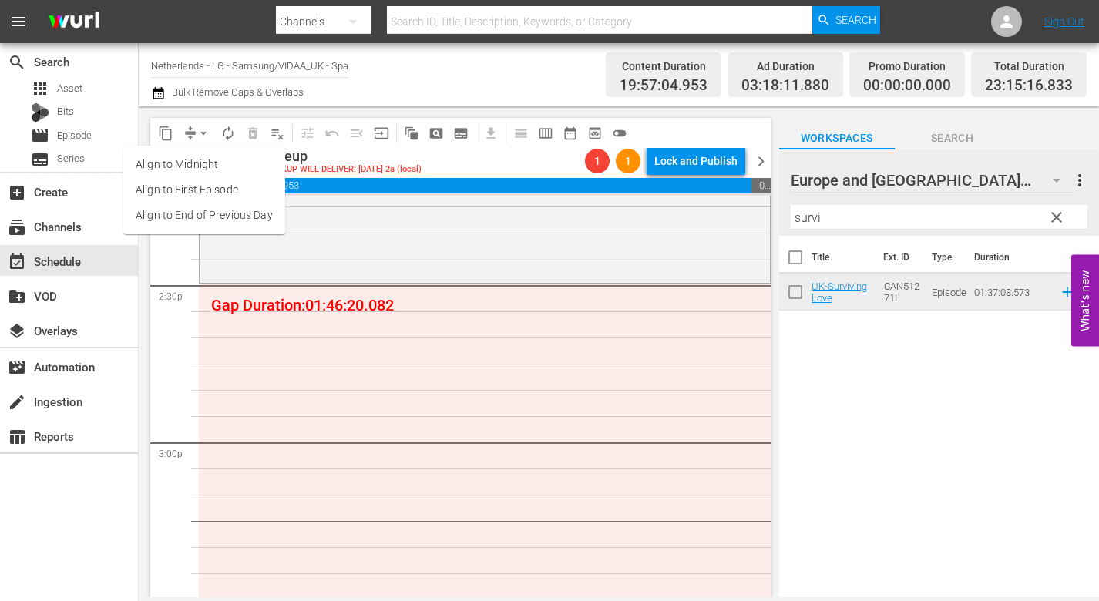
click at [228, 210] on li "Align to End of Previous Day" at bounding box center [204, 215] width 162 height 25
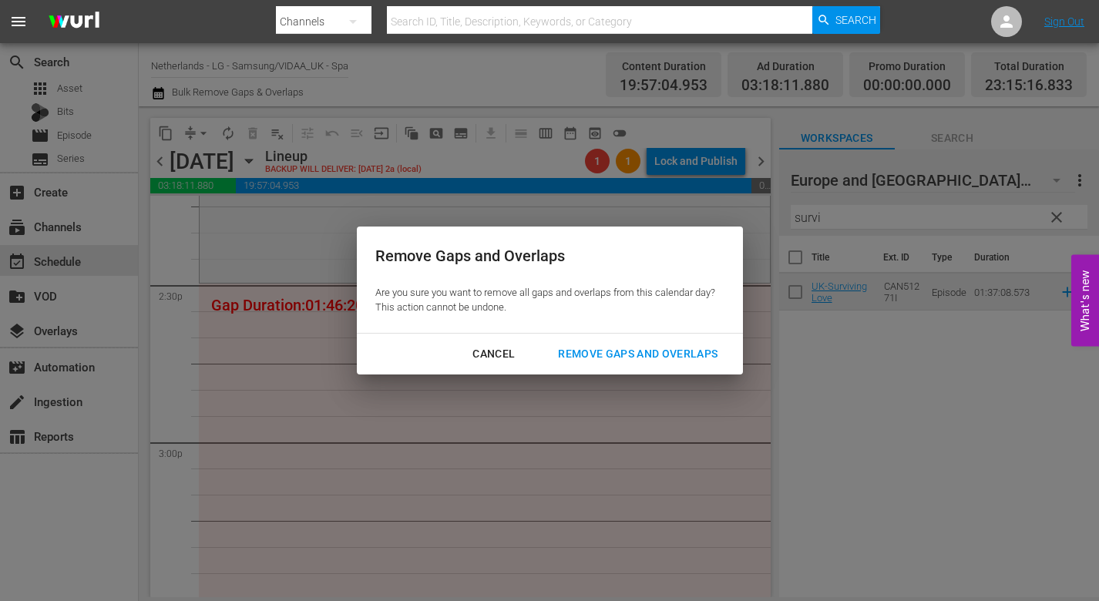
click at [693, 353] on div "Remove Gaps and Overlaps" at bounding box center [638, 354] width 184 height 19
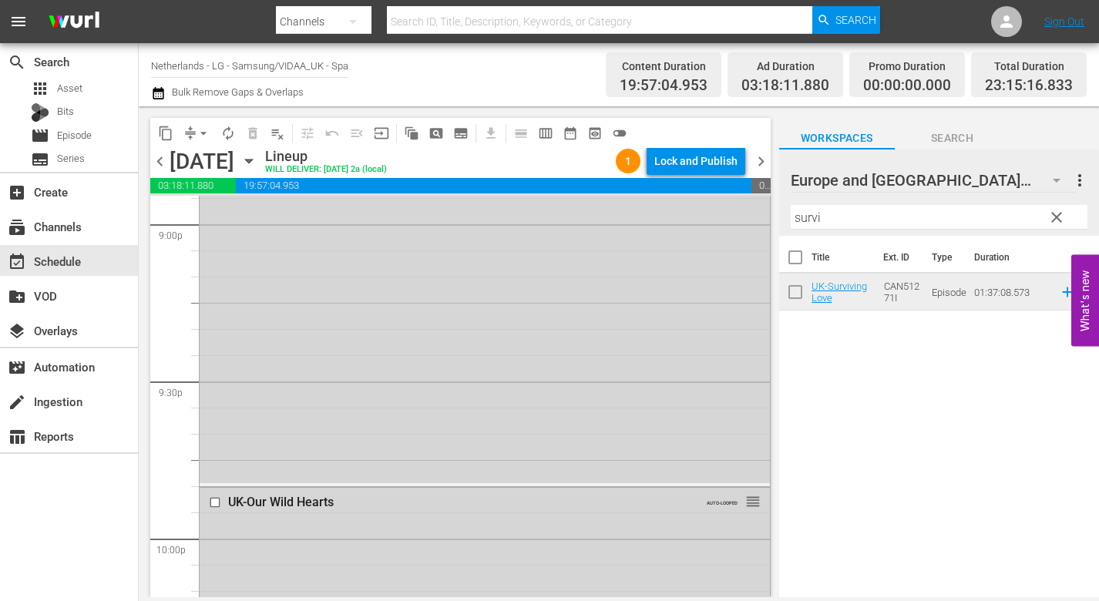
scroll to position [6706, 0]
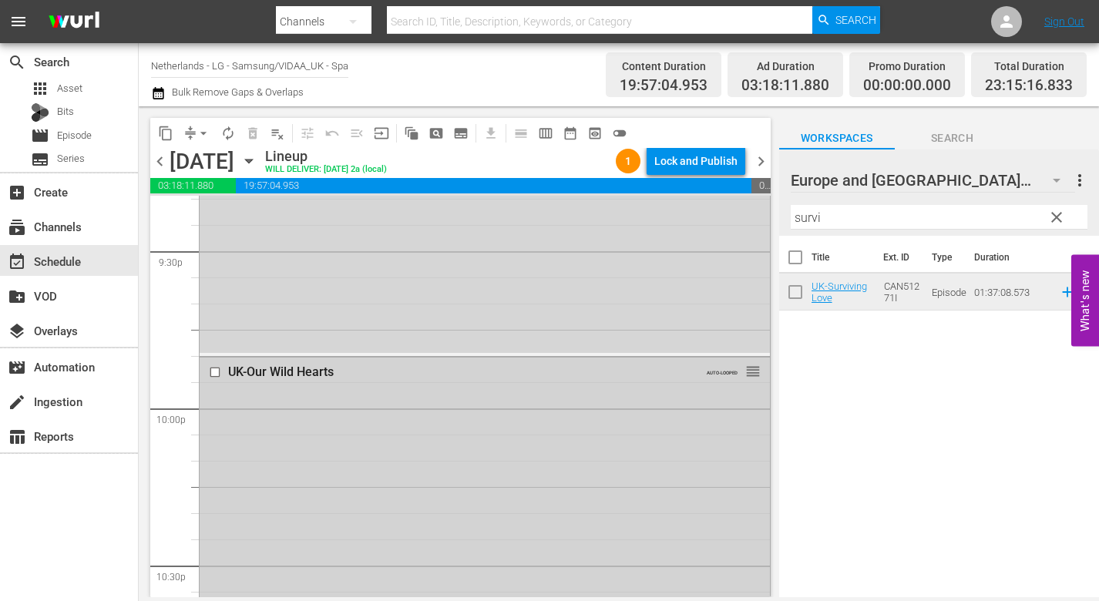
click at [212, 371] on input "checkbox" at bounding box center [217, 372] width 16 height 13
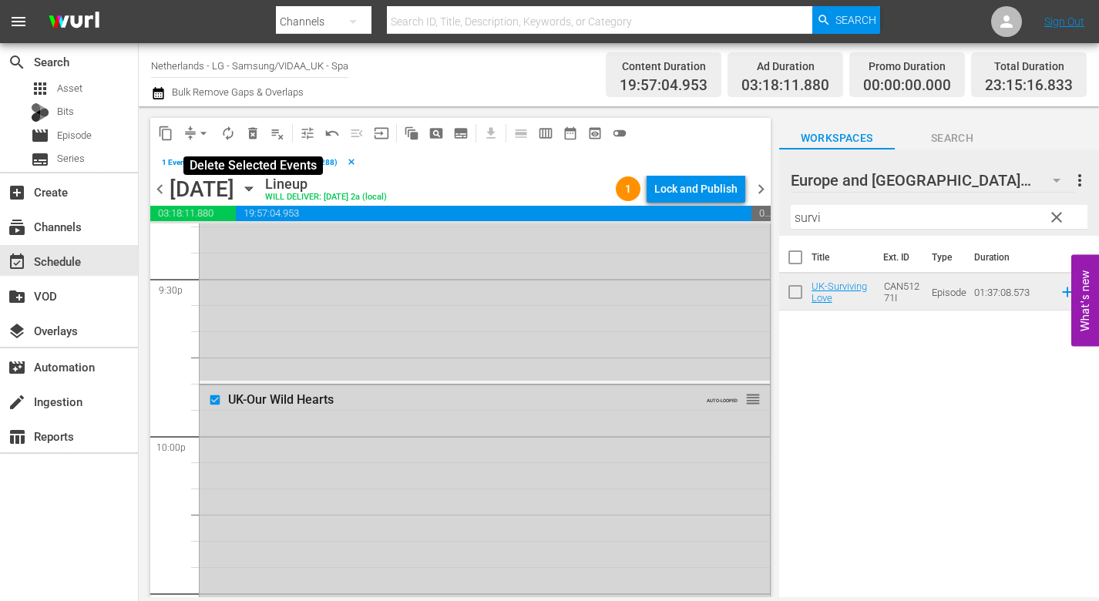
click at [254, 136] on span "delete_forever_outlined" at bounding box center [252, 133] width 15 height 15
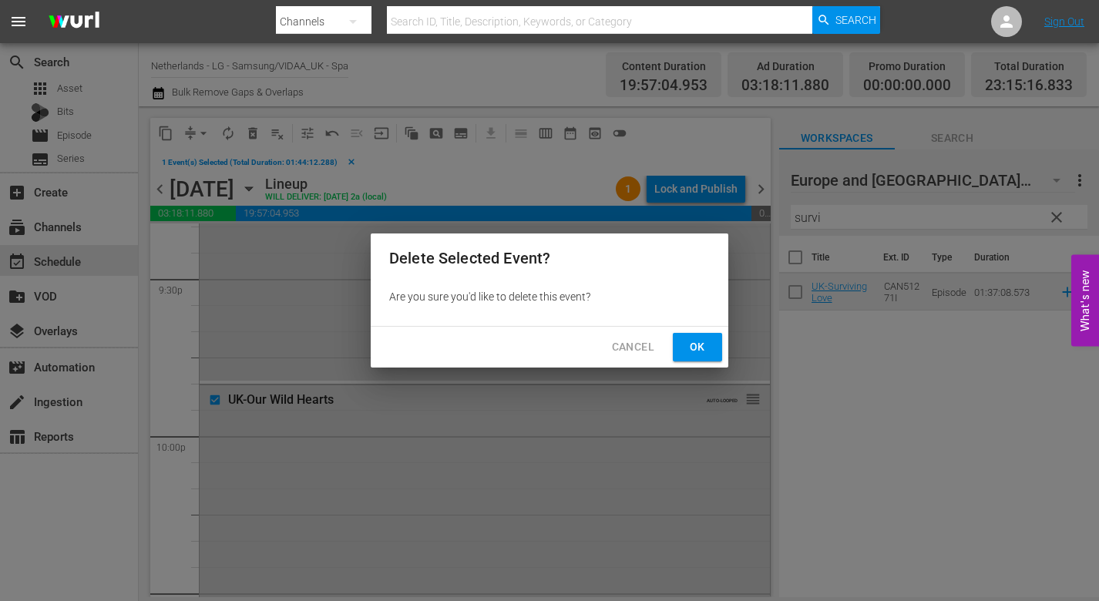
click at [692, 348] on span "Ok" at bounding box center [697, 347] width 25 height 19
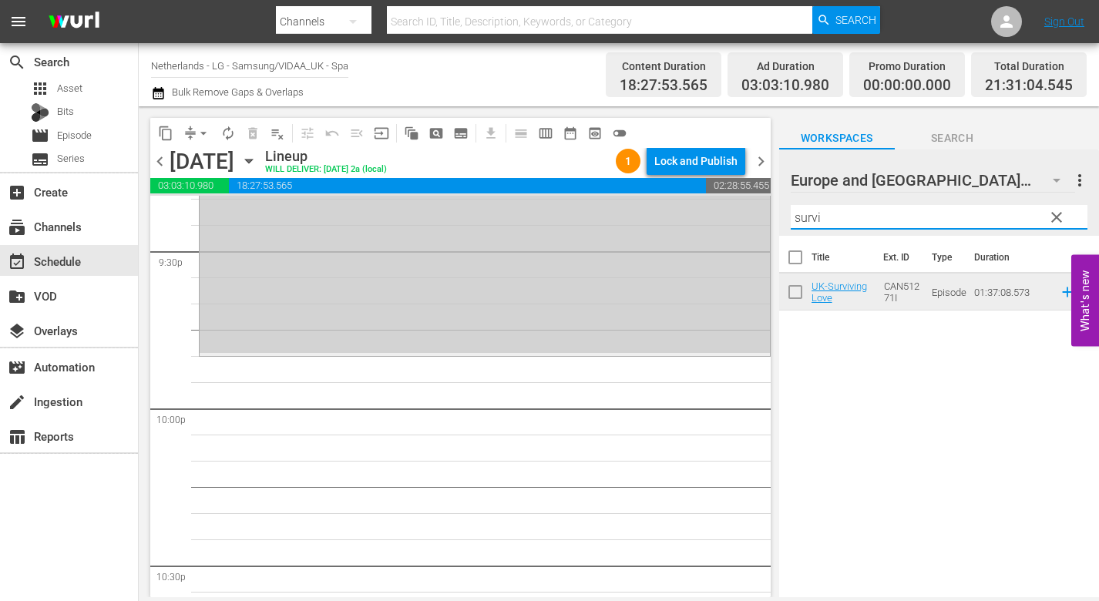
drag, startPoint x: 849, startPoint y: 217, endPoint x: 725, endPoint y: 211, distance: 125.0
click at [745, 210] on div "content_copy compress arrow_drop_down autorenew_outlined delete_forever_outline…" at bounding box center [619, 351] width 960 height 491
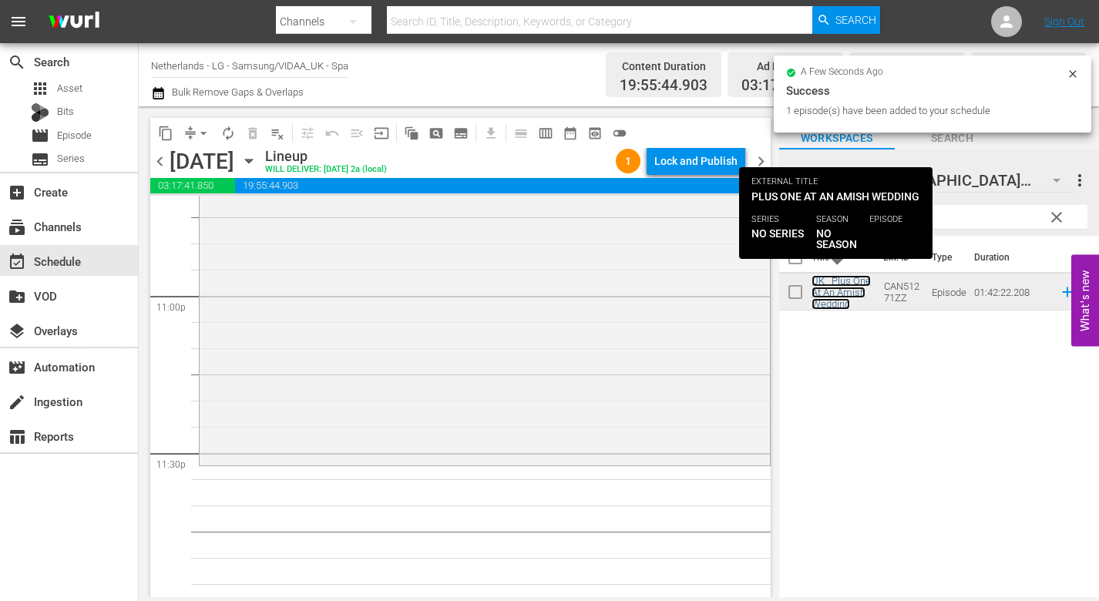
scroll to position [7146, 0]
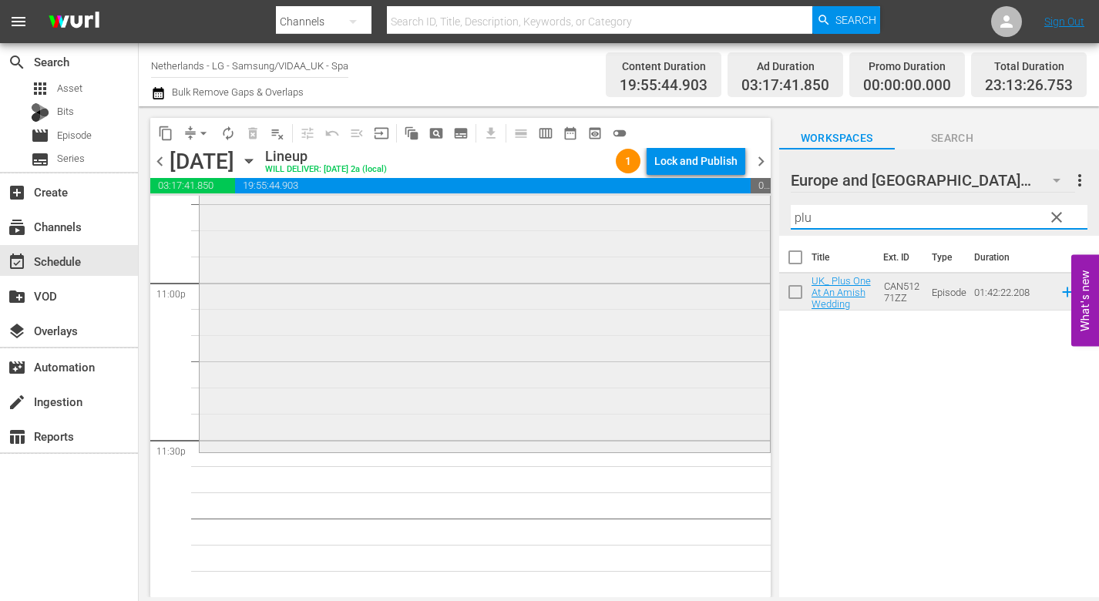
drag, startPoint x: 847, startPoint y: 221, endPoint x: 688, endPoint y: 213, distance: 159.0
click at [688, 213] on div "content_copy compress arrow_drop_down autorenew_outlined delete_forever_outline…" at bounding box center [619, 351] width 960 height 491
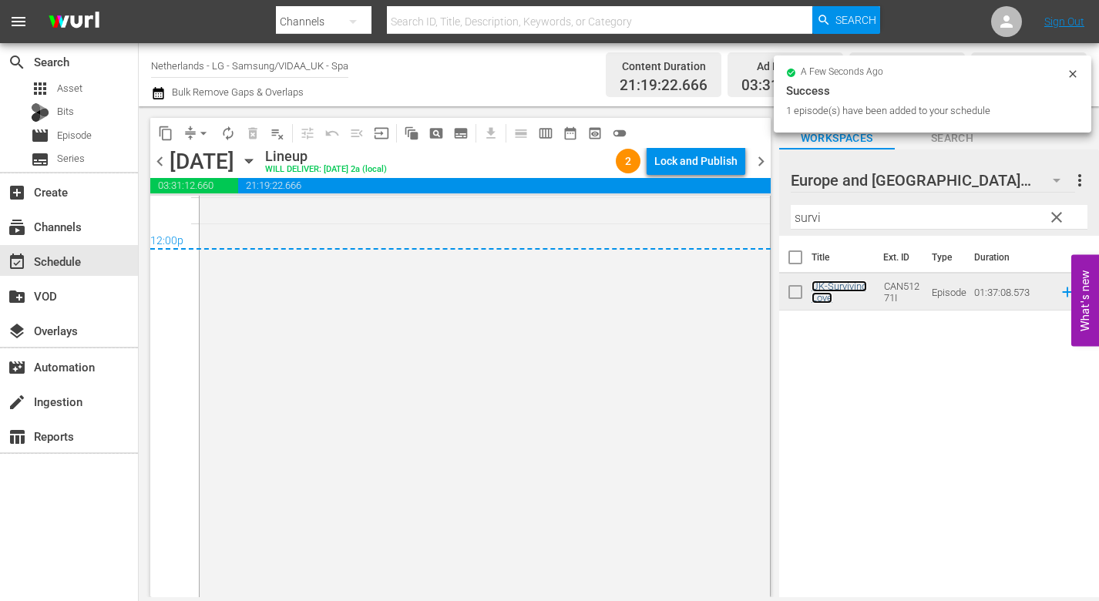
scroll to position [7510, 0]
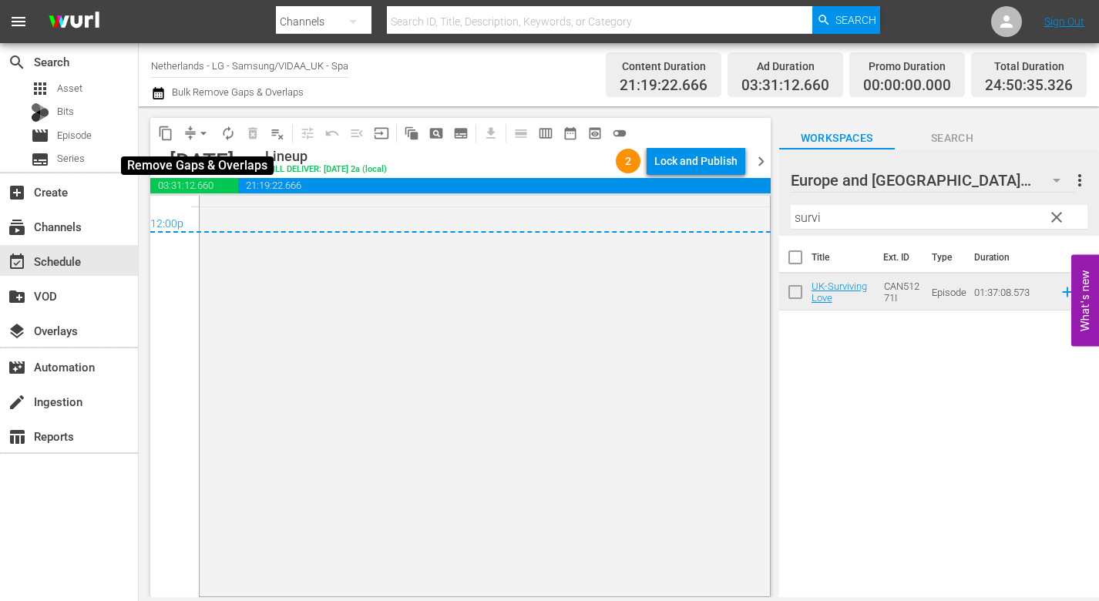
click at [205, 131] on span "arrow_drop_down" at bounding box center [203, 133] width 15 height 15
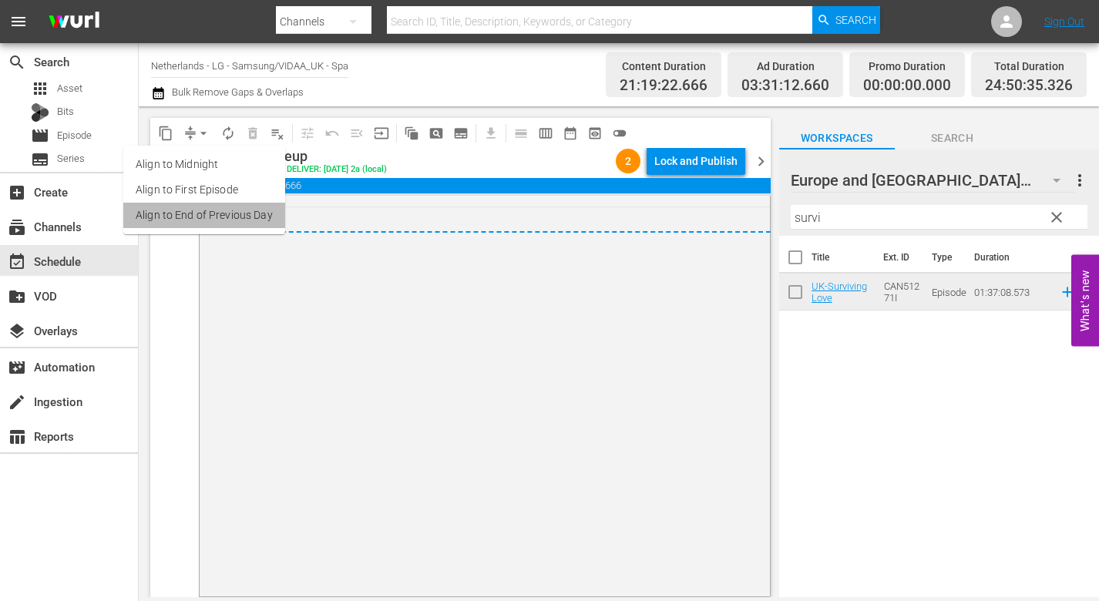
click at [227, 216] on li "Align to End of Previous Day" at bounding box center [204, 215] width 162 height 25
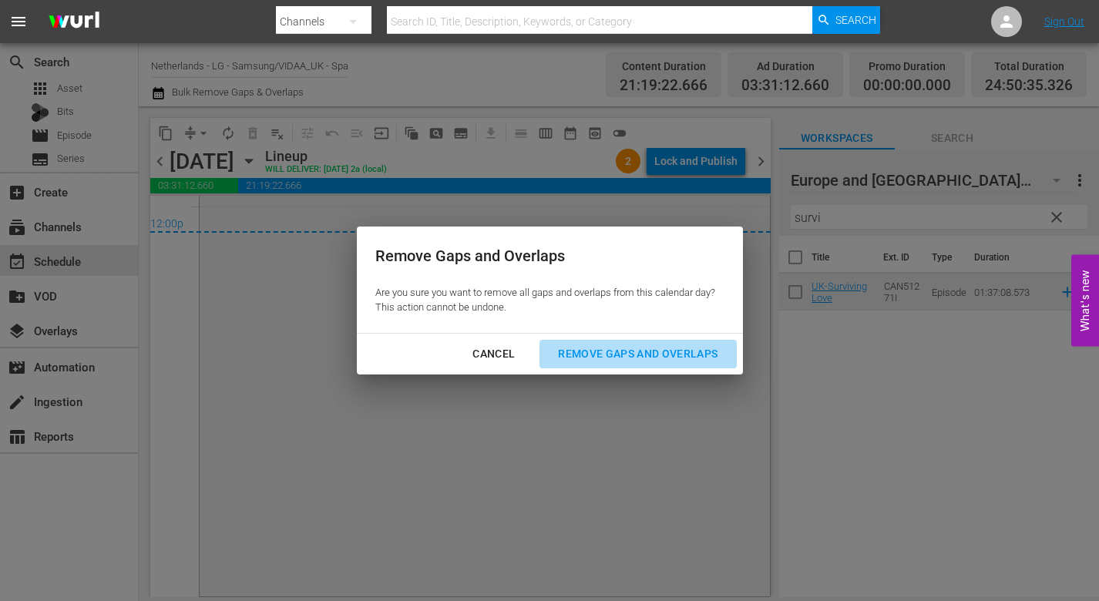
click at [612, 350] on div "Remove Gaps and Overlaps" at bounding box center [638, 354] width 184 height 19
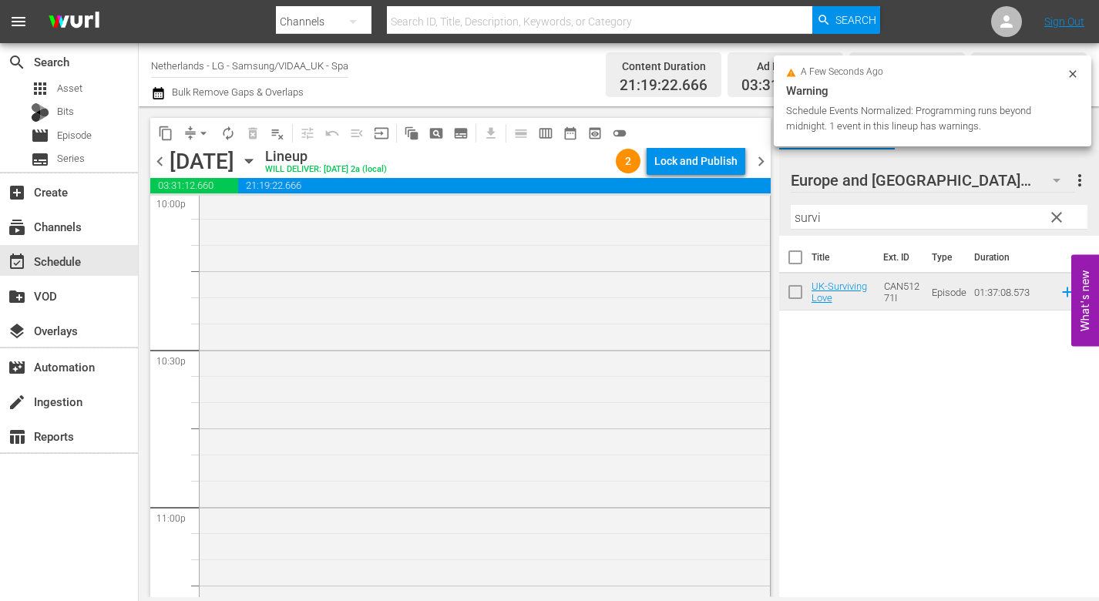
scroll to position [6817, 0]
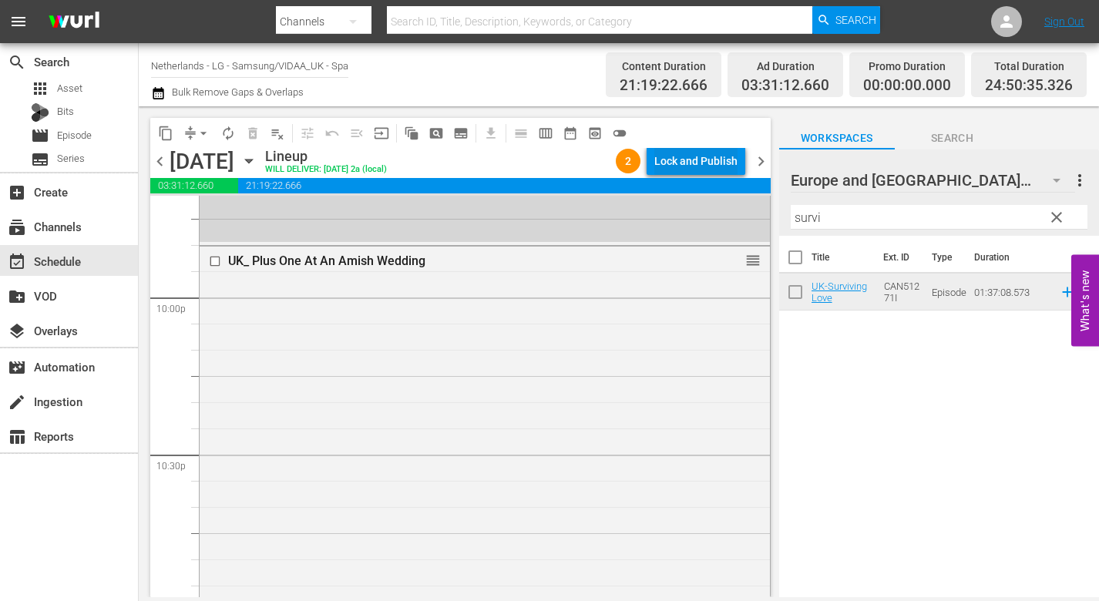
click at [693, 162] on div "Lock and Publish" at bounding box center [695, 161] width 83 height 28
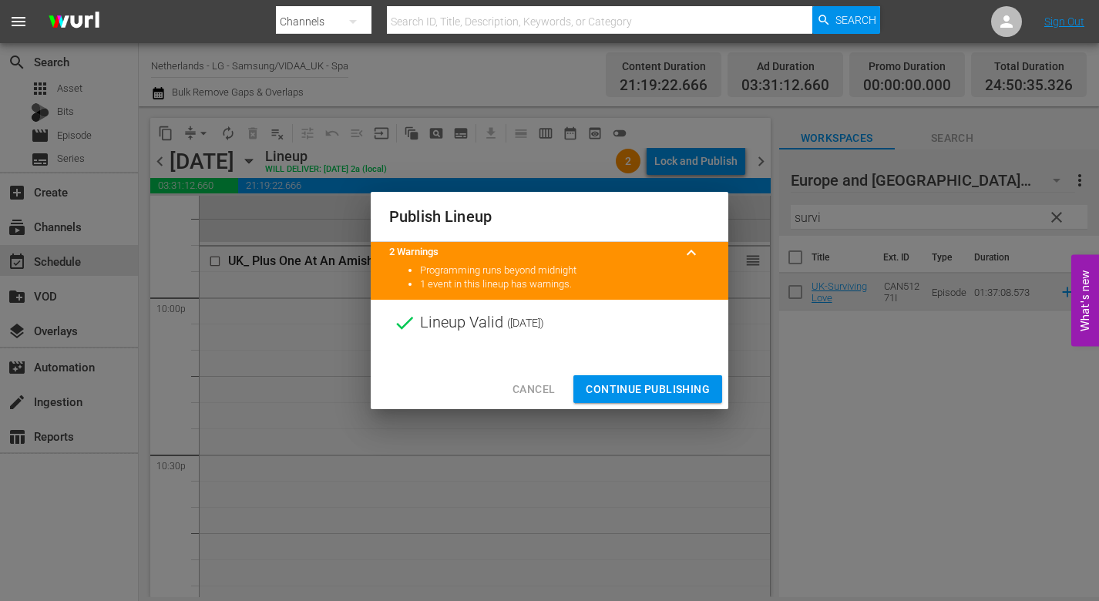
click at [643, 382] on span "Continue Publishing" at bounding box center [648, 389] width 124 height 19
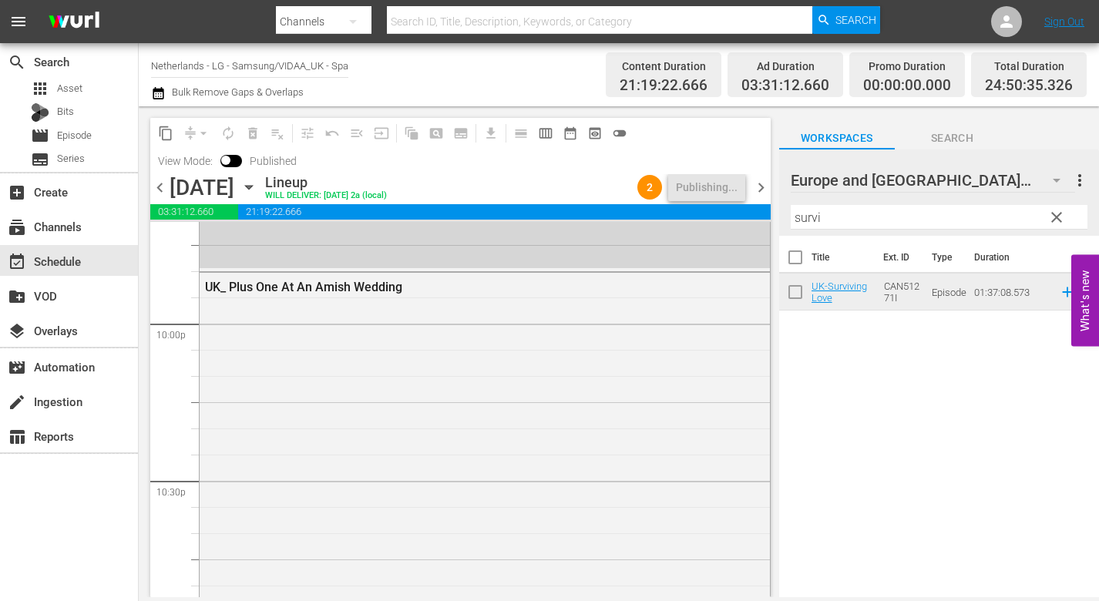
click at [257, 187] on icon "button" at bounding box center [248, 187] width 17 height 17
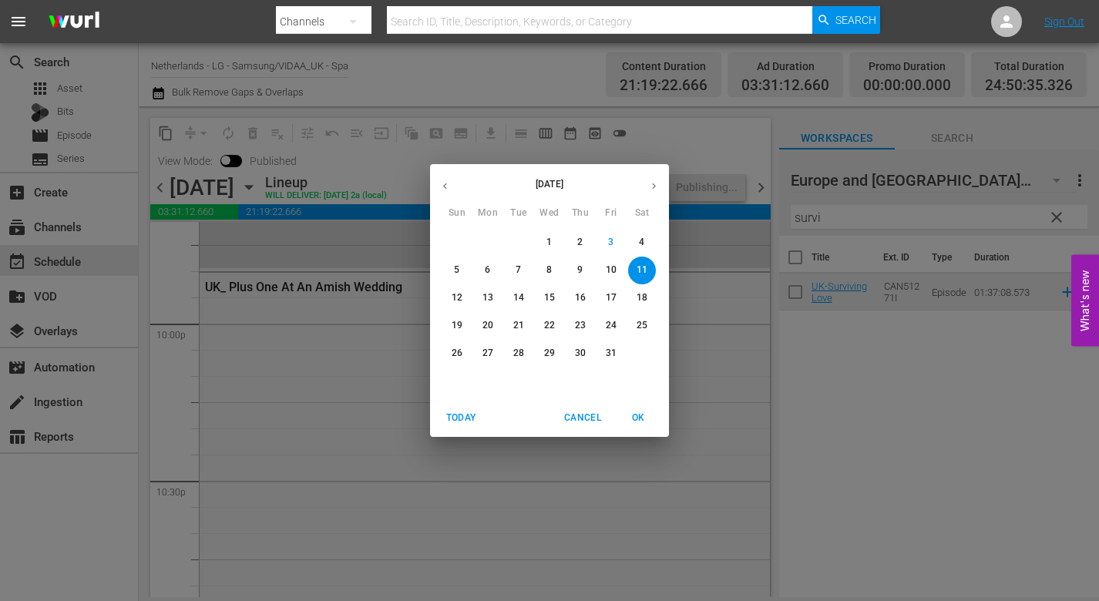
click at [459, 295] on p "12" at bounding box center [457, 297] width 11 height 13
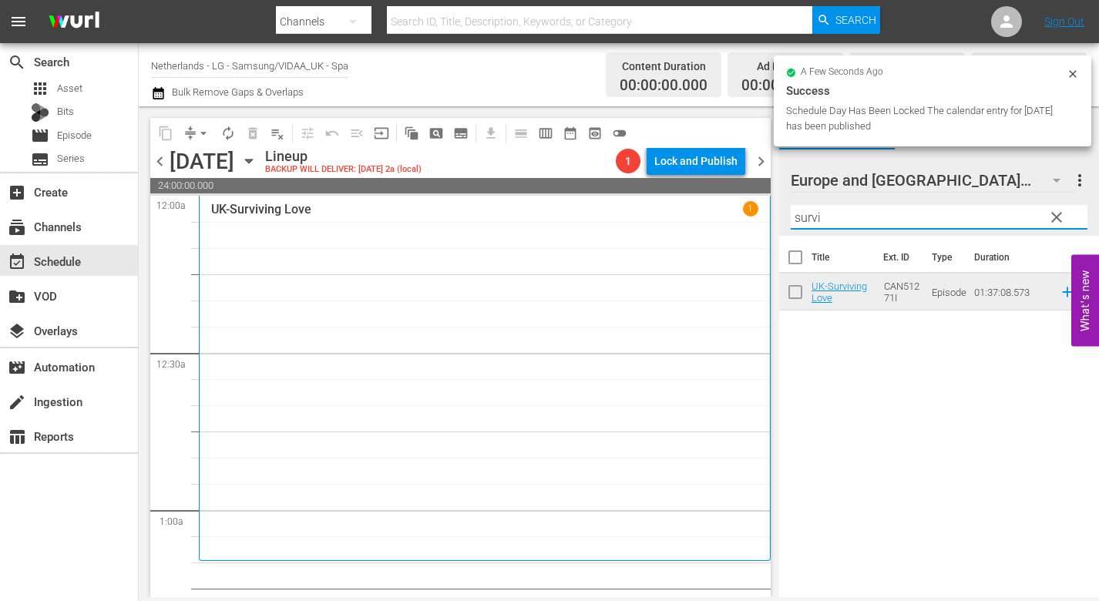
drag, startPoint x: 833, startPoint y: 213, endPoint x: 642, endPoint y: 213, distance: 191.1
click at [653, 213] on div "content_copy compress arrow_drop_down autorenew_outlined delete_forever_outline…" at bounding box center [619, 351] width 960 height 491
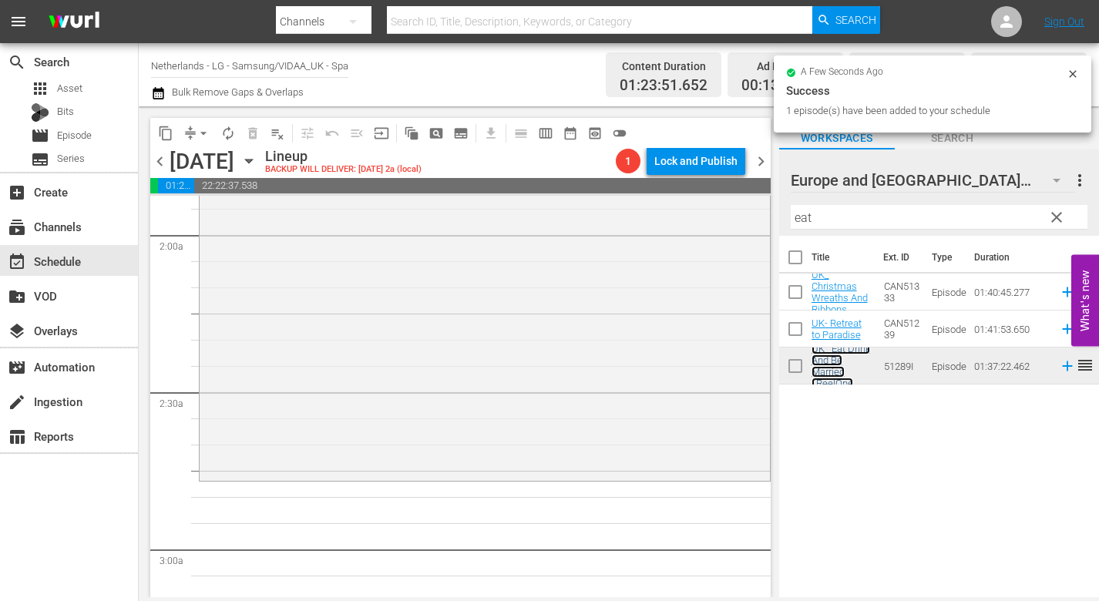
scroll to position [617, 0]
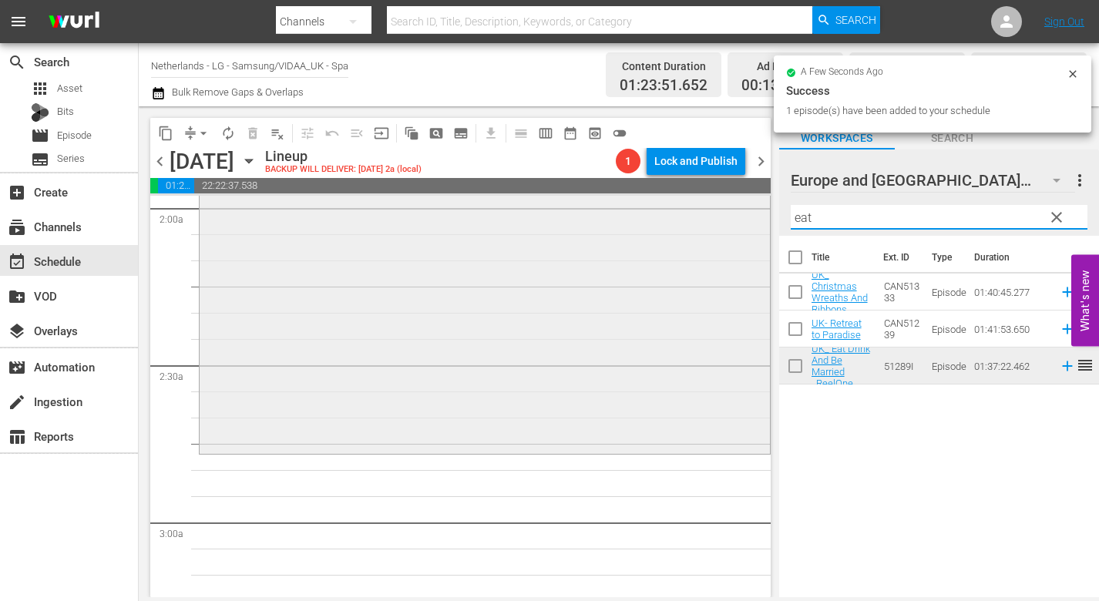
drag, startPoint x: 831, startPoint y: 217, endPoint x: 722, endPoint y: 210, distance: 108.9
click at [728, 210] on div "content_copy compress arrow_drop_down autorenew_outlined delete_forever_outline…" at bounding box center [619, 351] width 960 height 491
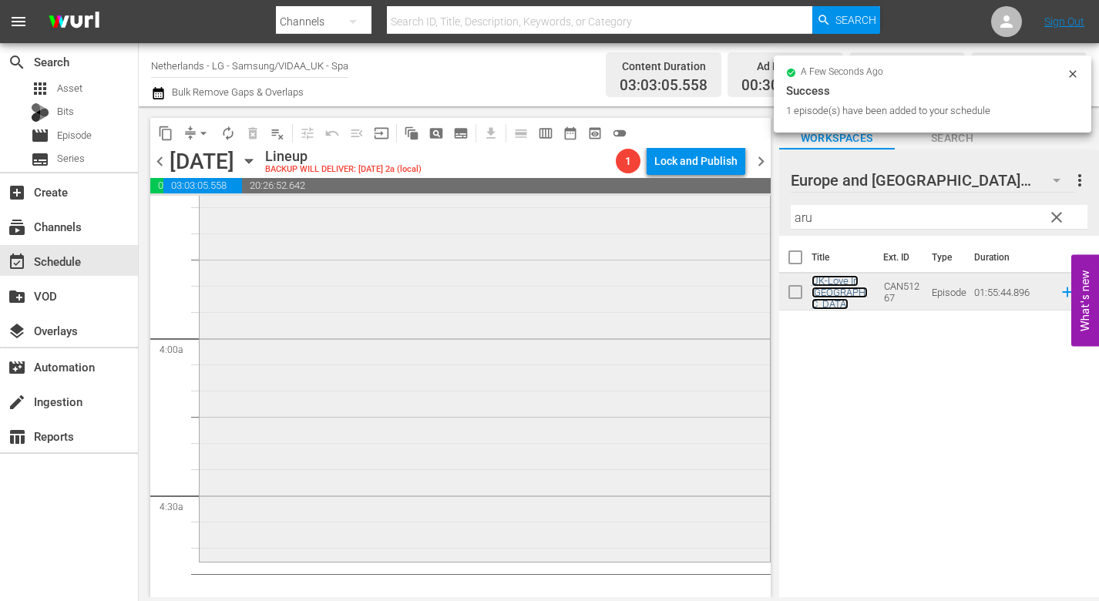
scroll to position [1310, 0]
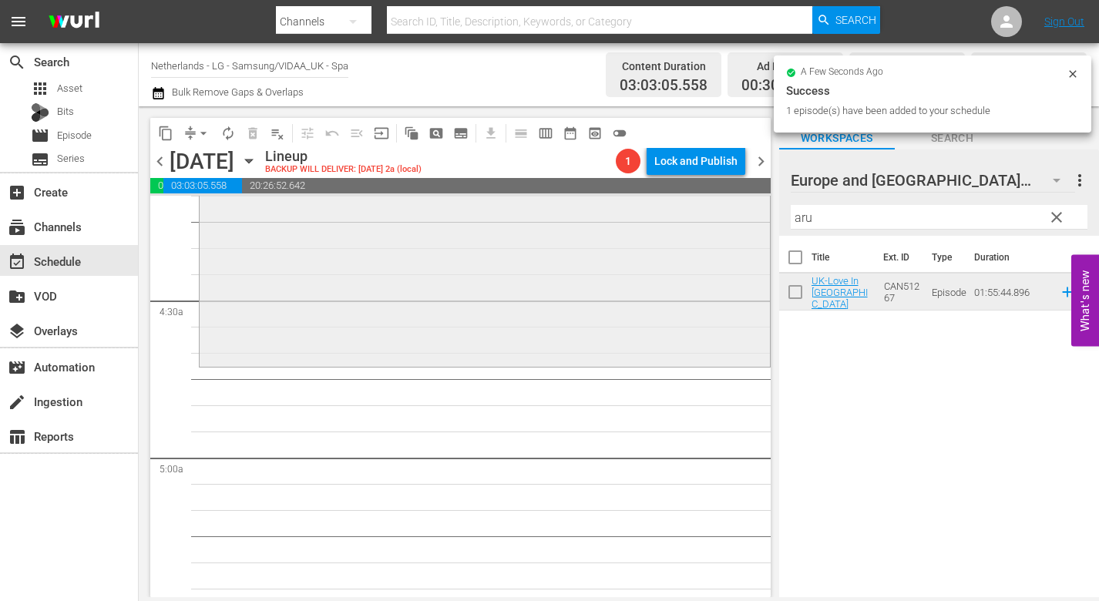
drag, startPoint x: 795, startPoint y: 214, endPoint x: 685, endPoint y: 200, distance: 111.1
click at [689, 201] on div "content_copy compress arrow_drop_down autorenew_outlined delete_forever_outline…" at bounding box center [619, 351] width 960 height 491
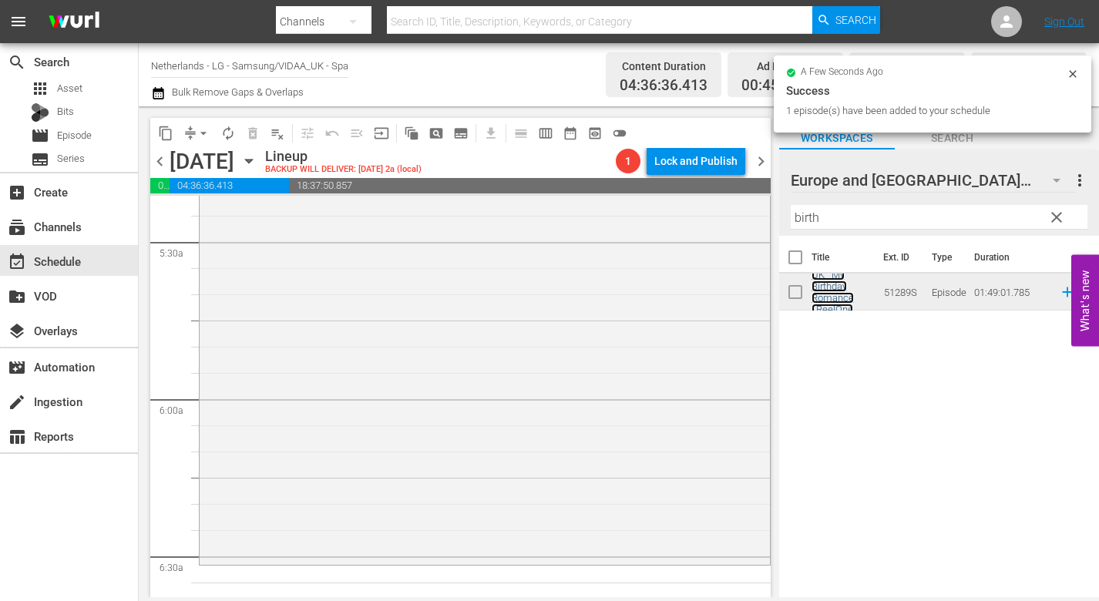
scroll to position [1773, 0]
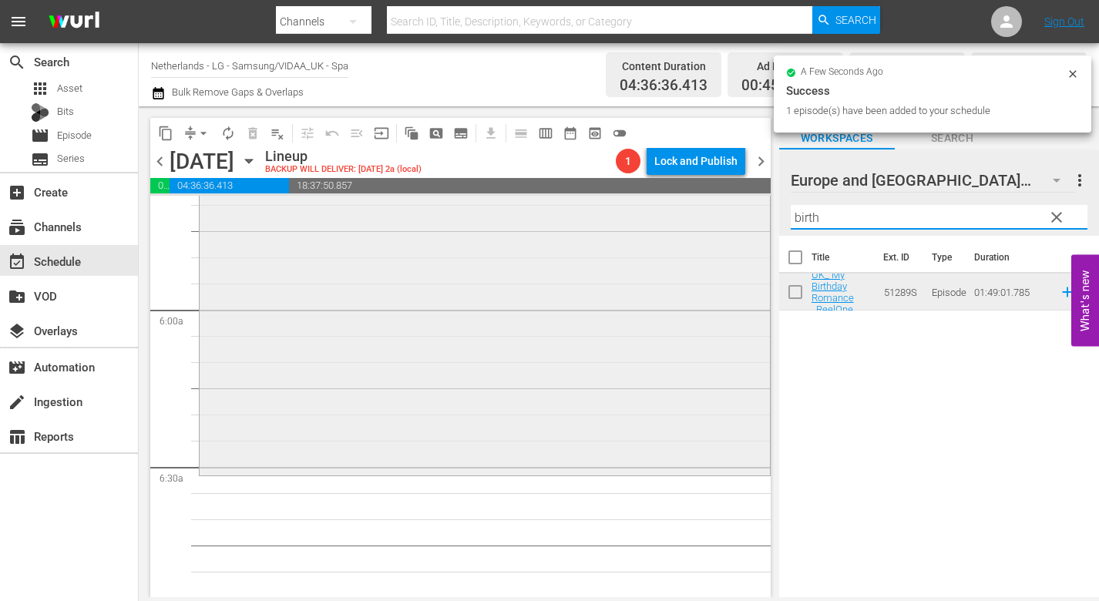
drag, startPoint x: 838, startPoint y: 224, endPoint x: 758, endPoint y: 227, distance: 79.4
click at [762, 226] on div "content_copy compress arrow_drop_down autorenew_outlined delete_forever_outline…" at bounding box center [619, 351] width 960 height 491
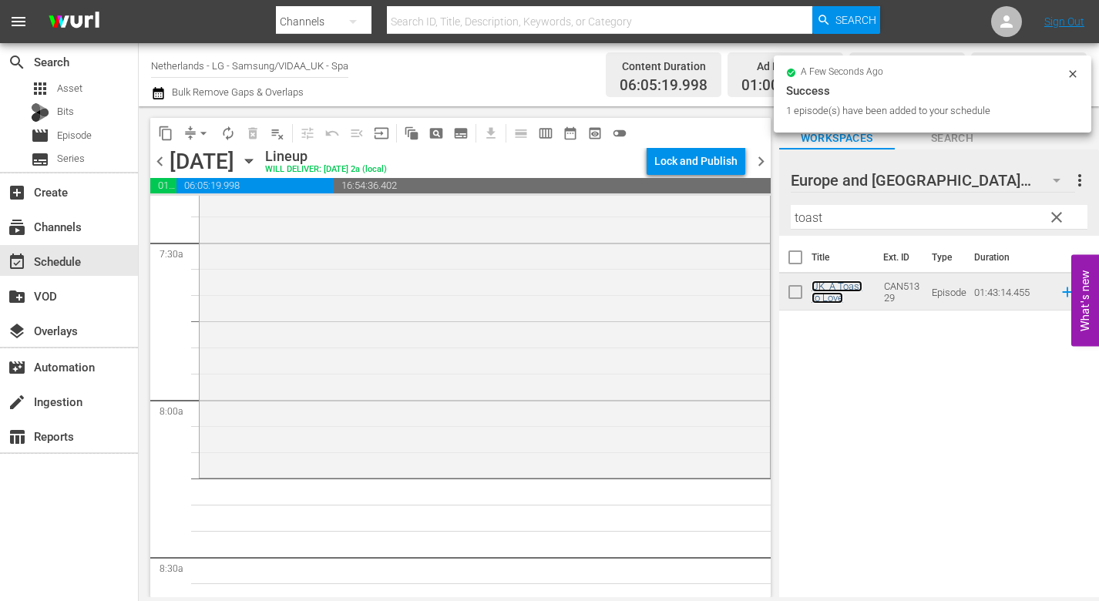
scroll to position [2312, 0]
drag, startPoint x: 832, startPoint y: 217, endPoint x: 732, endPoint y: 214, distance: 100.2
click at [736, 214] on div "content_copy compress arrow_drop_down autorenew_outlined delete_forever_outline…" at bounding box center [619, 351] width 960 height 491
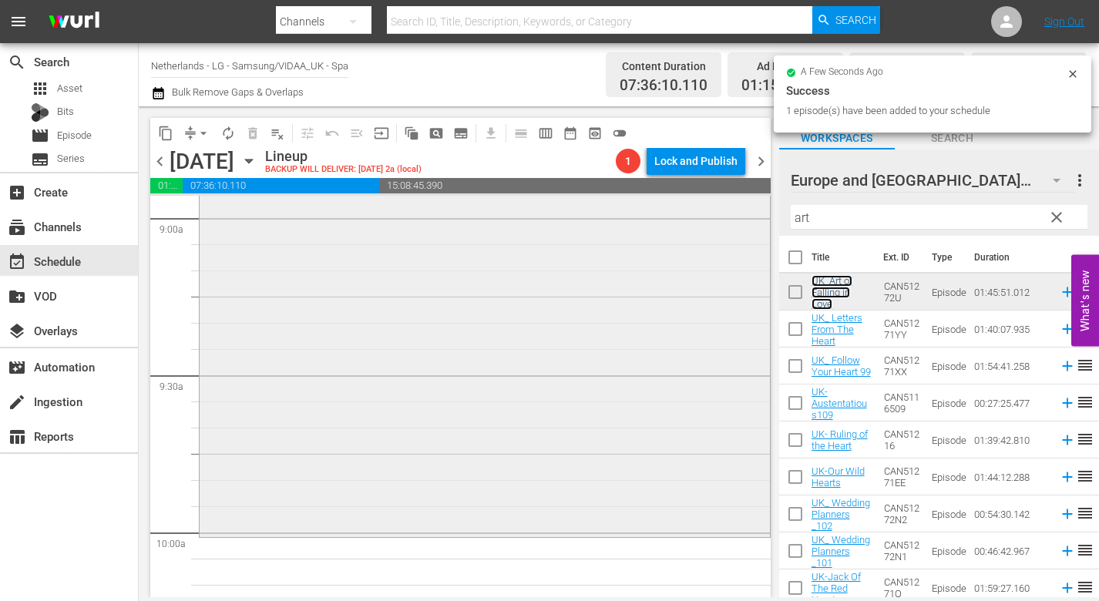
scroll to position [2852, 0]
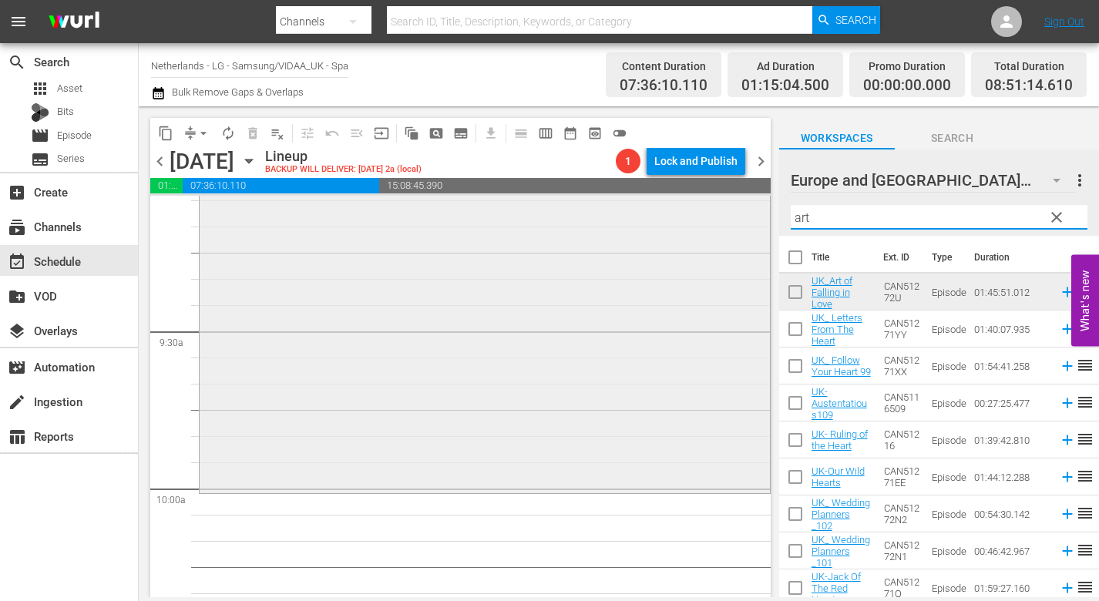
drag, startPoint x: 852, startPoint y: 224, endPoint x: 711, endPoint y: 227, distance: 141.9
click at [711, 227] on div "content_copy compress arrow_drop_down autorenew_outlined delete_forever_outline…" at bounding box center [619, 351] width 960 height 491
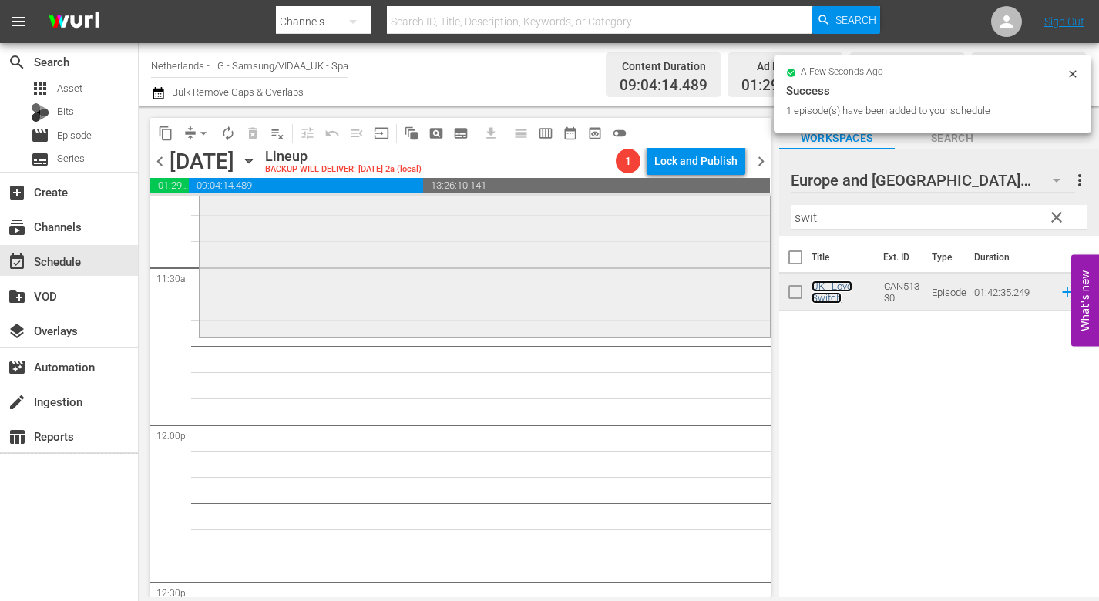
scroll to position [3545, 0]
drag, startPoint x: 839, startPoint y: 214, endPoint x: 694, endPoint y: 217, distance: 144.2
click at [700, 217] on div "content_copy compress arrow_drop_down autorenew_outlined delete_forever_outline…" at bounding box center [619, 351] width 960 height 491
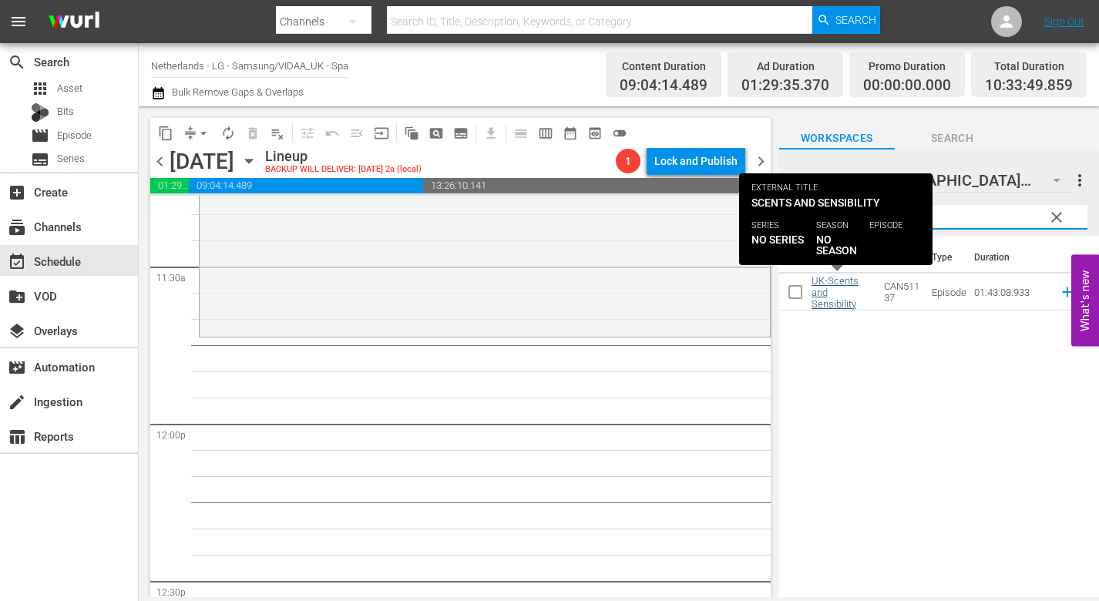
type input "scents"
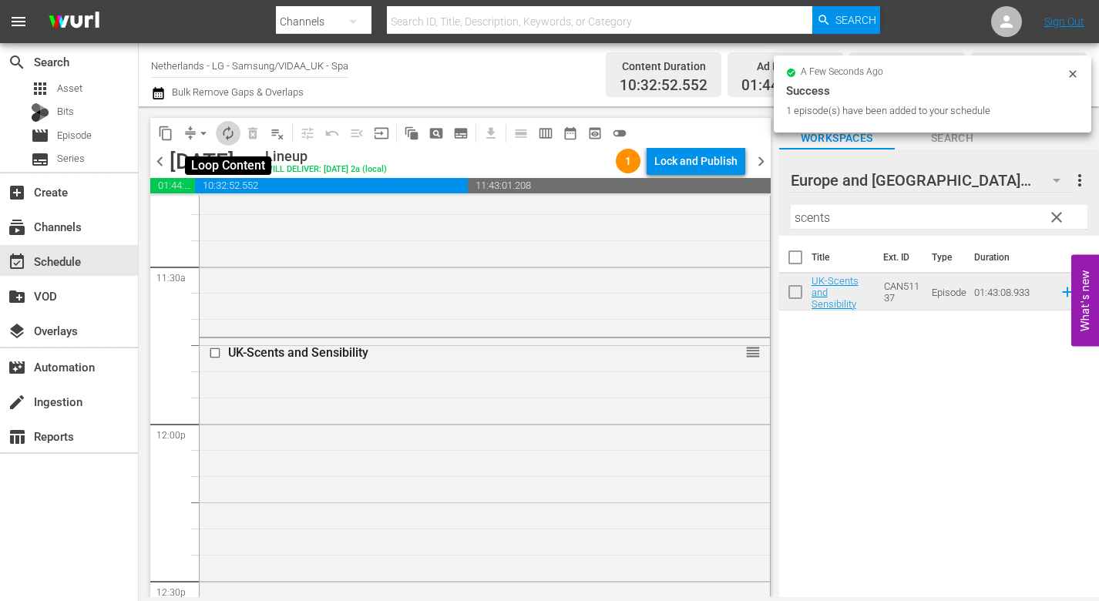
click at [232, 136] on span "autorenew_outlined" at bounding box center [227, 133] width 15 height 15
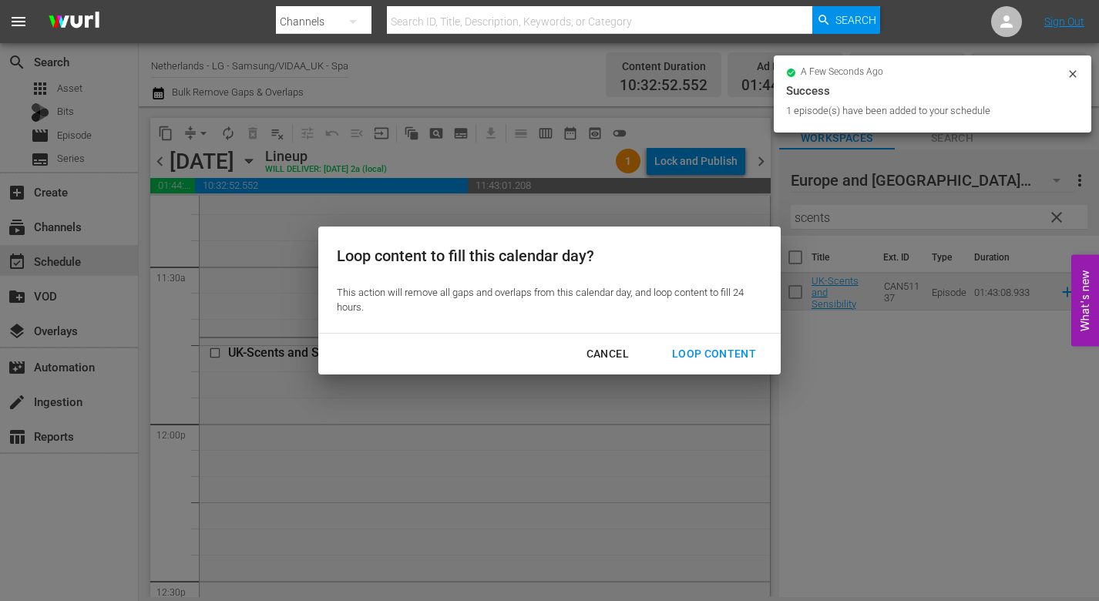
click at [726, 348] on div "Loop Content" at bounding box center [714, 354] width 109 height 19
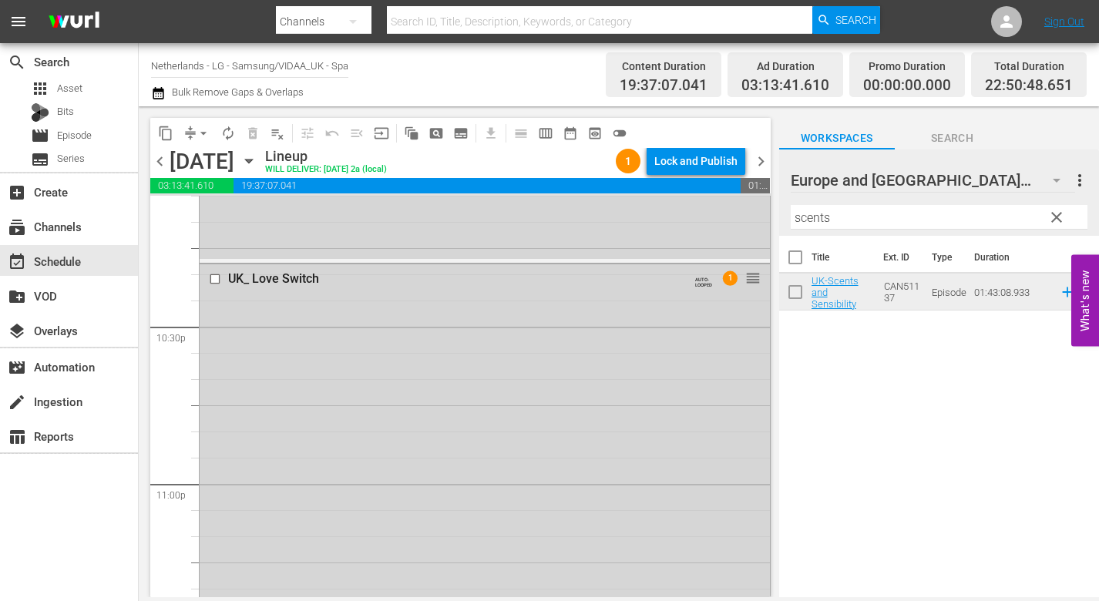
scroll to position [7148, 0]
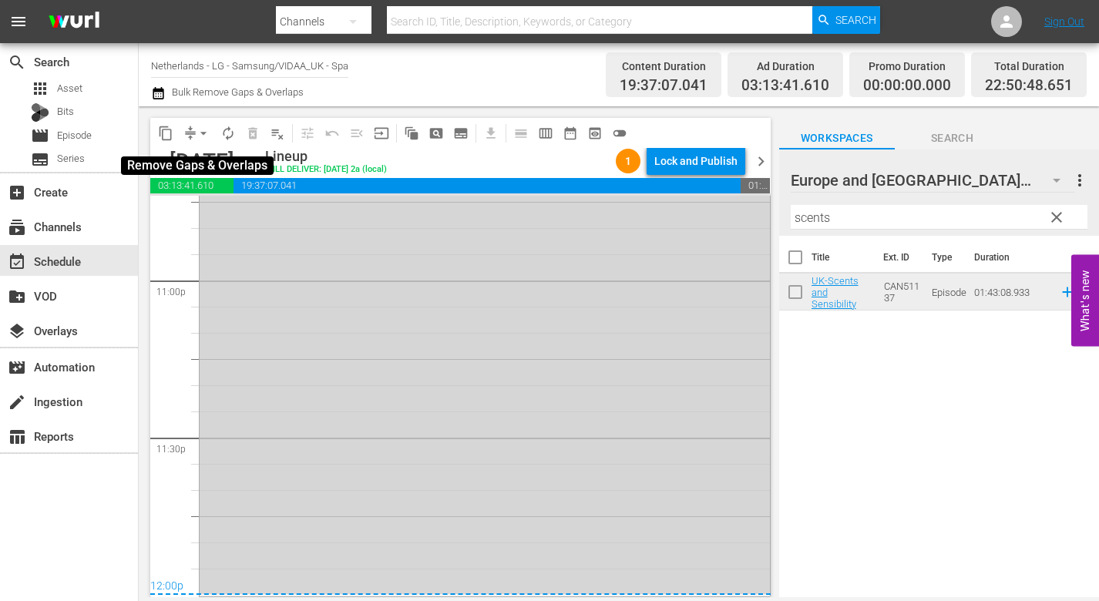
click at [206, 132] on span "arrow_drop_down" at bounding box center [203, 133] width 15 height 15
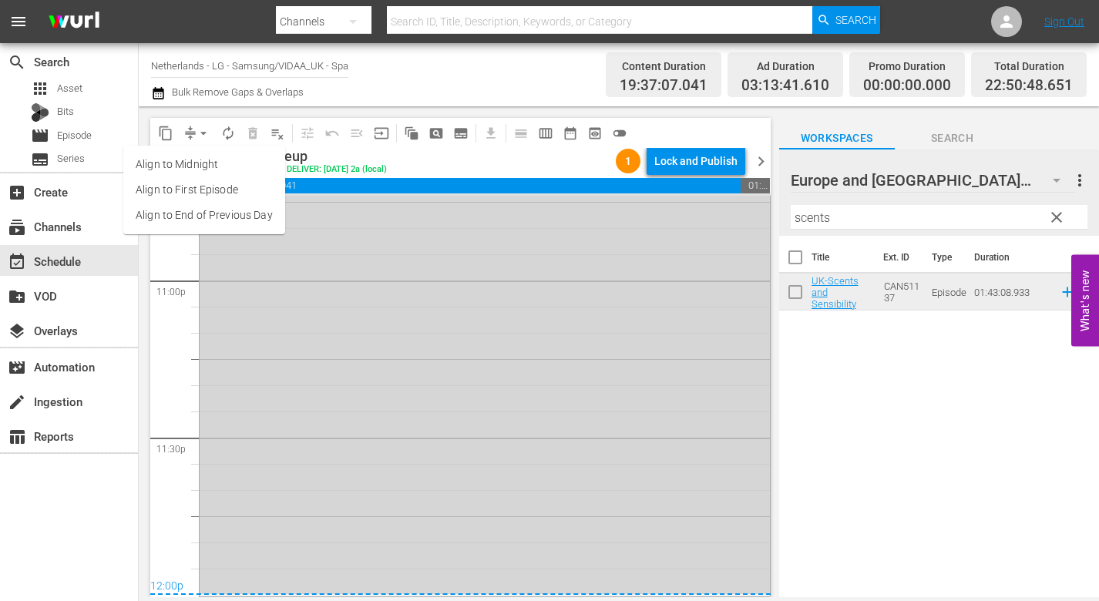
click at [217, 213] on li "Align to End of Previous Day" at bounding box center [204, 215] width 162 height 25
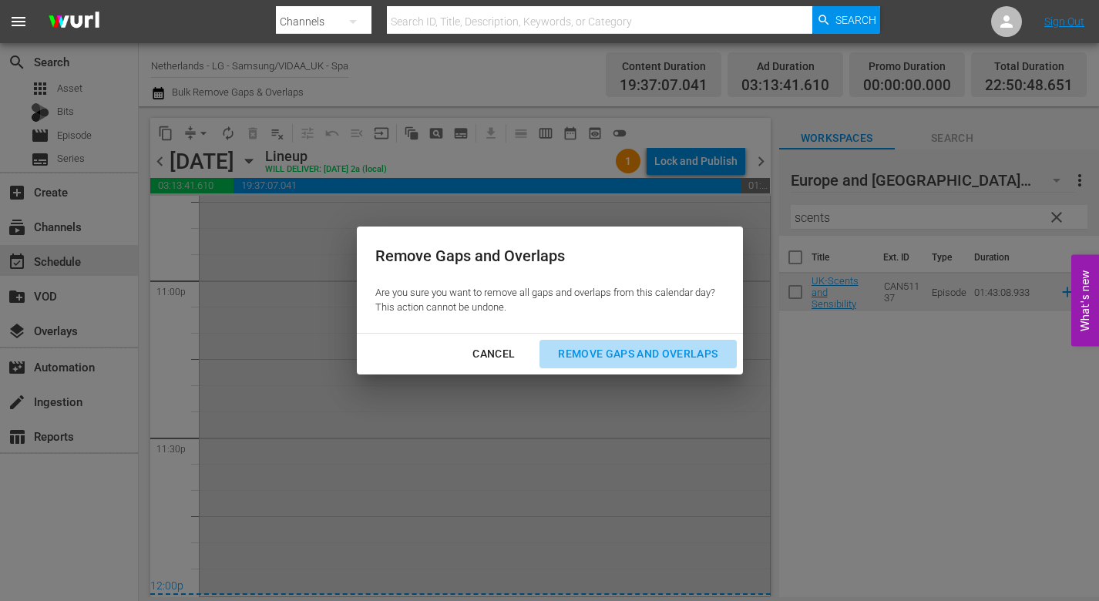
click at [696, 350] on div "Remove Gaps and Overlaps" at bounding box center [638, 354] width 184 height 19
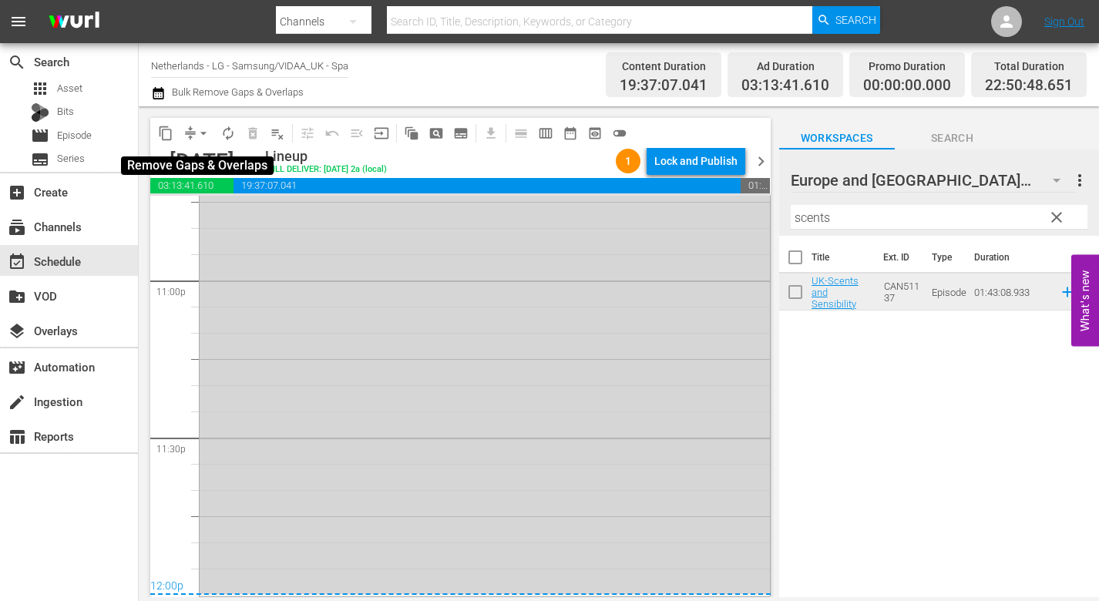
click at [205, 134] on span "arrow_drop_down" at bounding box center [203, 133] width 15 height 15
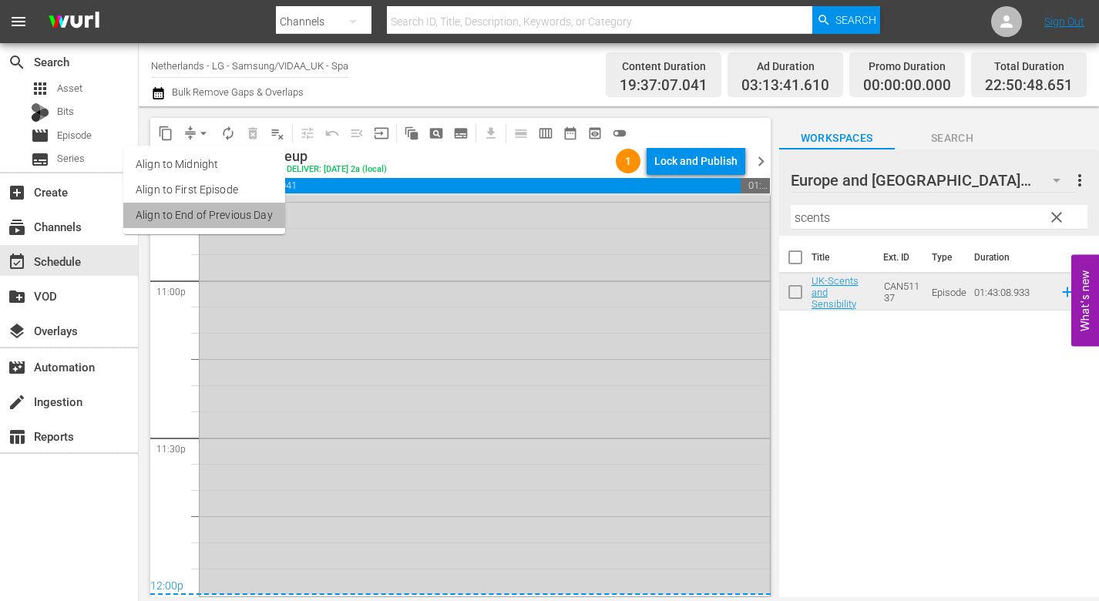
click at [240, 217] on li "Align to End of Previous Day" at bounding box center [204, 215] width 162 height 25
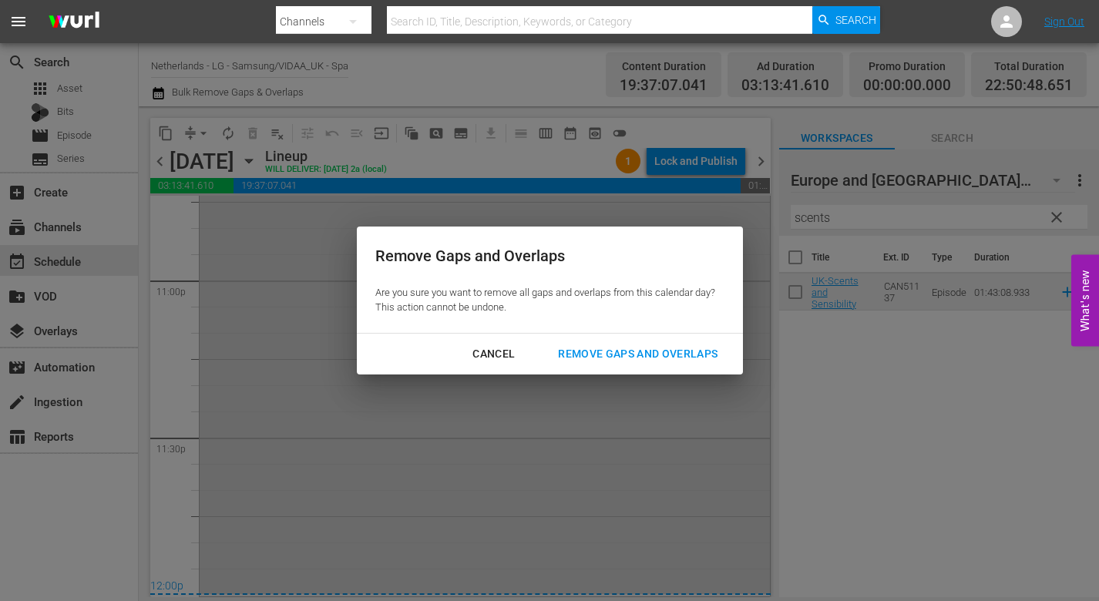
click at [689, 351] on div "Remove Gaps and Overlaps" at bounding box center [638, 354] width 184 height 19
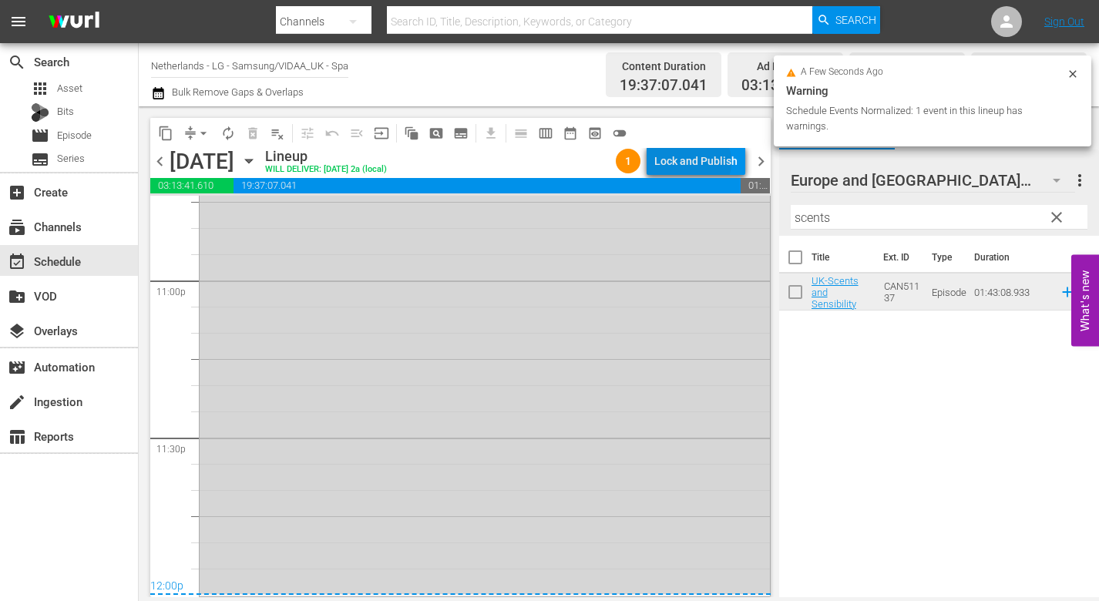
click at [693, 162] on div "Lock and Publish" at bounding box center [695, 161] width 83 height 28
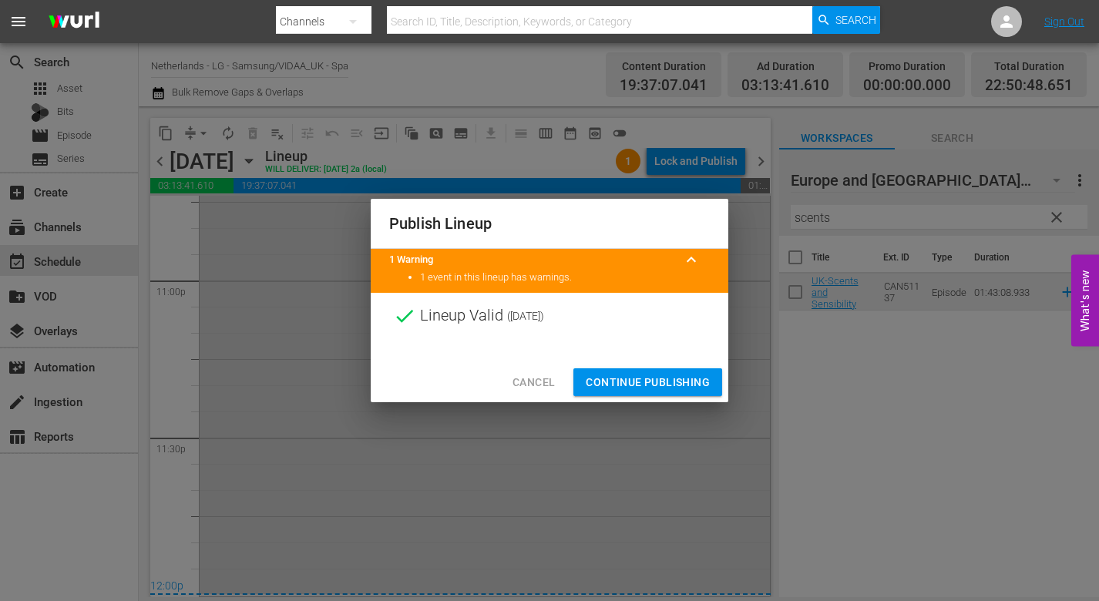
click at [656, 385] on span "Continue Publishing" at bounding box center [648, 382] width 124 height 19
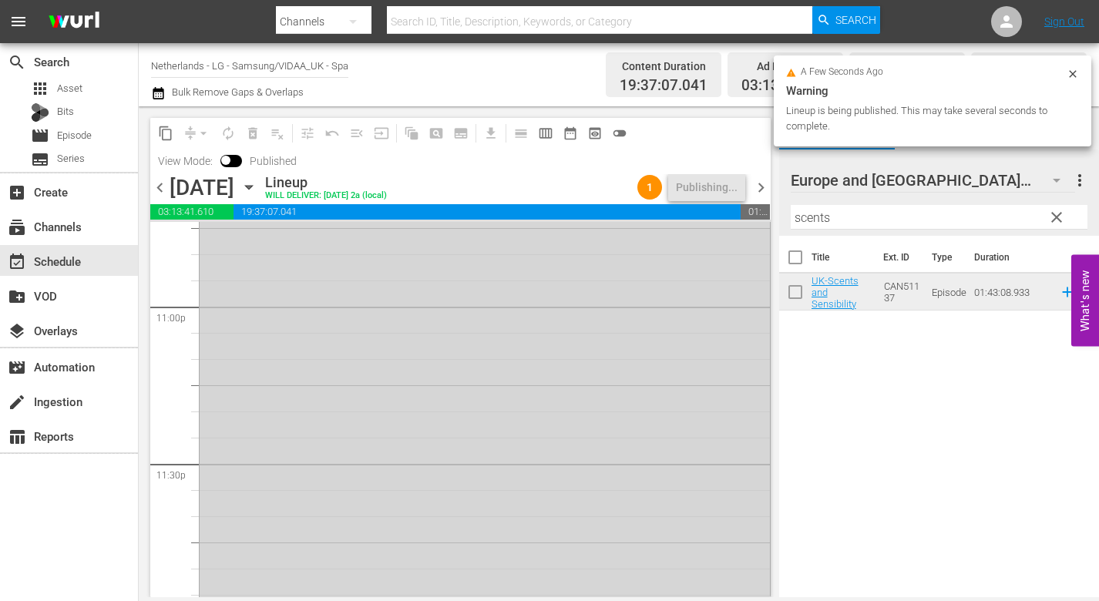
click at [252, 187] on icon "button" at bounding box center [248, 188] width 7 height 4
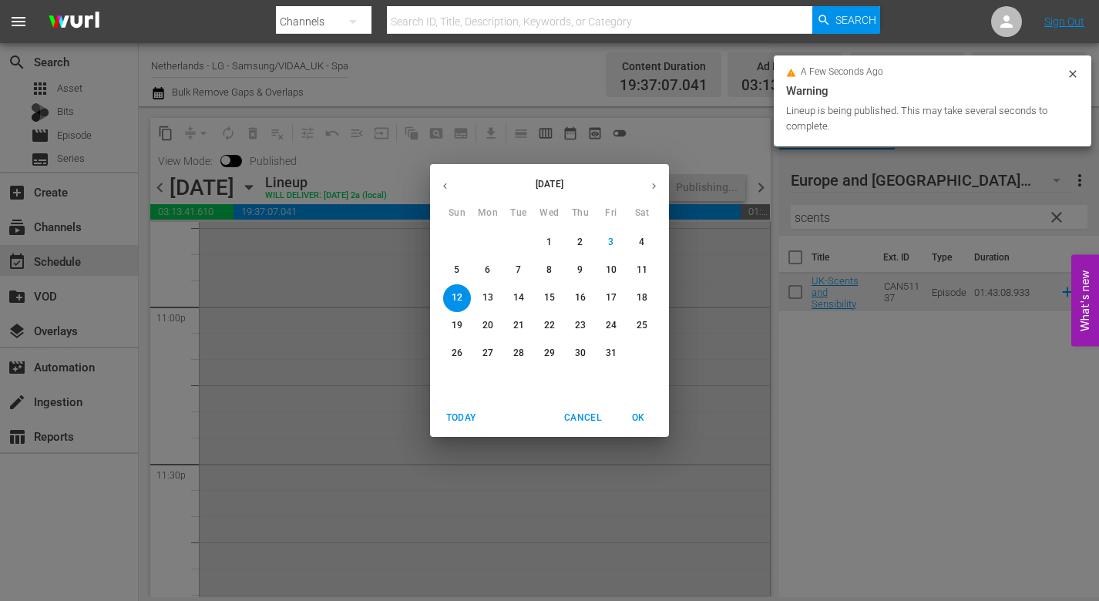
click at [490, 269] on p "6" at bounding box center [487, 270] width 5 height 13
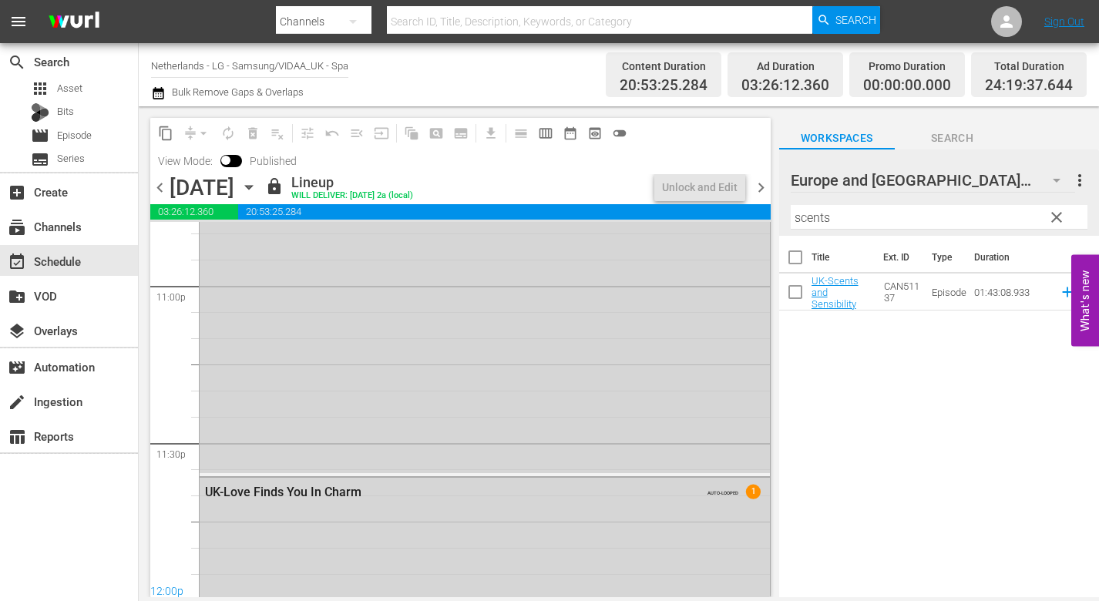
scroll to position [7200, 0]
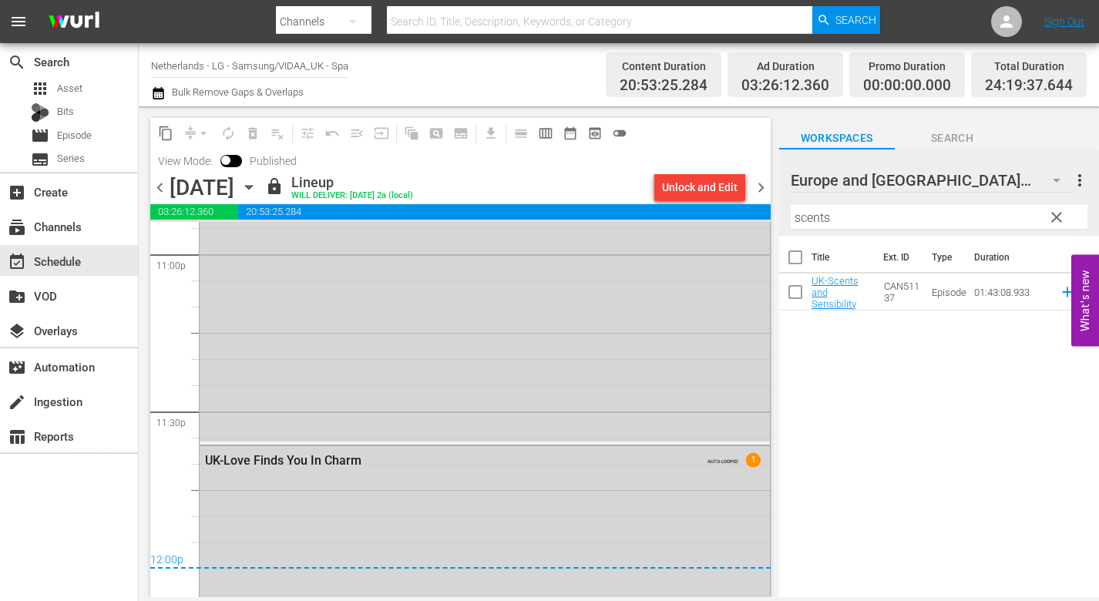
click at [252, 186] on icon "button" at bounding box center [248, 188] width 7 height 4
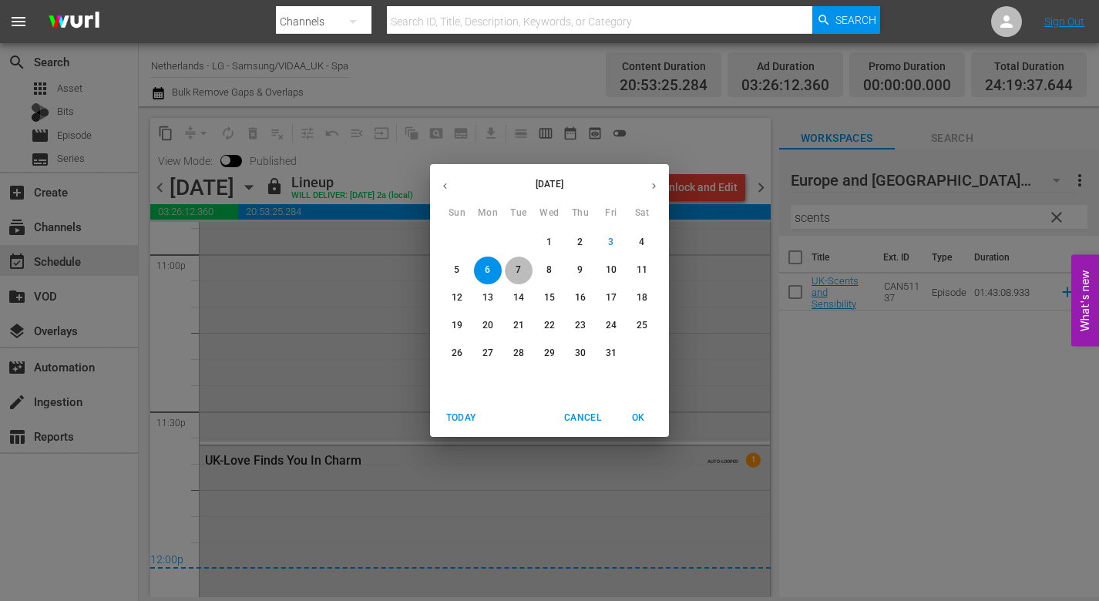
click at [517, 269] on p "7" at bounding box center [518, 270] width 5 height 13
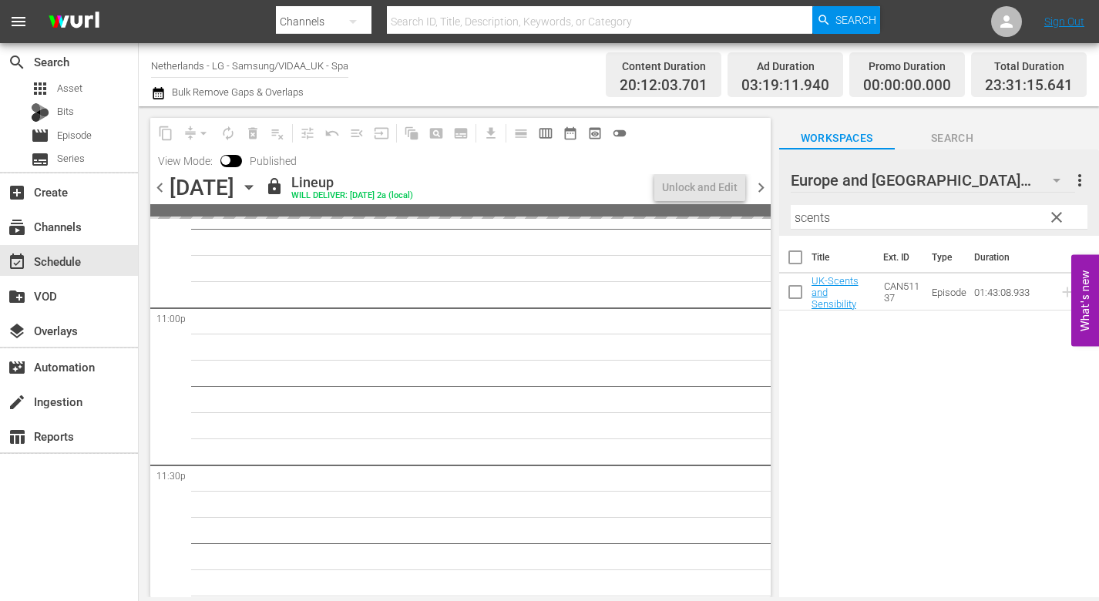
scroll to position [7169, 0]
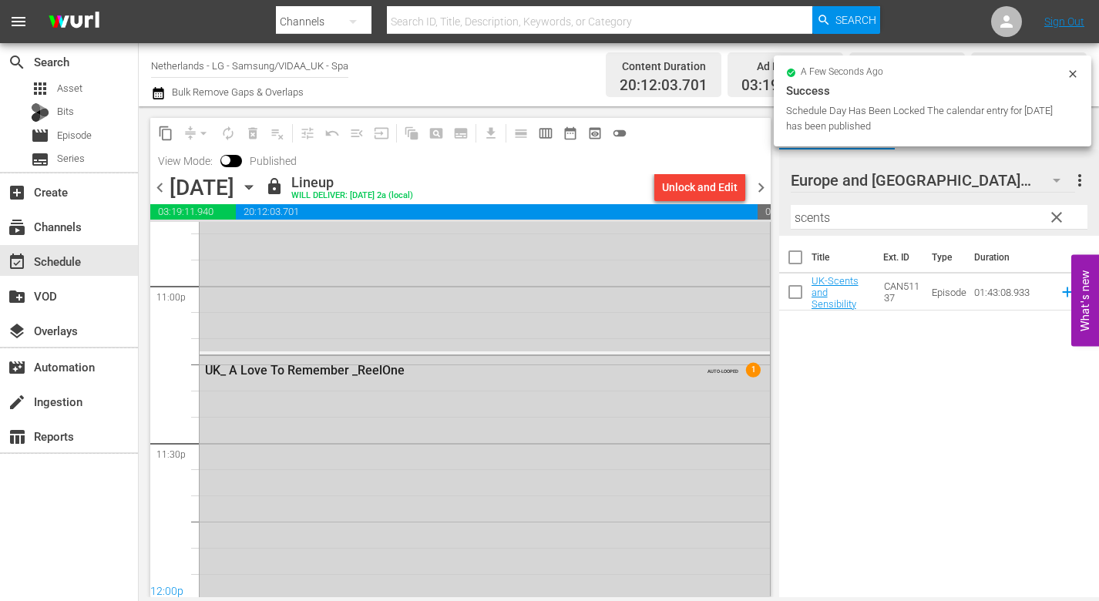
click at [257, 185] on icon "button" at bounding box center [248, 187] width 17 height 17
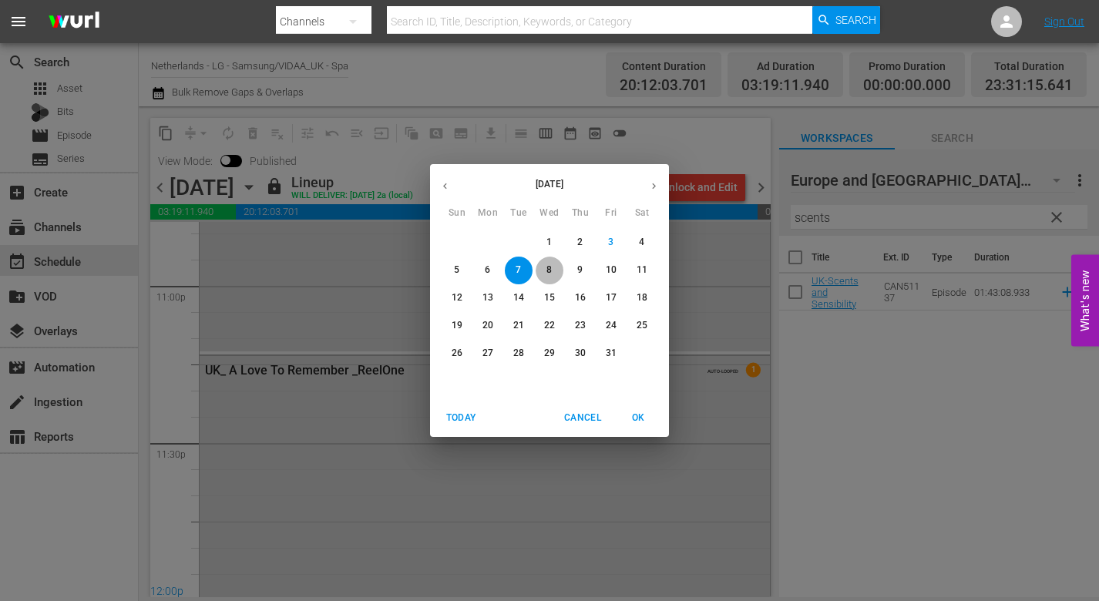
click at [551, 266] on p "8" at bounding box center [548, 270] width 5 height 13
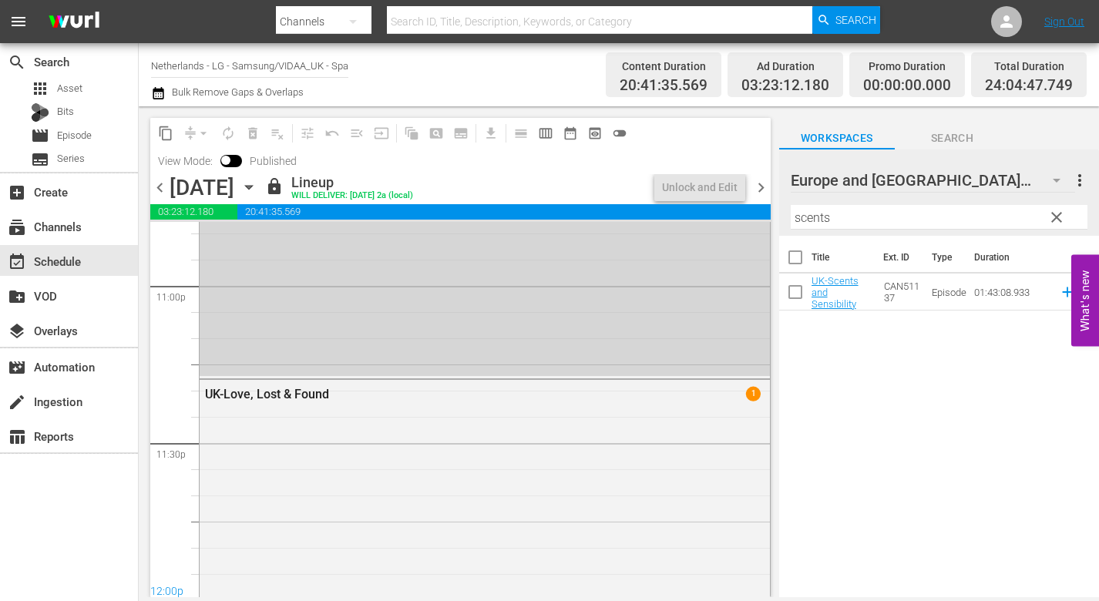
scroll to position [7038, 0]
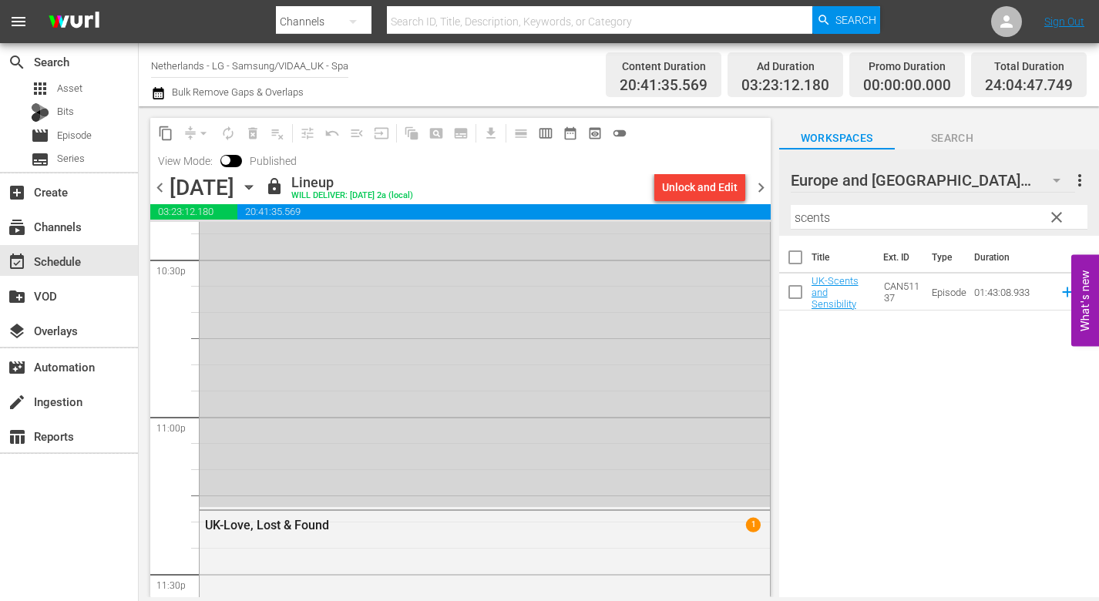
click at [257, 187] on icon "button" at bounding box center [248, 187] width 17 height 17
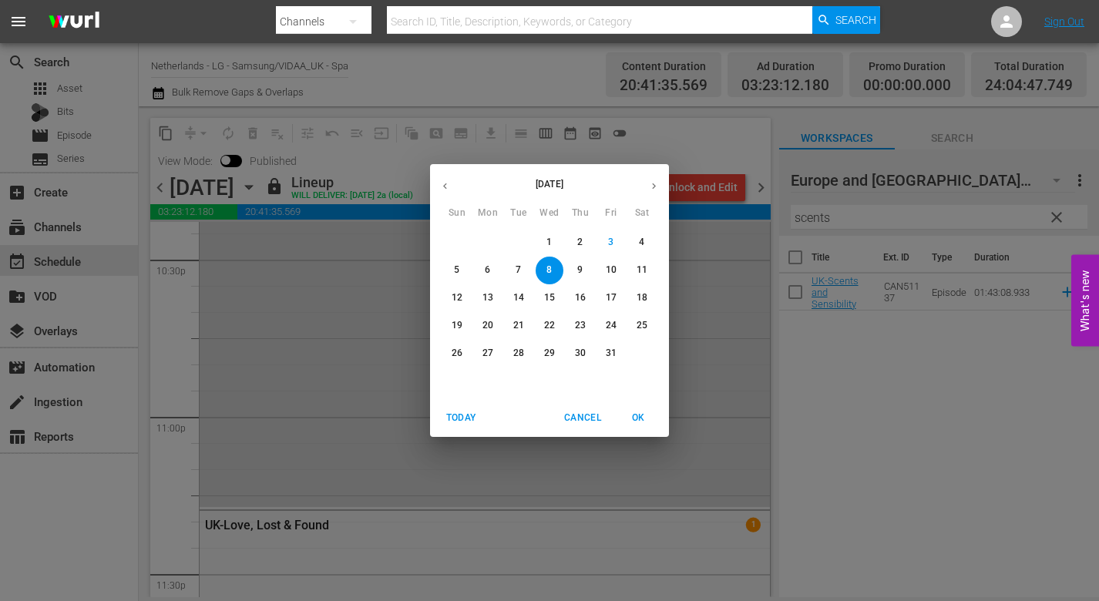
click at [574, 268] on span "9" at bounding box center [581, 270] width 28 height 13
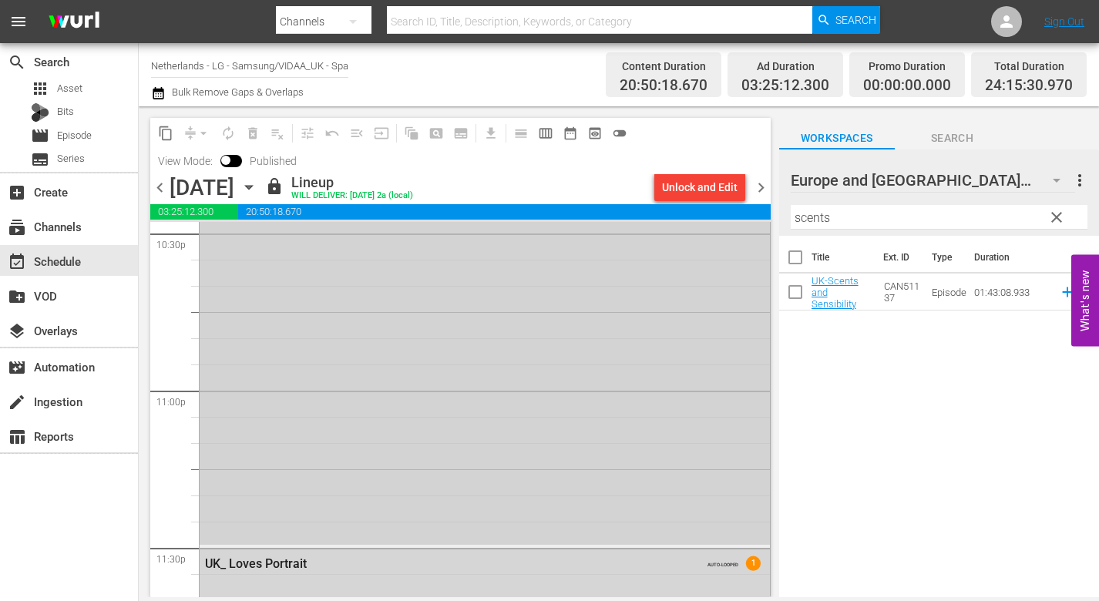
scroll to position [7372, 0]
click at [257, 184] on icon "button" at bounding box center [248, 187] width 17 height 17
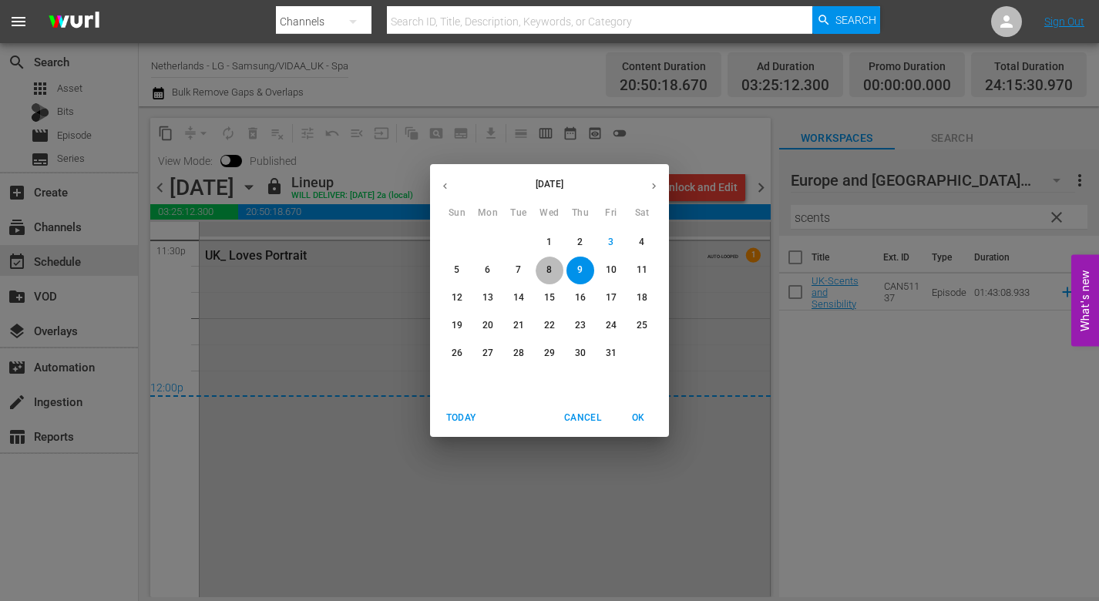
click at [548, 271] on p "8" at bounding box center [548, 270] width 5 height 13
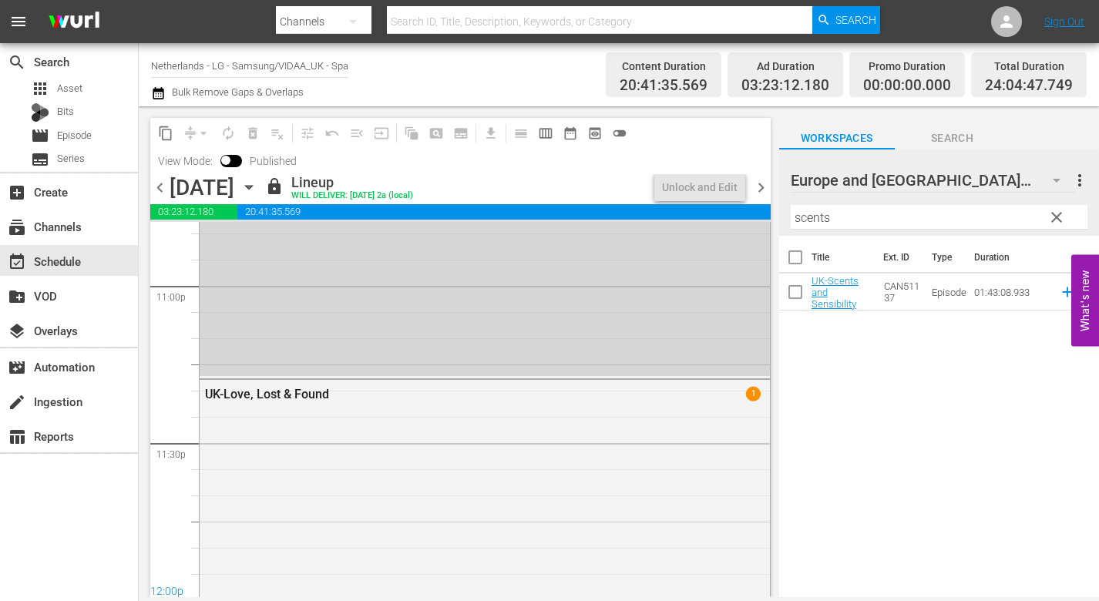
scroll to position [7372, 0]
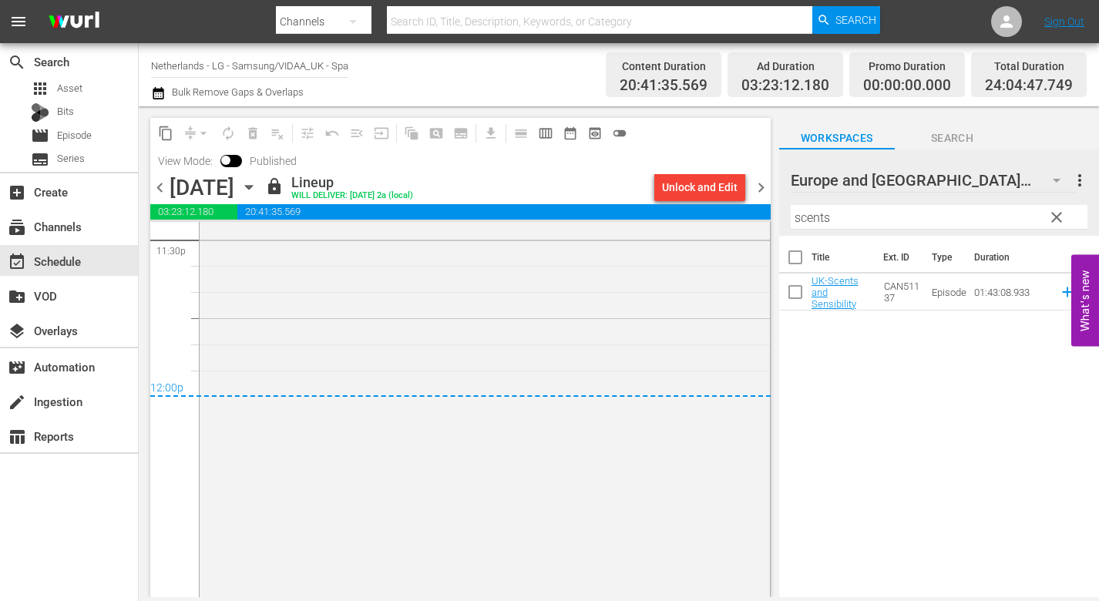
click at [257, 191] on icon "button" at bounding box center [248, 187] width 17 height 17
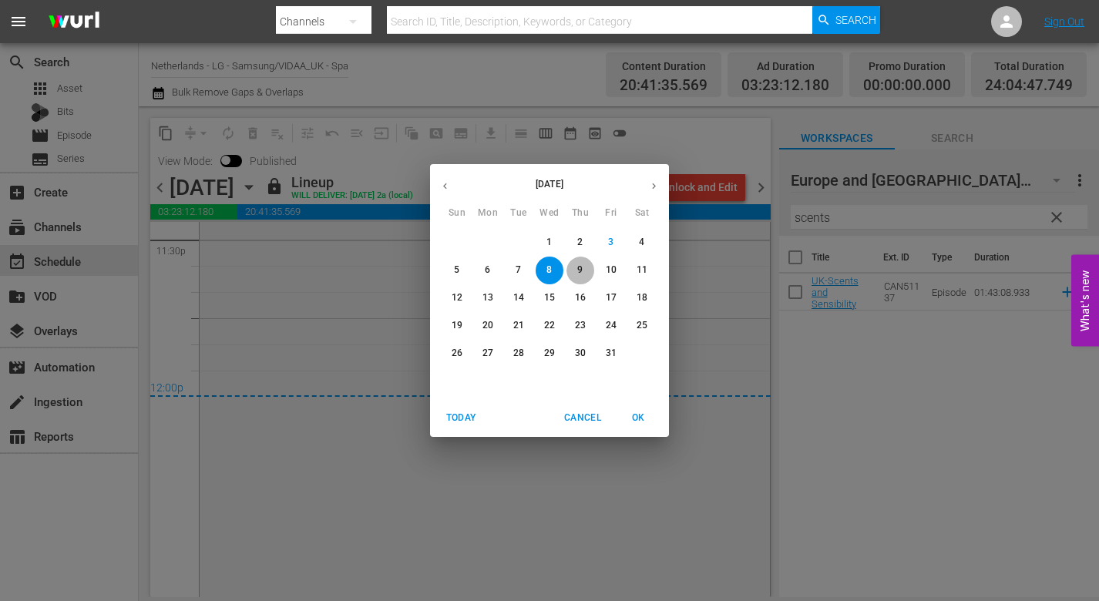
click at [580, 267] on p "9" at bounding box center [579, 270] width 5 height 13
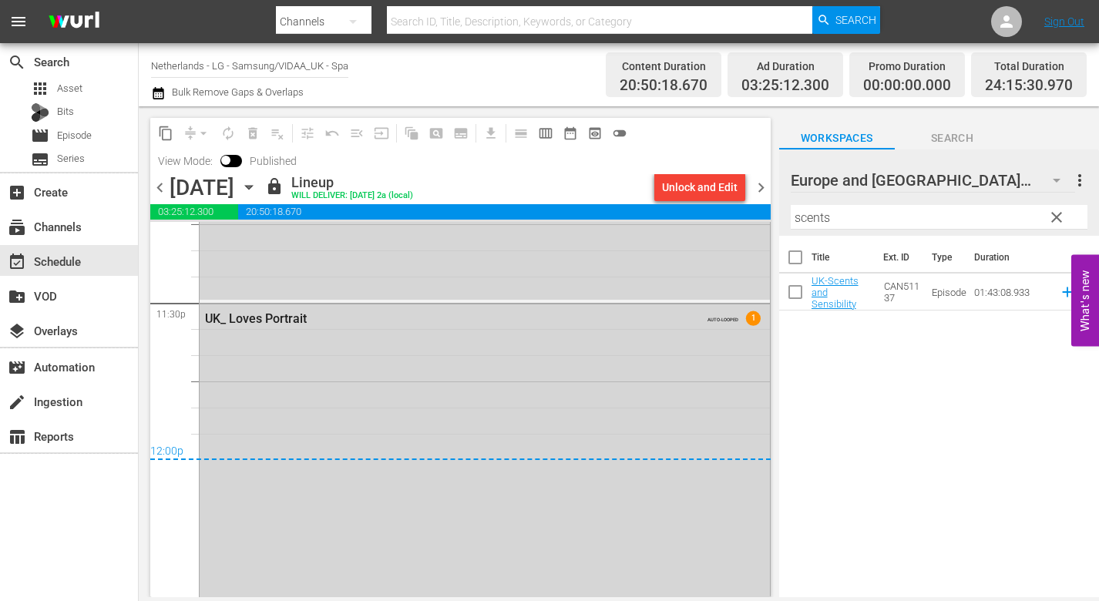
scroll to position [7264, 0]
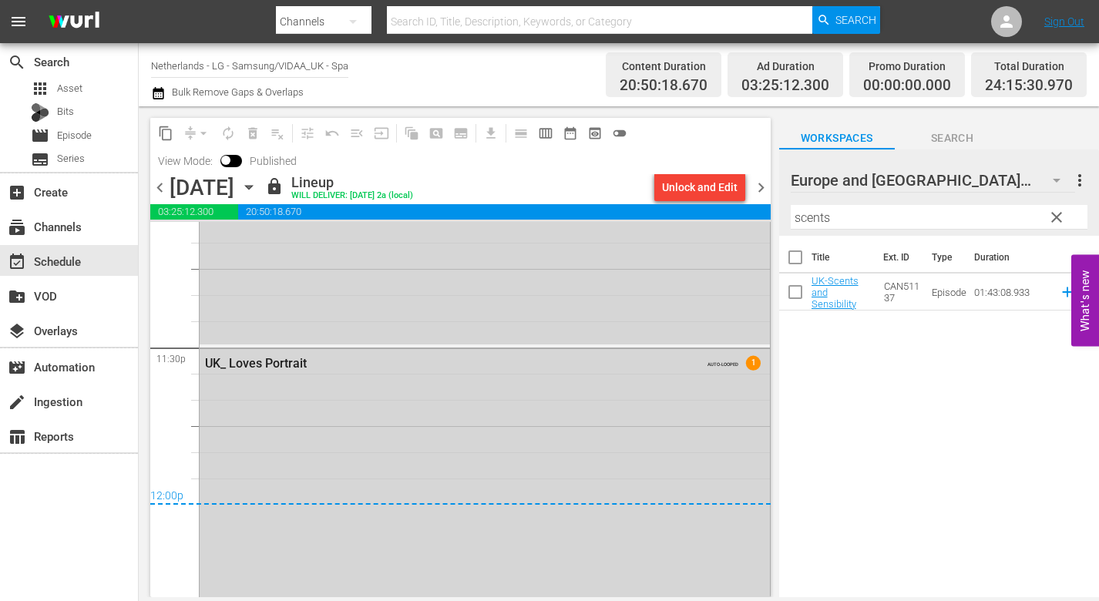
click at [257, 182] on icon "button" at bounding box center [248, 187] width 17 height 17
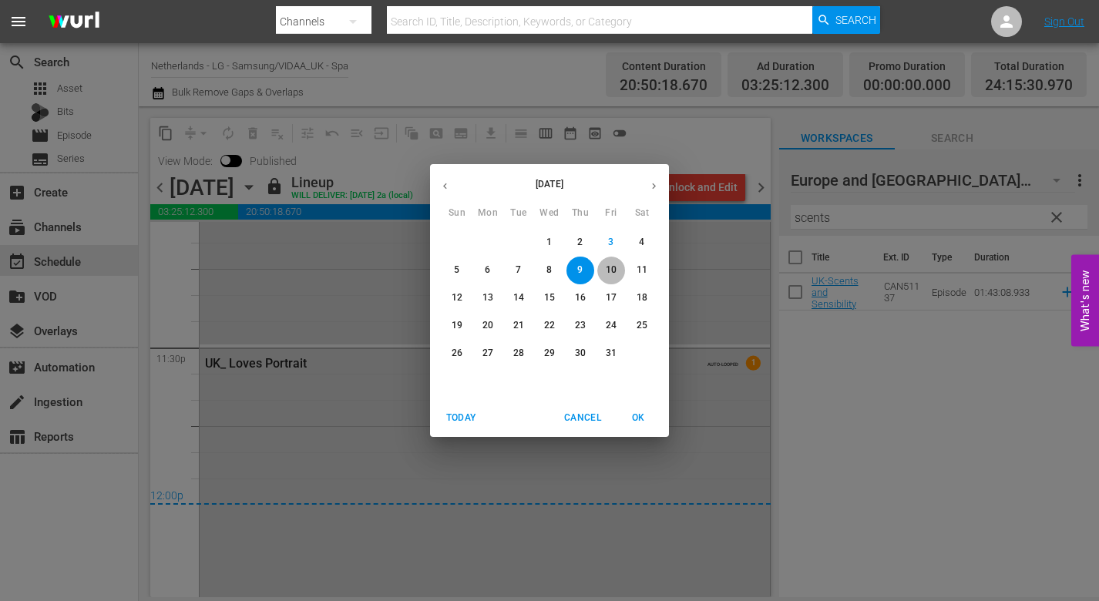
click at [613, 267] on p "10" at bounding box center [611, 270] width 11 height 13
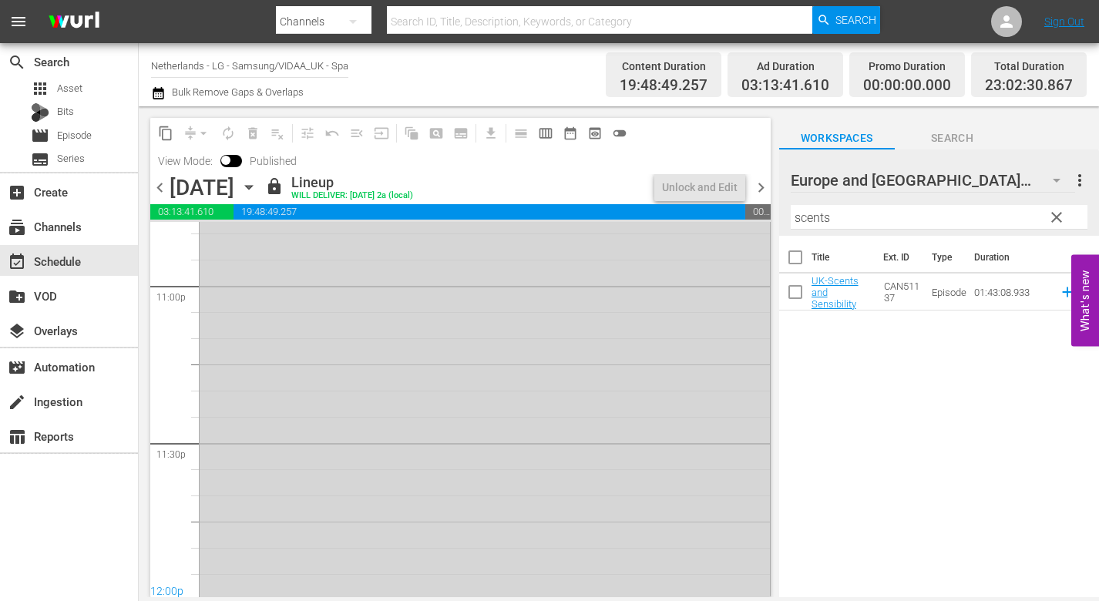
scroll to position [7238, 0]
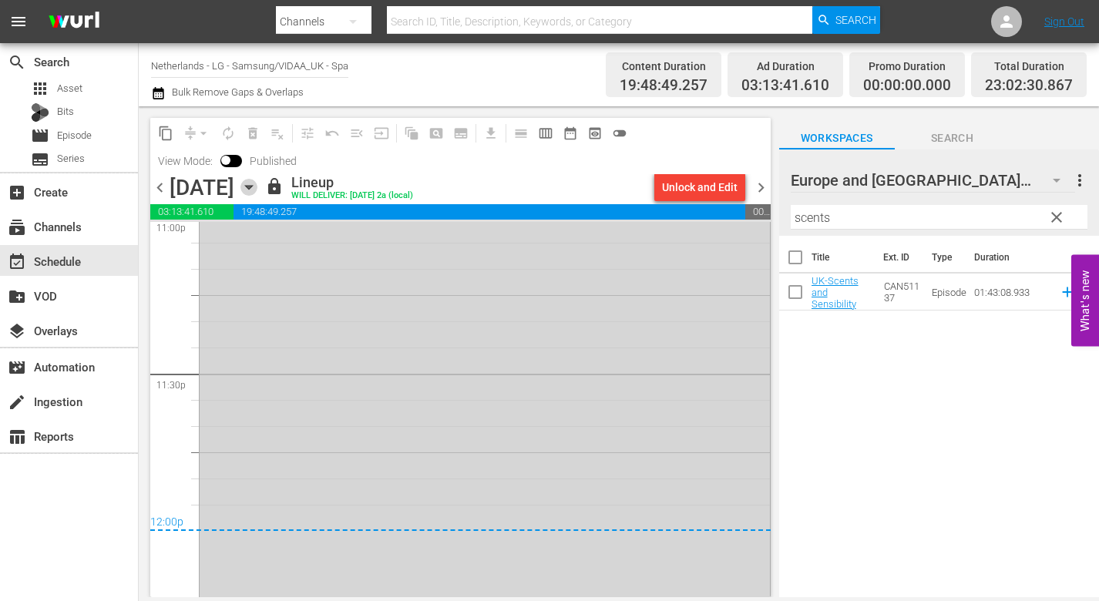
click at [252, 187] on icon "button" at bounding box center [248, 188] width 7 height 4
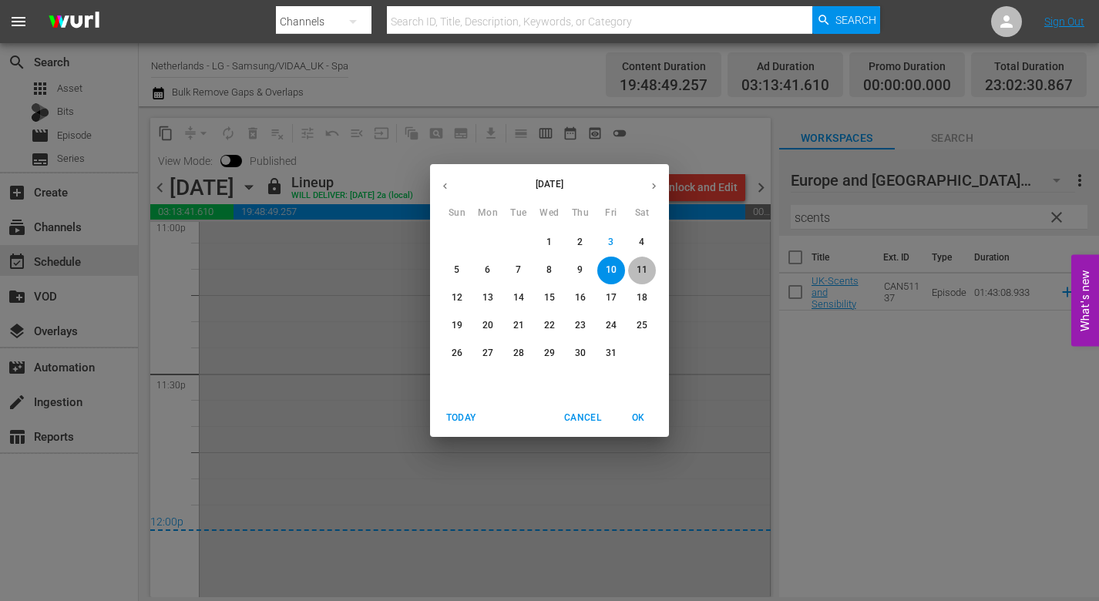
click at [640, 267] on p "11" at bounding box center [642, 270] width 11 height 13
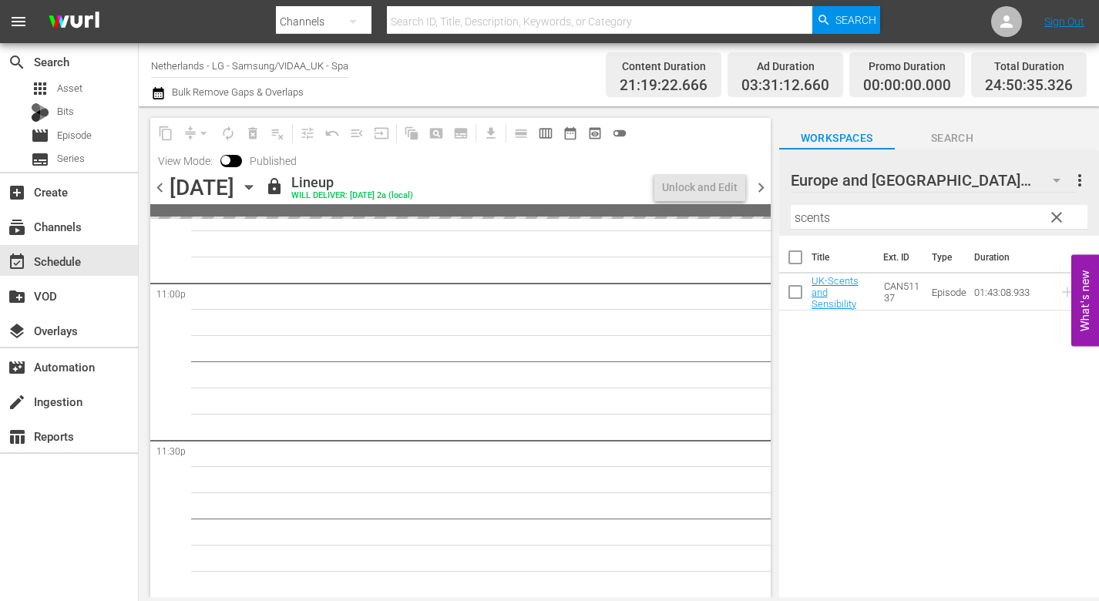
scroll to position [7369, 0]
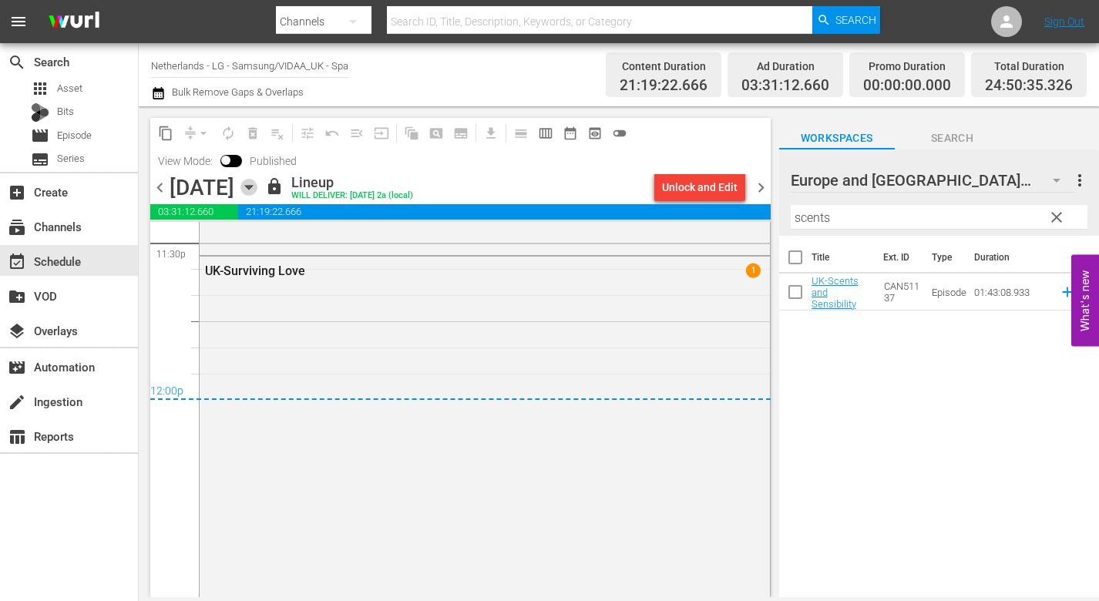
click at [252, 187] on icon "button" at bounding box center [248, 188] width 7 height 4
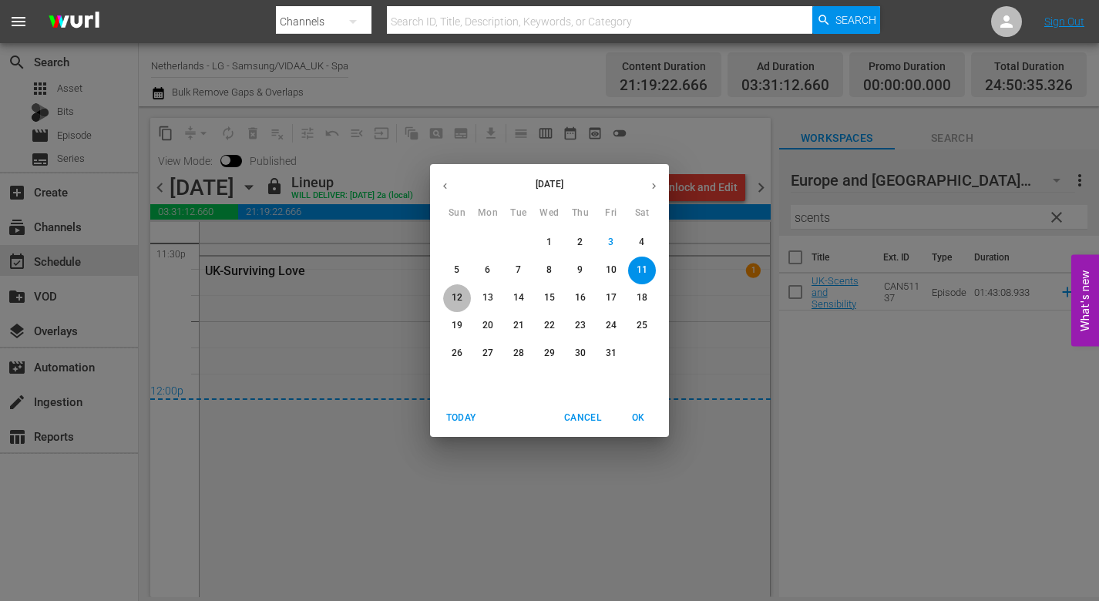
click at [453, 294] on p "12" at bounding box center [457, 297] width 11 height 13
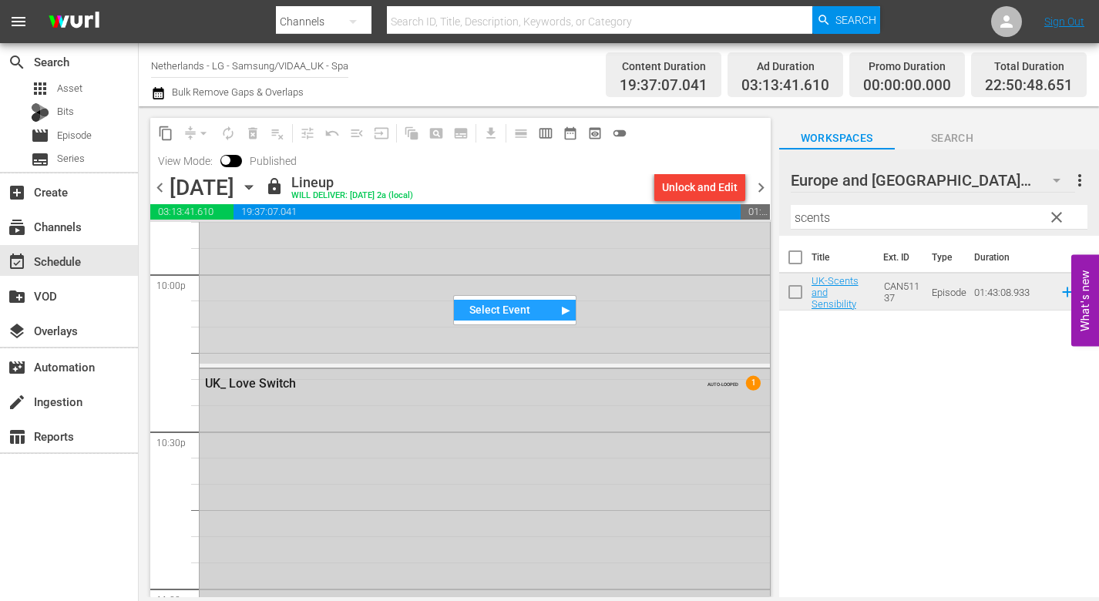
scroll to position [7174, 0]
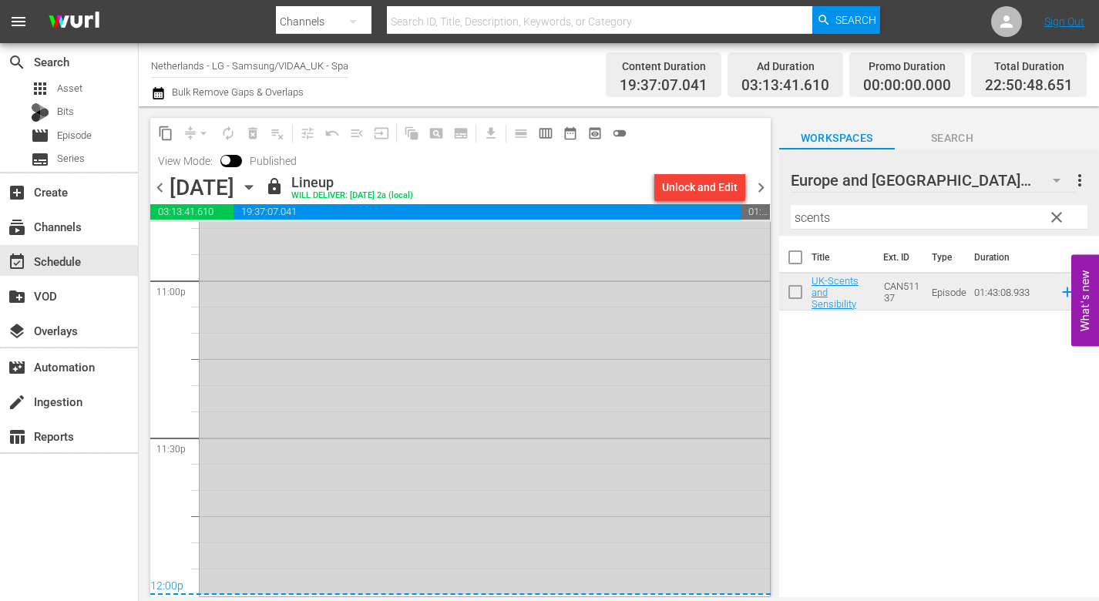
click at [869, 400] on div "Title Ext. ID Type Duration UK-Scents and Sensibility CAN51137 Episode 01:43:08…" at bounding box center [939, 418] width 320 height 364
